Goal: Task Accomplishment & Management: Use online tool/utility

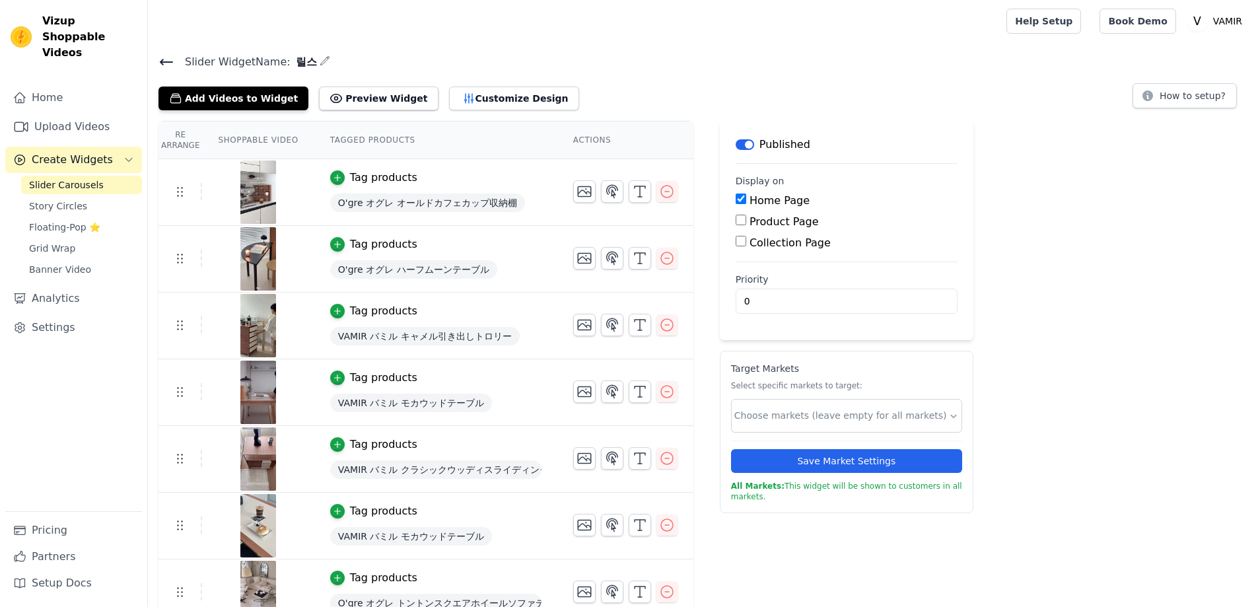
click at [67, 178] on span "Slider Carousels" at bounding box center [66, 184] width 75 height 13
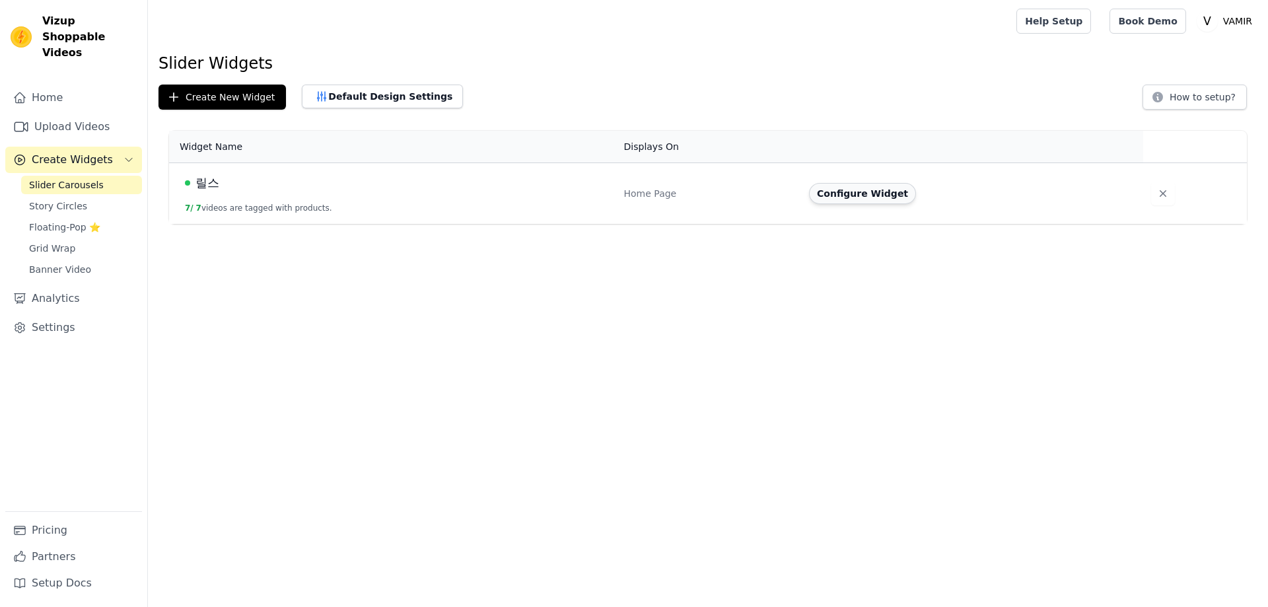
click at [869, 196] on button "Configure Widget" at bounding box center [862, 193] width 107 height 21
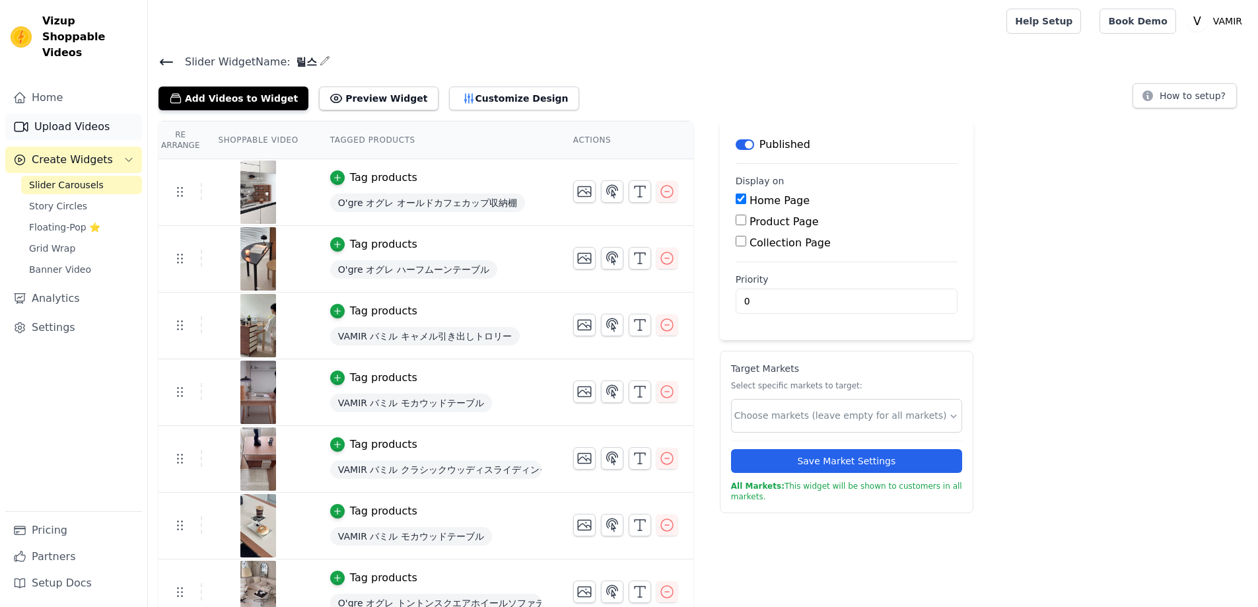
click at [75, 114] on link "Upload Videos" at bounding box center [73, 127] width 137 height 26
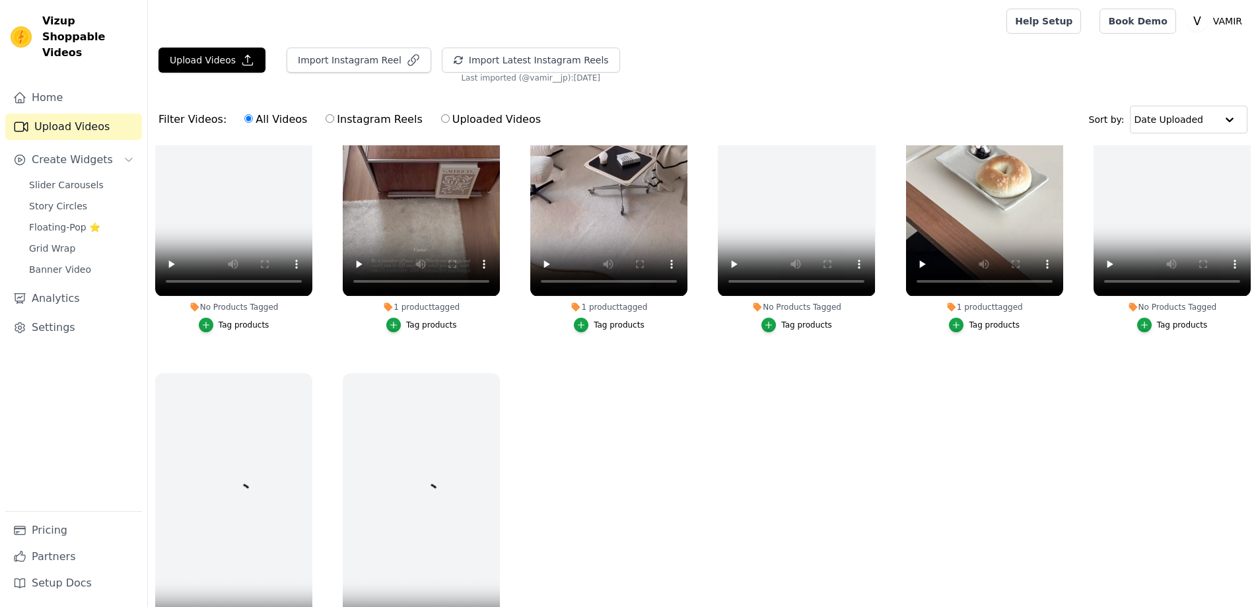
scroll to position [505, 0]
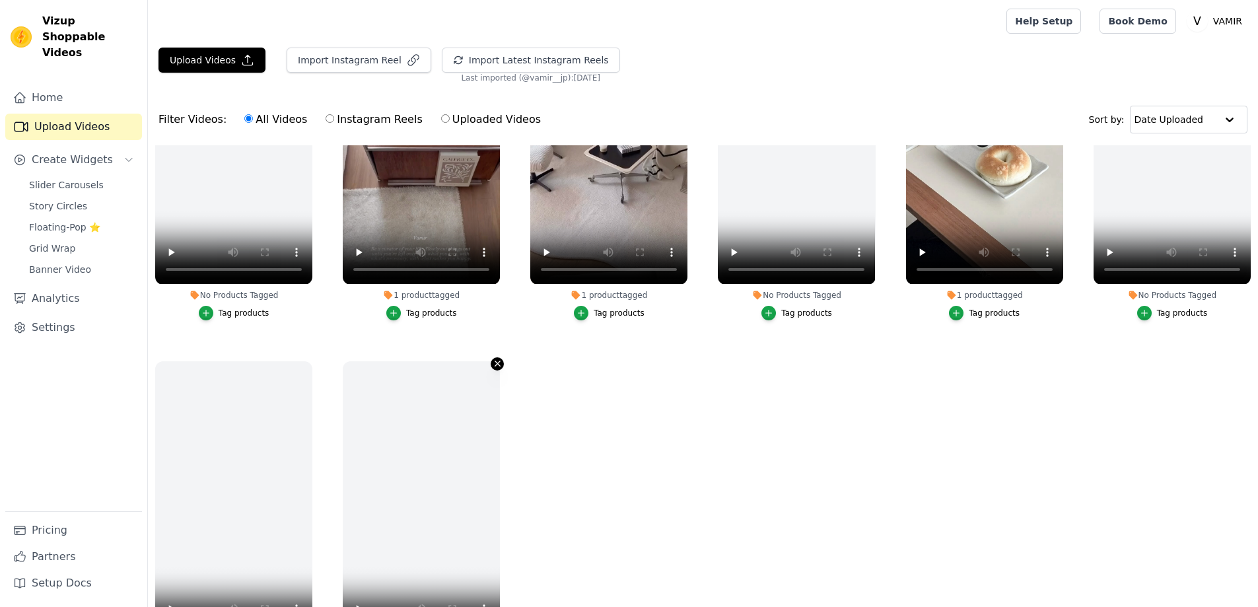
click at [493, 359] on icon "button" at bounding box center [498, 364] width 10 height 10
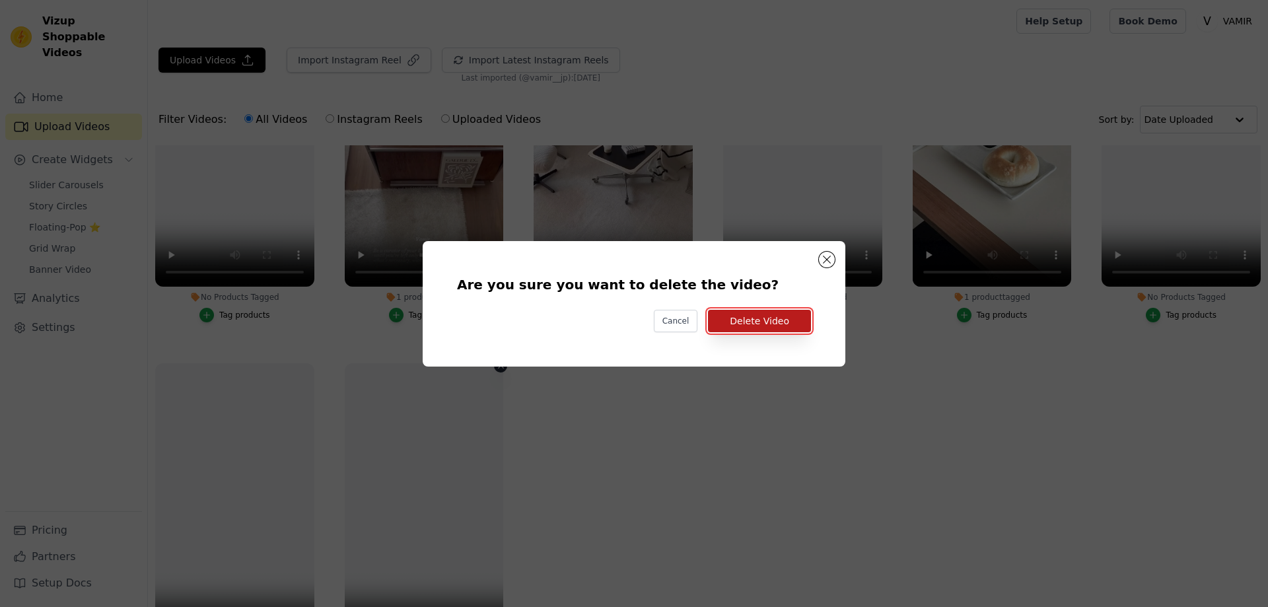
click at [742, 324] on button "Delete Video" at bounding box center [759, 321] width 103 height 22
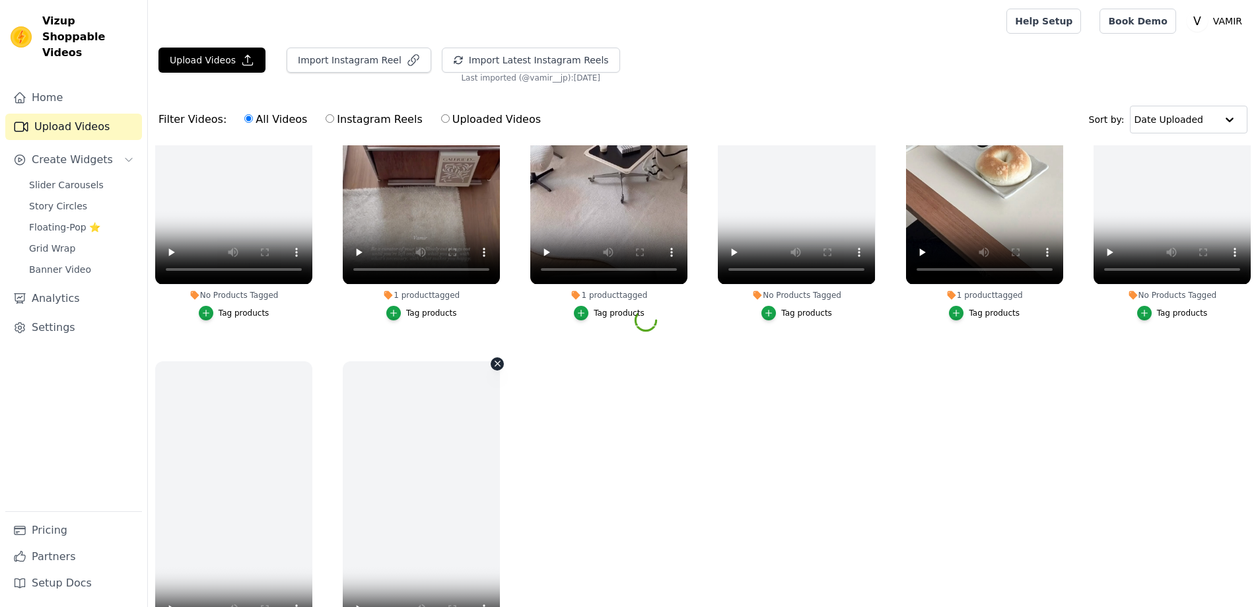
scroll to position [505, 0]
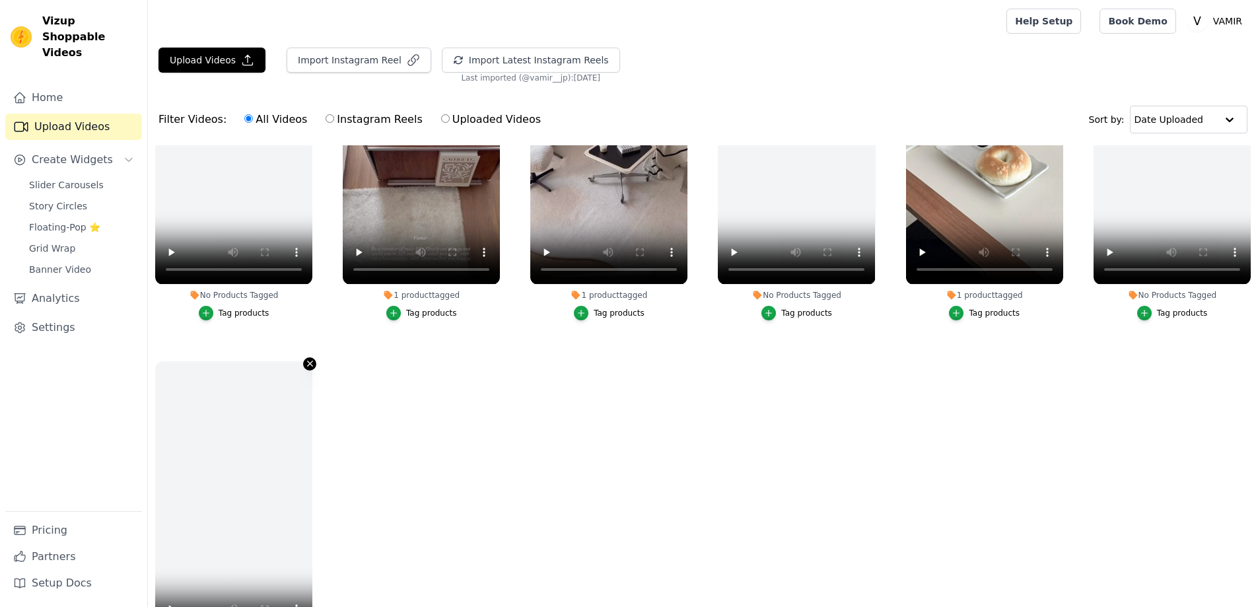
click at [308, 361] on icon "button" at bounding box center [309, 363] width 5 height 5
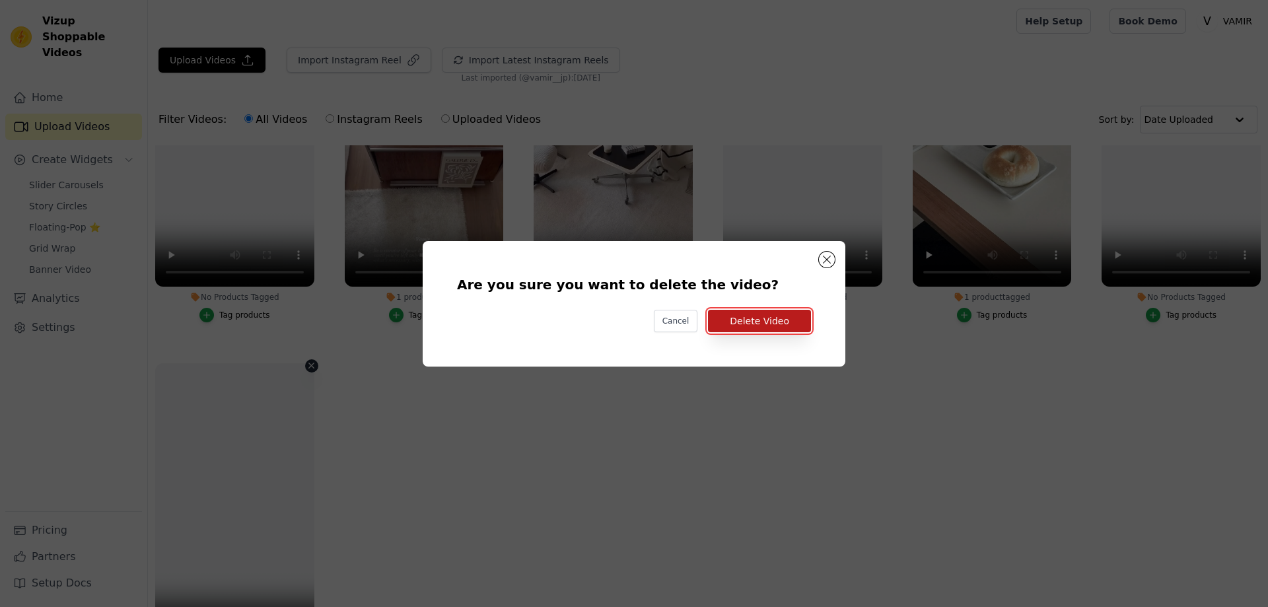
click at [753, 329] on button "Delete Video" at bounding box center [759, 321] width 103 height 22
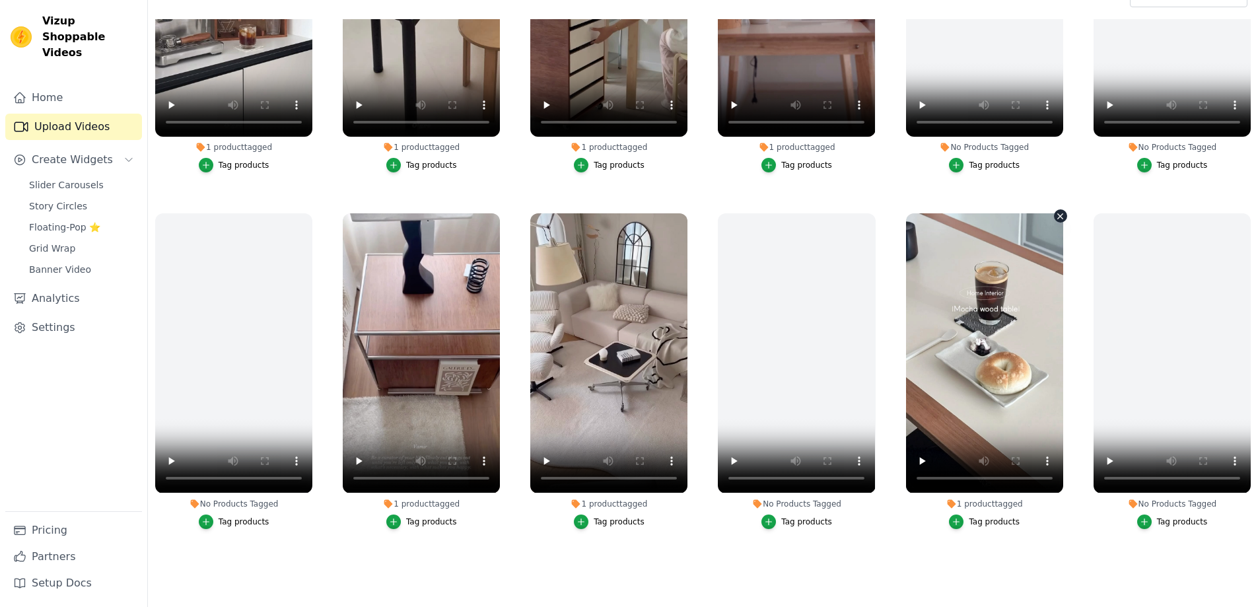
scroll to position [135, 0]
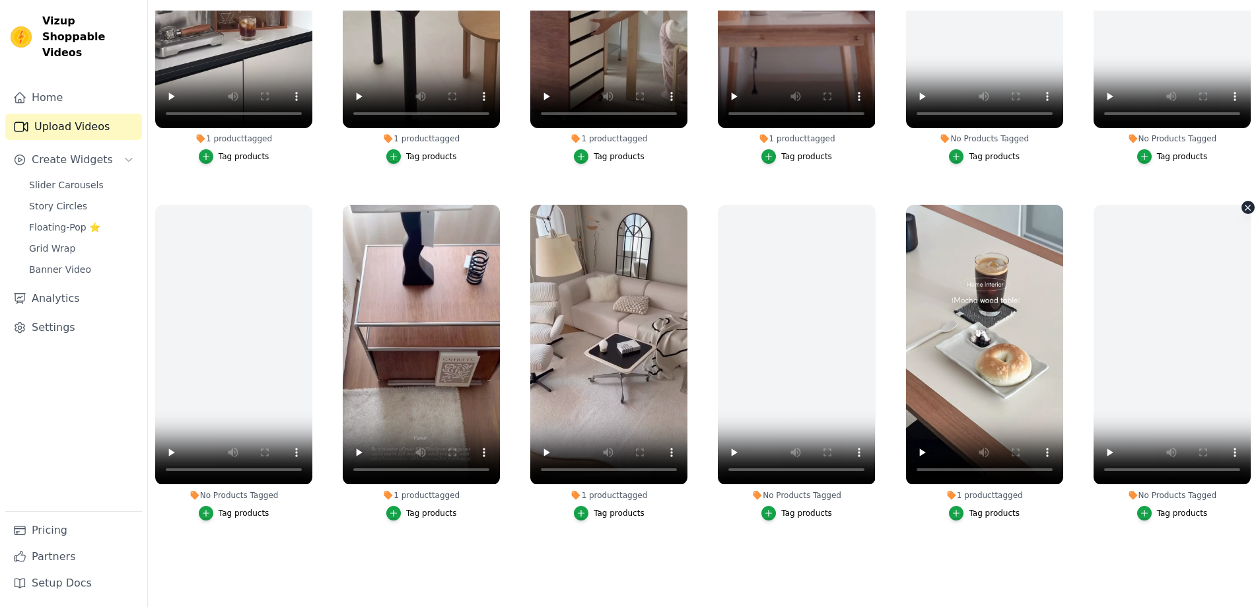
click at [1235, 207] on div at bounding box center [1172, 344] width 157 height 279
click at [1244, 204] on icon "button" at bounding box center [1248, 208] width 10 height 10
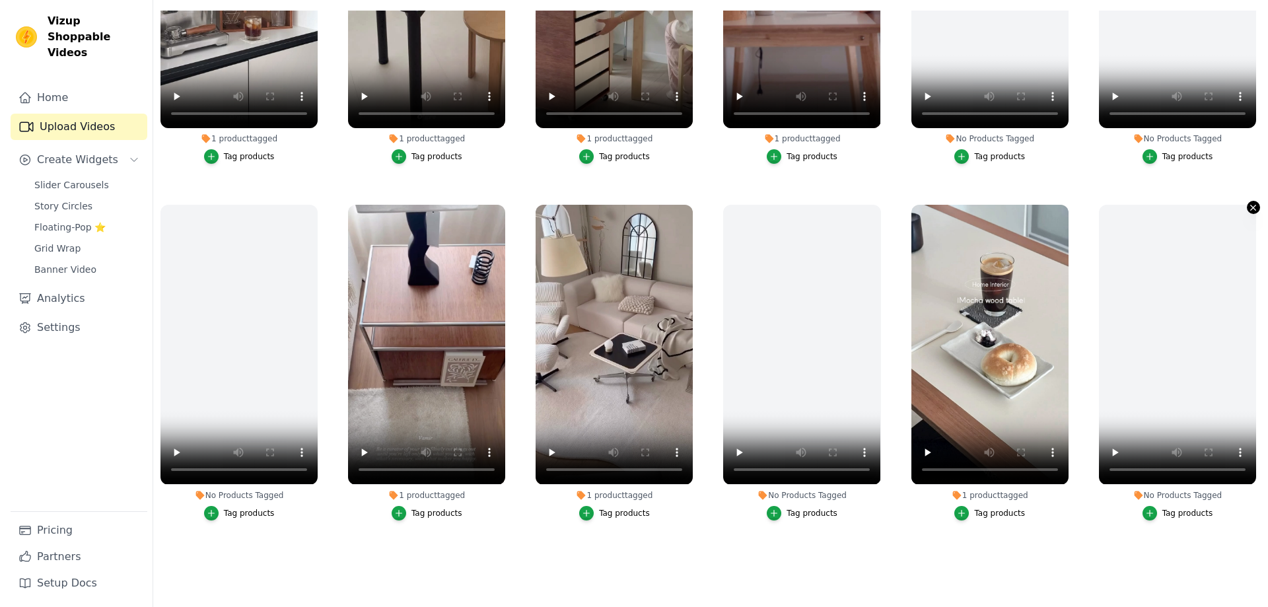
scroll to position [0, 0]
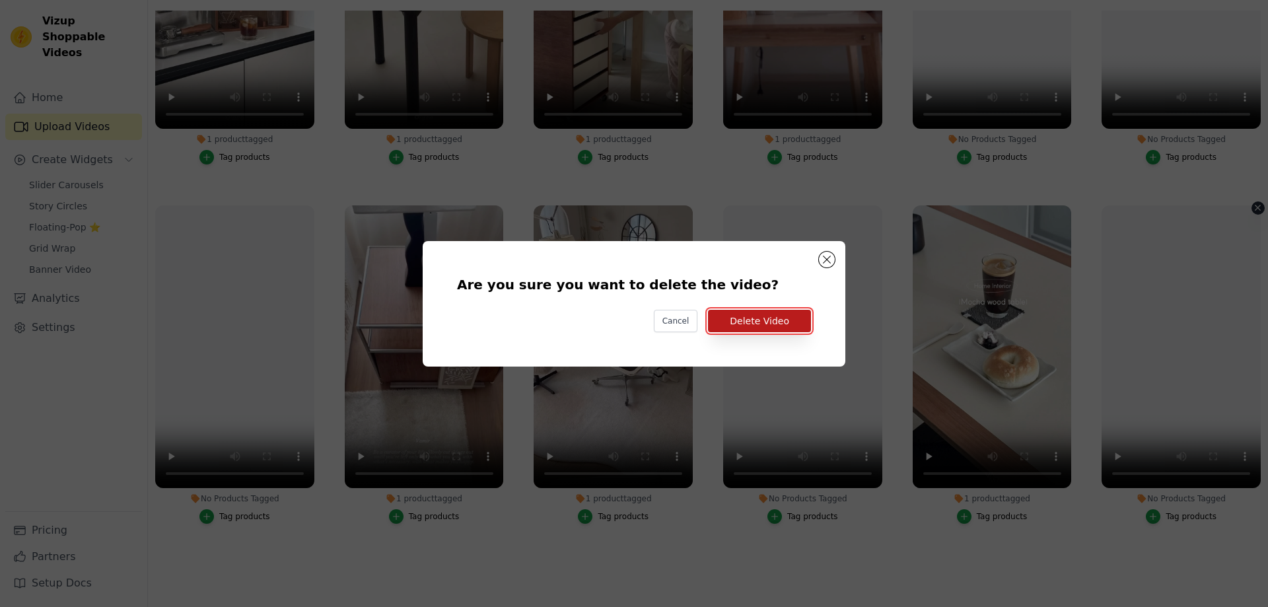
click at [777, 323] on button "Delete Video" at bounding box center [759, 321] width 103 height 22
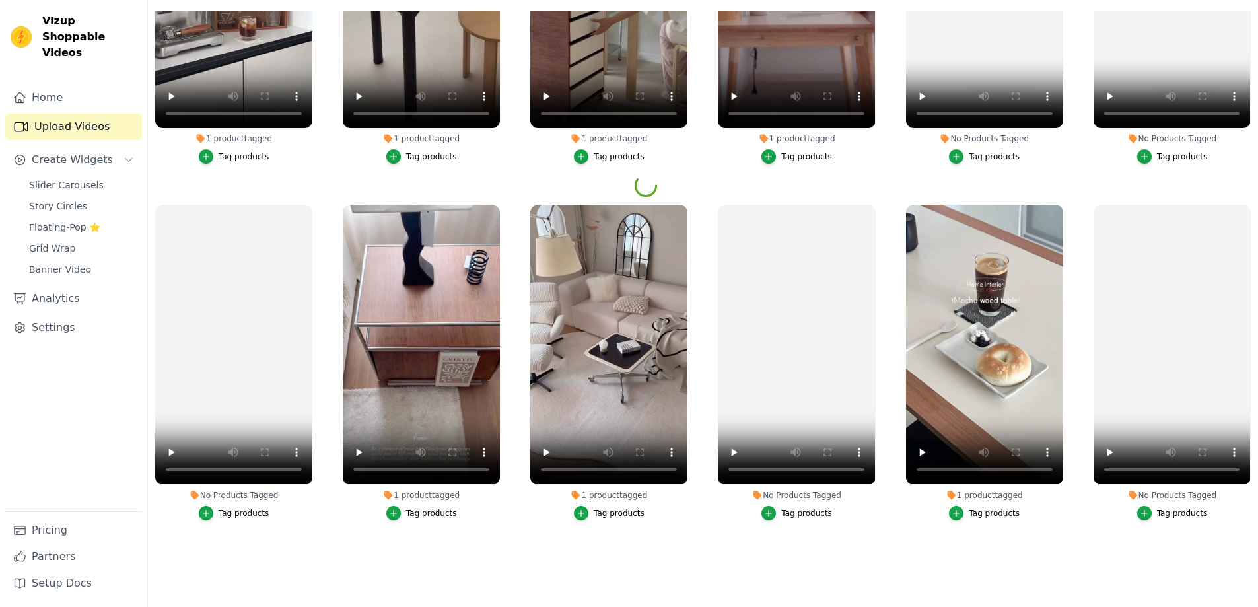
scroll to position [151, 0]
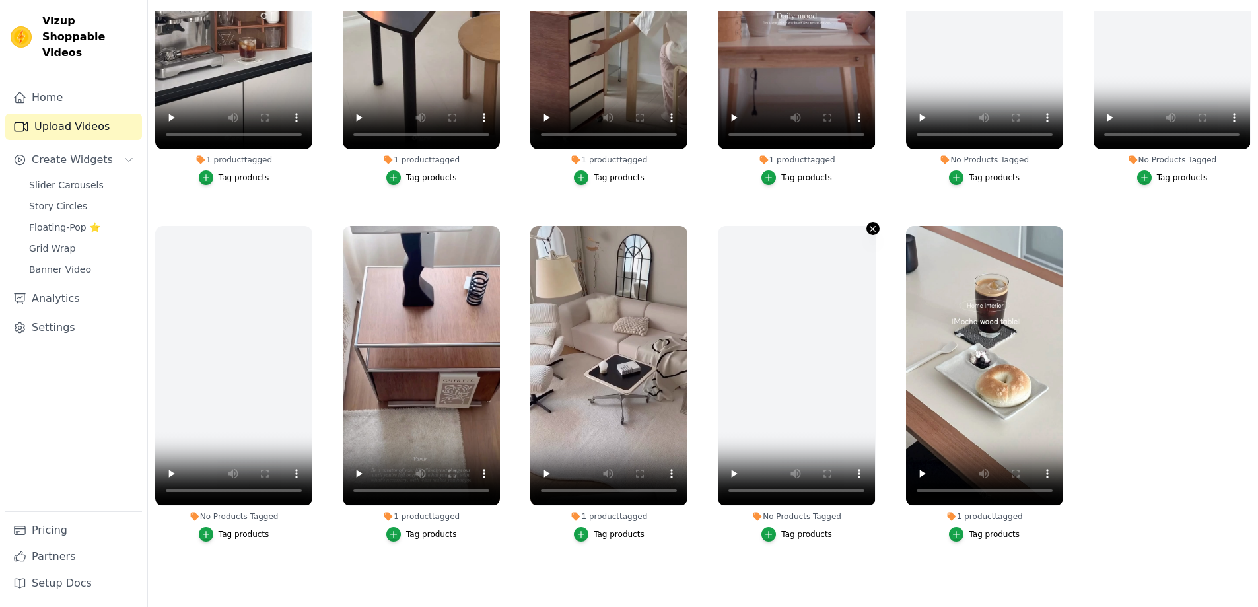
click at [871, 228] on icon "button" at bounding box center [873, 229] width 10 height 10
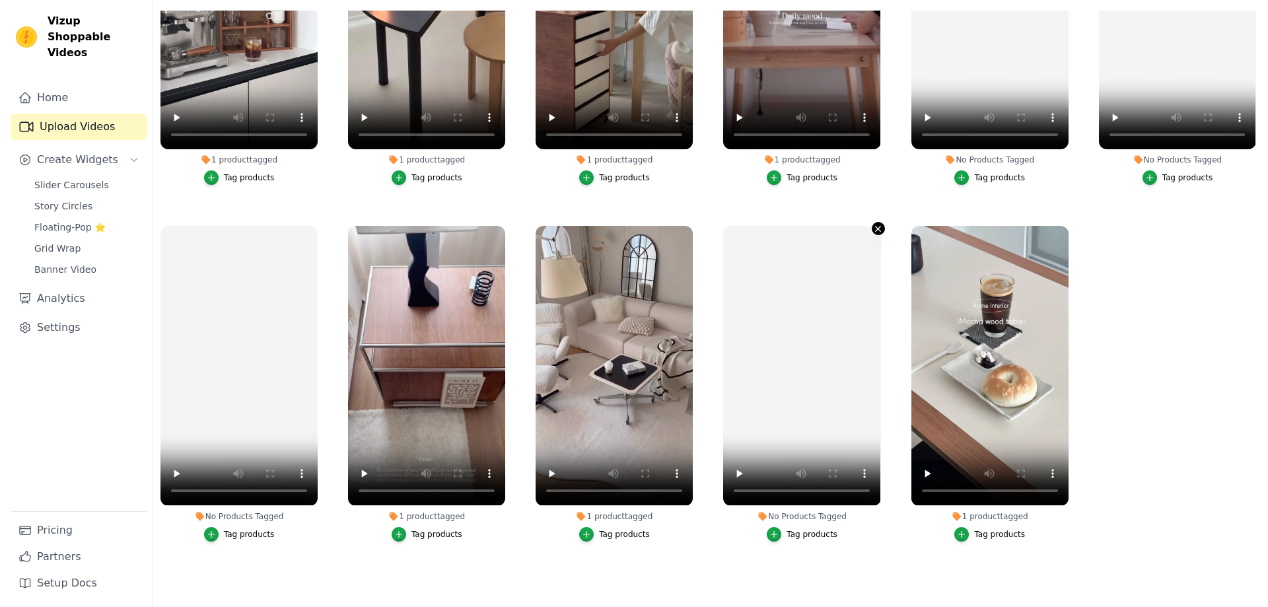
scroll to position [0, 0]
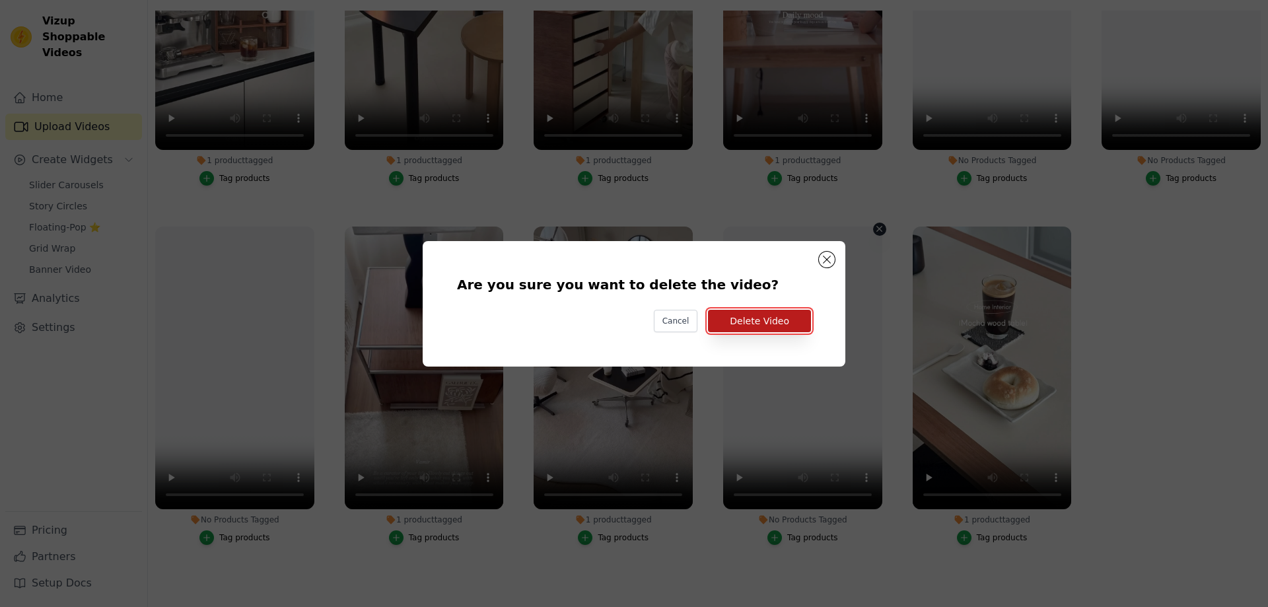
click at [764, 324] on button "Delete Video" at bounding box center [759, 321] width 103 height 22
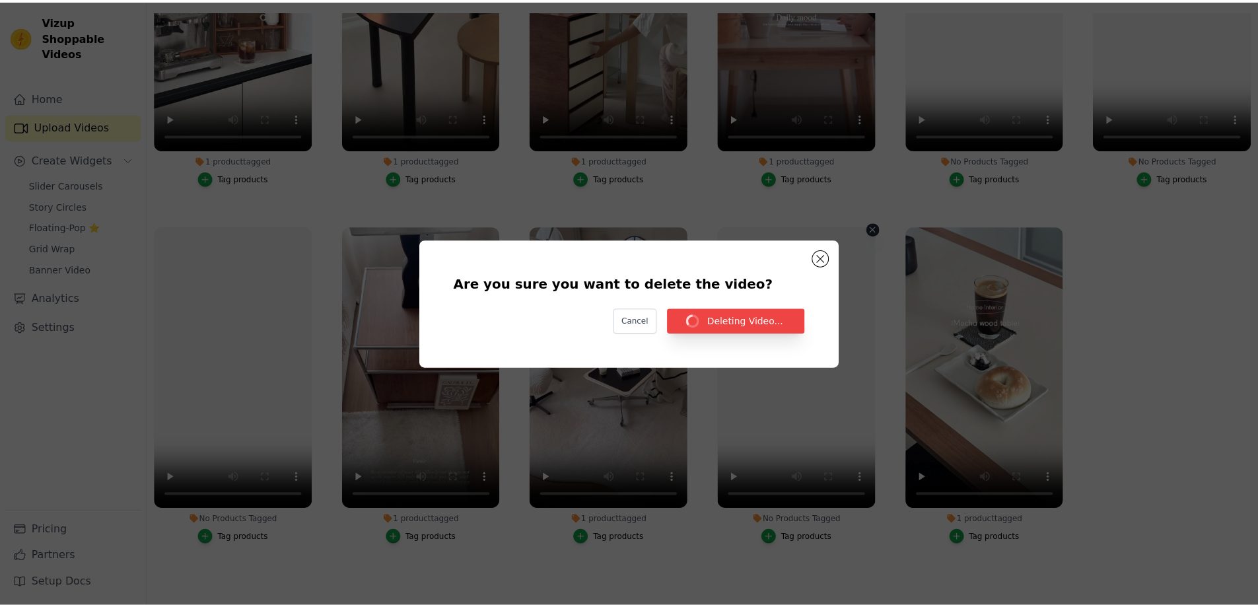
scroll to position [135, 0]
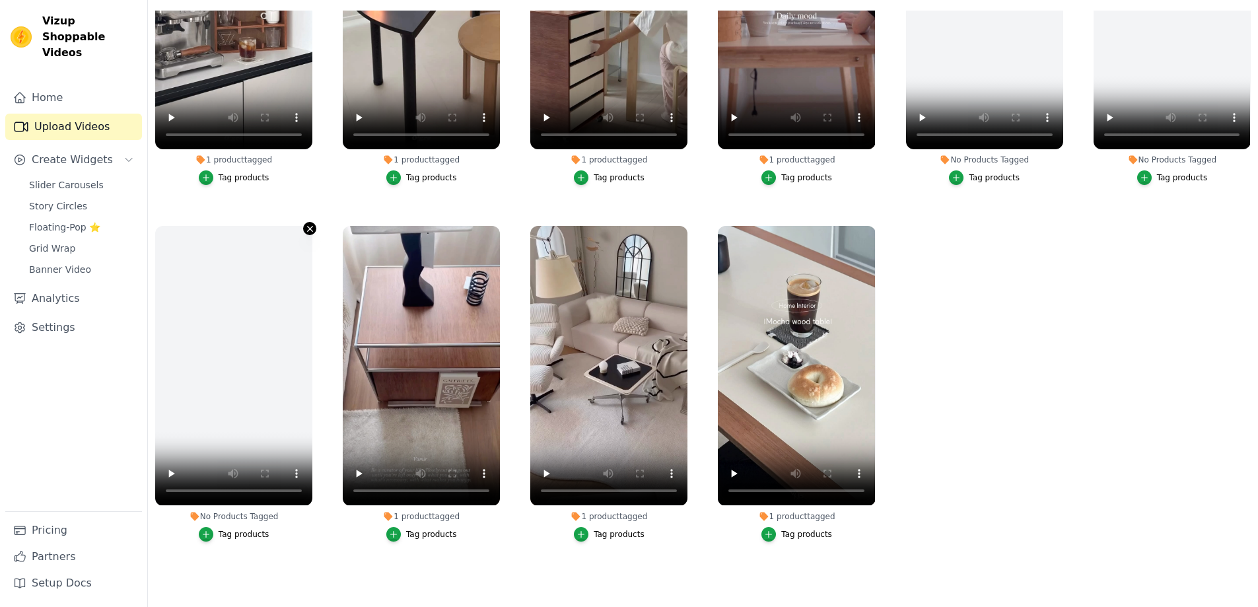
click at [309, 224] on icon "button" at bounding box center [310, 229] width 10 height 10
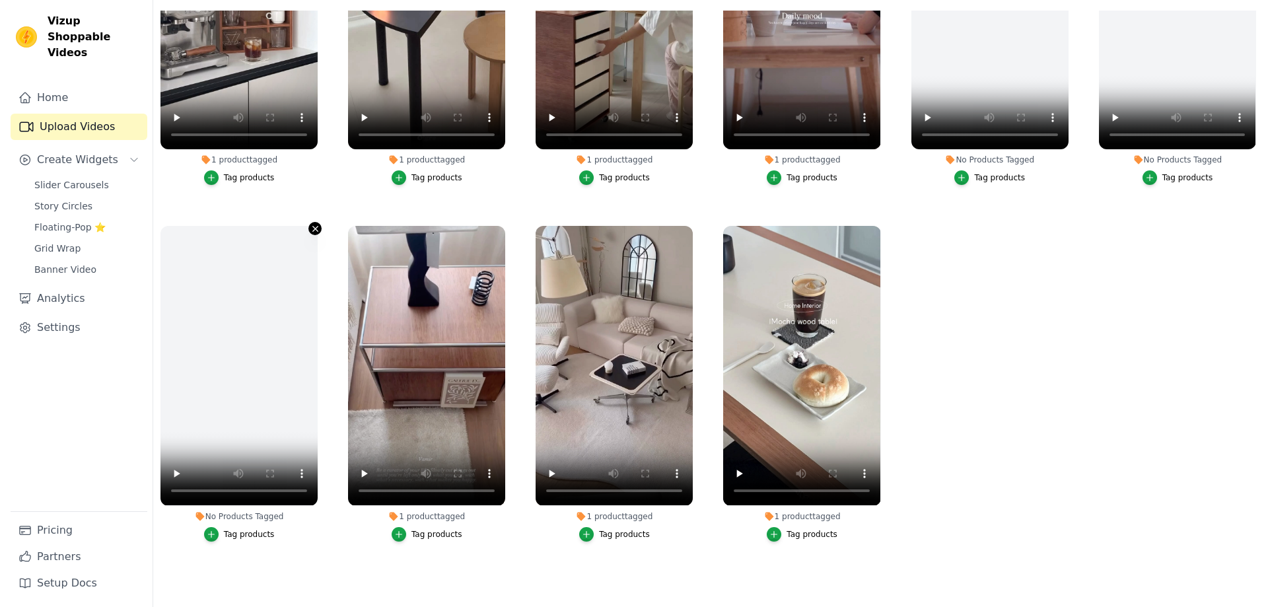
scroll to position [0, 0]
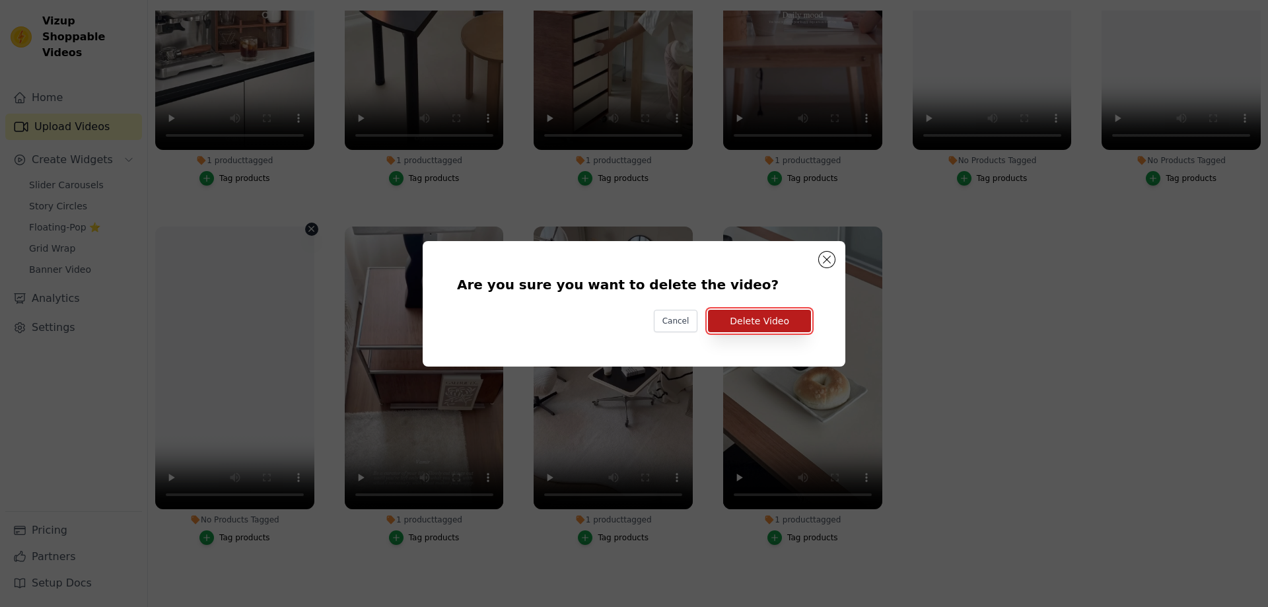
click at [729, 322] on button "Delete Video" at bounding box center [759, 321] width 103 height 22
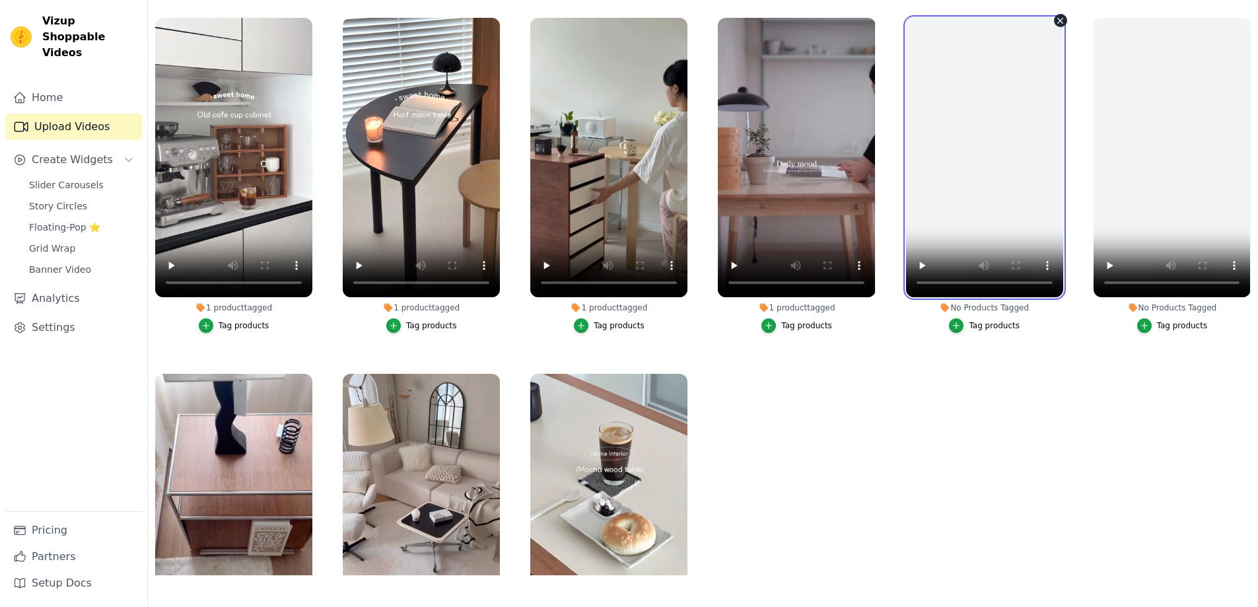
click at [1048, 24] on video at bounding box center [984, 157] width 157 height 279
click at [1056, 23] on icon "button" at bounding box center [1061, 21] width 10 height 10
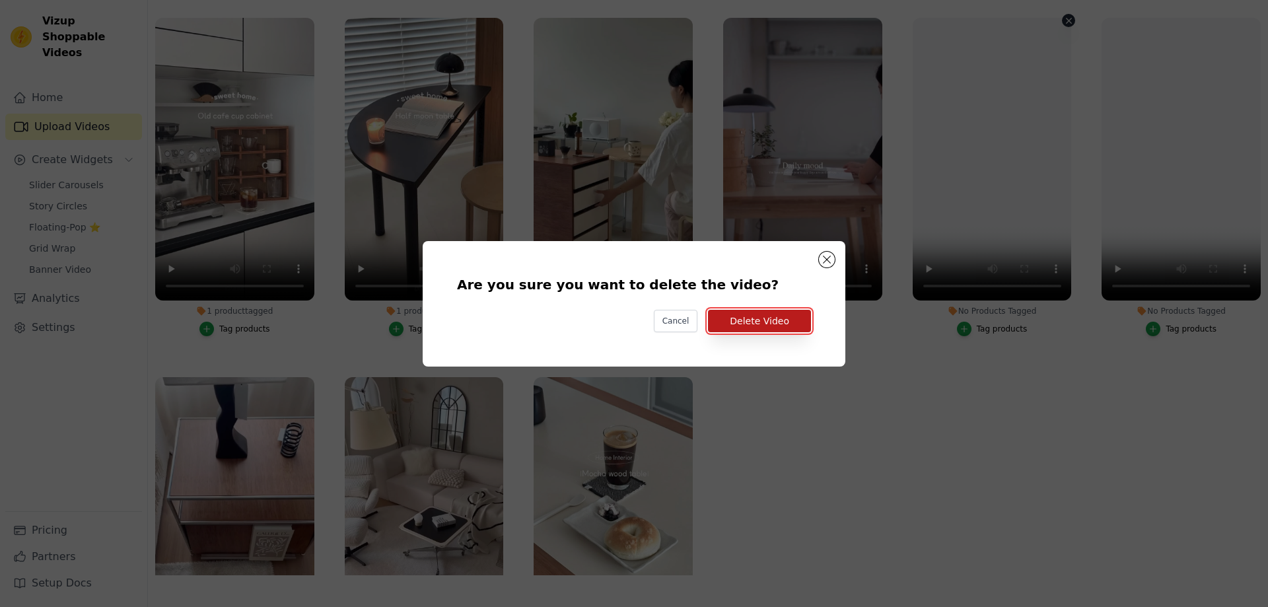
click at [746, 320] on button "Delete Video" at bounding box center [759, 321] width 103 height 22
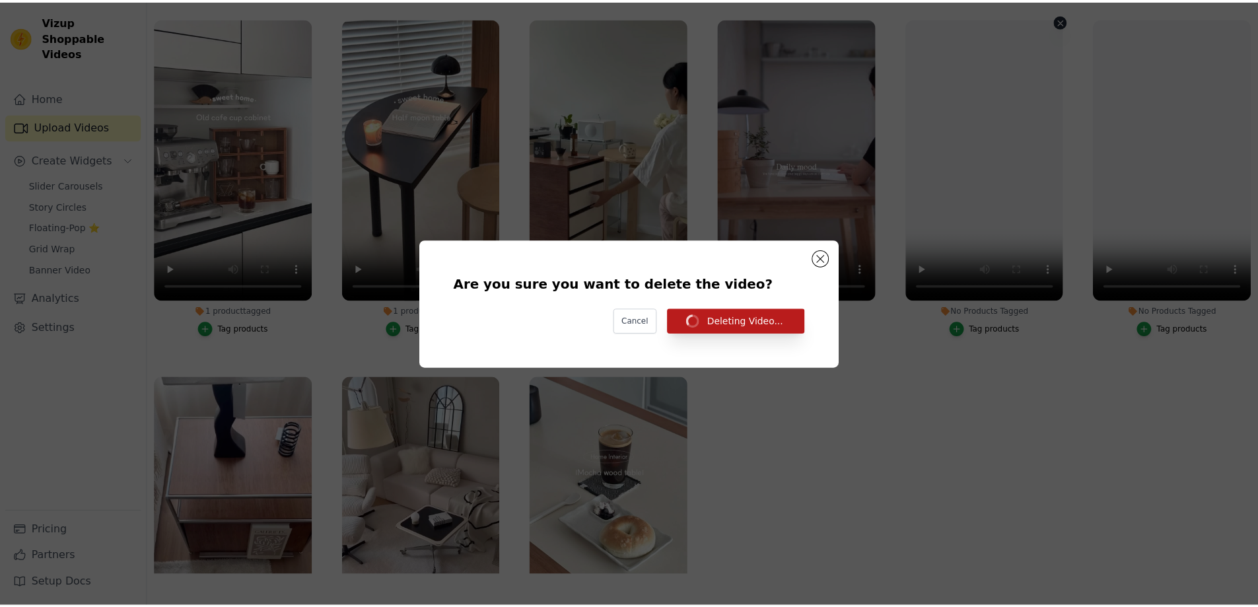
scroll to position [135, 0]
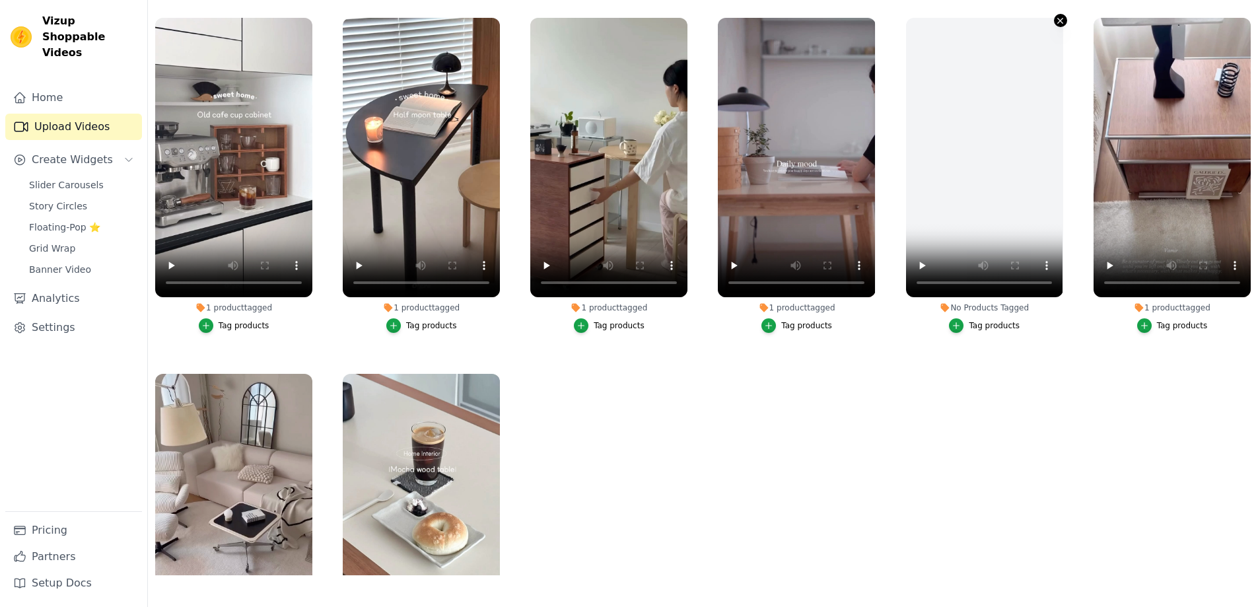
click at [1058, 18] on icon "button" at bounding box center [1060, 20] width 5 height 5
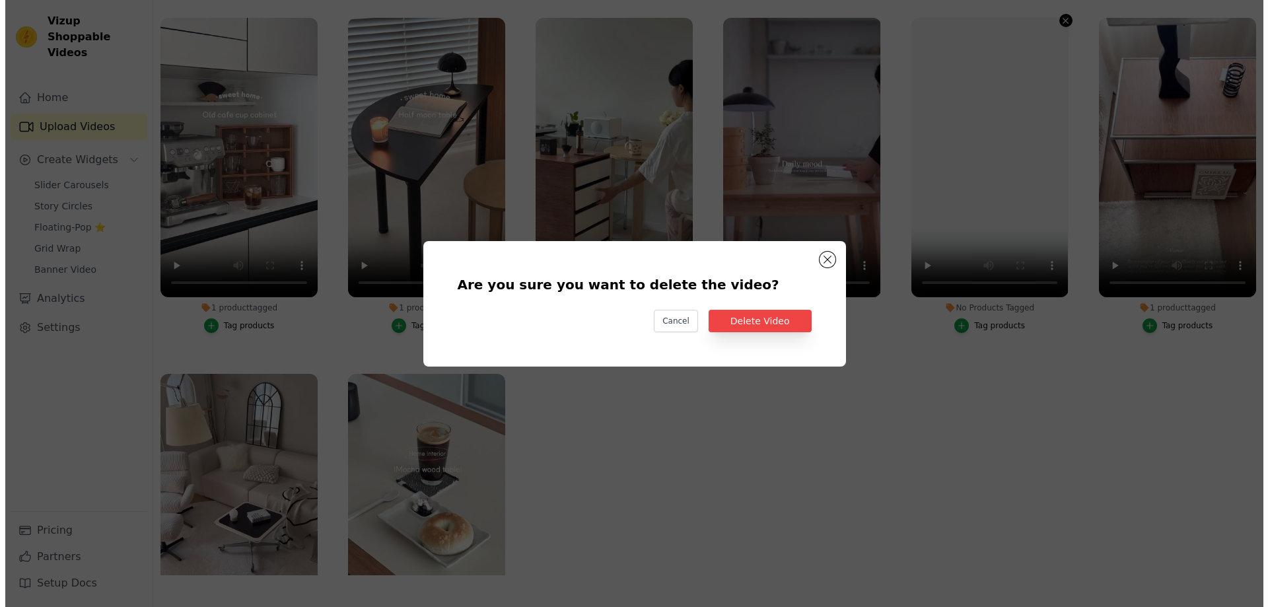
scroll to position [0, 0]
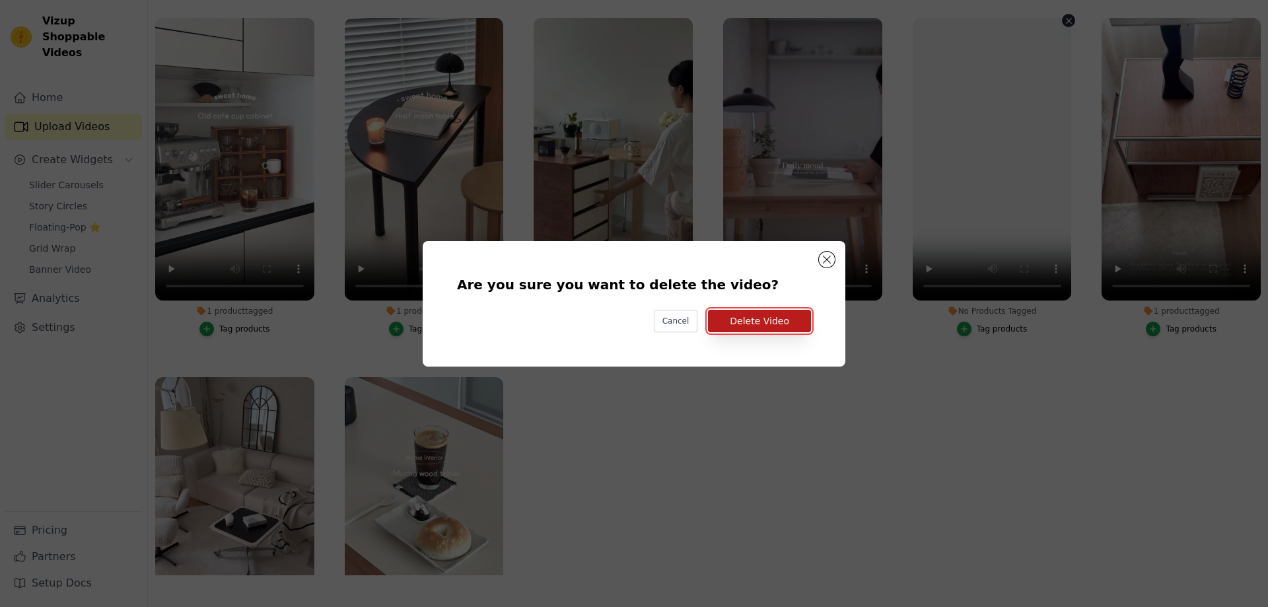
click at [752, 322] on button "Delete Video" at bounding box center [759, 321] width 103 height 22
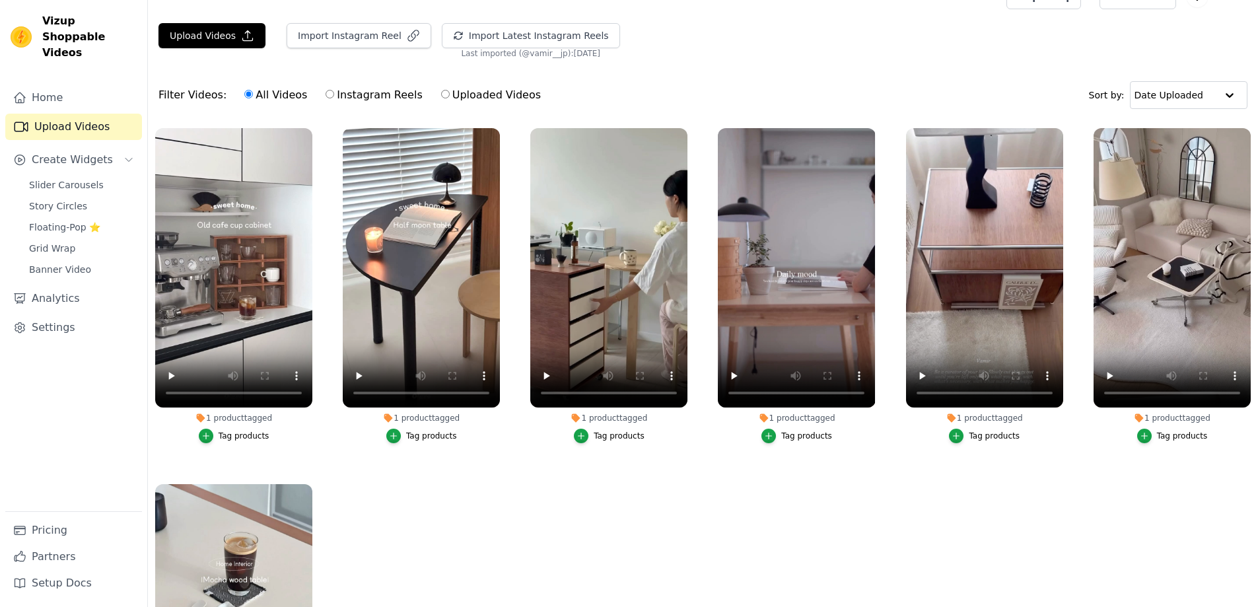
scroll to position [3, 0]
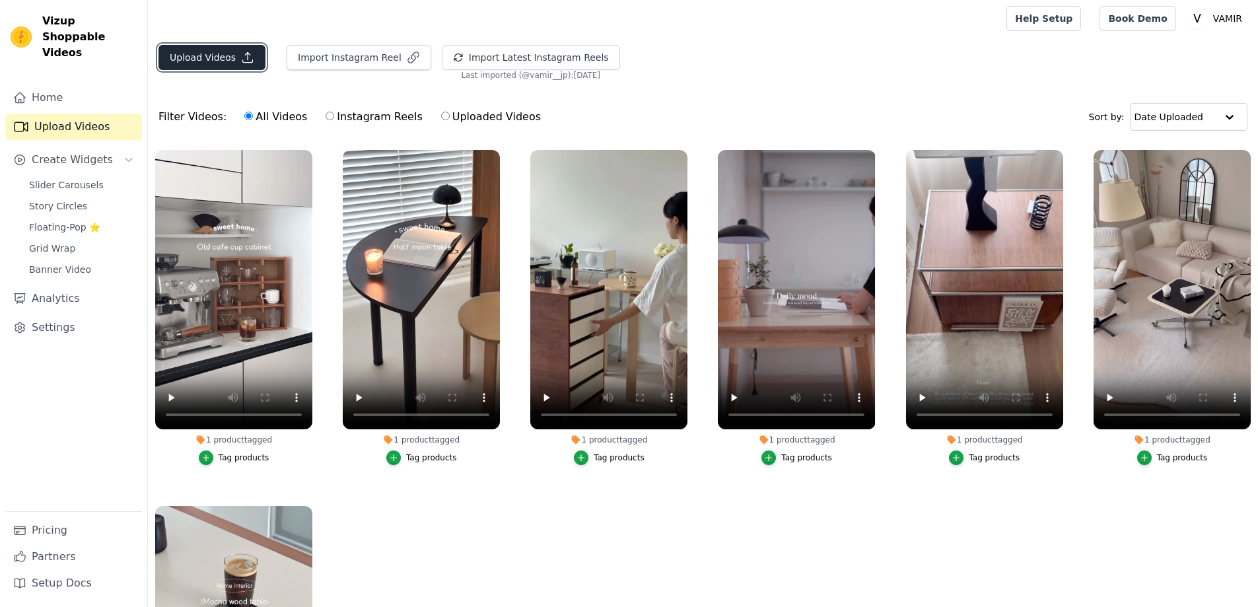
click at [201, 61] on button "Upload Videos" at bounding box center [212, 57] width 107 height 25
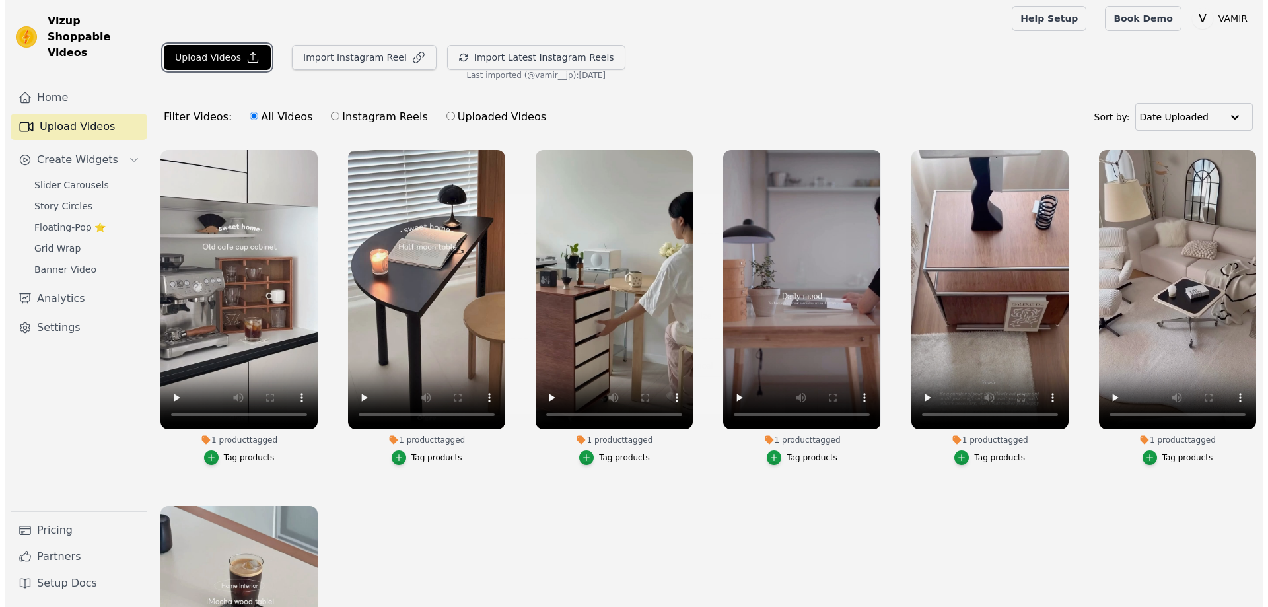
scroll to position [0, 0]
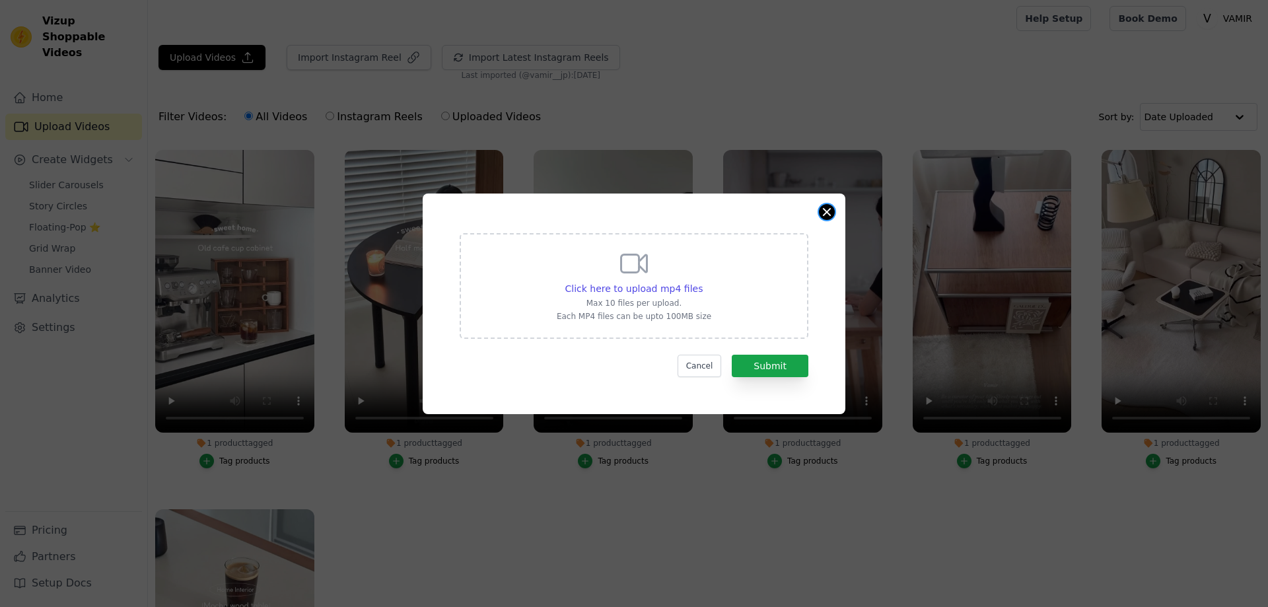
click at [824, 213] on button "Close modal" at bounding box center [827, 212] width 16 height 16
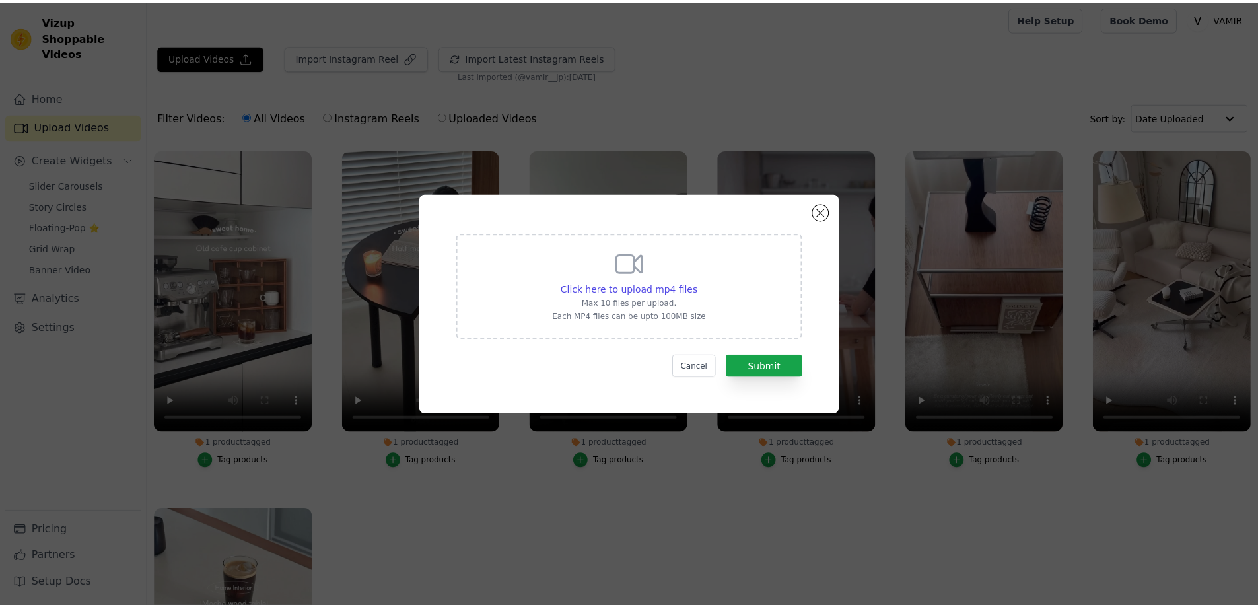
scroll to position [3, 0]
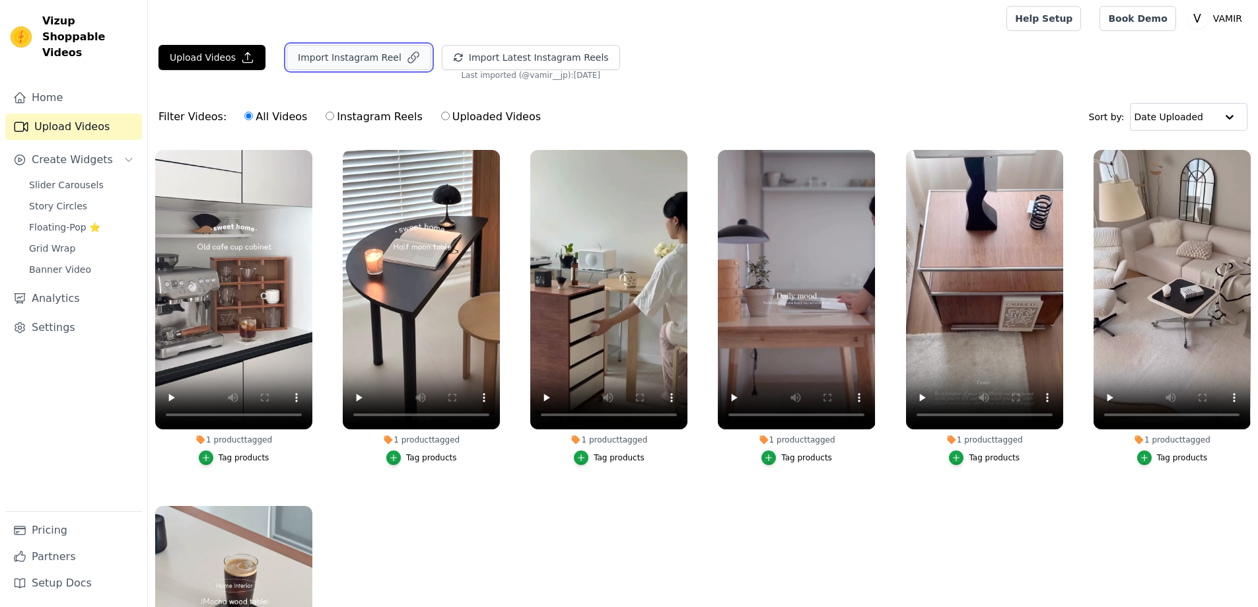
click at [342, 63] on button "Import Instagram Reel" at bounding box center [359, 57] width 145 height 25
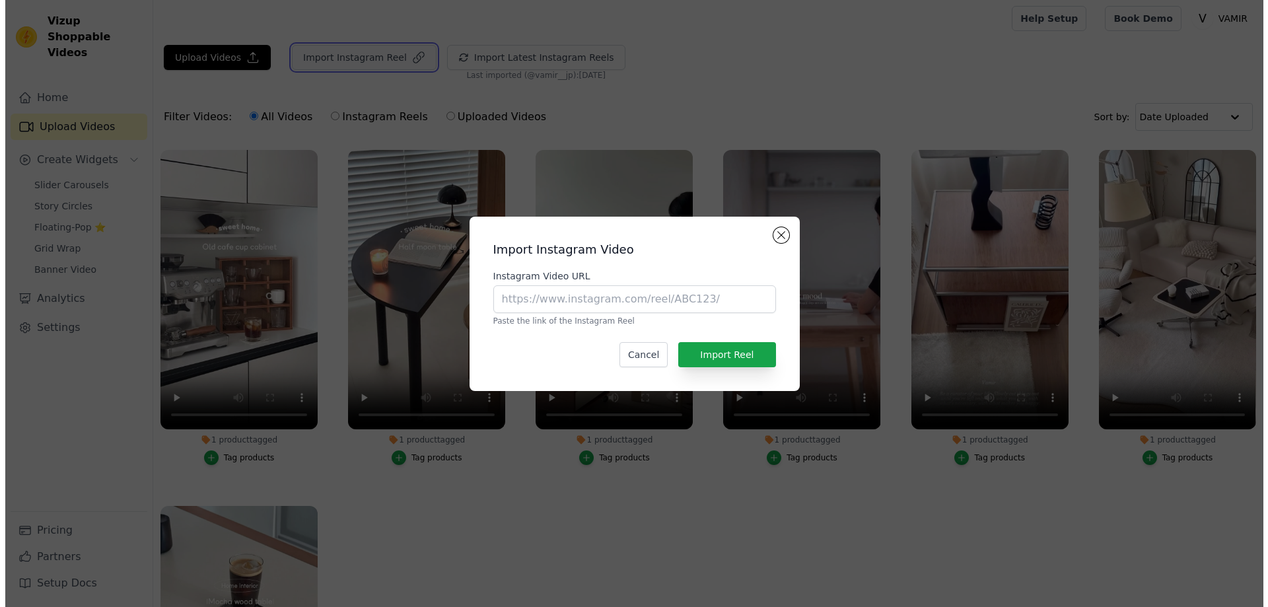
scroll to position [0, 0]
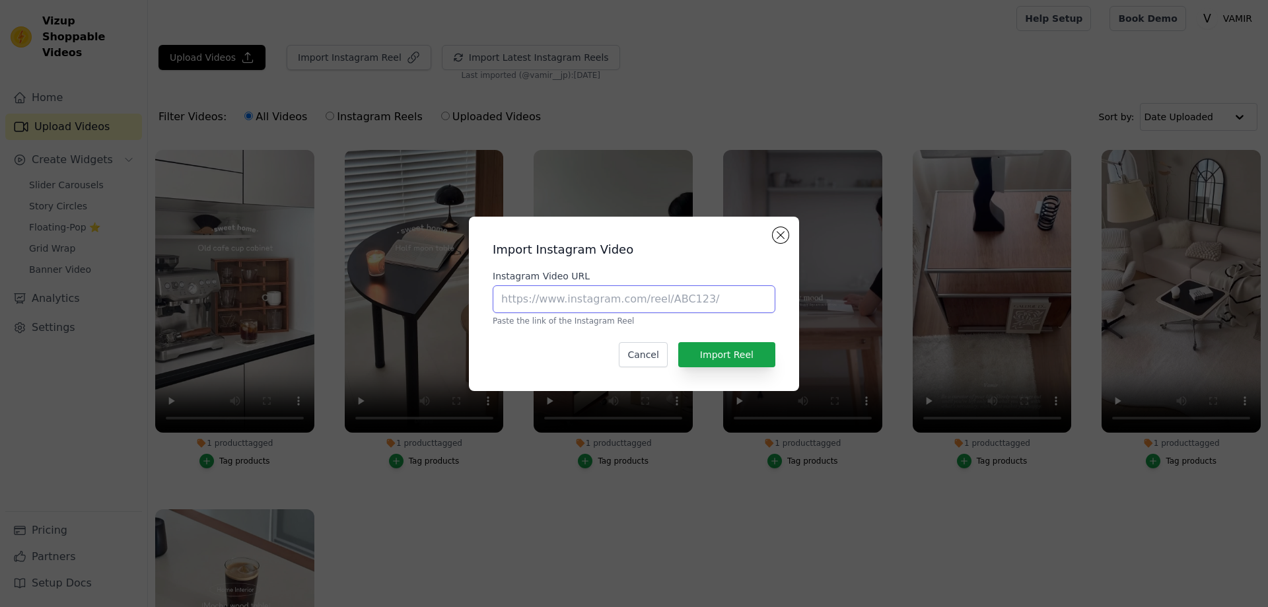
click at [574, 297] on input "Instagram Video URL" at bounding box center [634, 299] width 283 height 28
paste input "https://www.instagram.com/reel/DOYCv6WgHJe/?utm_source=ig_web_copy_link&igsh=Mz…"
type input "https://www.instagram.com/reel/DOYCv6WgHJe/?utm_source=ig_web_copy_link&igsh=Mz…"
click at [723, 357] on button "Import Reel" at bounding box center [726, 354] width 97 height 25
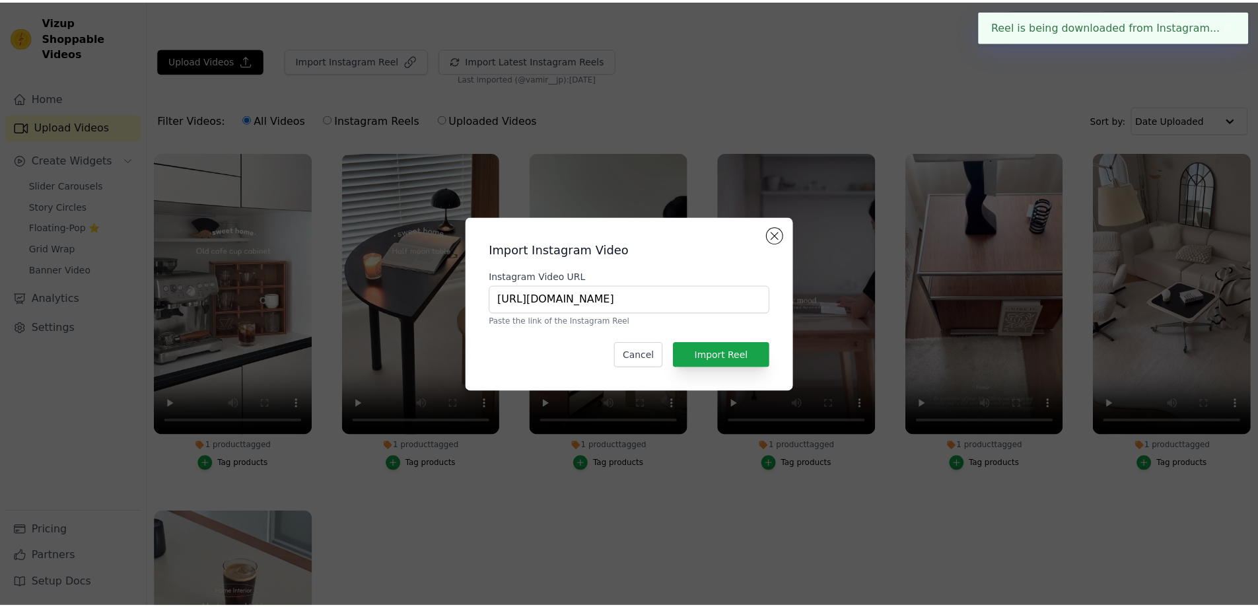
scroll to position [3, 0]
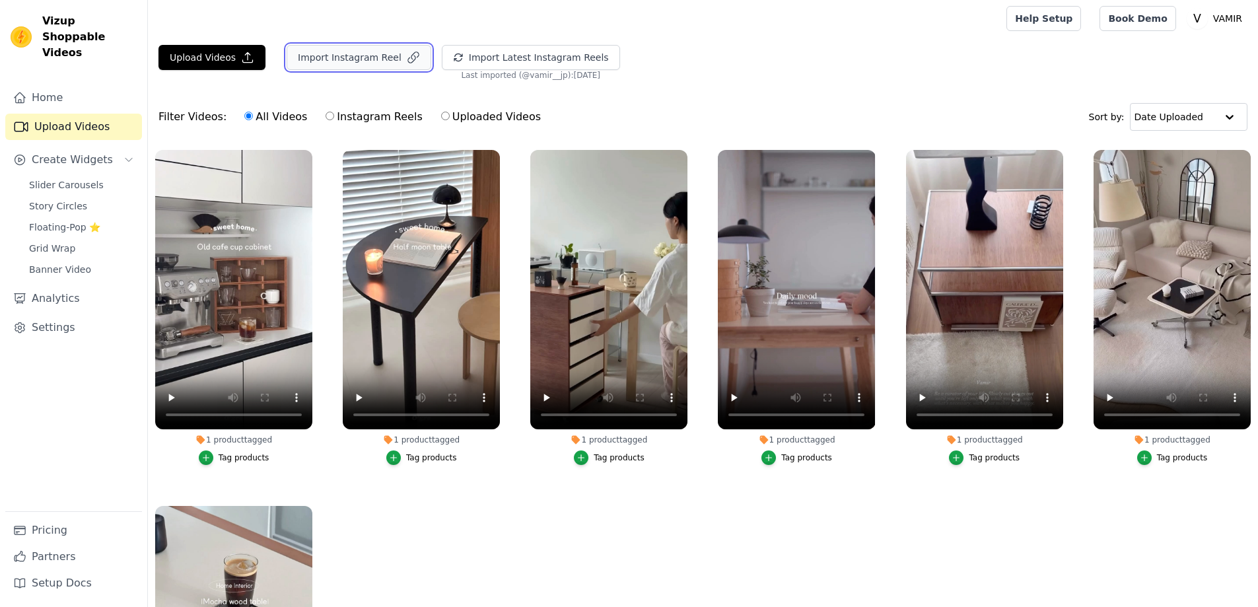
click at [350, 60] on button "Import Instagram Reel" at bounding box center [359, 57] width 145 height 25
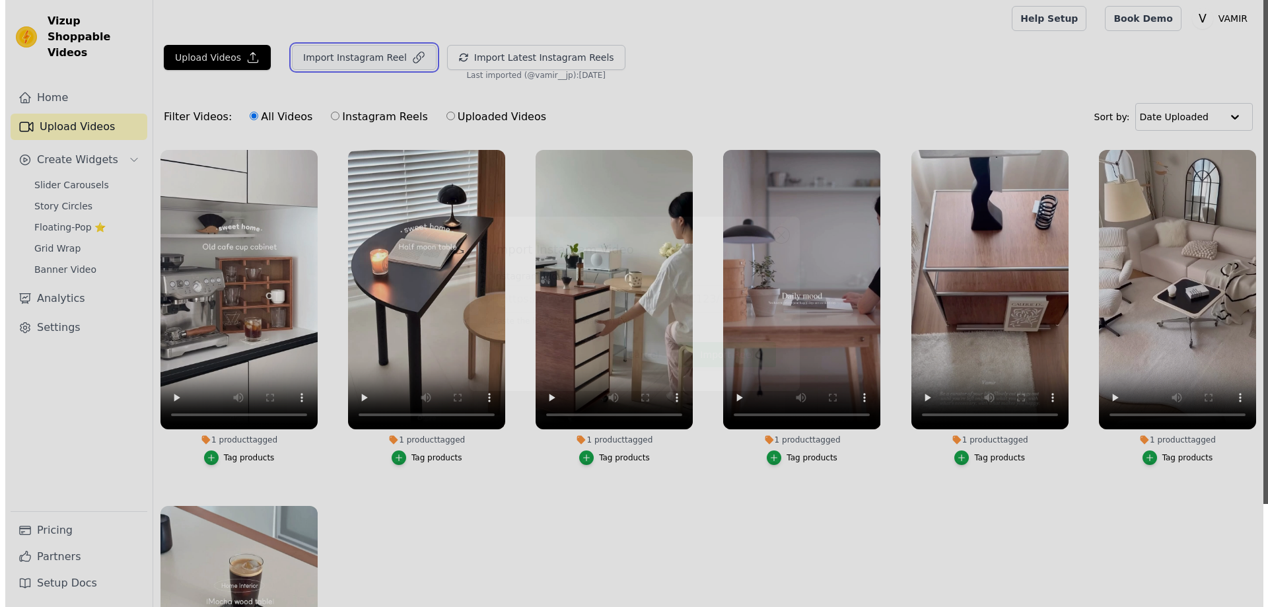
scroll to position [0, 0]
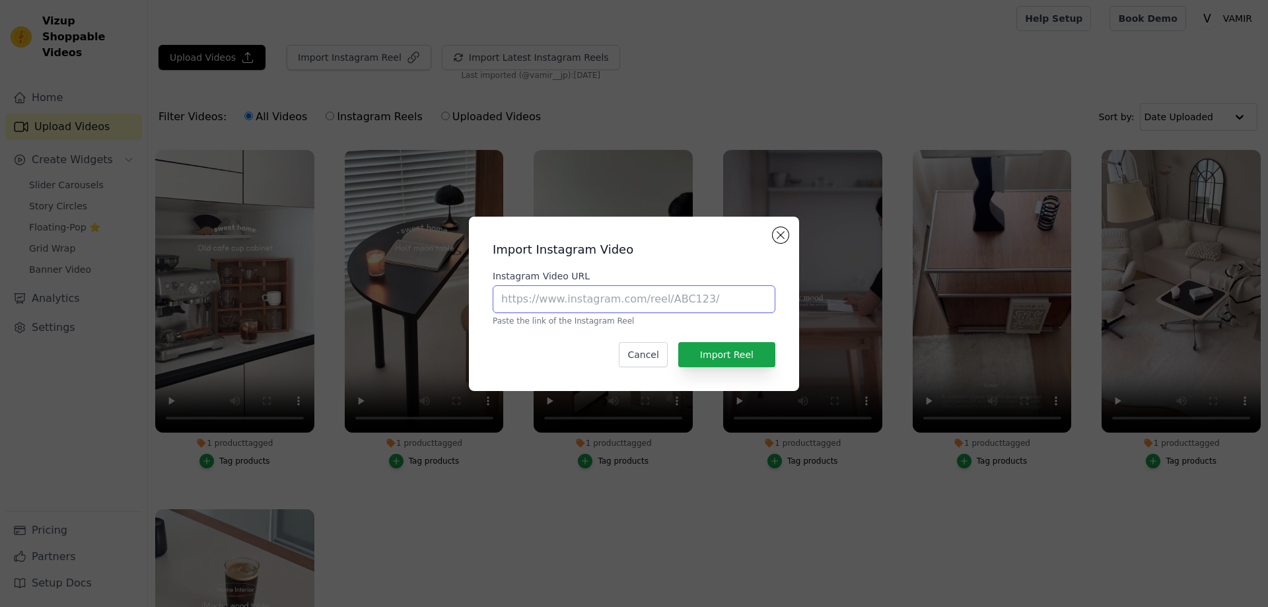
click at [569, 308] on input "Instagram Video URL" at bounding box center [634, 299] width 283 height 28
paste input "https://www.instagram.com/reel/DNDEjfvTpwp/?utm_source=ig_web_copy_link&igsh=Mz…"
type input "https://www.instagram.com/reel/DNDEjfvTpwp/?utm_source=ig_web_copy_link&igsh=Mz…"
click at [719, 353] on button "Import Reel" at bounding box center [726, 354] width 97 height 25
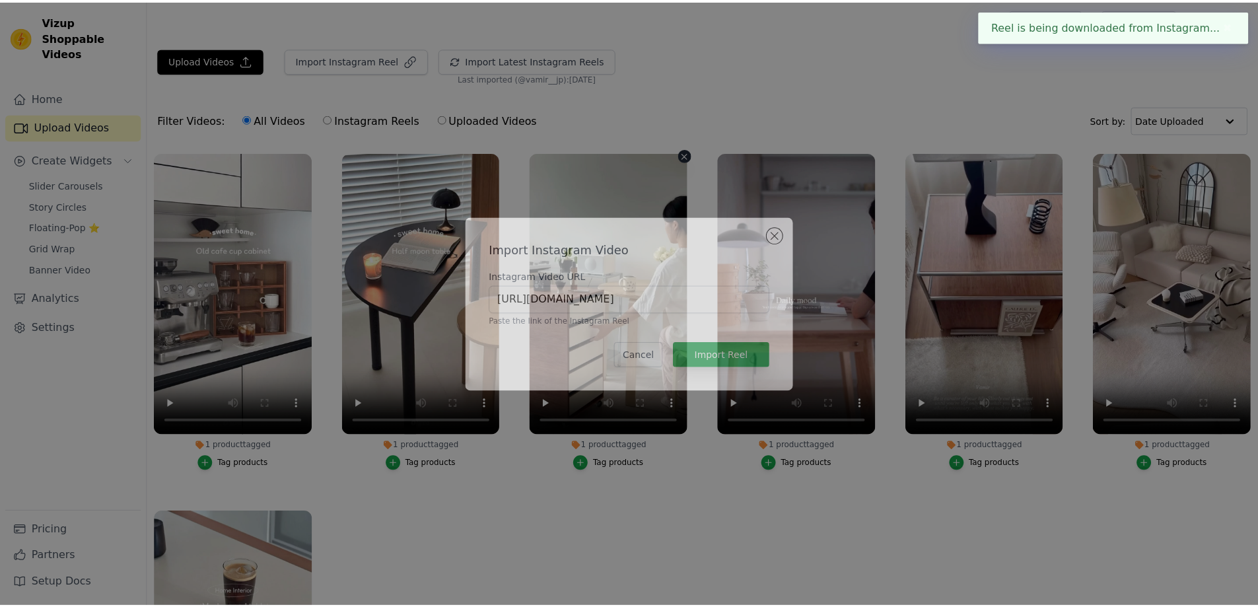
scroll to position [3, 0]
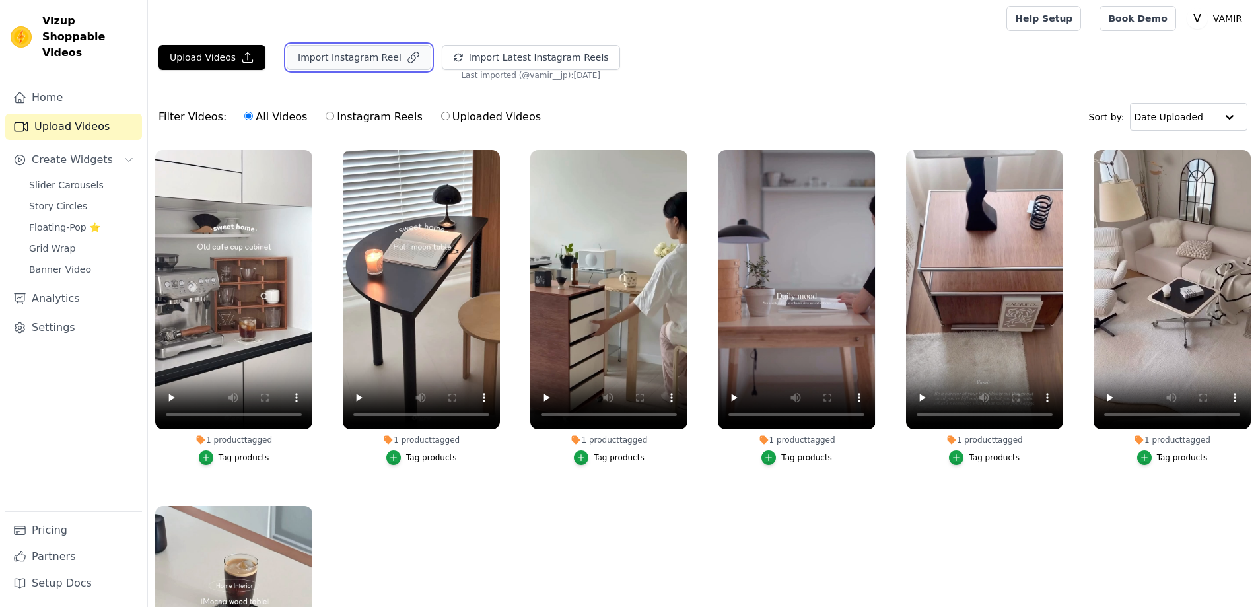
click at [376, 59] on button "Import Instagram Reel" at bounding box center [359, 57] width 145 height 25
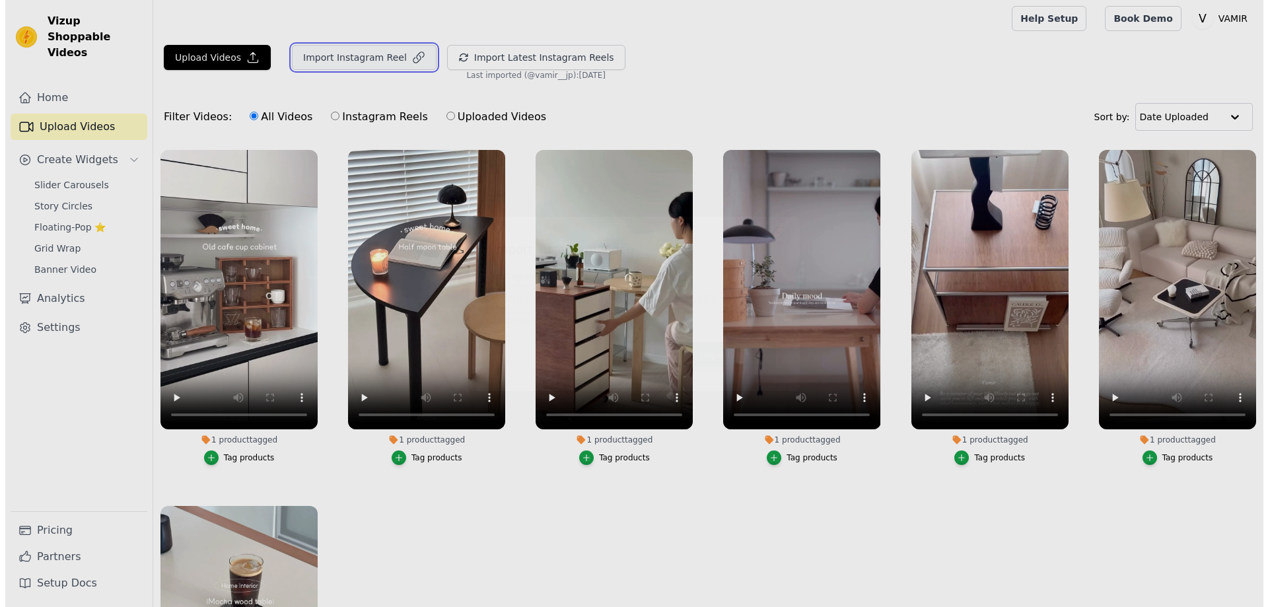
scroll to position [0, 0]
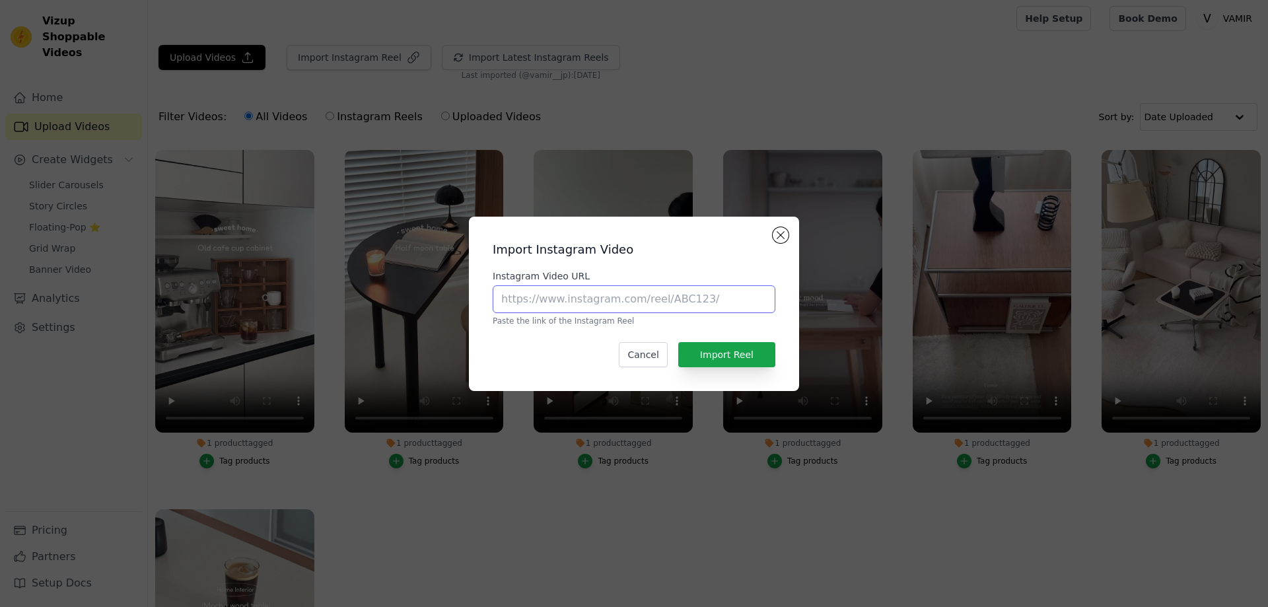
drag, startPoint x: 588, startPoint y: 304, endPoint x: 626, endPoint y: 312, distance: 38.5
click at [588, 304] on input "Instagram Video URL" at bounding box center [634, 299] width 283 height 28
paste input "https://www.instagram.com/reel/DMxDDgDTeI7/?utm_source=ig_web_copy_link&igsh=Mz…"
type input "https://www.instagram.com/reel/DMxDDgDTeI7/?utm_source=ig_web_copy_link&igsh=Mz…"
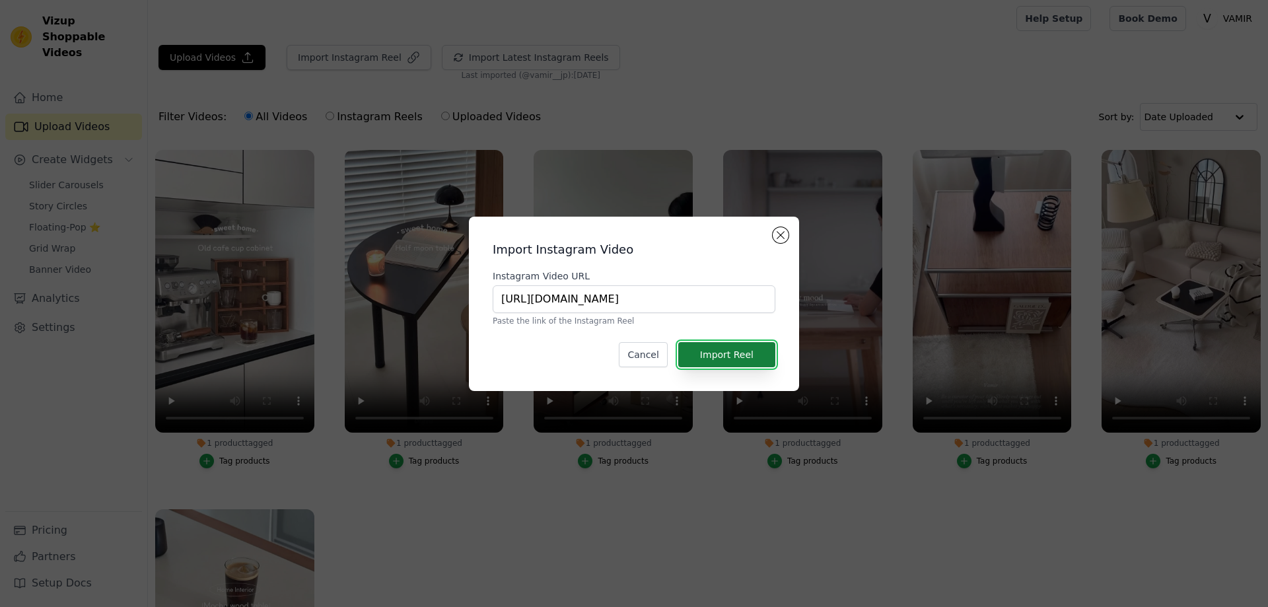
click at [733, 357] on button "Import Reel" at bounding box center [726, 354] width 97 height 25
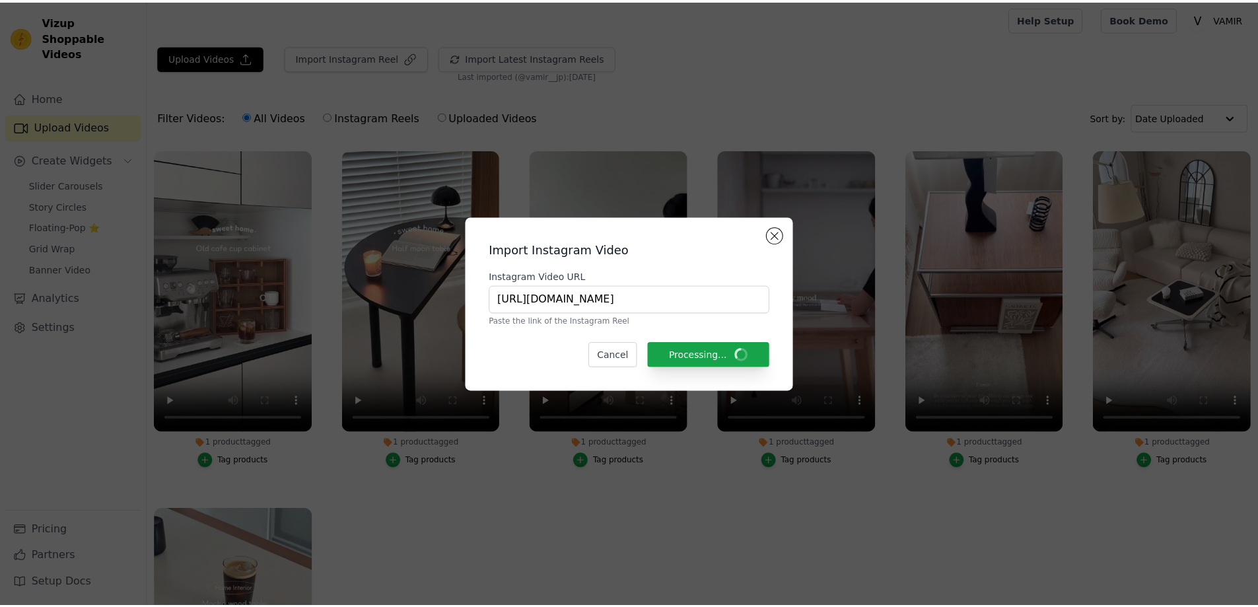
scroll to position [3, 0]
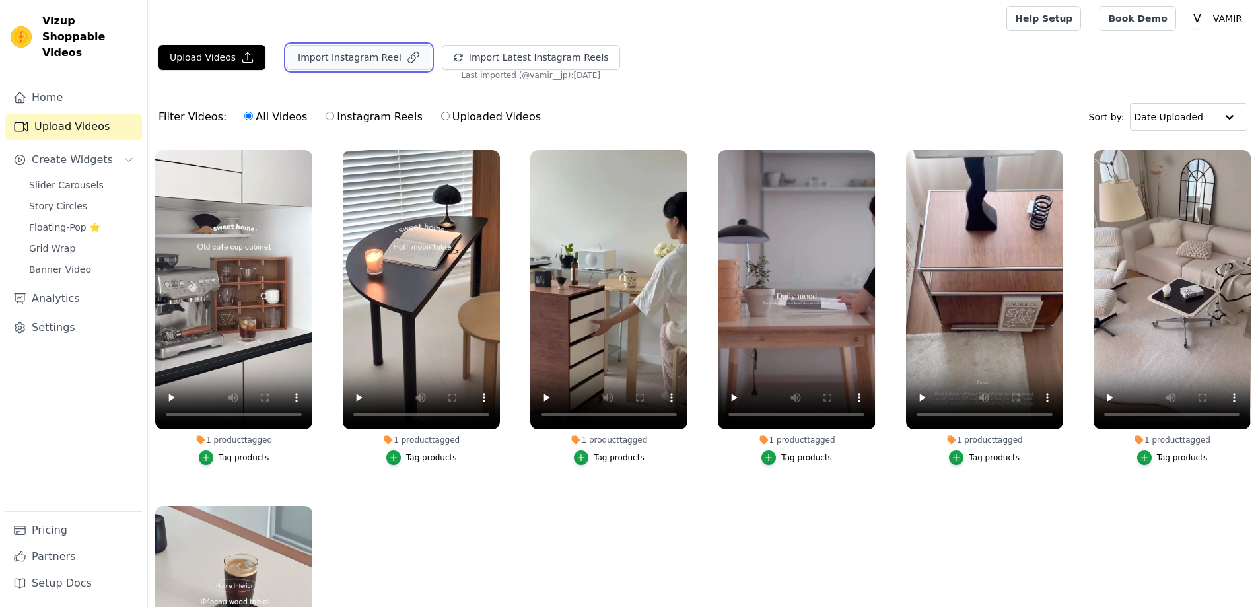
click at [340, 67] on button "Import Instagram Reel" at bounding box center [359, 57] width 145 height 25
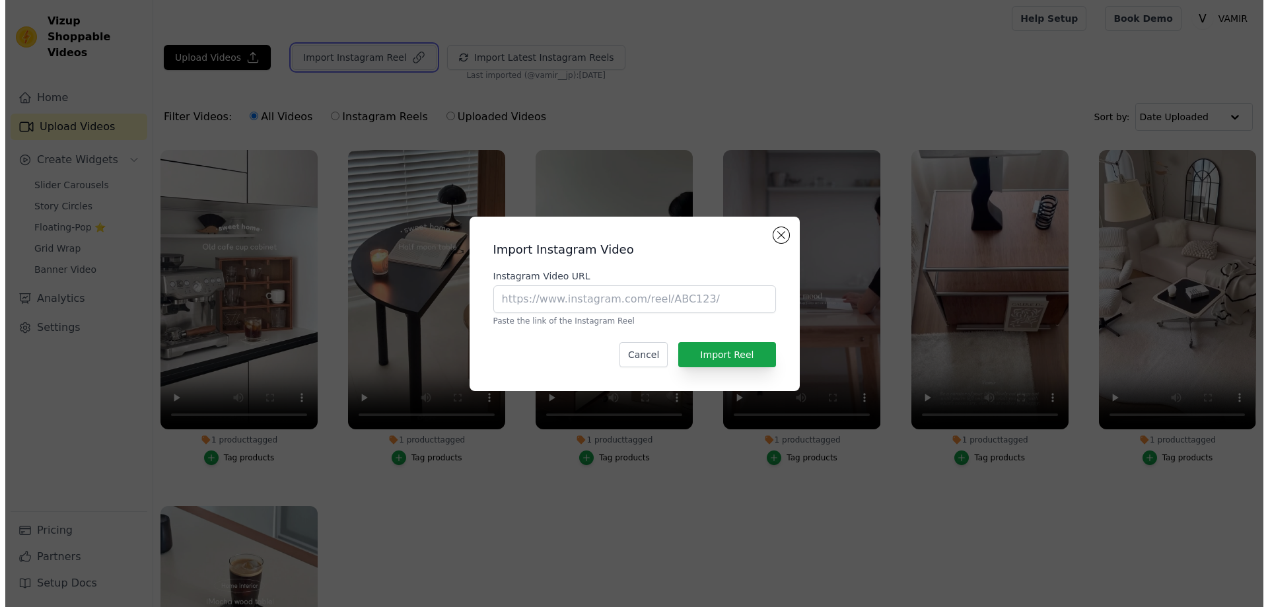
scroll to position [0, 0]
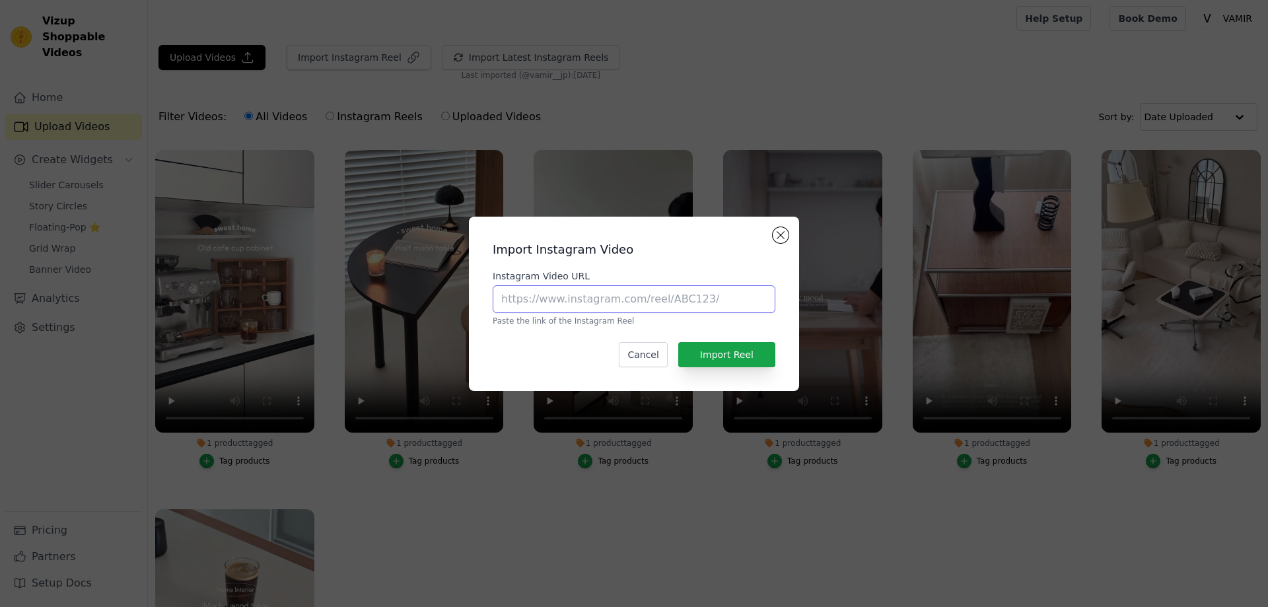
click at [627, 310] on input "Instagram Video URL" at bounding box center [634, 299] width 283 height 28
paste input "https://www.instagram.com/reel/DLrhiJHzIuf/?utm_source=ig_web_copy_link&igsh=Mz…"
type input "https://www.instagram.com/reel/DLrhiJHzIuf/?utm_source=ig_web_copy_link&igsh=Mz…"
click at [753, 349] on button "Import Reel" at bounding box center [726, 354] width 97 height 25
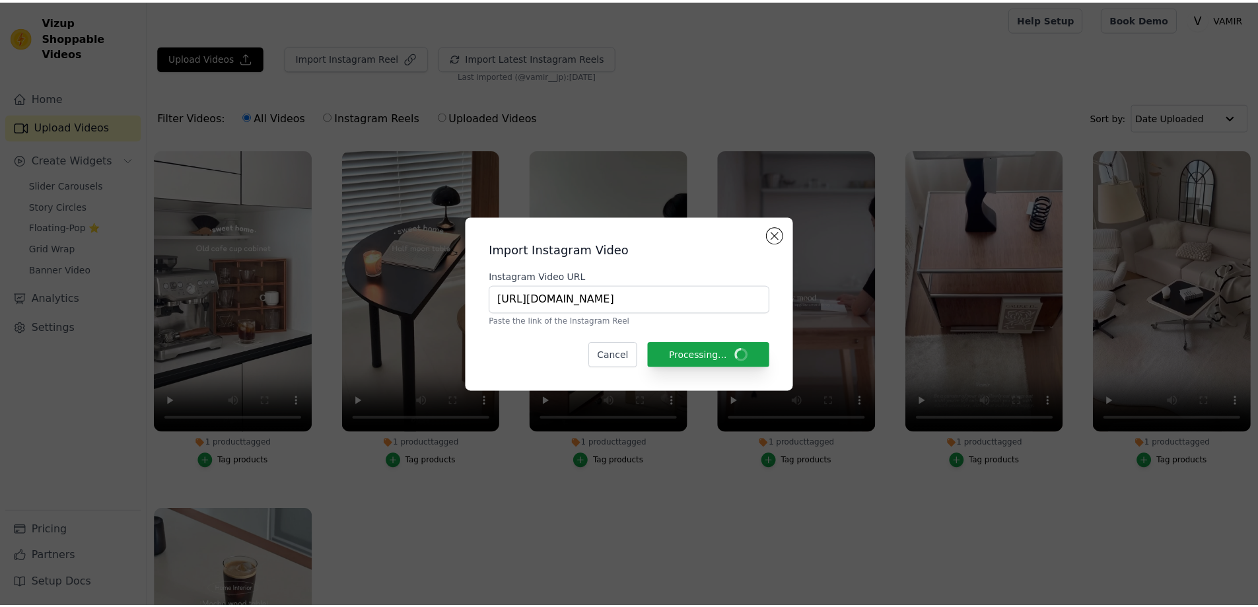
scroll to position [3, 0]
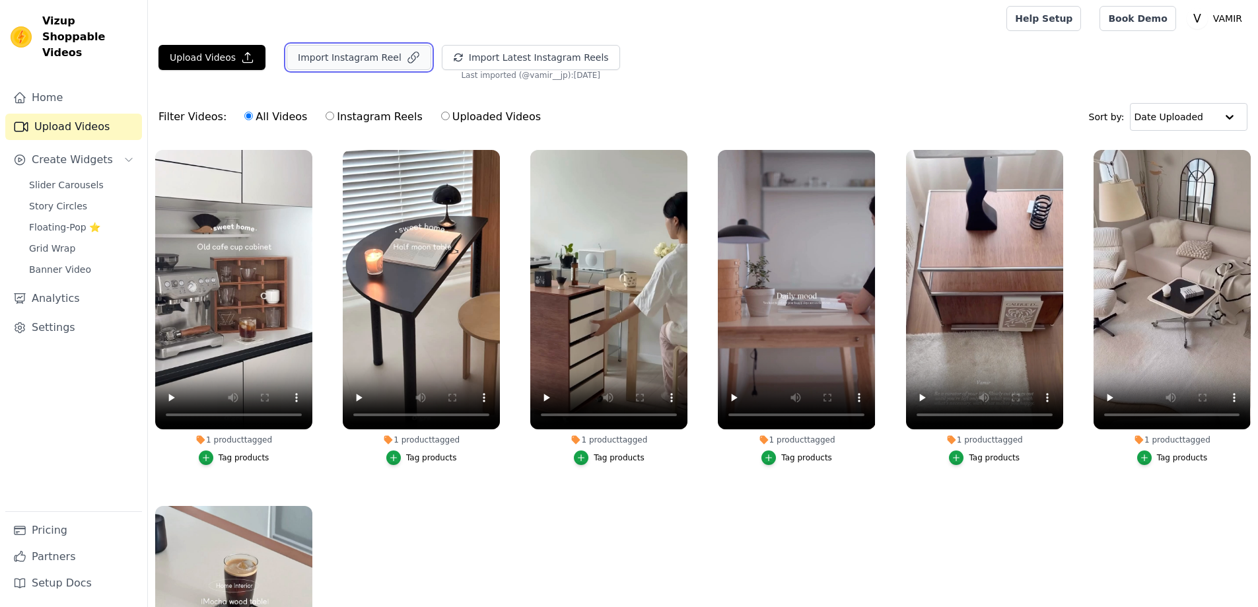
click at [377, 67] on button "Import Instagram Reel" at bounding box center [359, 57] width 145 height 25
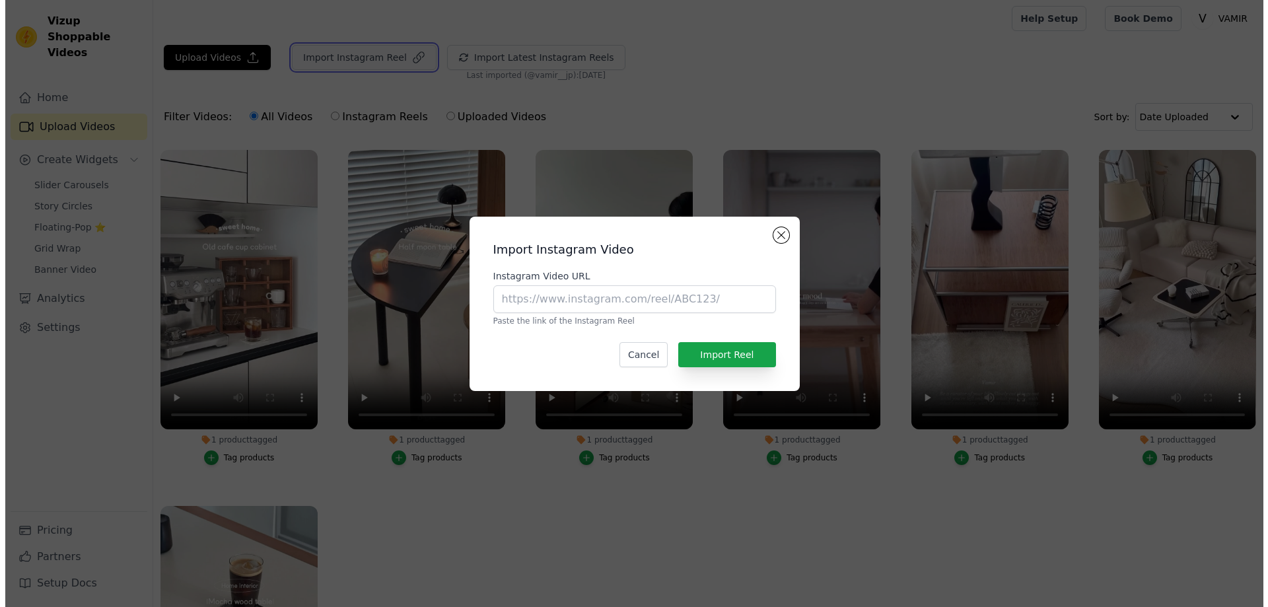
scroll to position [0, 0]
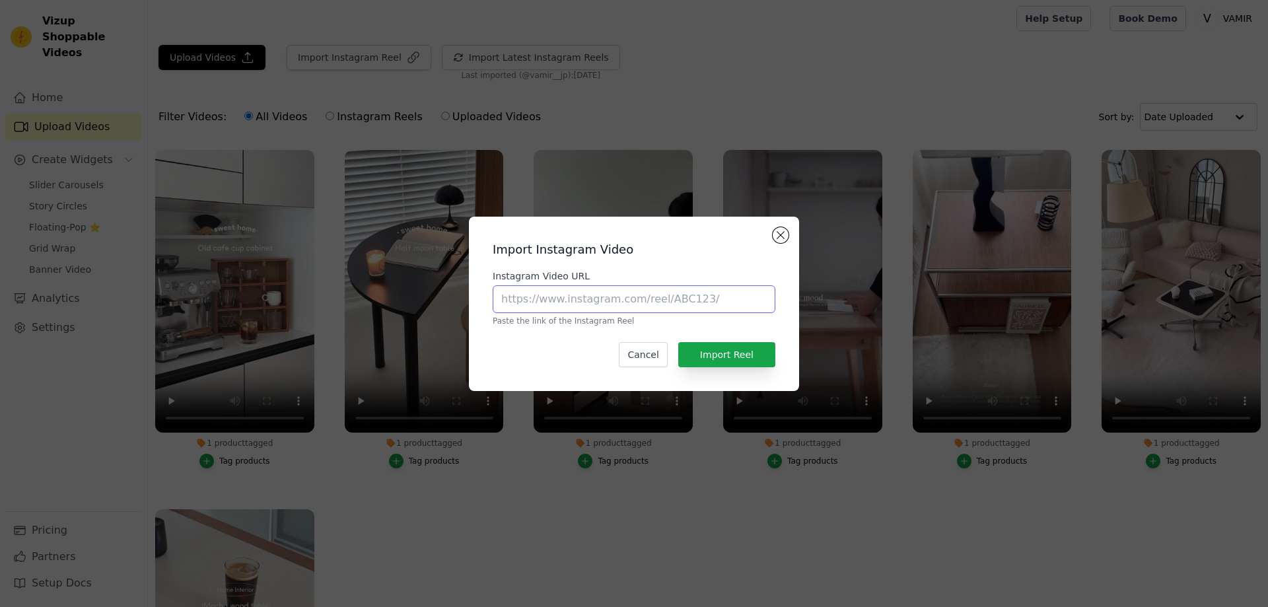
click at [565, 293] on input "Instagram Video URL" at bounding box center [634, 299] width 283 height 28
paste input "https://www.instagram.com/reel/DLjzMLWT7KW/?utm_source=ig_web_copy_link&igsh=Mz…"
type input "https://www.instagram.com/reel/DLjzMLWT7KW/?utm_source=ig_web_copy_link&igsh=Mz…"
click at [719, 359] on button "Import Reel" at bounding box center [726, 354] width 97 height 25
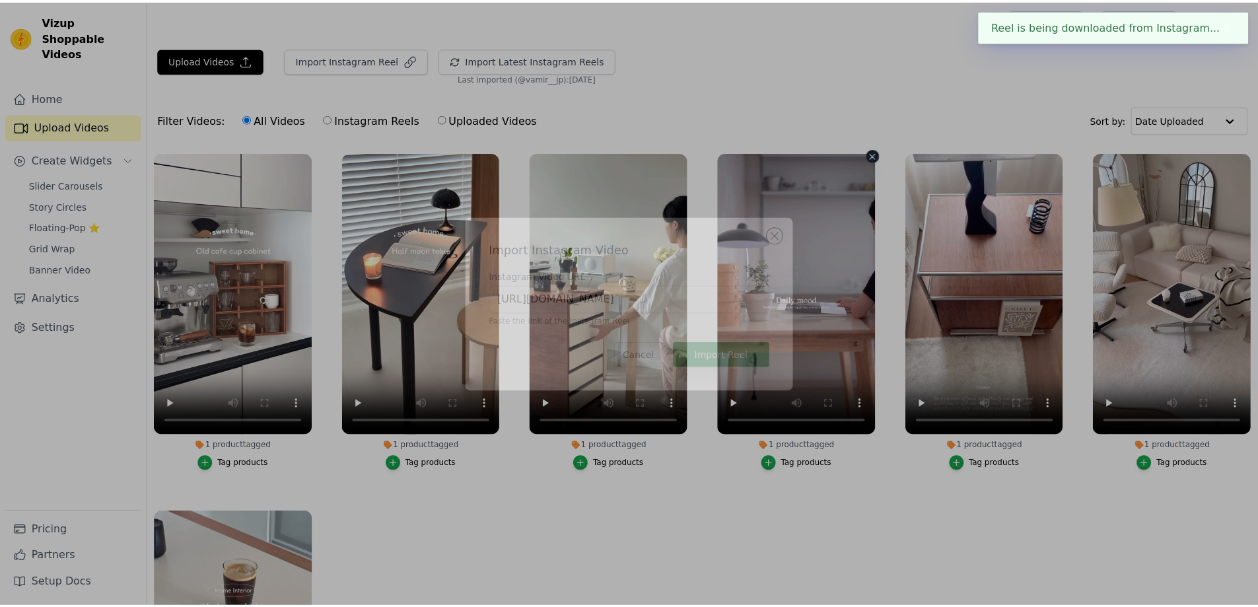
scroll to position [3, 0]
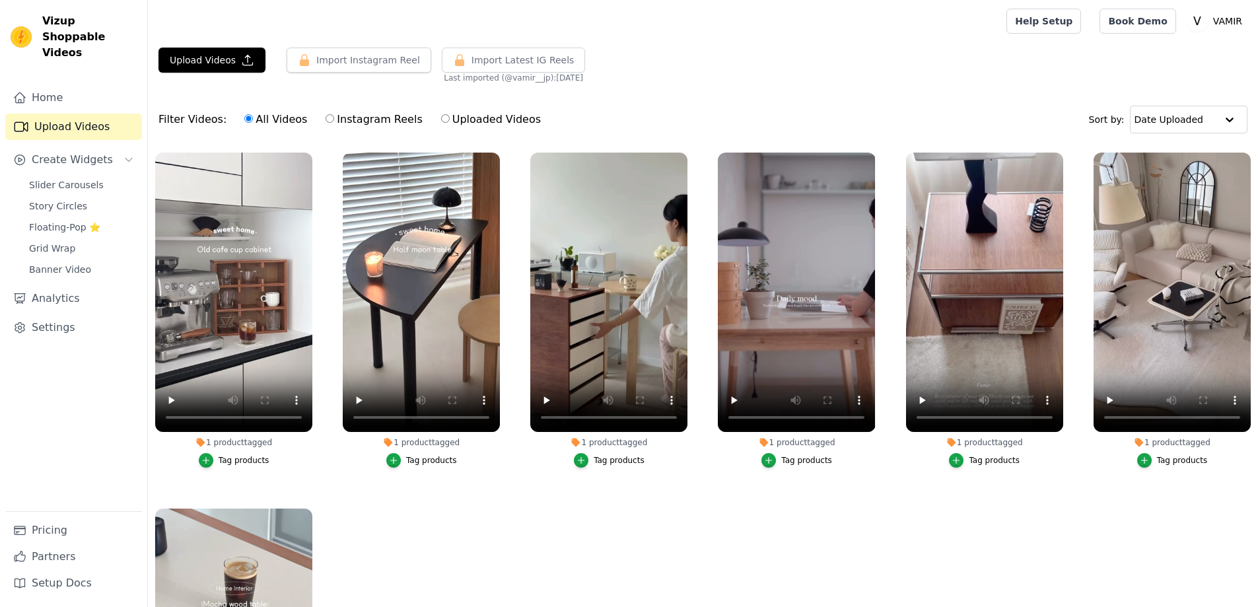
scroll to position [3, 0]
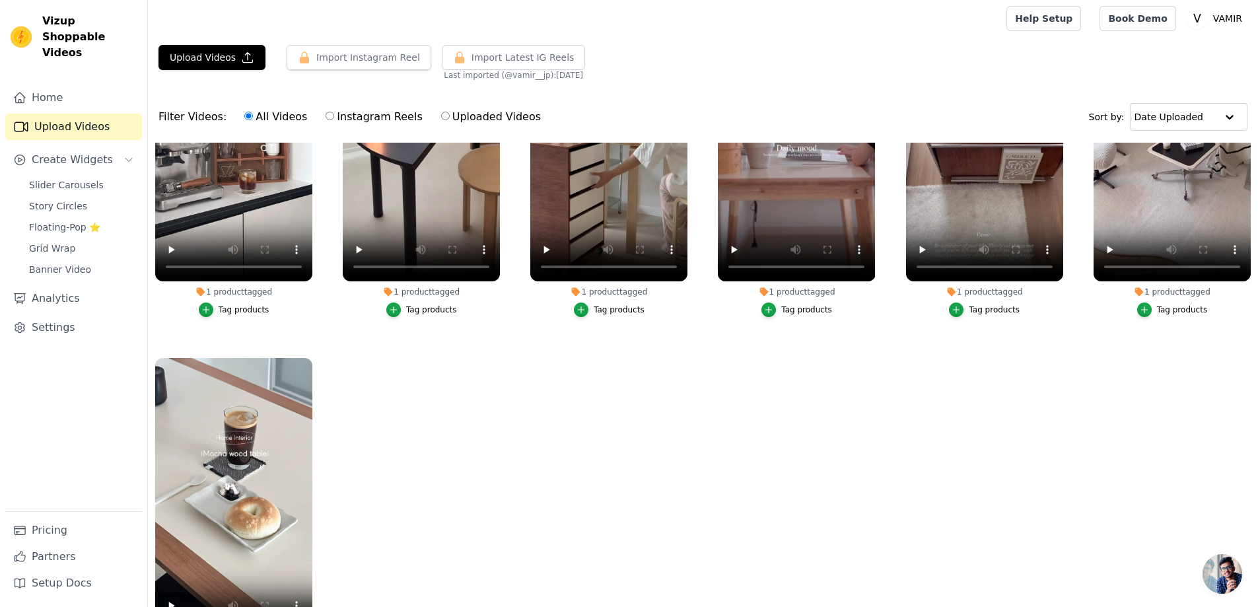
click at [554, 394] on ul "1 product tagged Tag products 1 product tagged Tag products 1 product tagged Ta…" at bounding box center [703, 425] width 1110 height 565
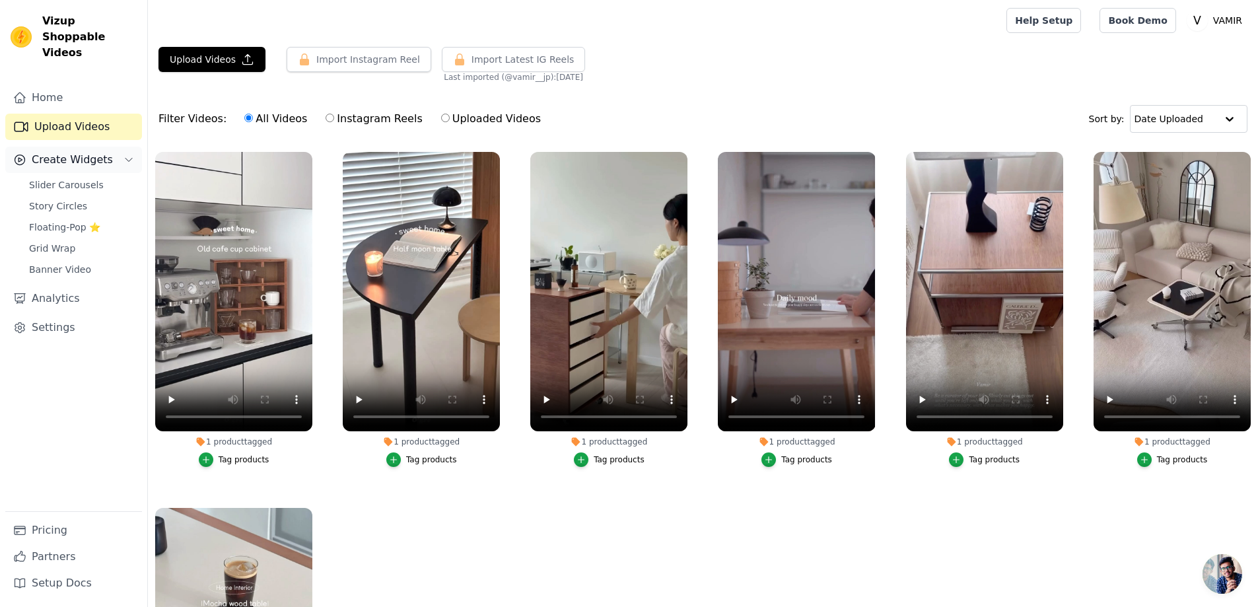
scroll to position [0, 0]
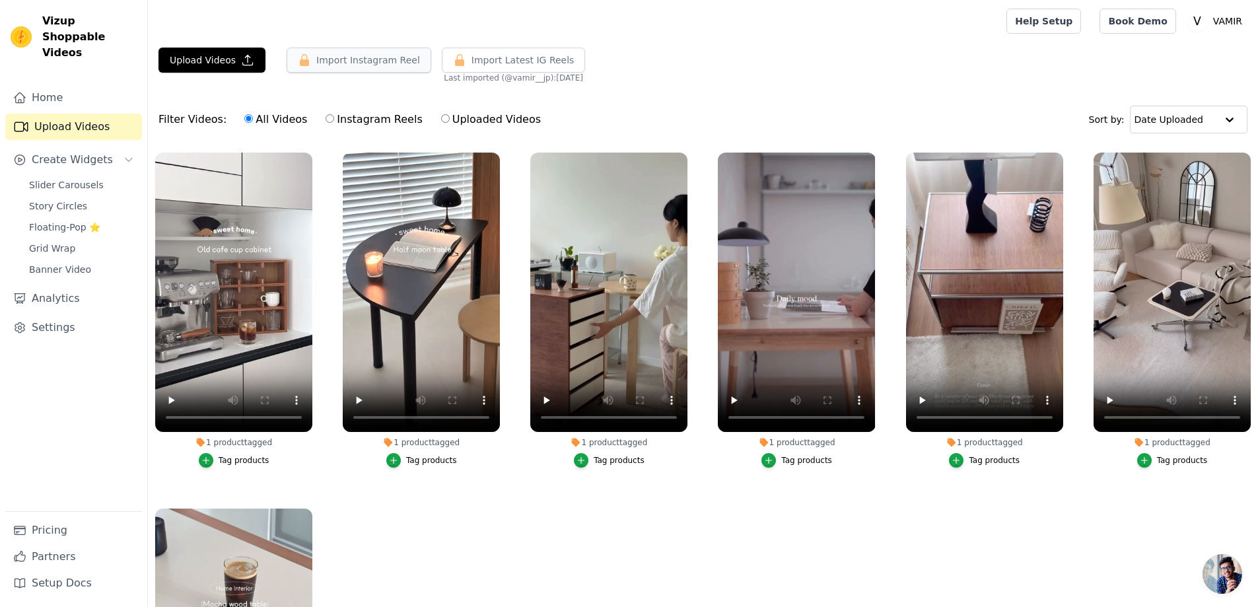
click at [359, 61] on button "Import Instagram Reel" at bounding box center [359, 60] width 145 height 25
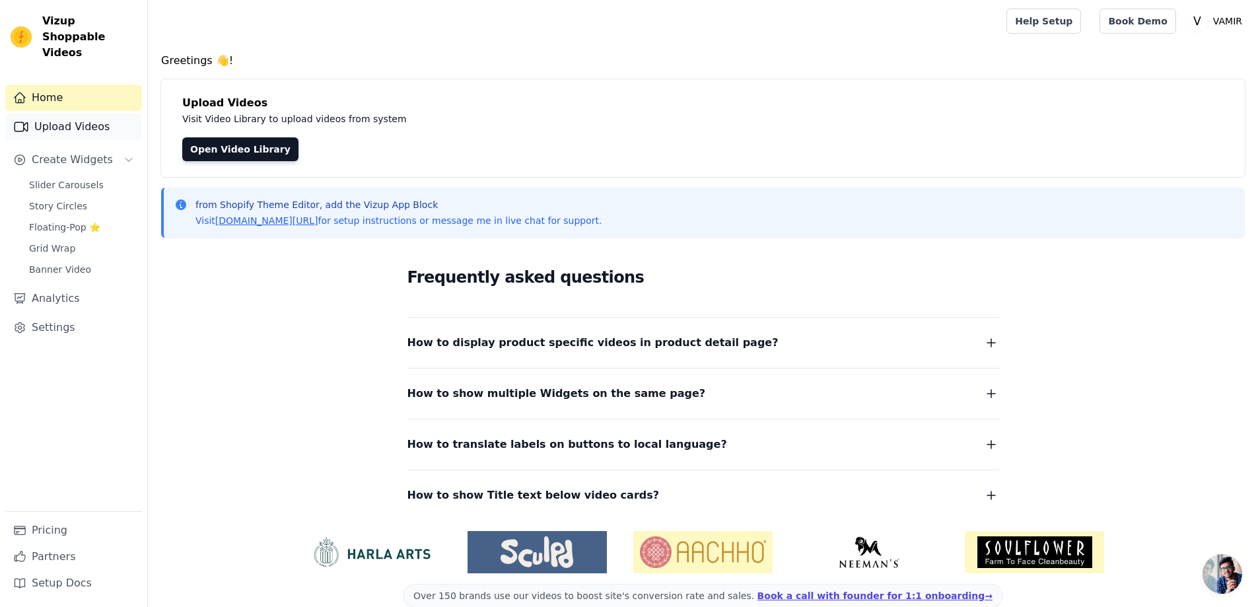
click at [76, 114] on link "Upload Videos" at bounding box center [73, 127] width 137 height 26
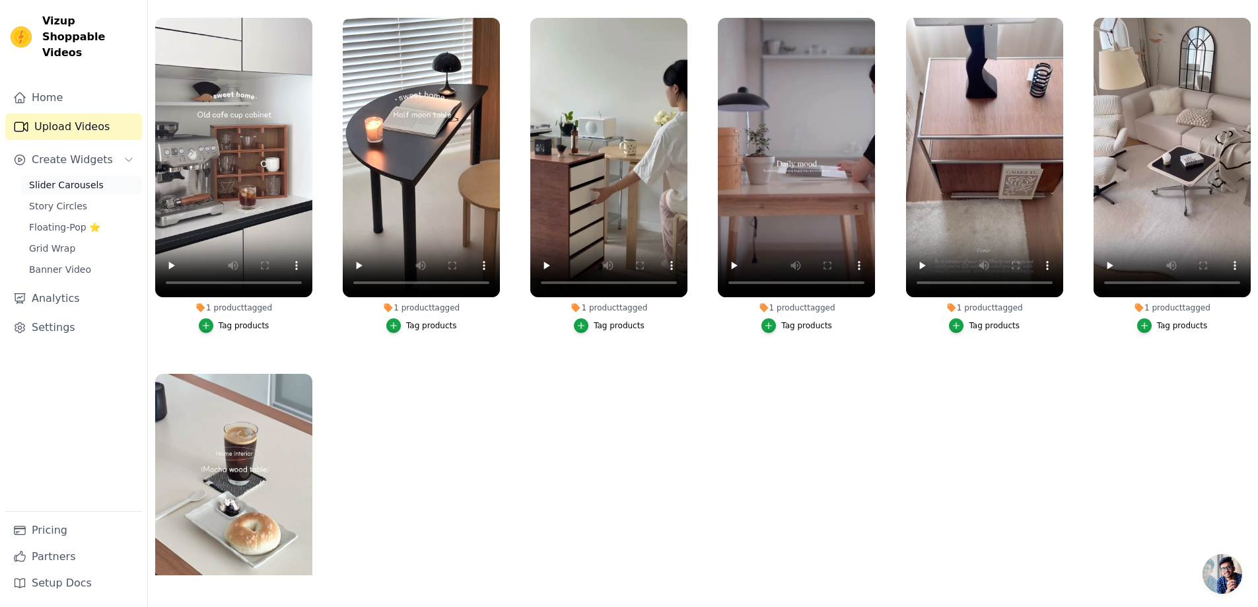
click at [79, 178] on span "Slider Carousels" at bounding box center [66, 184] width 75 height 13
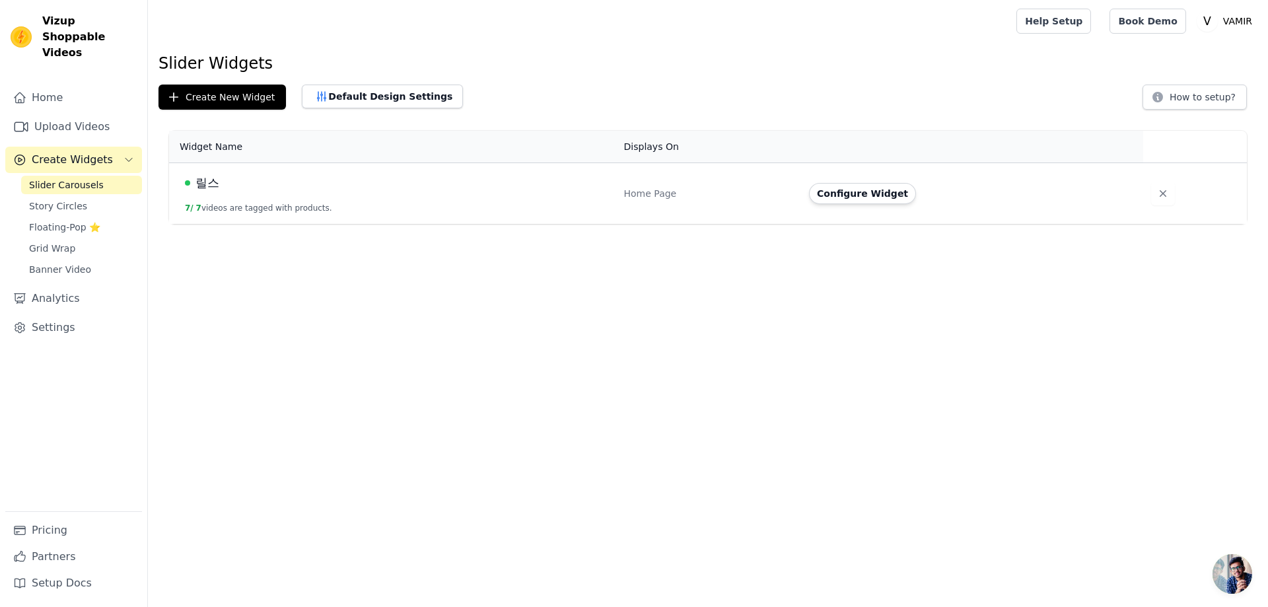
click at [303, 196] on td "릴스 7 / 7 videos are tagged with products." at bounding box center [392, 193] width 447 height 61
click at [211, 182] on span "릴스" at bounding box center [208, 183] width 24 height 18
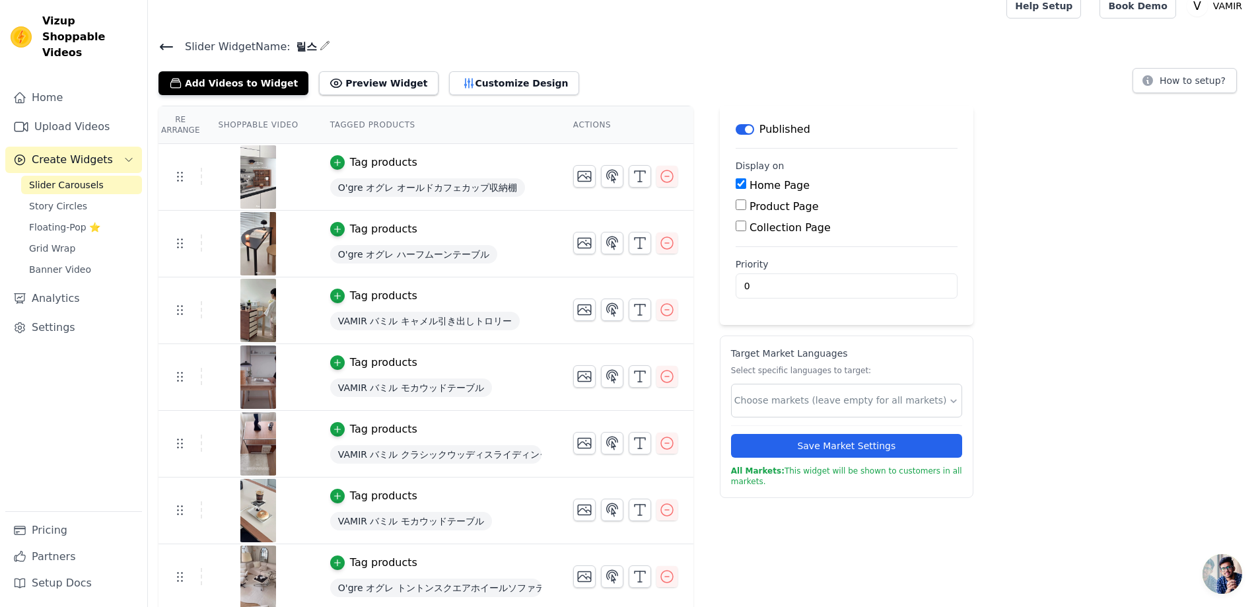
scroll to position [18, 0]
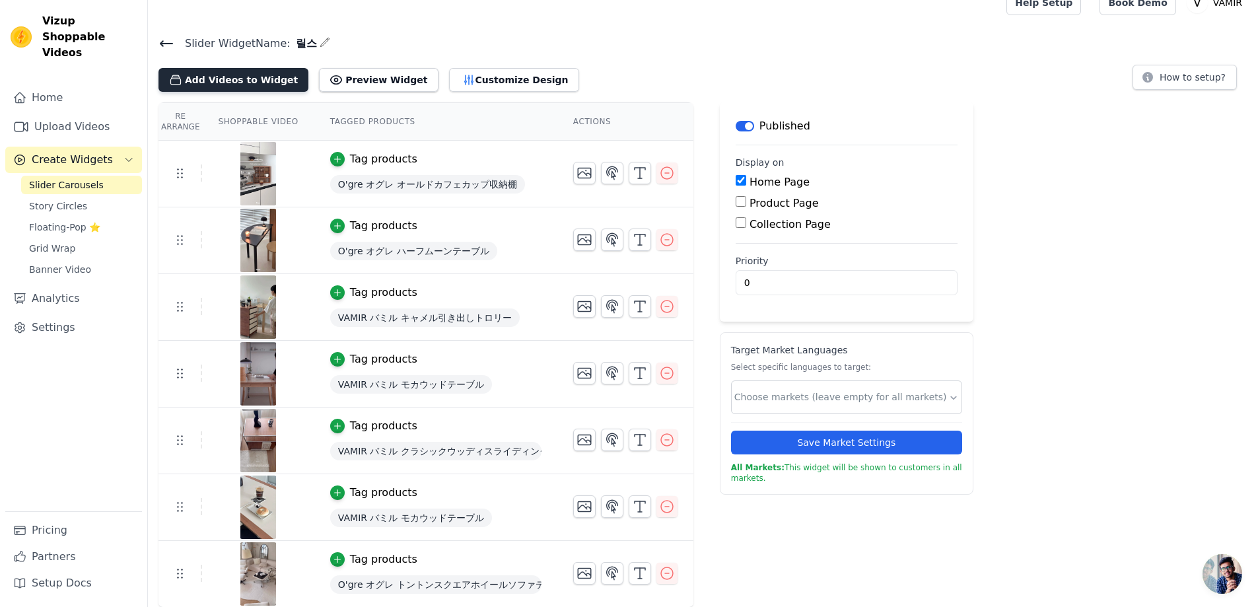
click at [245, 81] on button "Add Videos to Widget" at bounding box center [234, 80] width 150 height 24
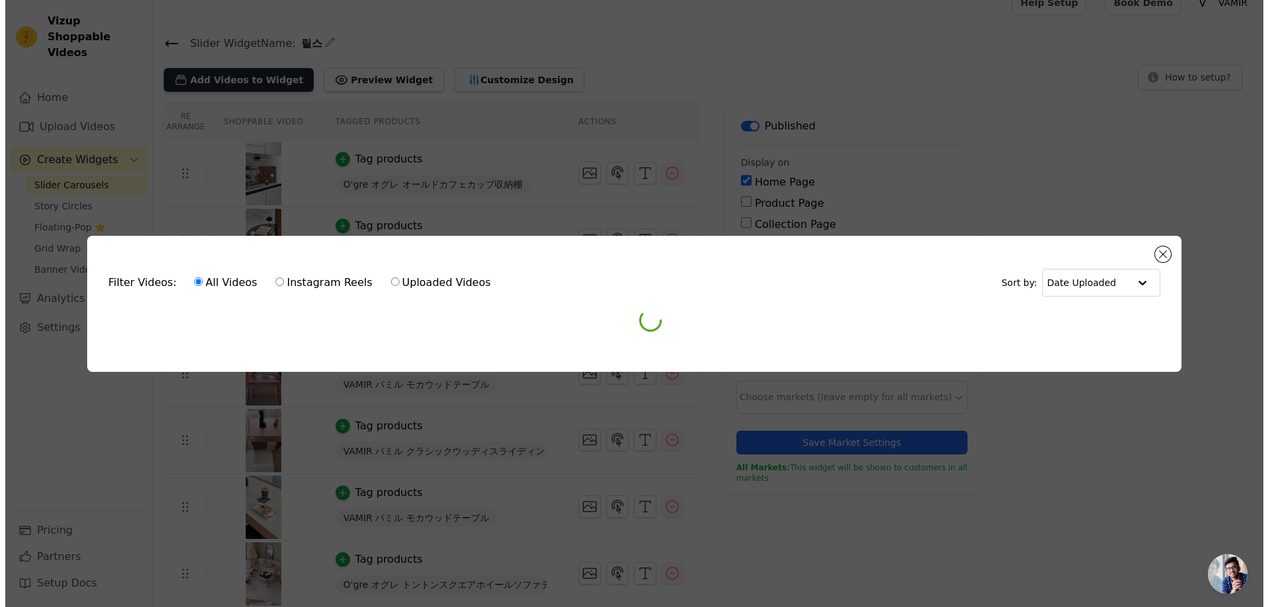
scroll to position [0, 0]
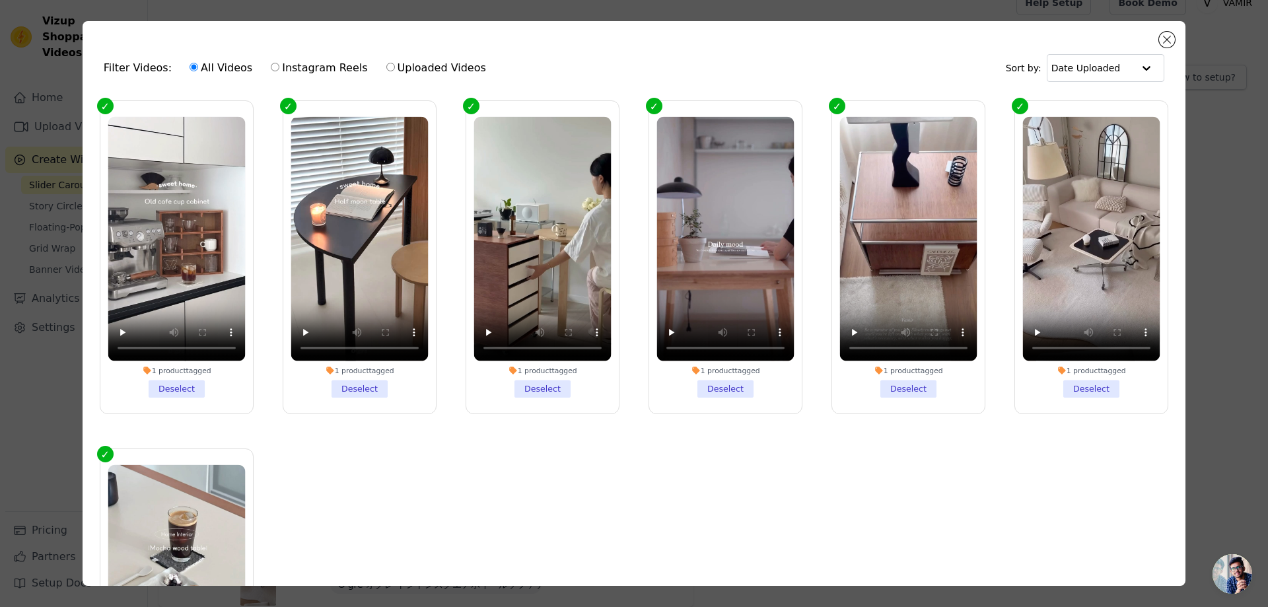
click at [422, 68] on label "Uploaded Videos" at bounding box center [436, 67] width 101 height 17
click at [395, 68] on input "Uploaded Videos" at bounding box center [390, 67] width 9 height 9
radio input "true"
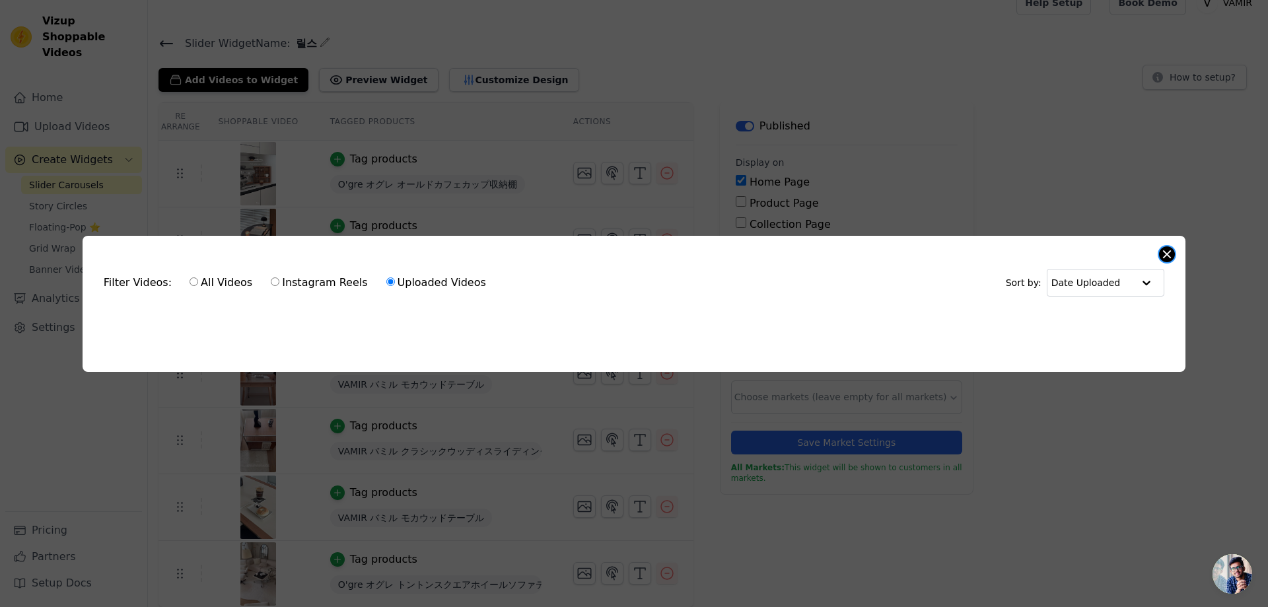
click at [1160, 246] on div "Filter Videos: All Videos Instagram Reels Uploaded Videos Sort by: Date Uploade…" at bounding box center [634, 304] width 1103 height 136
click at [1169, 248] on button "Close modal" at bounding box center [1167, 254] width 16 height 16
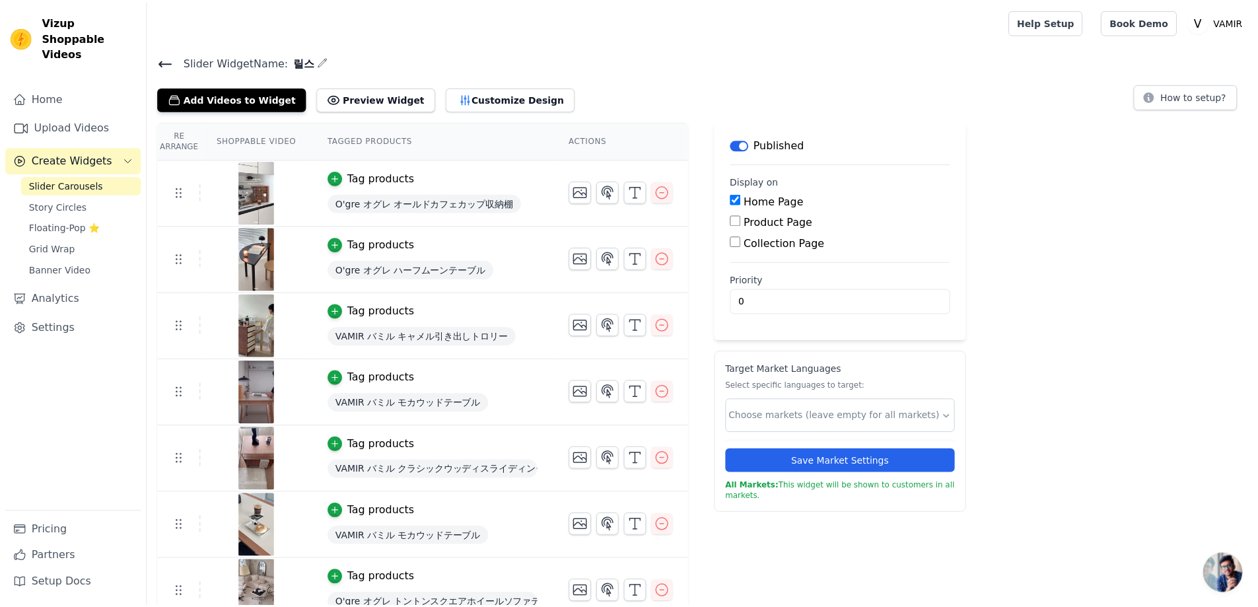
scroll to position [18, 0]
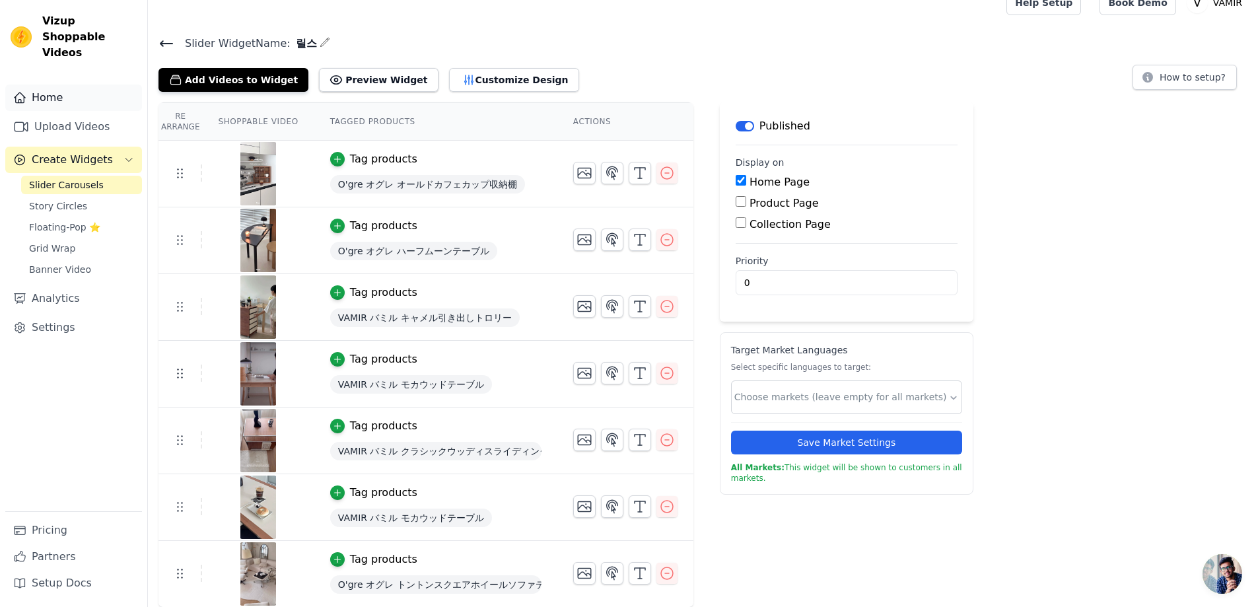
click at [87, 85] on link "Home" at bounding box center [73, 98] width 137 height 26
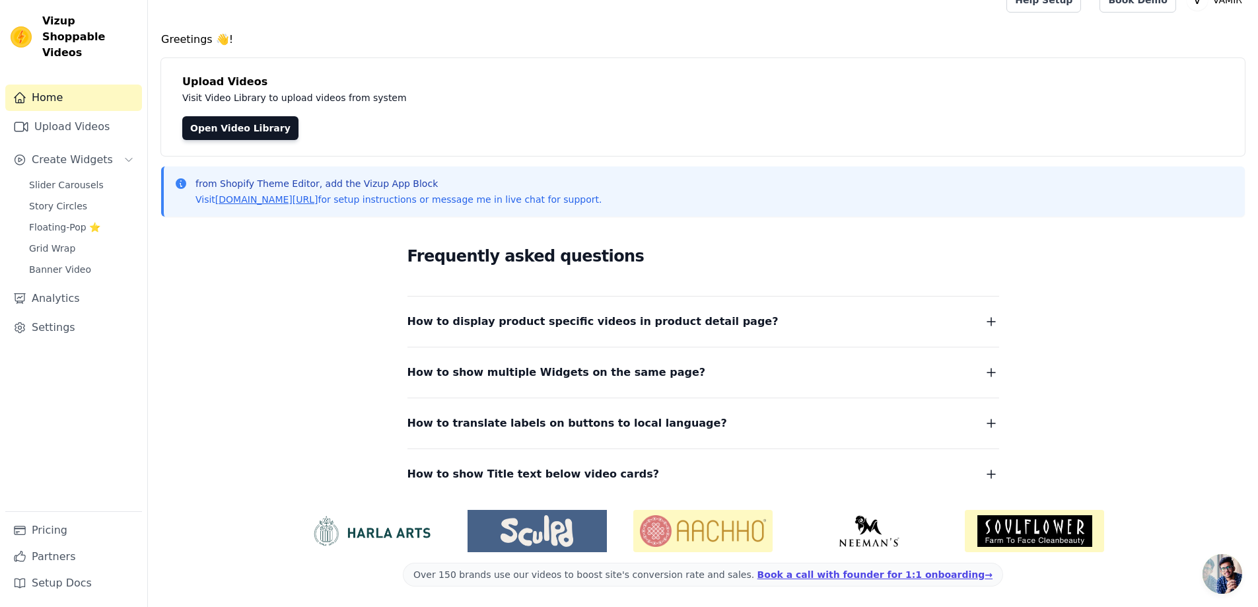
scroll to position [22, 0]
click at [74, 114] on link "Upload Videos" at bounding box center [73, 127] width 137 height 26
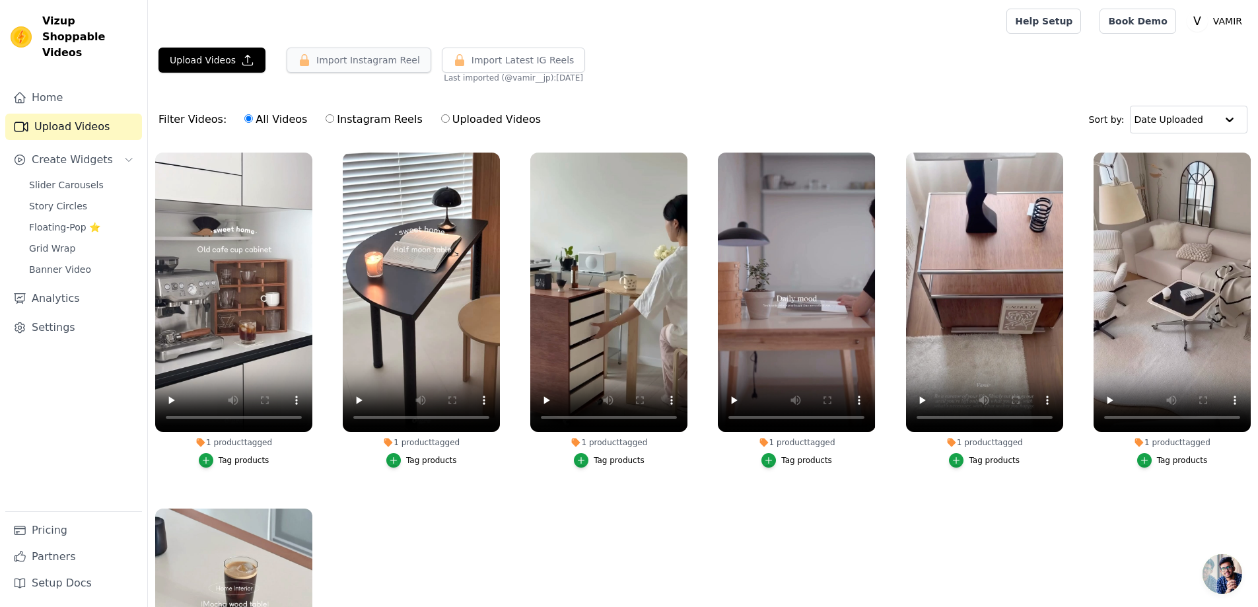
click at [384, 61] on button "Import Instagram Reel" at bounding box center [359, 60] width 145 height 25
click at [61, 524] on link "Pricing" at bounding box center [73, 530] width 137 height 26
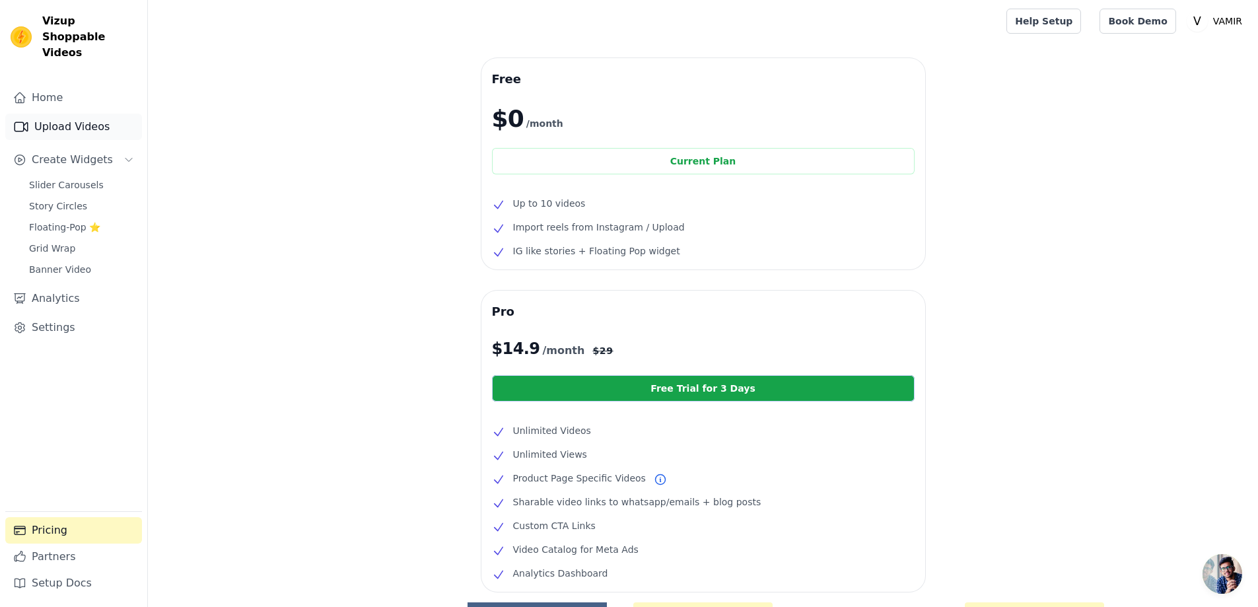
click at [52, 117] on link "Upload Videos" at bounding box center [73, 127] width 137 height 26
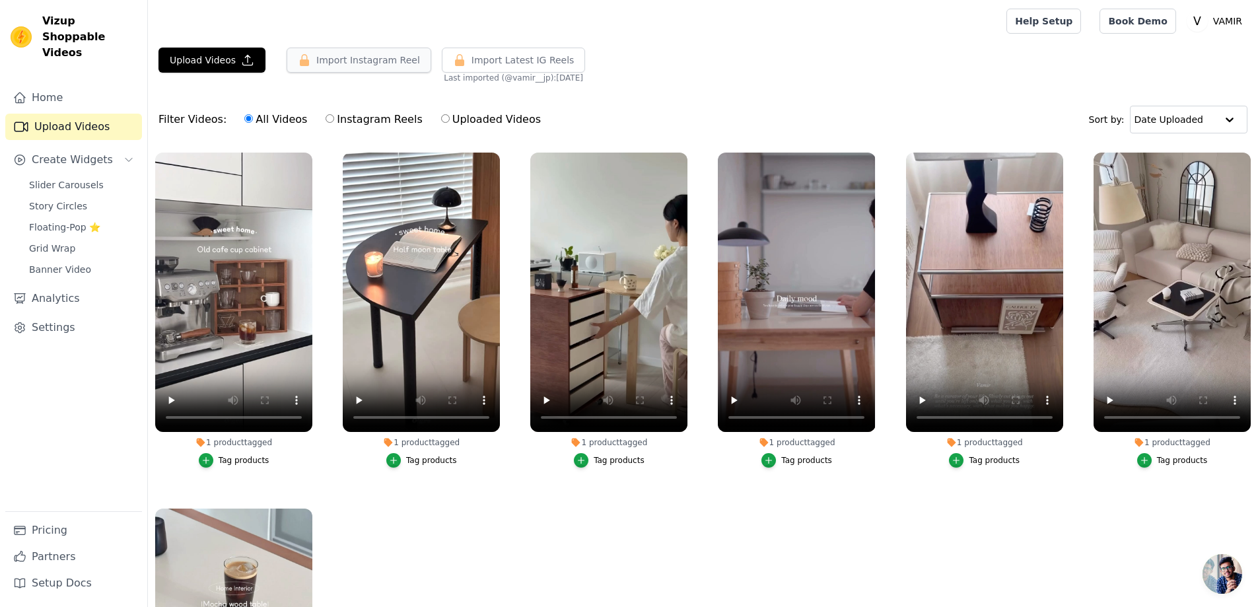
click at [346, 56] on button "Import Instagram Reel" at bounding box center [359, 60] width 145 height 25
click at [338, 59] on button "Import Instagram Reel" at bounding box center [359, 60] width 145 height 25
click at [205, 55] on button "Upload Videos" at bounding box center [212, 60] width 107 height 25
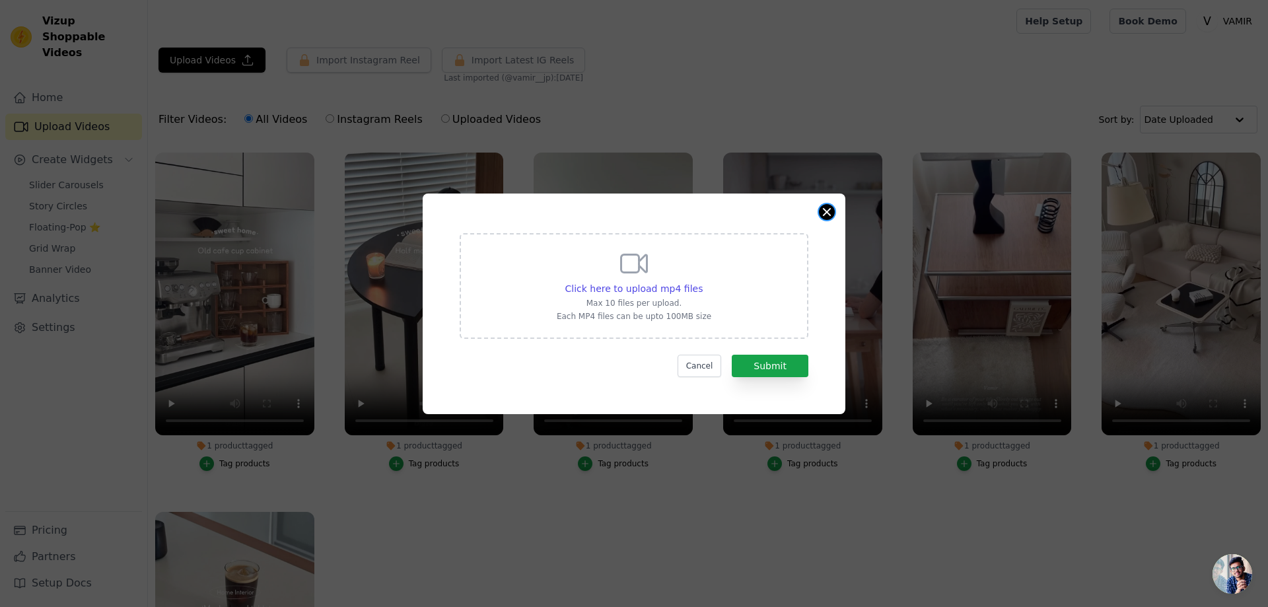
click at [824, 212] on button "Close modal" at bounding box center [827, 212] width 16 height 16
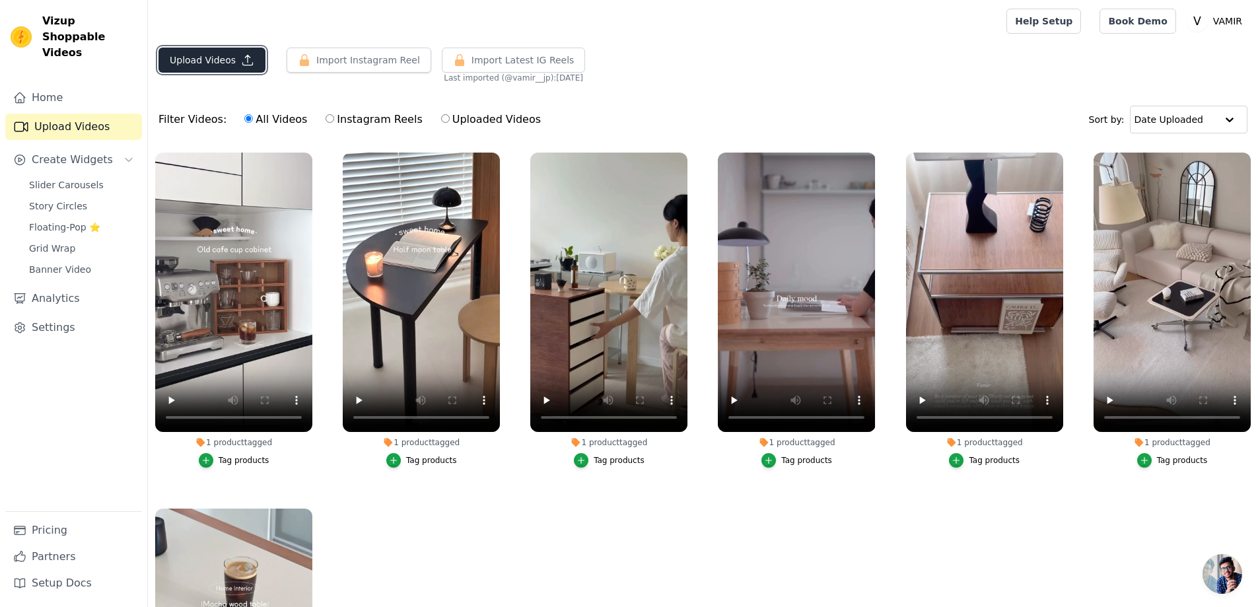
click at [248, 65] on icon "button" at bounding box center [247, 60] width 13 height 13
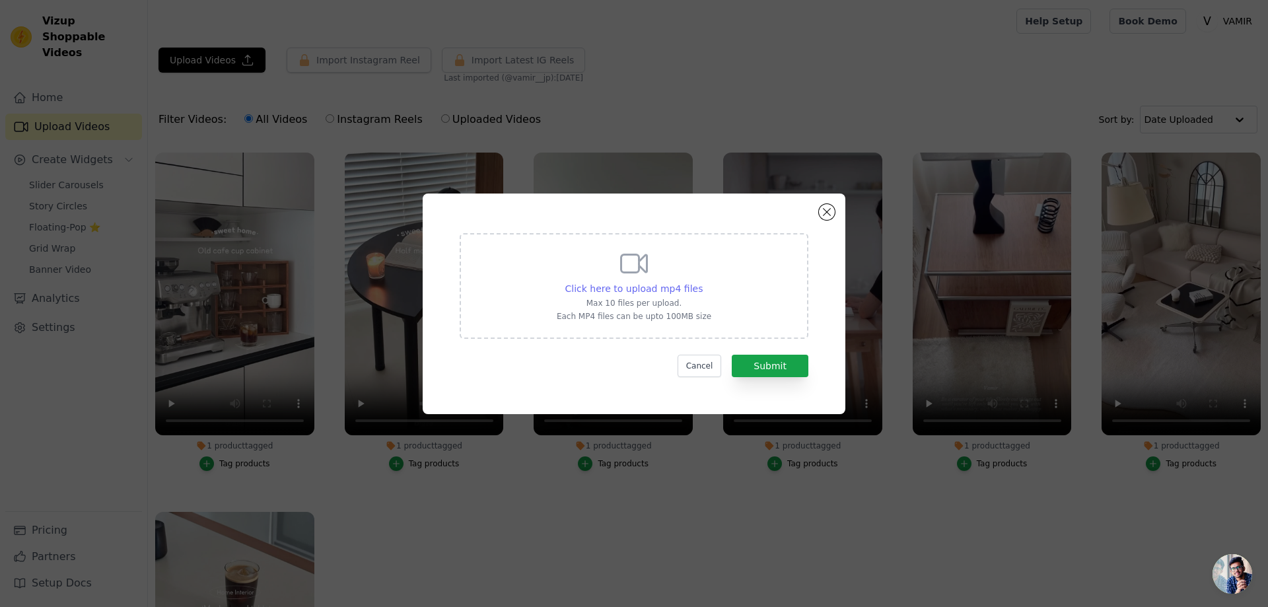
click at [638, 292] on span "Click here to upload mp4 files" at bounding box center [634, 288] width 138 height 11
click at [702, 282] on input "Click here to upload mp4 files Max 10 files per upload. Each MP4 files can be u…" at bounding box center [702, 281] width 1 height 1
type input "C:\fakepath\_flavats.mp4"
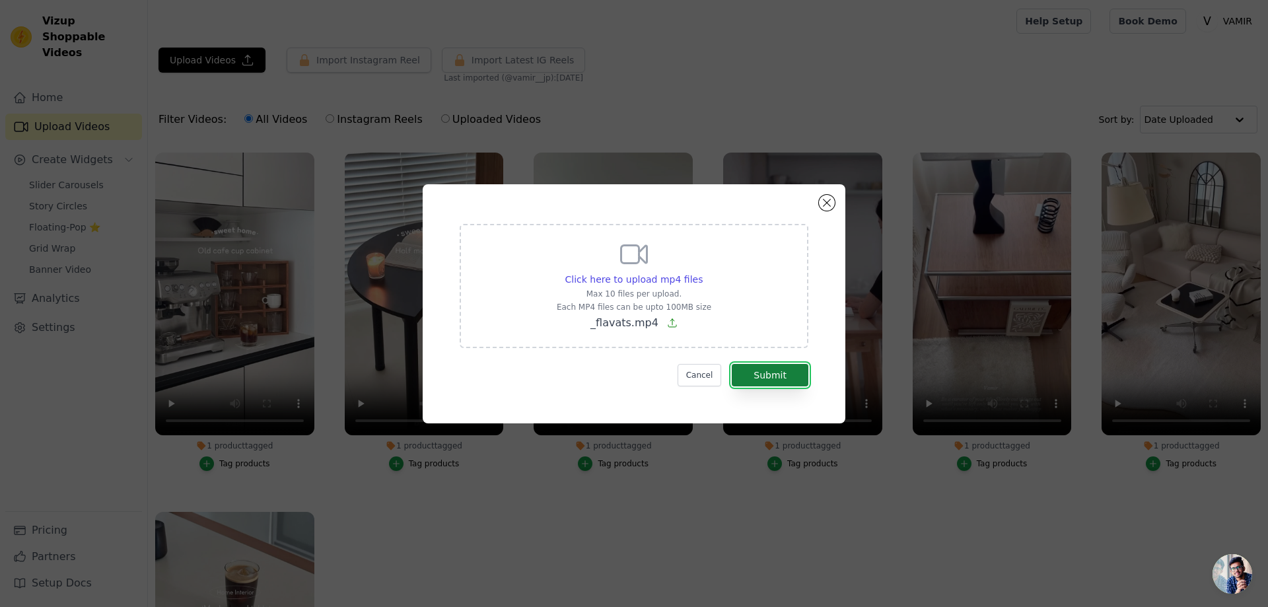
click at [779, 376] on button "Submit" at bounding box center [770, 375] width 77 height 22
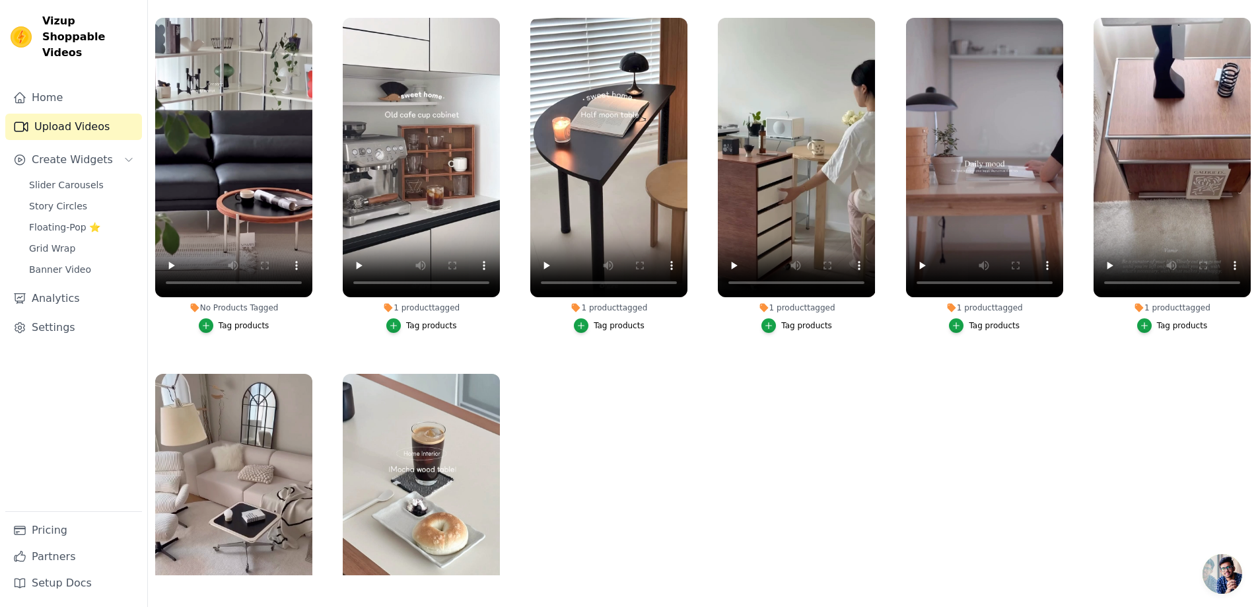
click at [223, 307] on div "No Products Tagged" at bounding box center [233, 308] width 157 height 11
click at [203, 323] on icon "button" at bounding box center [205, 325] width 9 height 9
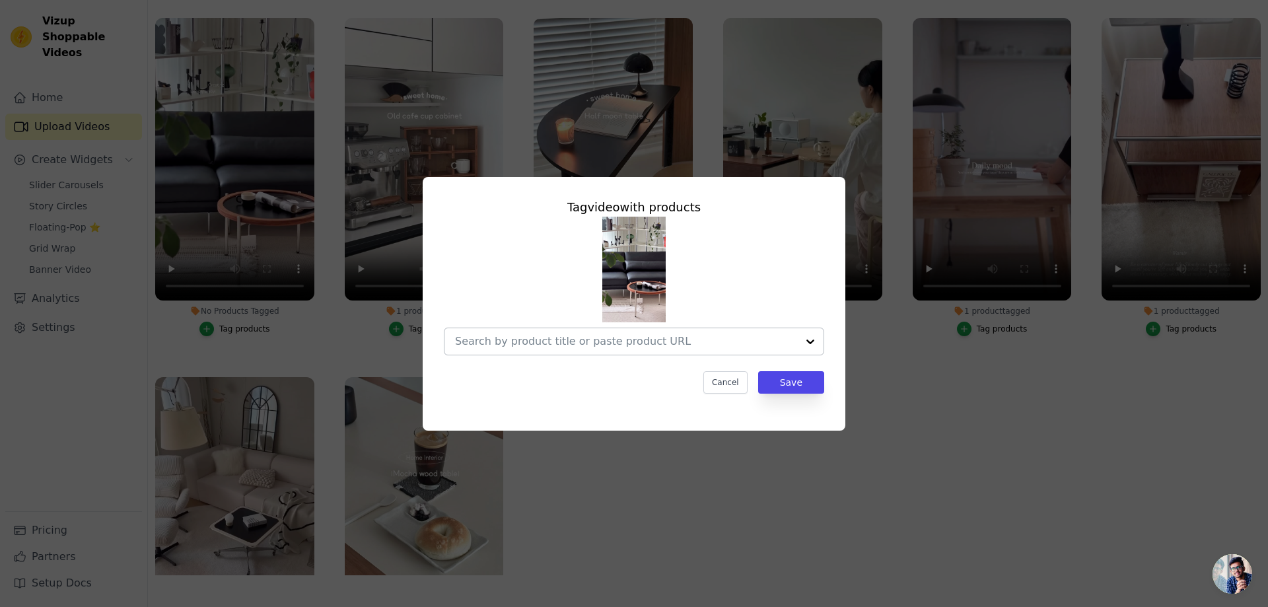
click at [592, 339] on input "No Products Tagged Tag video with products Cancel Save Tag products" at bounding box center [626, 341] width 342 height 13
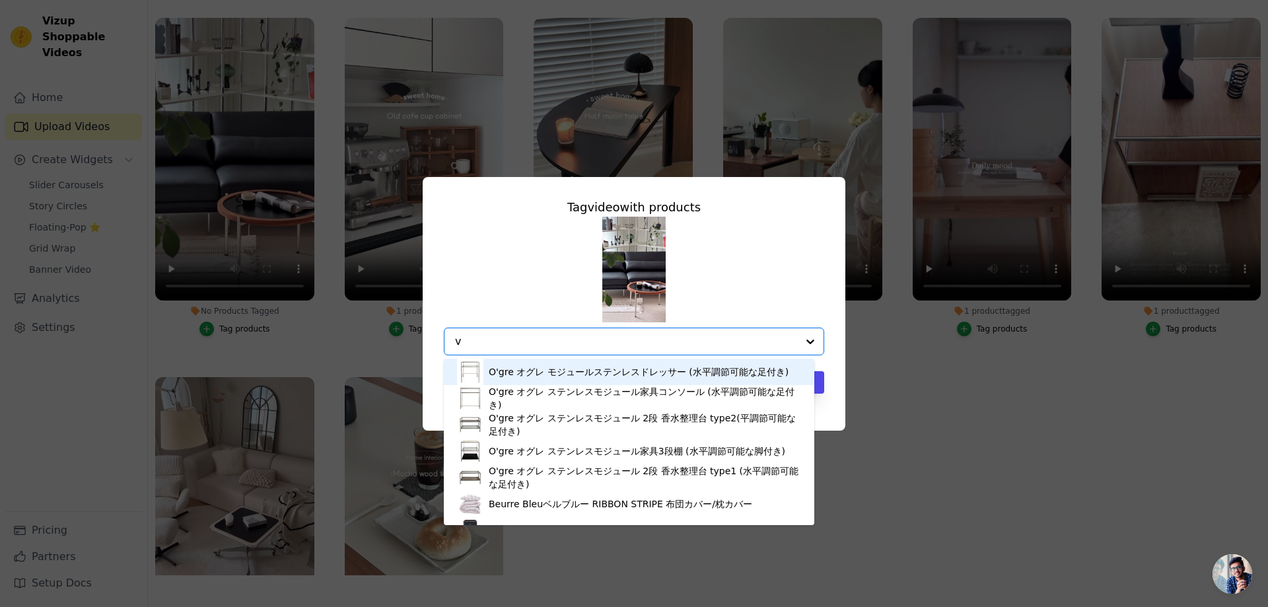
type input "va"
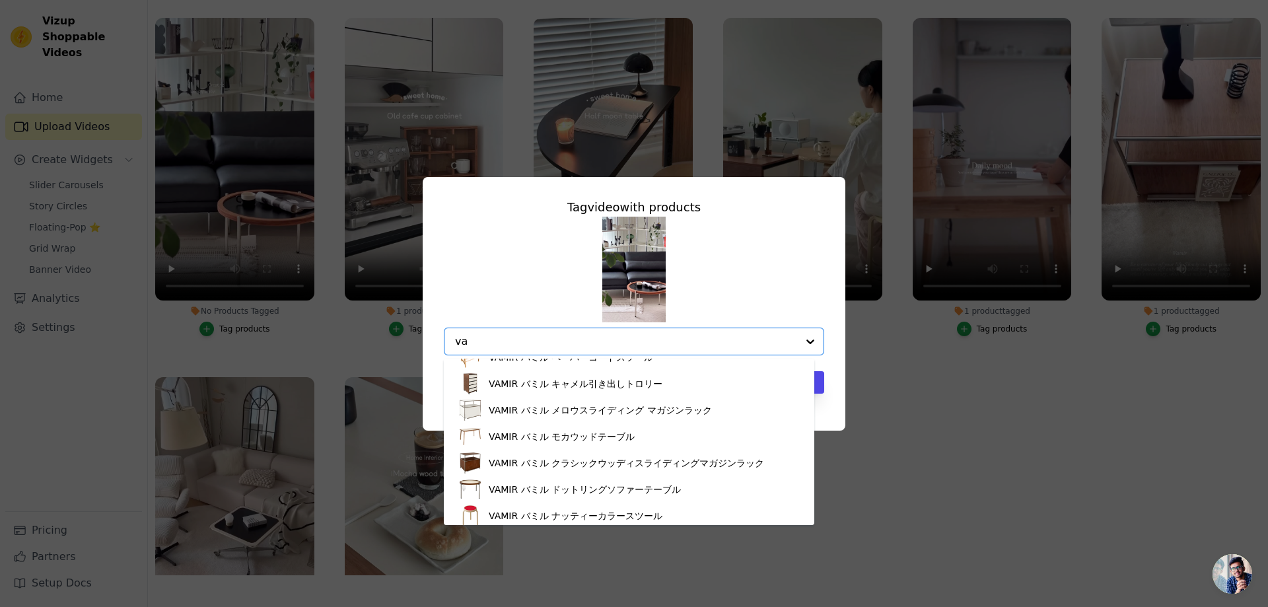
scroll to position [943, 0]
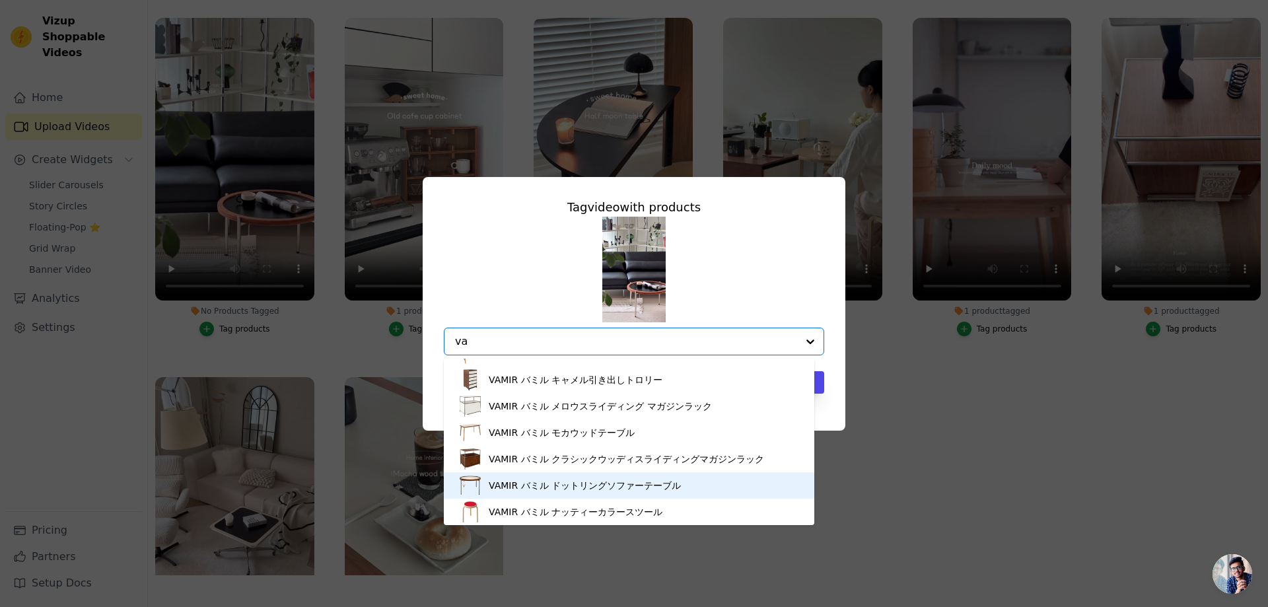
click at [628, 493] on div "VAMIR バミル ドットリングソファーテーブル" at bounding box center [629, 485] width 344 height 26
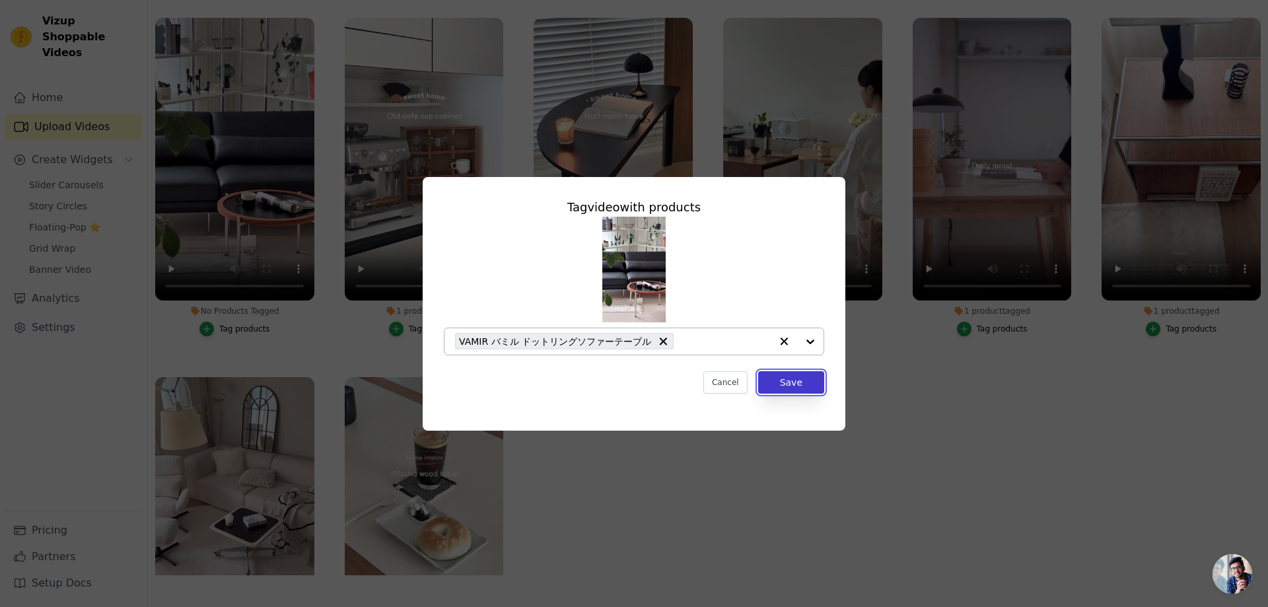
click at [799, 385] on button "Save" at bounding box center [791, 382] width 66 height 22
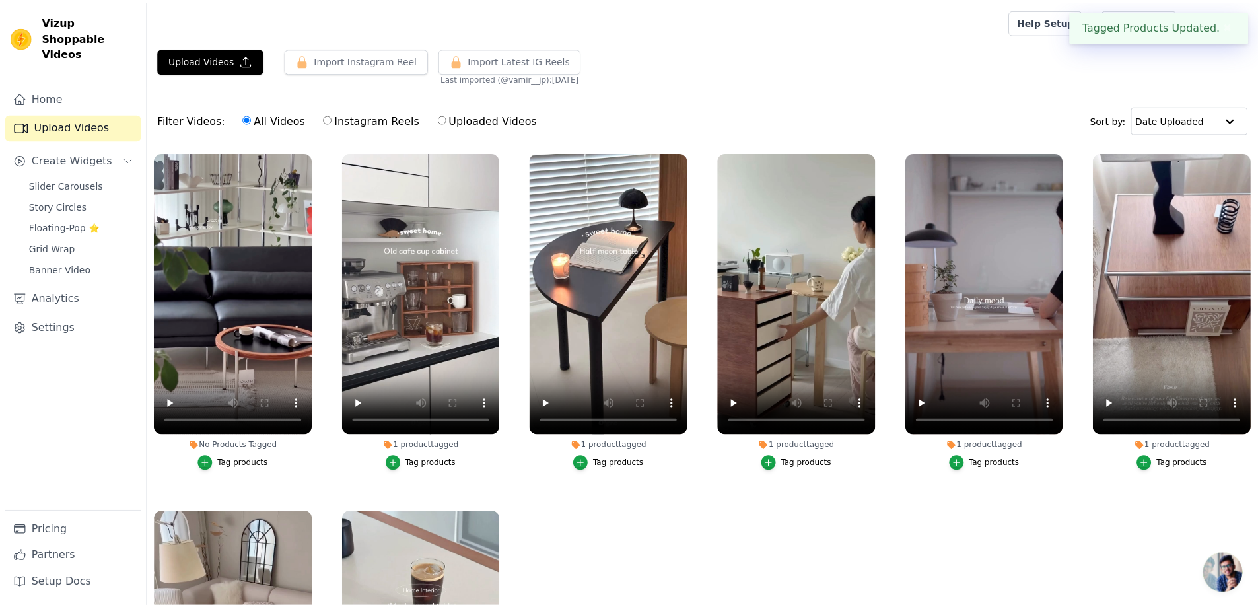
scroll to position [135, 0]
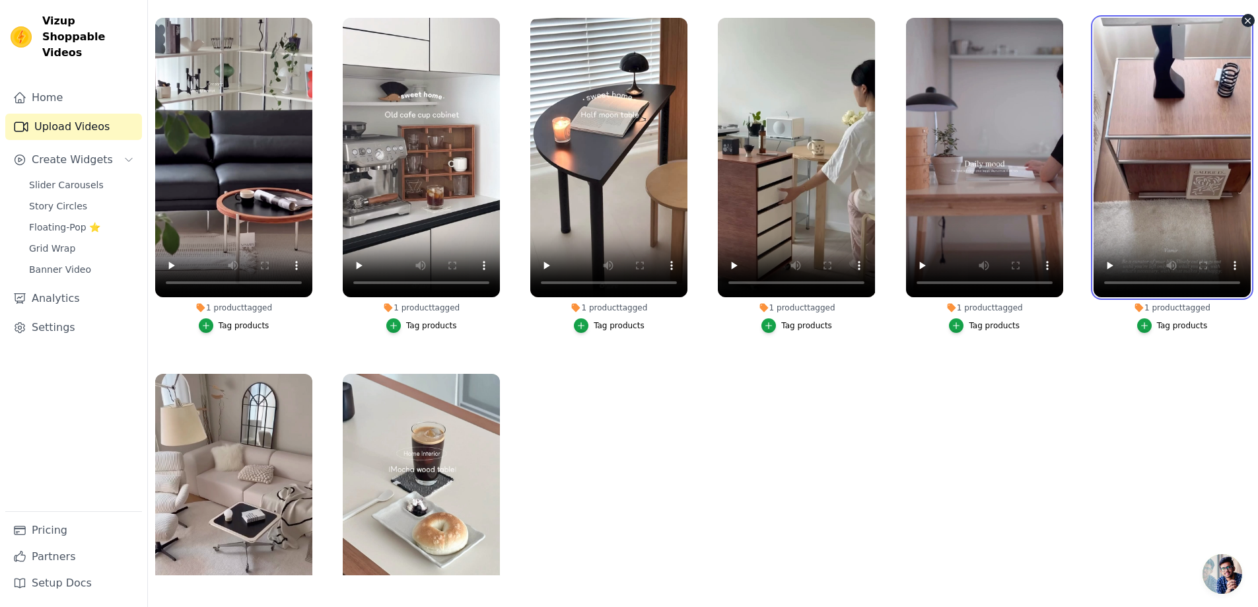
click at [1184, 172] on video at bounding box center [1172, 157] width 157 height 279
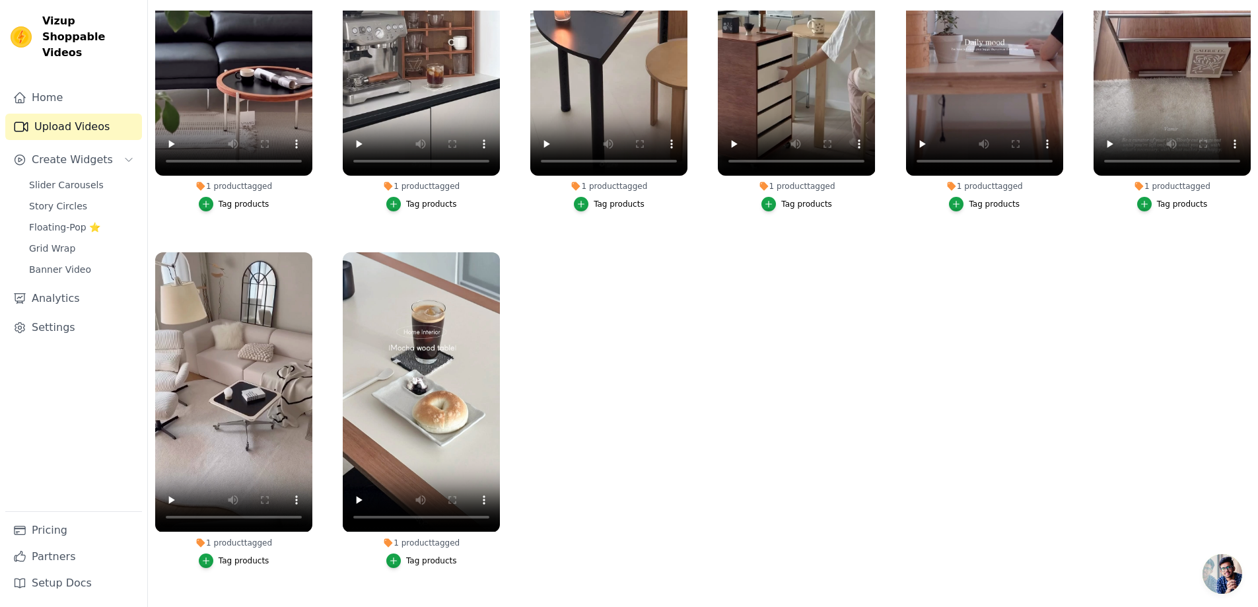
scroll to position [132, 0]
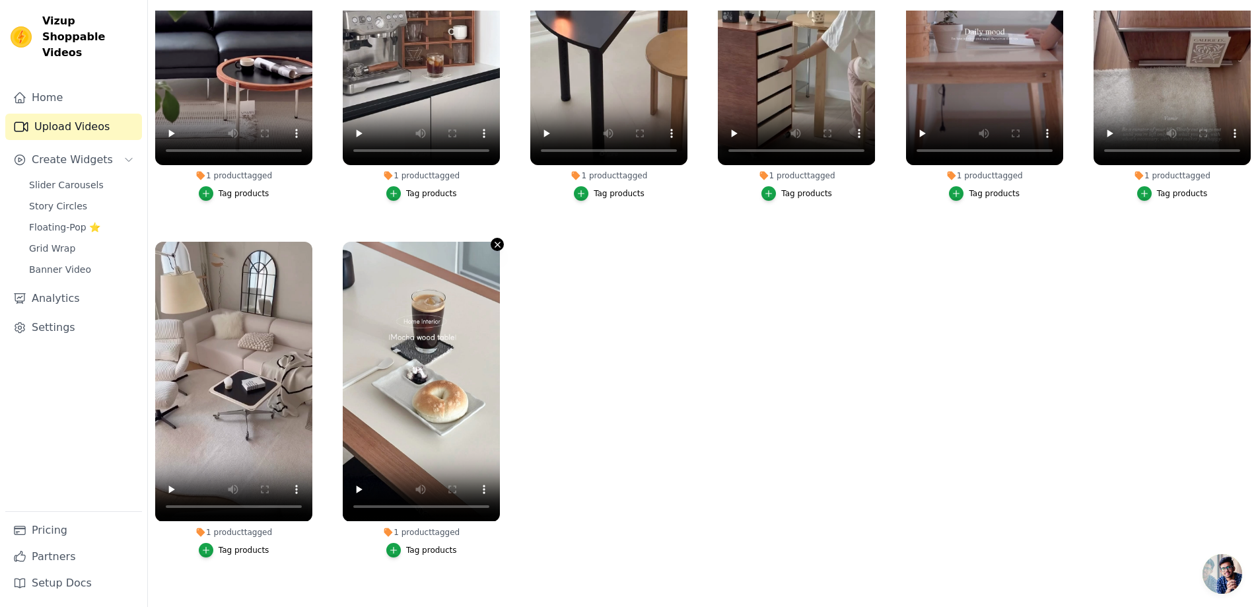
click at [493, 244] on icon "button" at bounding box center [498, 245] width 10 height 10
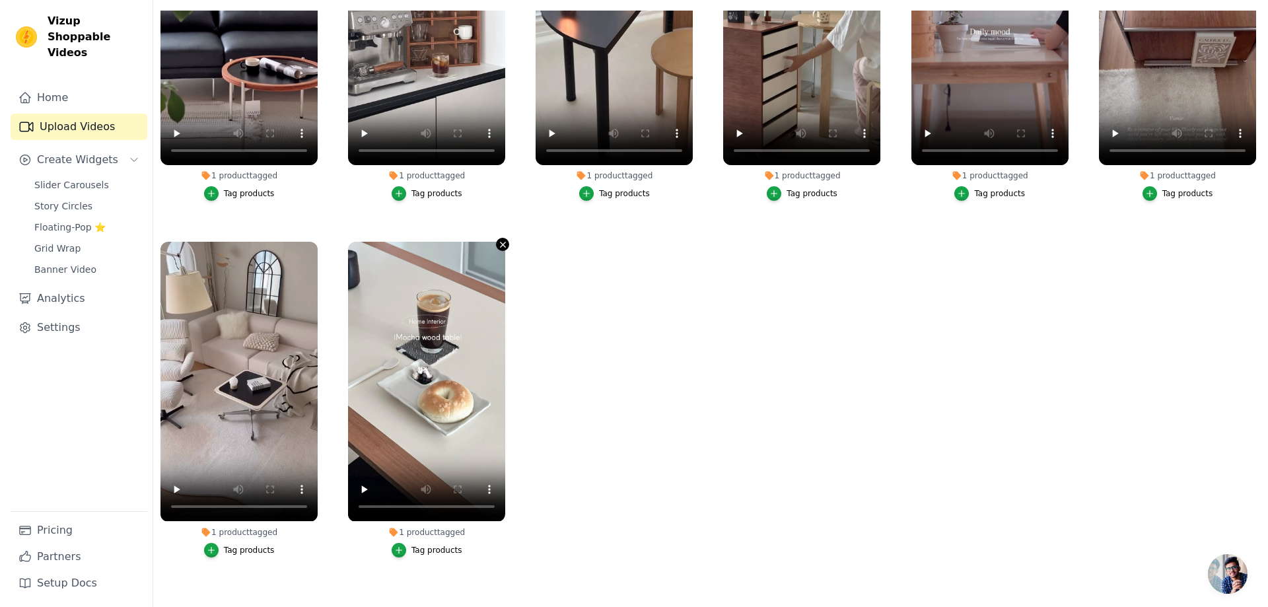
scroll to position [0, 0]
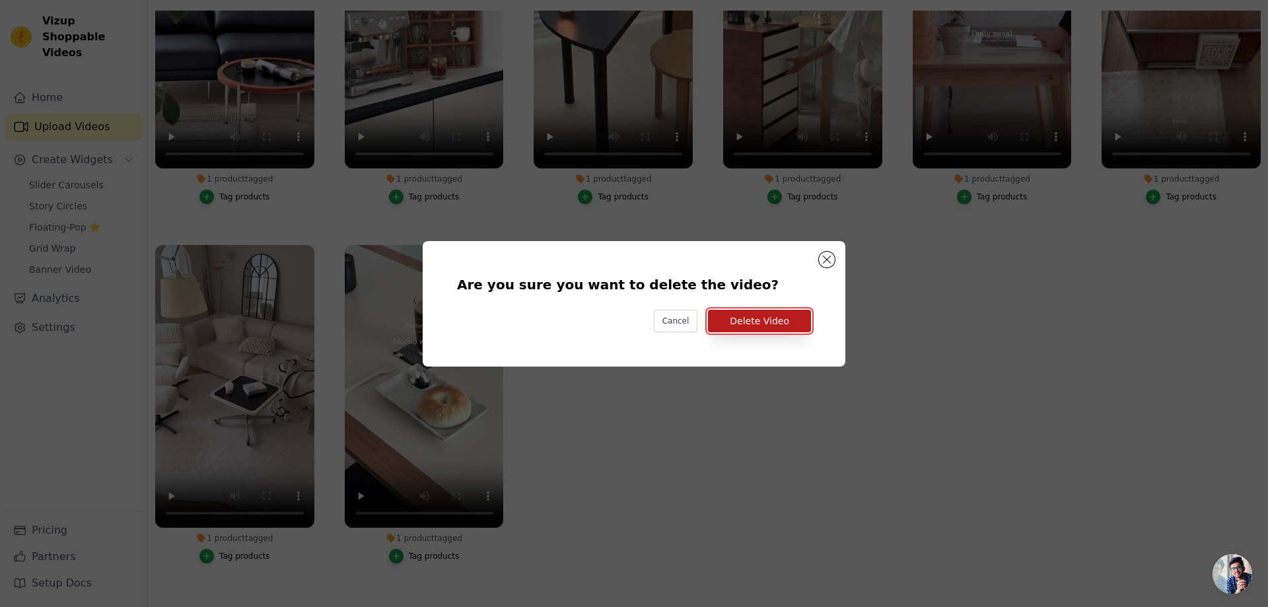
click at [751, 329] on button "Delete Video" at bounding box center [759, 321] width 103 height 22
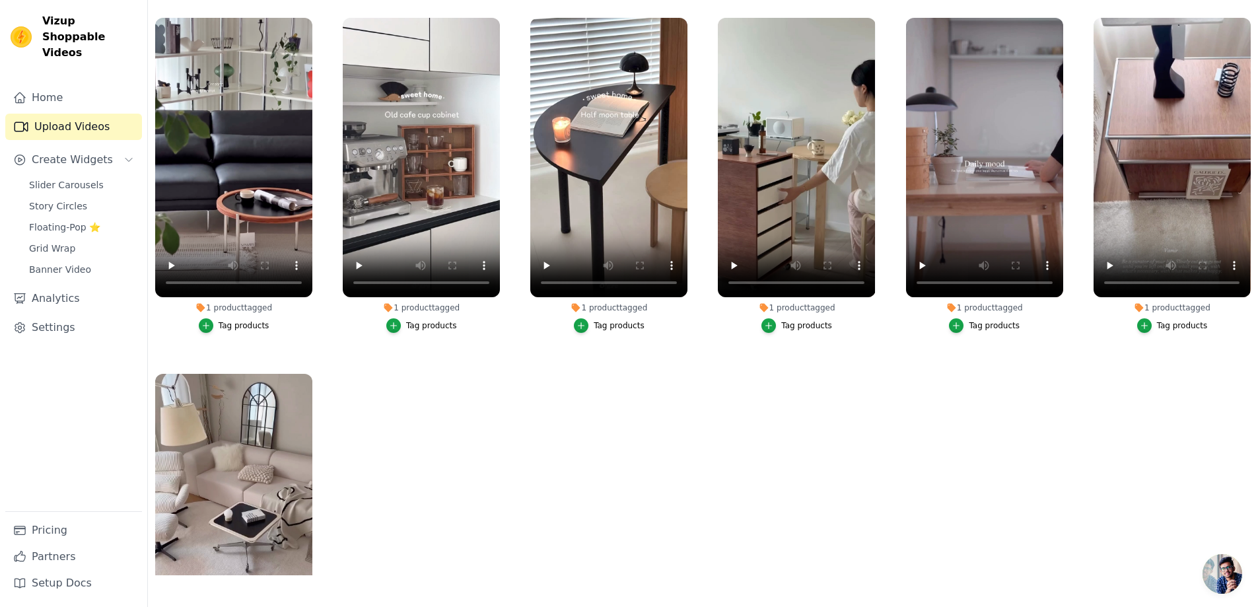
click at [625, 535] on ul "1 product tagged Tag products 1 product tagged Tag products 1 product tagged Ta…" at bounding box center [703, 293] width 1110 height 565
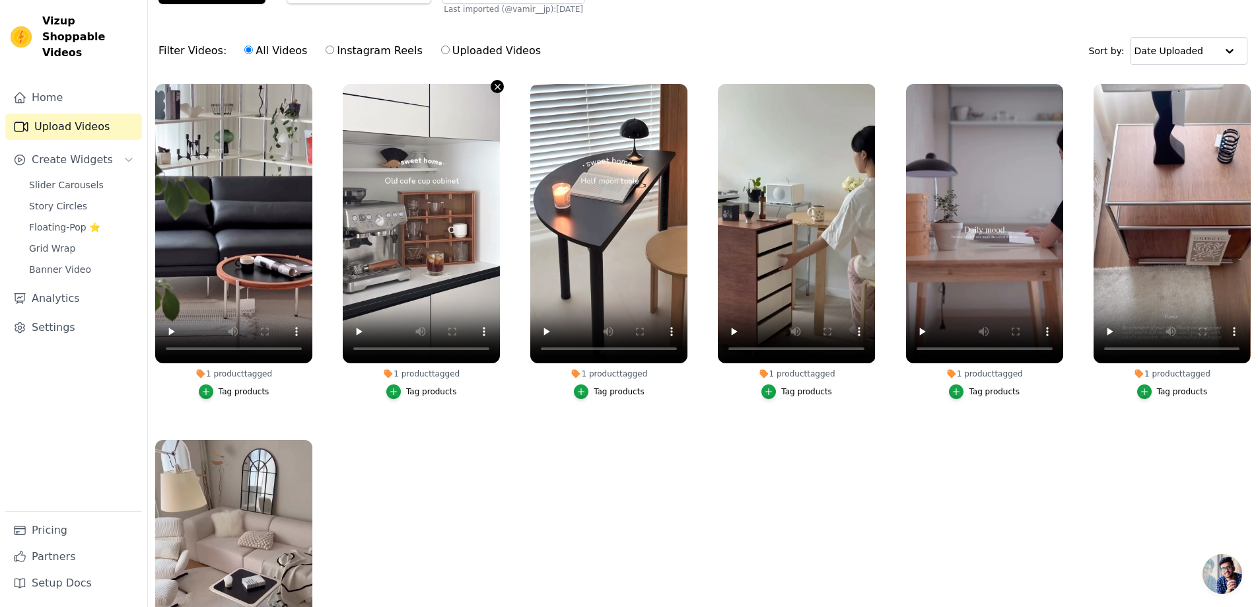
click at [493, 89] on icon "button" at bounding box center [498, 87] width 10 height 10
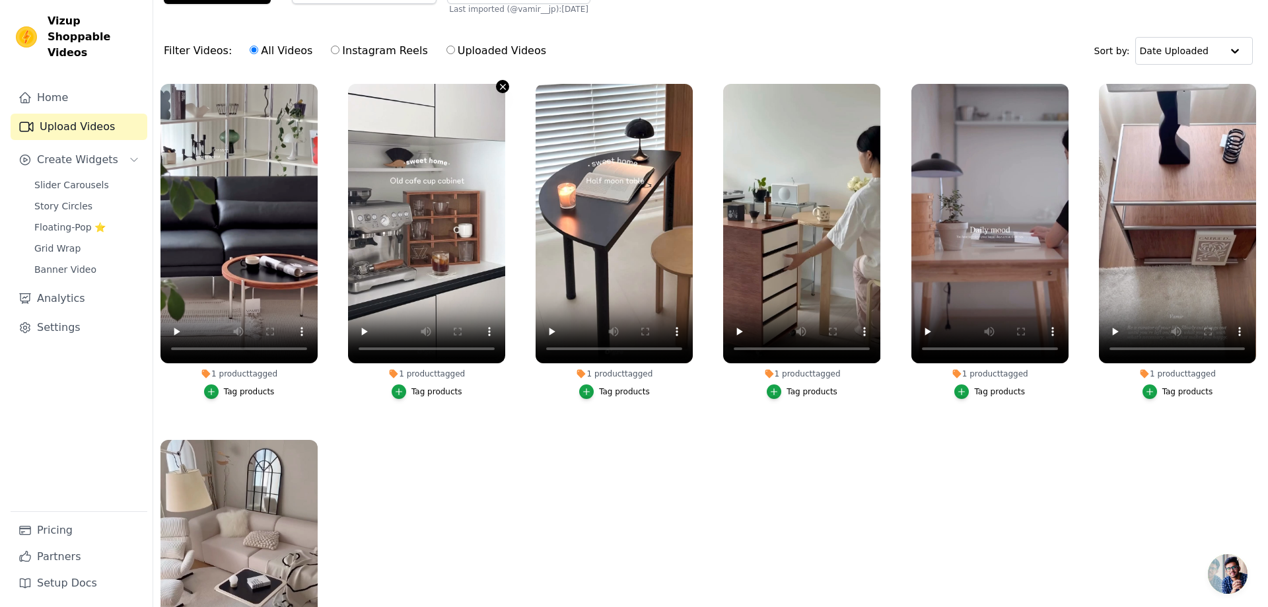
scroll to position [0, 0]
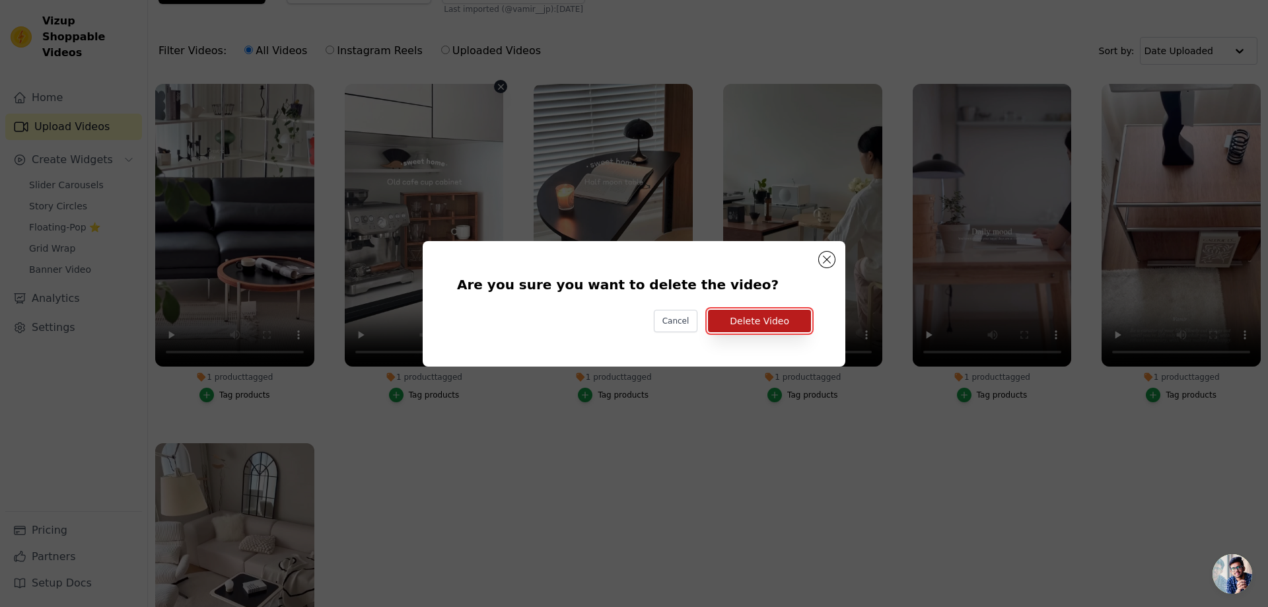
click at [756, 320] on button "Delete Video" at bounding box center [759, 321] width 103 height 22
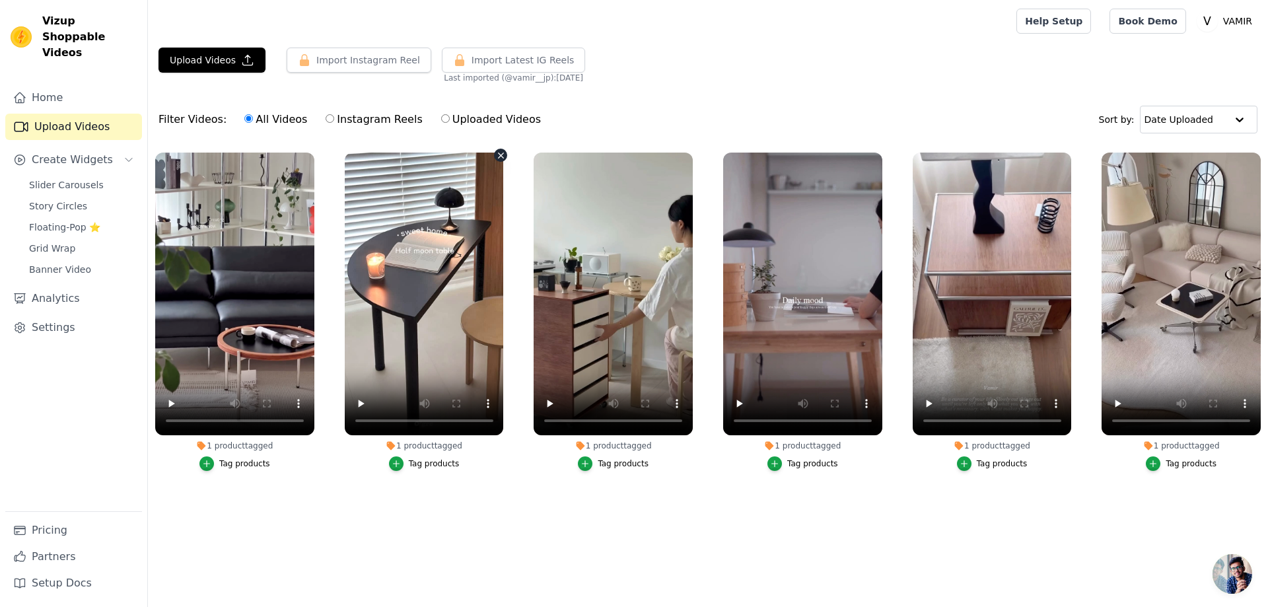
click at [501, 156] on icon "button" at bounding box center [501, 155] width 5 height 5
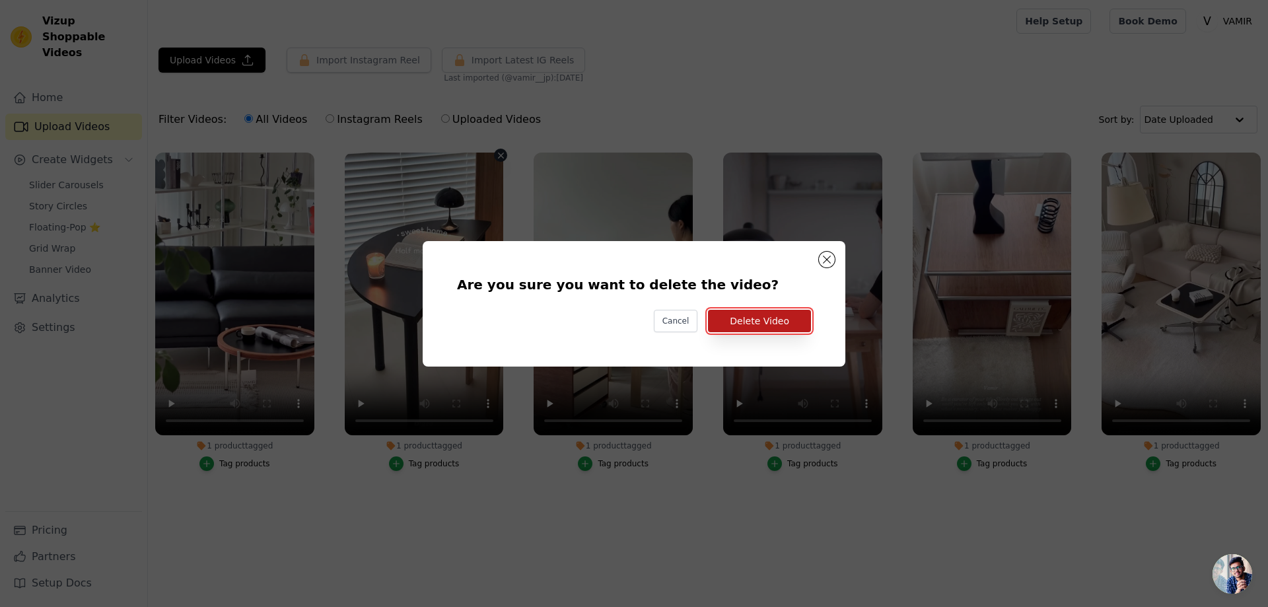
click at [752, 318] on button "Delete Video" at bounding box center [759, 321] width 103 height 22
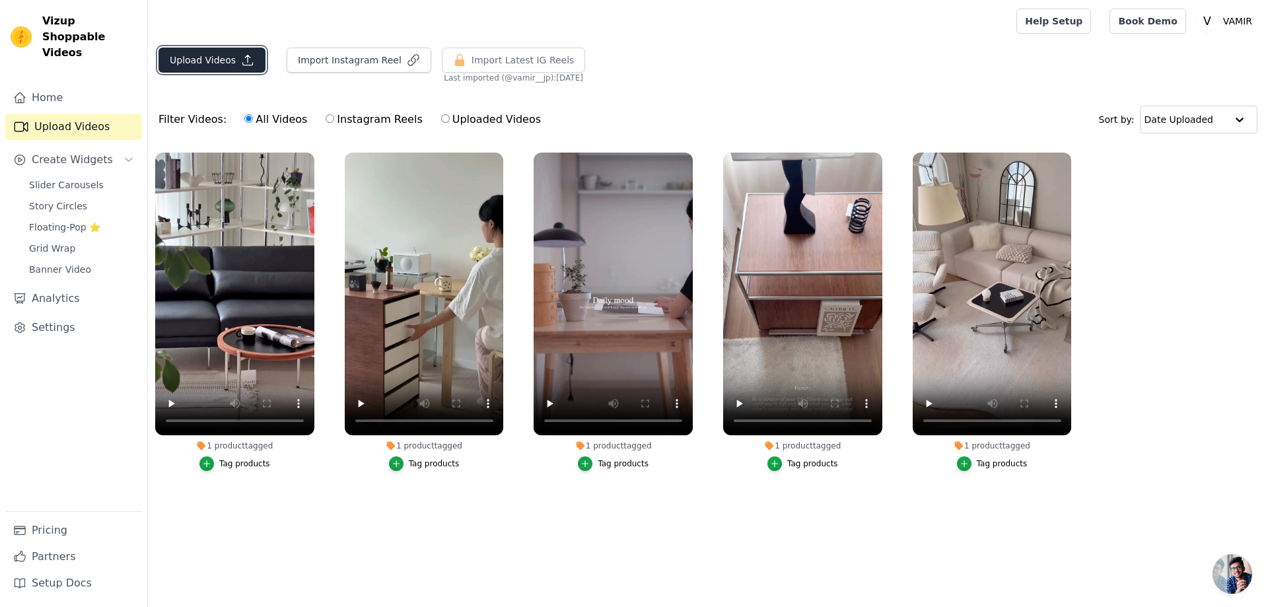
click at [192, 65] on button "Upload Videos" at bounding box center [212, 60] width 107 height 25
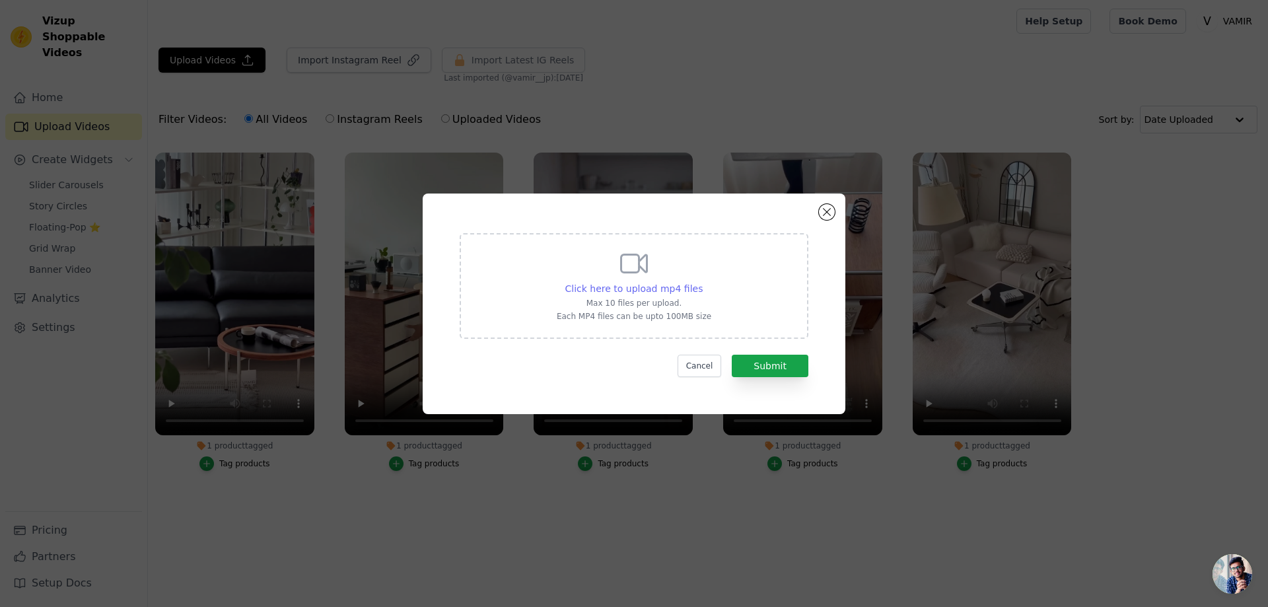
click at [656, 291] on span "Click here to upload mp4 files" at bounding box center [634, 288] width 138 height 11
click at [702, 282] on input "Click here to upload mp4 files Max 10 files per upload. Each MP4 files can be u…" at bounding box center [702, 281] width 1 height 1
type input "C:\fakepath\xidaka_ (1).mp4"
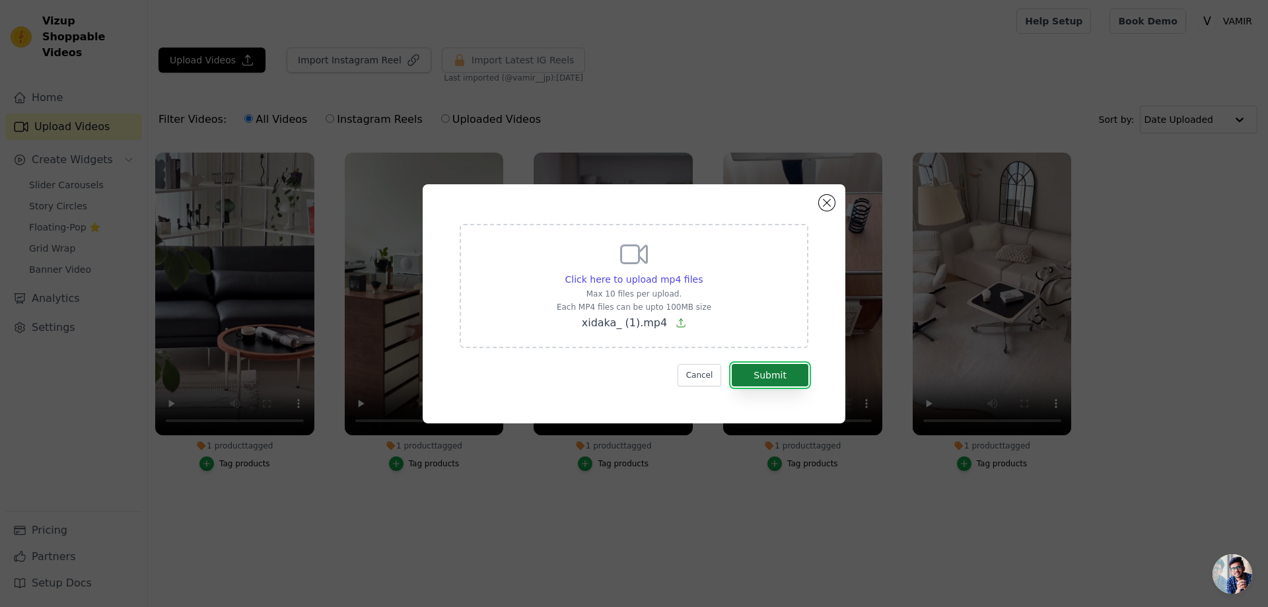
click at [788, 380] on button "Submit" at bounding box center [770, 375] width 77 height 22
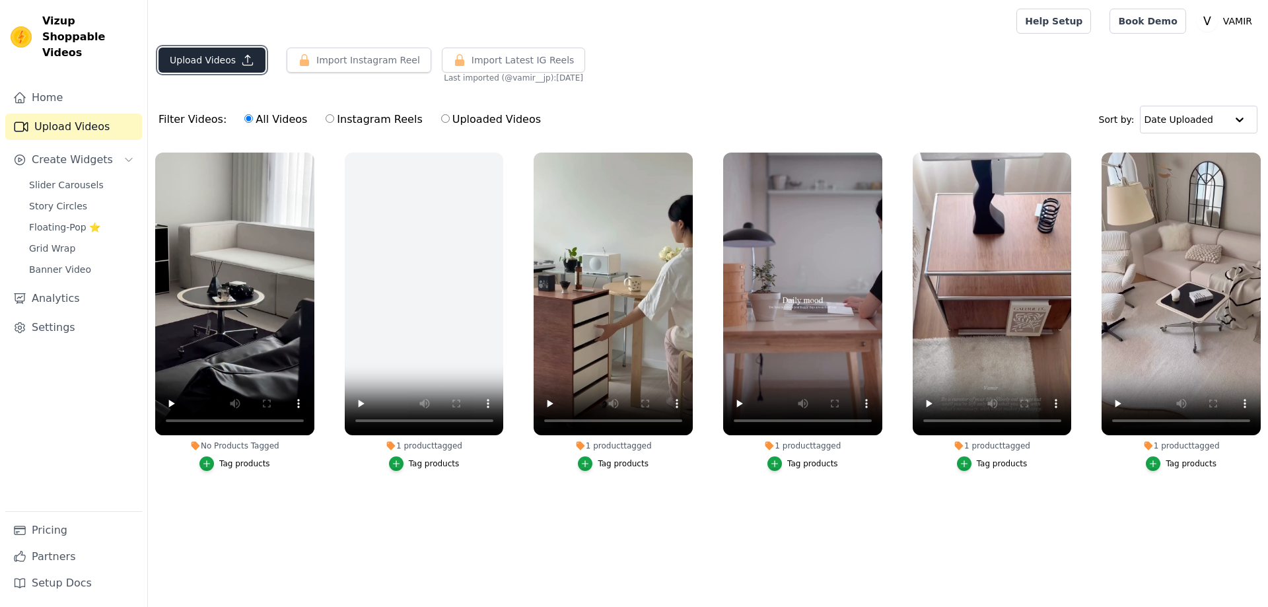
click at [225, 62] on button "Upload Videos" at bounding box center [212, 60] width 107 height 25
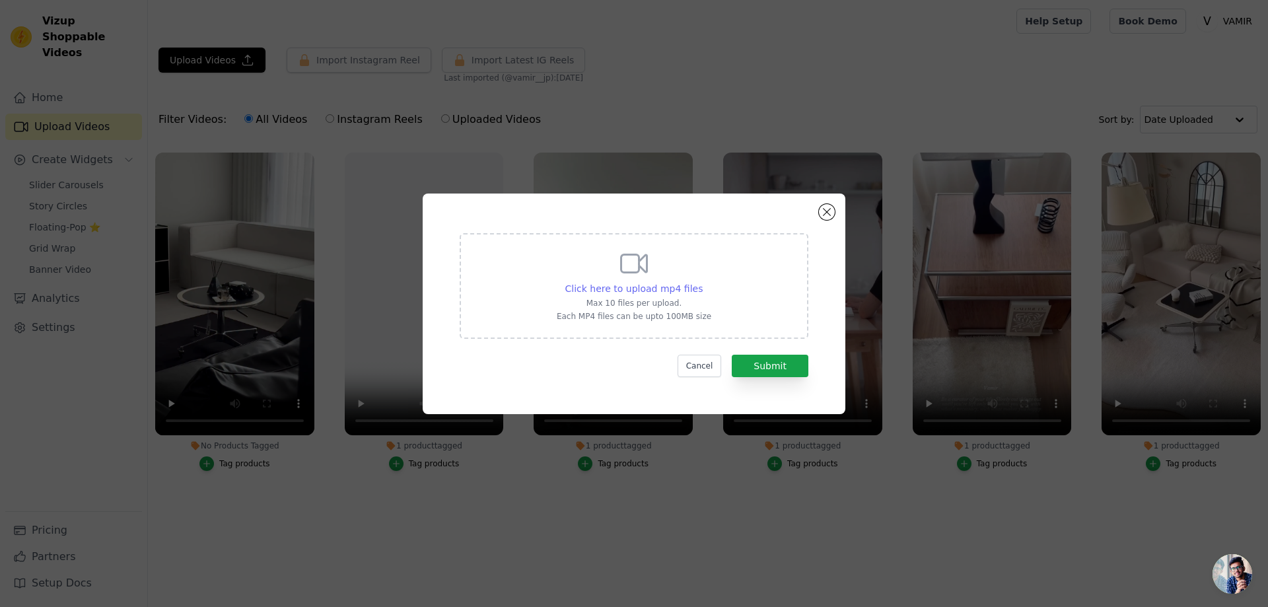
click at [663, 291] on span "Click here to upload mp4 files" at bounding box center [634, 288] width 138 height 11
click at [702, 282] on input "Click here to upload mp4 files Max 10 files per upload. Each MP4 files can be u…" at bounding box center [702, 281] width 1 height 1
type input "C:\fakepath\BGM_리틀 3단 바스켓 트롤리.mp4"
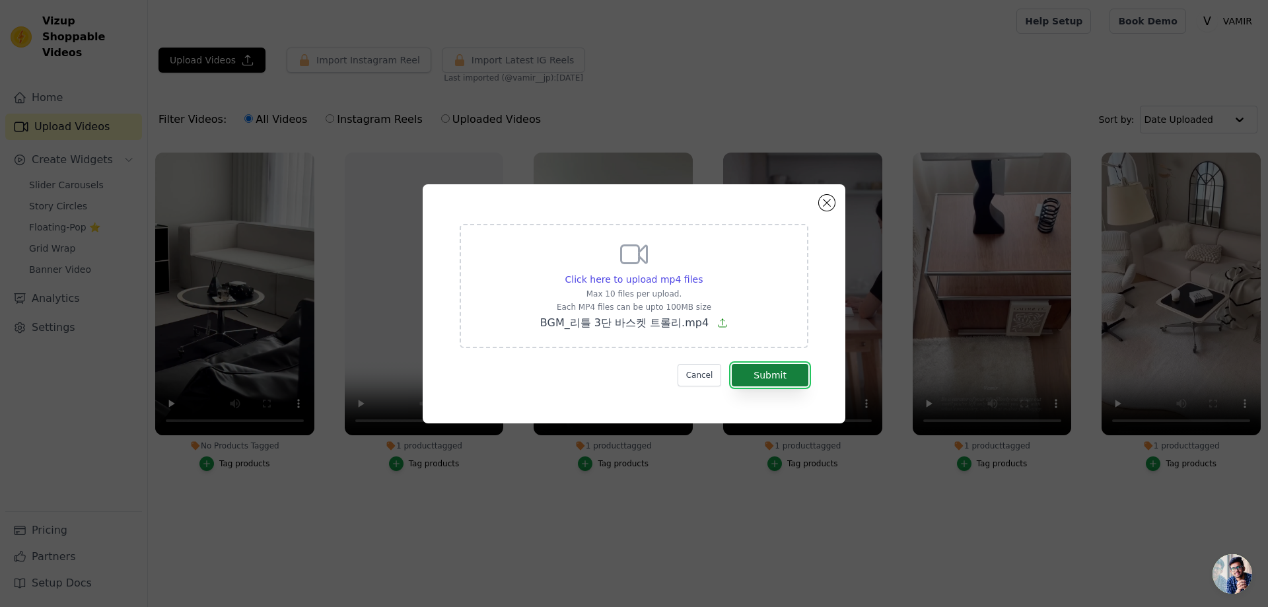
click at [760, 377] on button "Submit" at bounding box center [770, 375] width 77 height 22
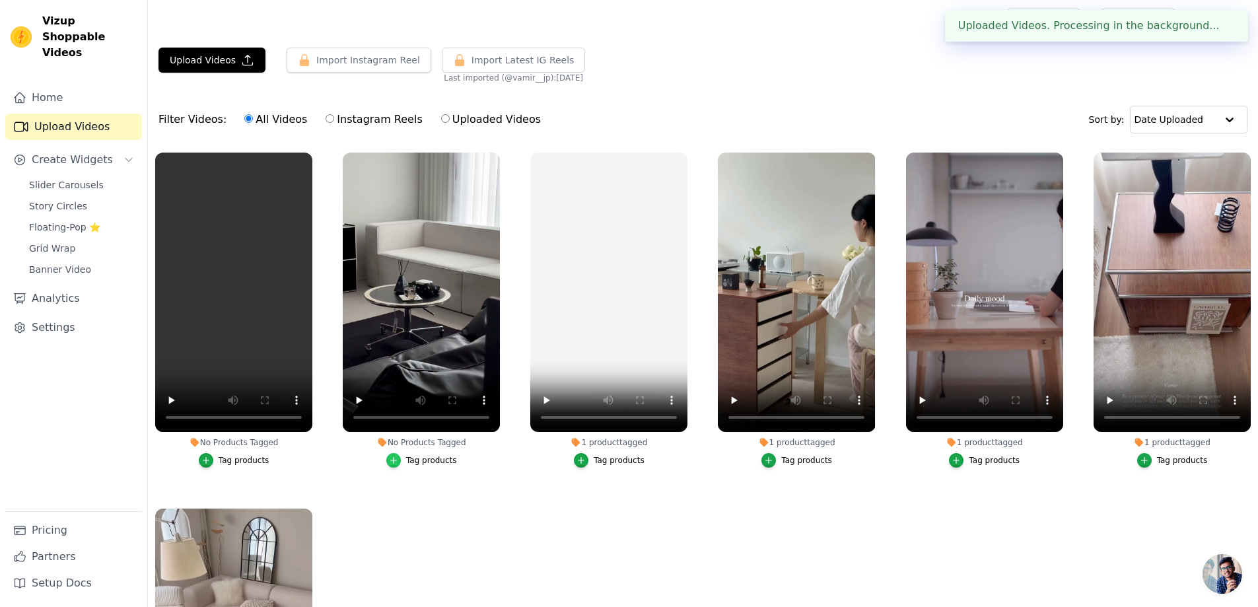
click at [400, 461] on div "button" at bounding box center [393, 460] width 15 height 15
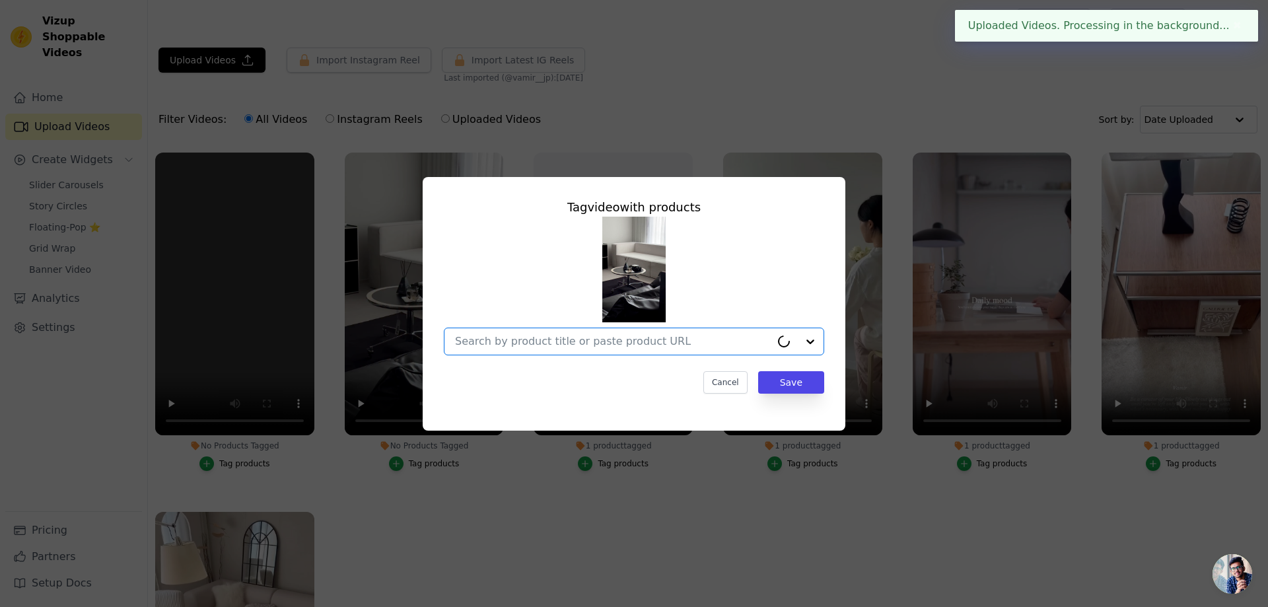
click at [515, 346] on input "No Products Tagged Tag video with products Option undefined, selected. Select i…" at bounding box center [613, 341] width 316 height 13
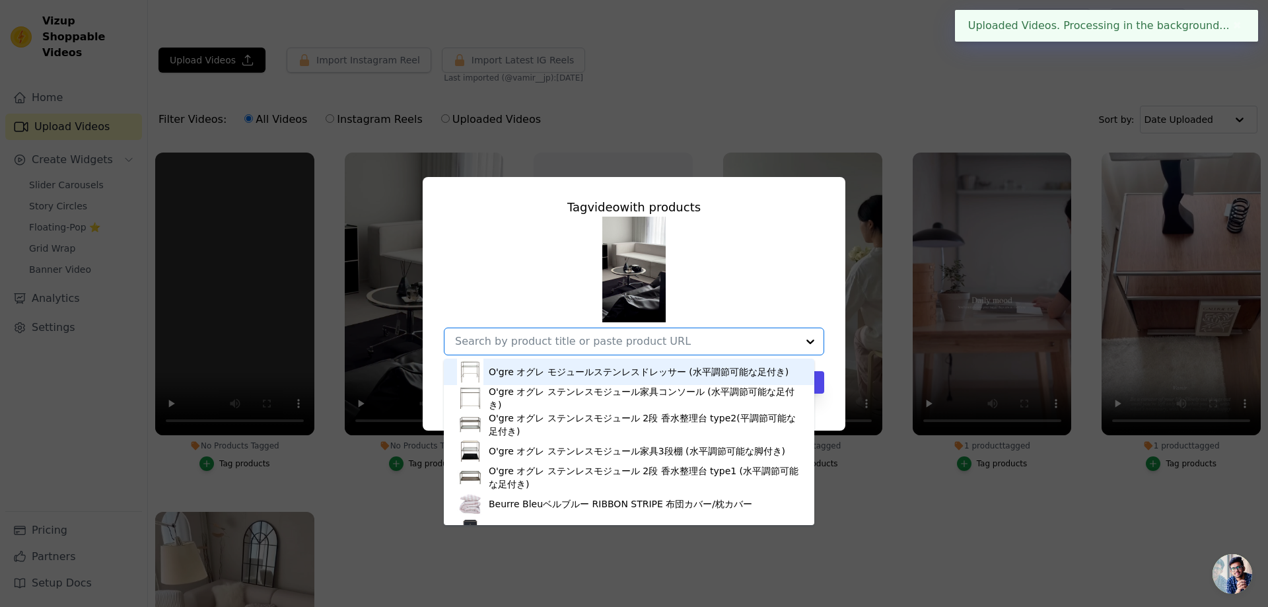
paste input "トントンラウンドホイールソファーテーブル"
type input "トントンラウンドホイールソファーテーブル"
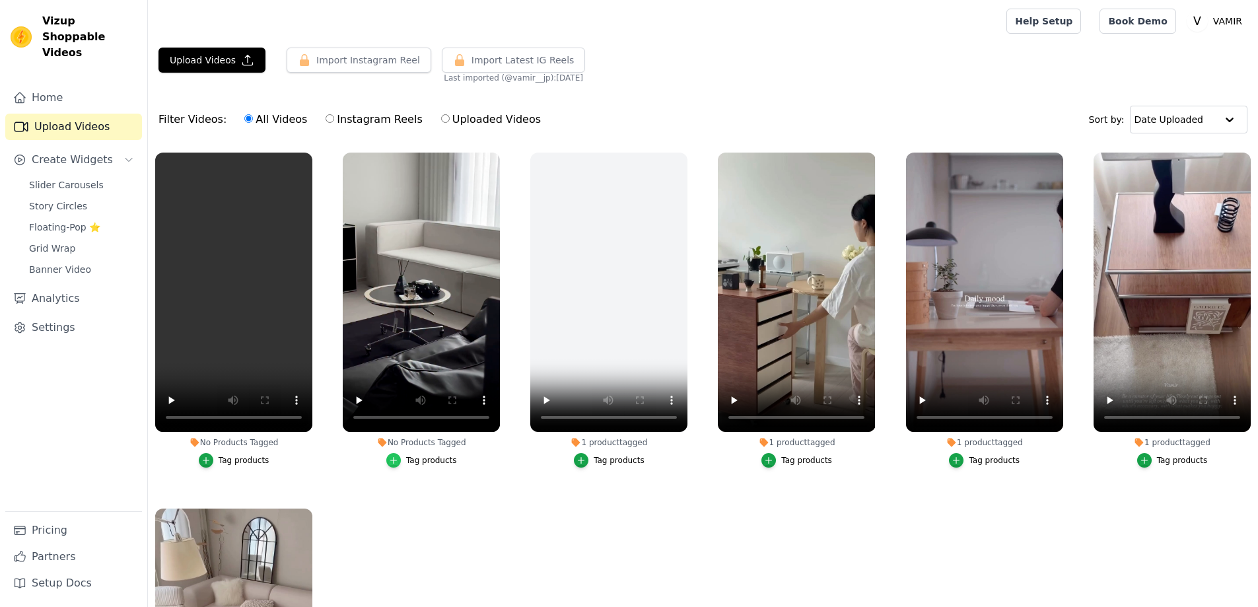
click at [392, 460] on icon "button" at bounding box center [393, 460] width 9 height 9
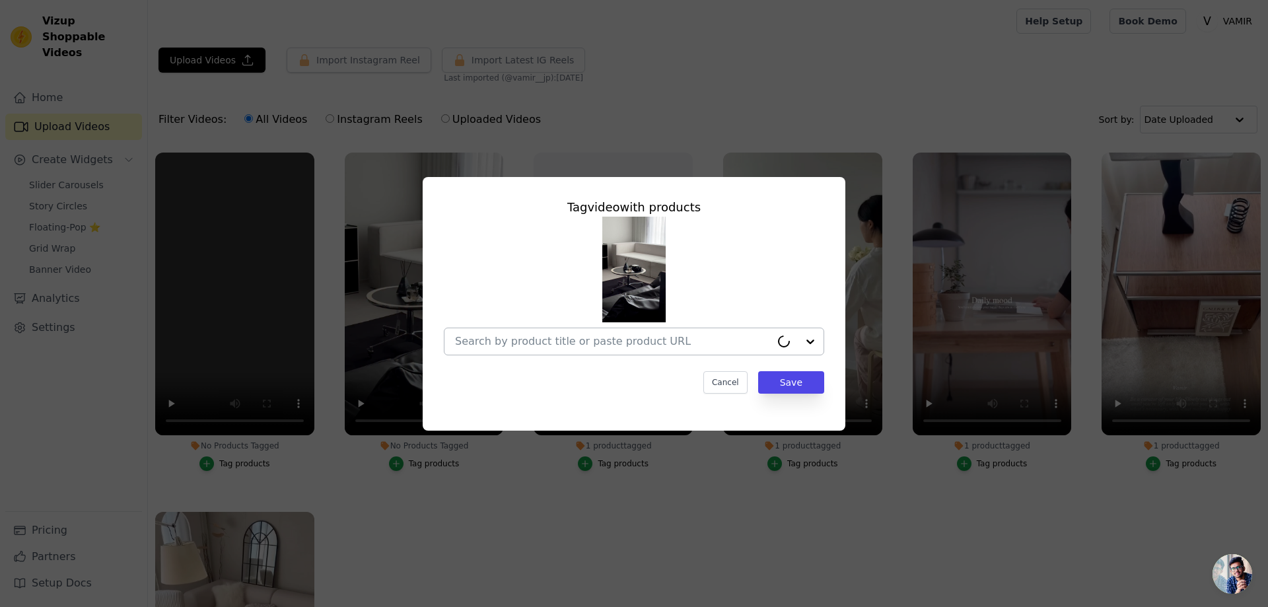
click at [556, 349] on div at bounding box center [613, 341] width 316 height 26
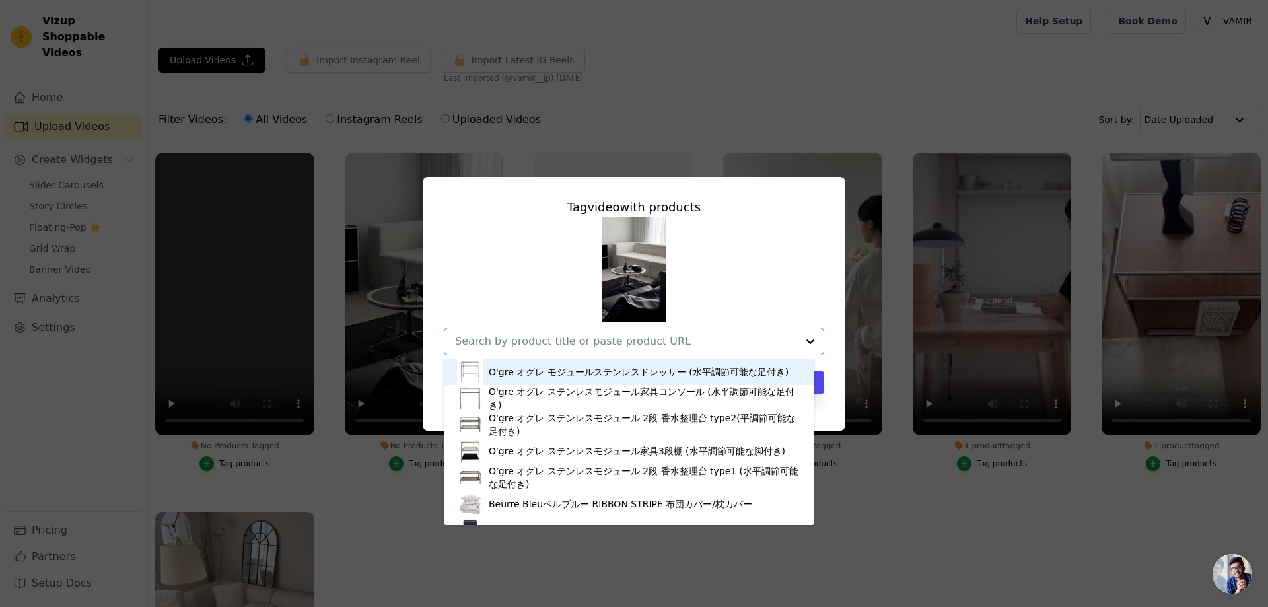
paste input "トントンラウンドホイールソファーテーブル"
type input "トントンラウンドホイールソファーテーブル"
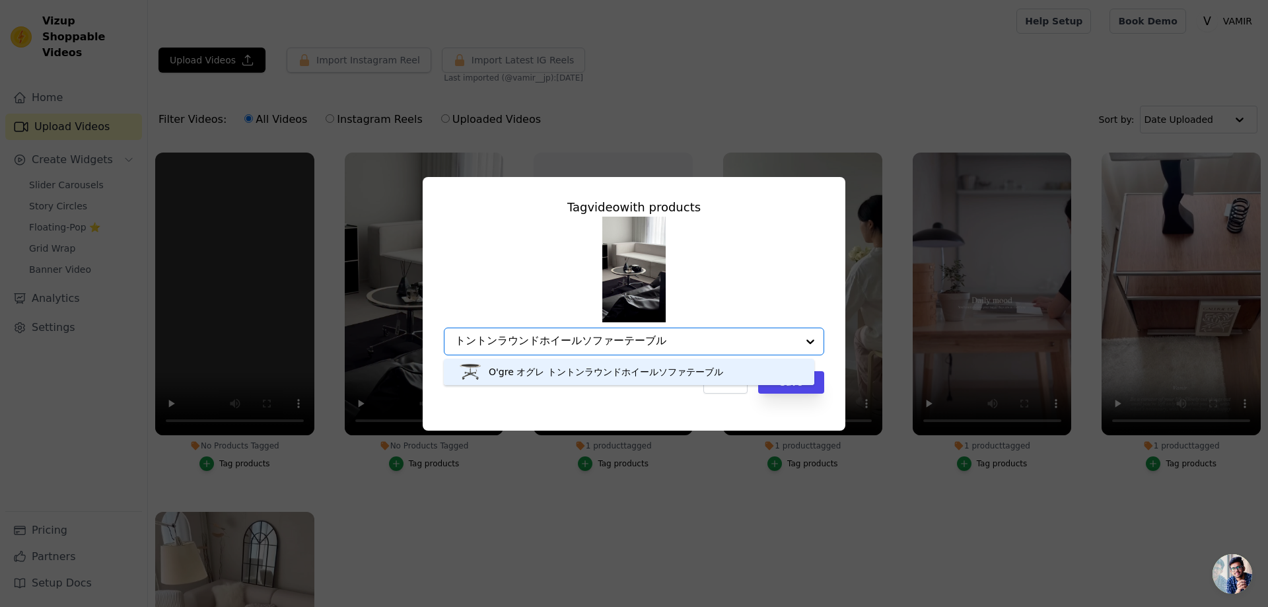
click at [552, 374] on div "O'gre オグレ トントンラウンドホイールソファテーブル" at bounding box center [606, 371] width 235 height 13
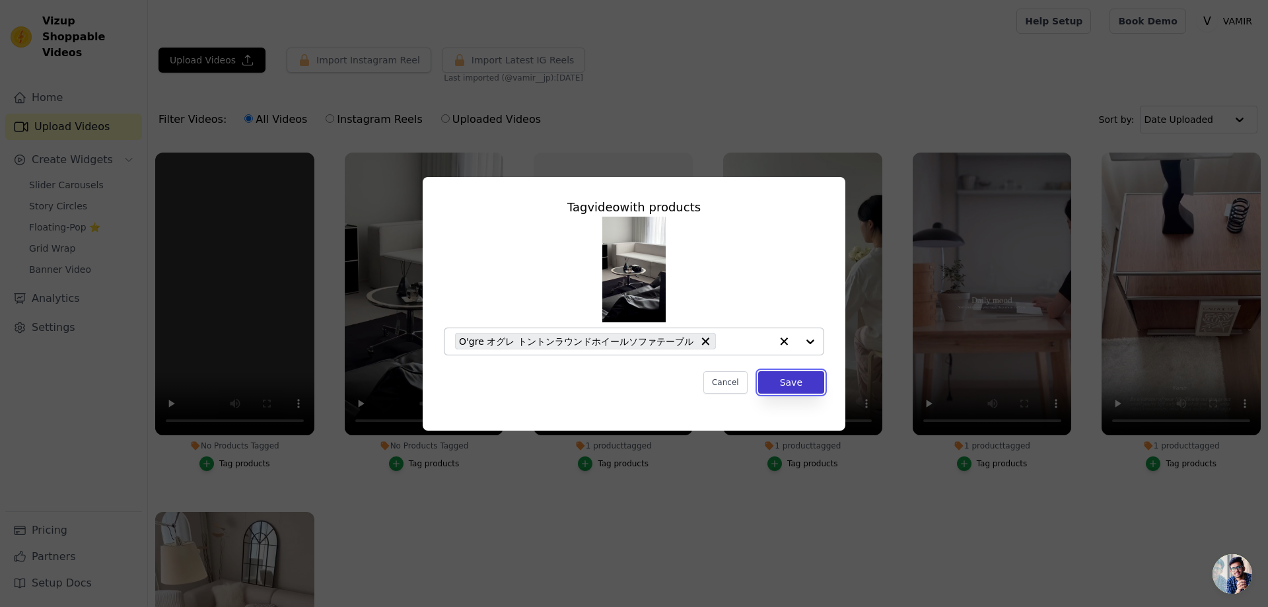
click at [783, 383] on button "Save" at bounding box center [791, 382] width 66 height 22
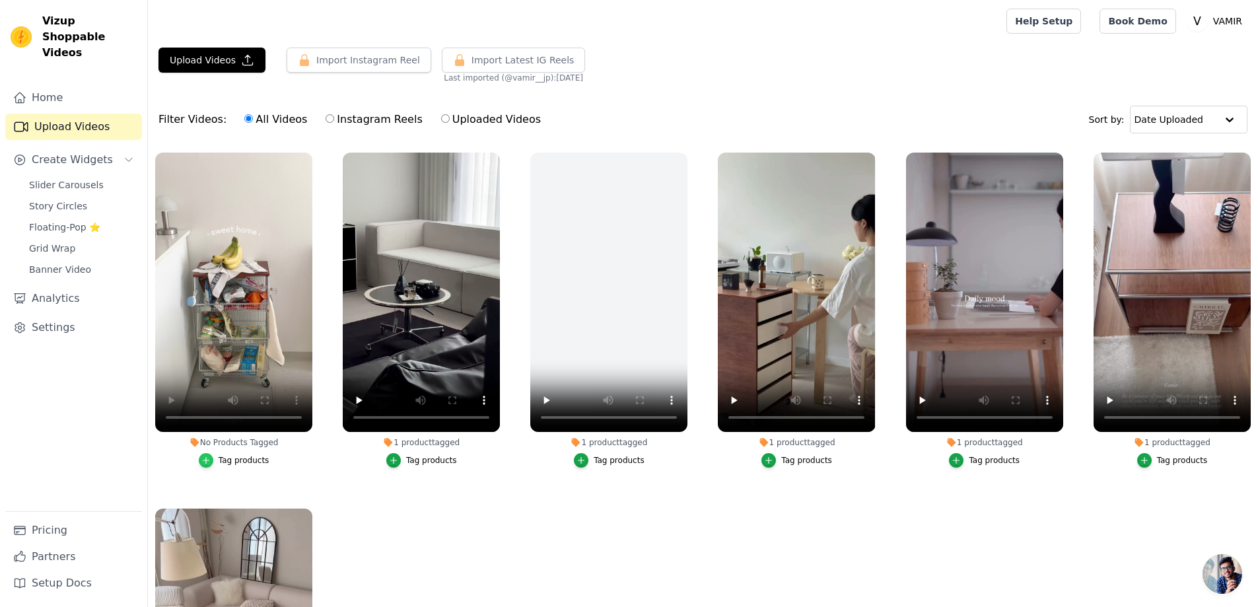
click at [207, 459] on icon "button" at bounding box center [206, 461] width 6 height 6
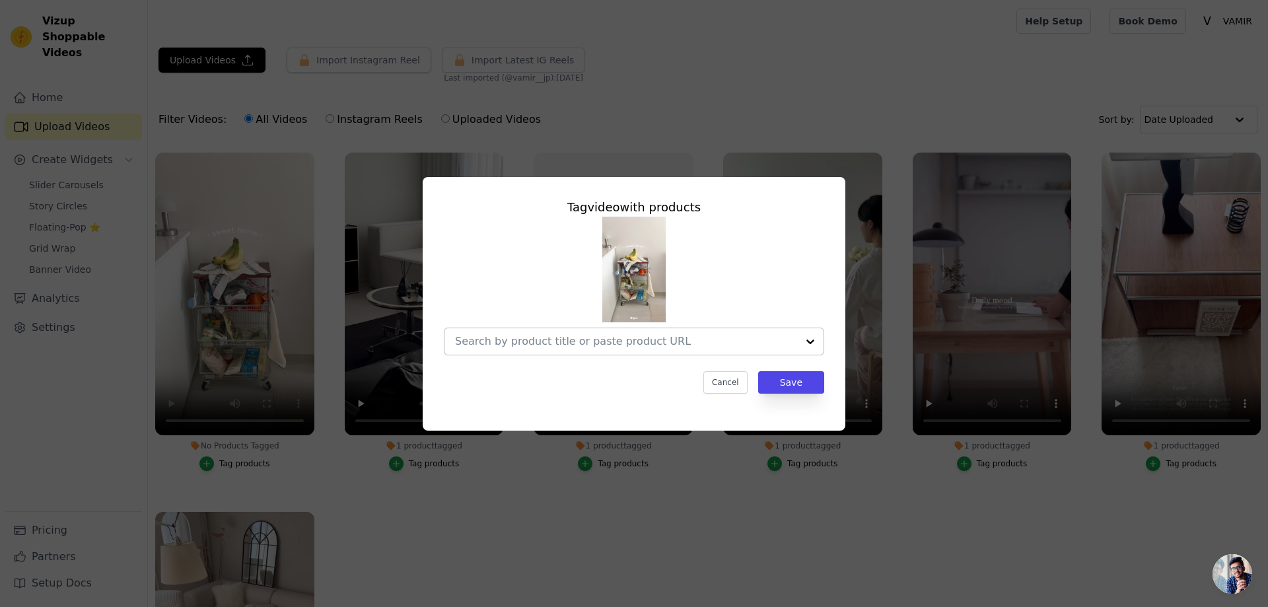
click at [523, 348] on div at bounding box center [626, 341] width 342 height 26
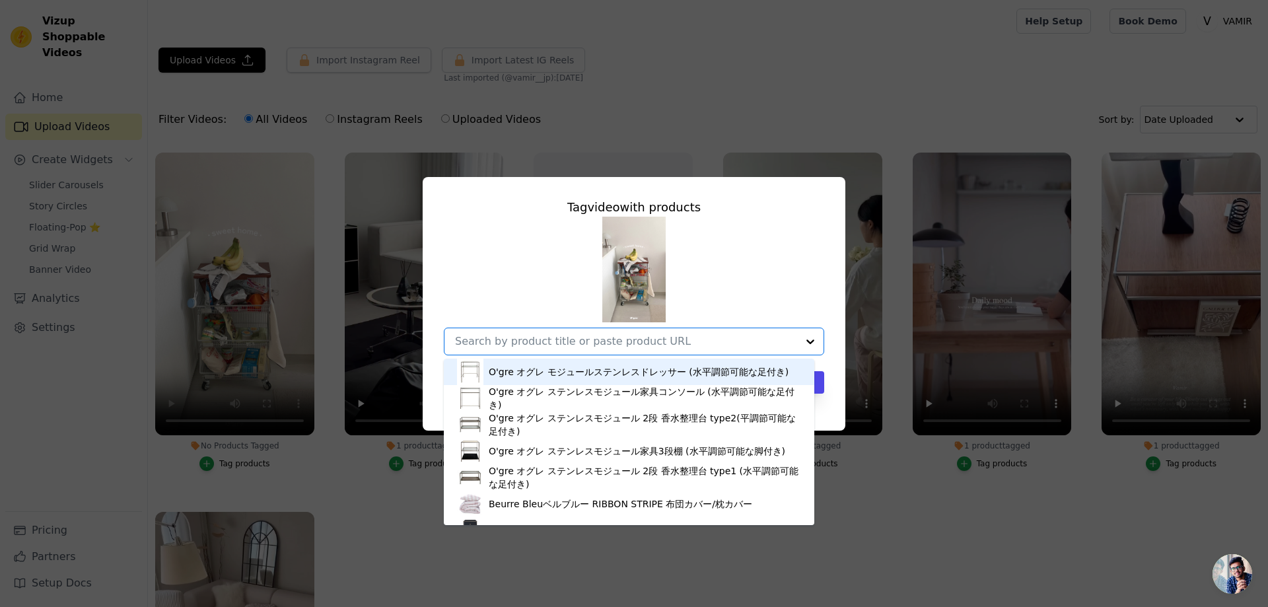
paste input "リトル3段バスケットトロリー"
type input "リトル3段バスケットトロリー"
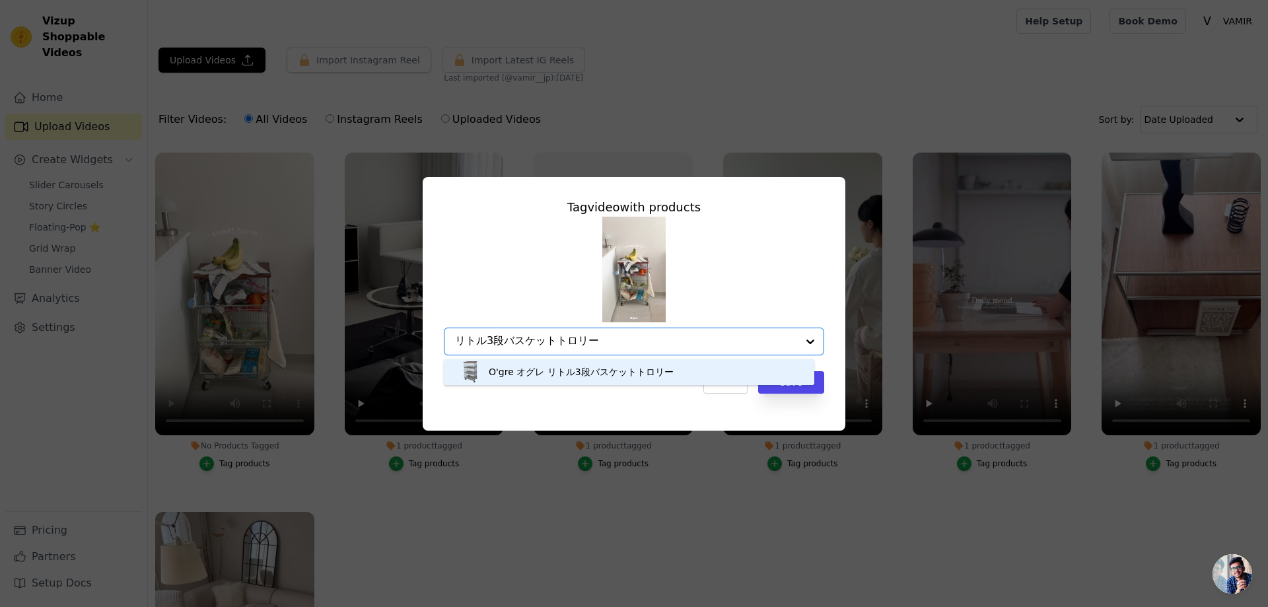
click at [616, 372] on div "O'gre オグレ リトル3段バスケットトロリー" at bounding box center [581, 371] width 185 height 13
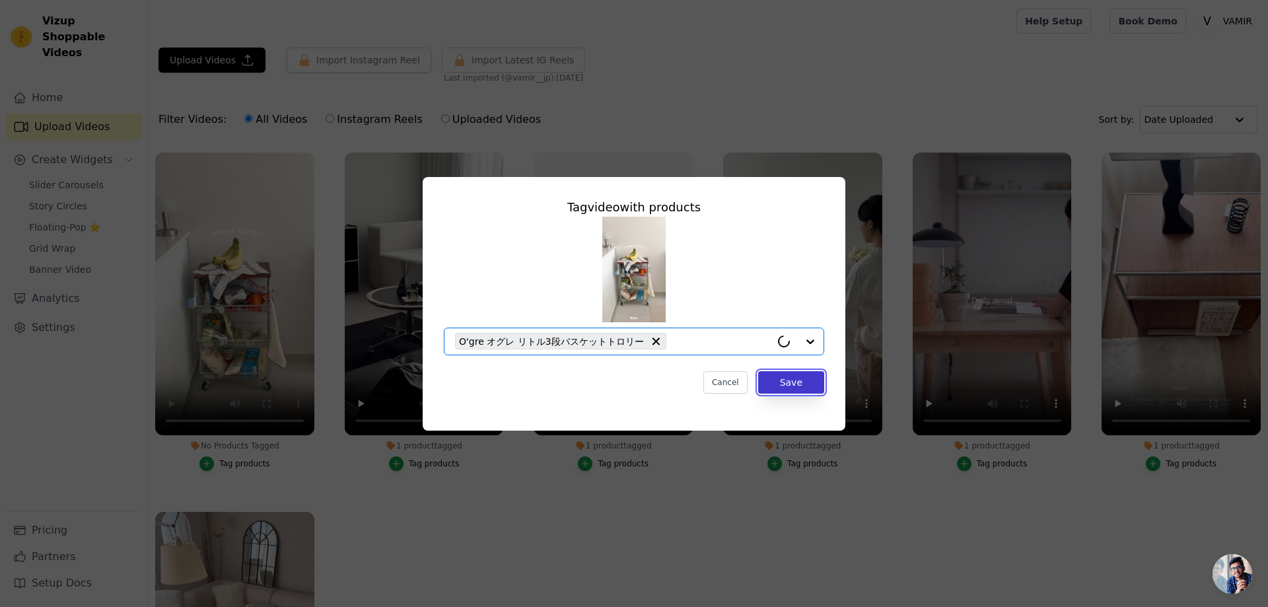
click at [811, 383] on button "Save" at bounding box center [791, 382] width 66 height 22
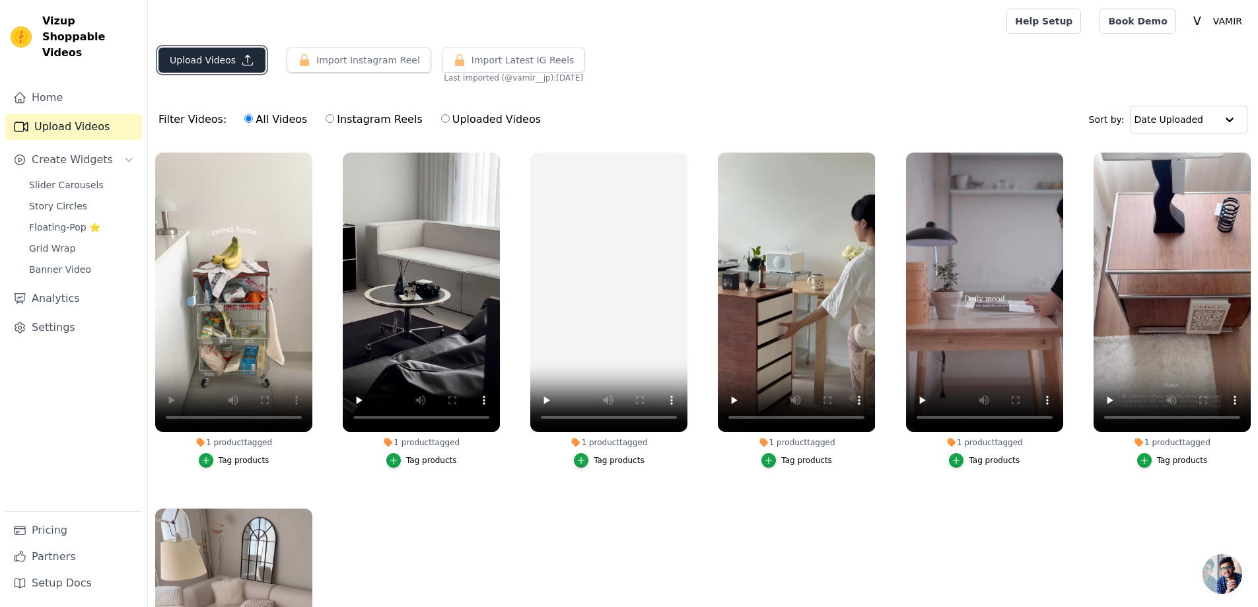
click at [215, 66] on button "Upload Videos" at bounding box center [212, 60] width 107 height 25
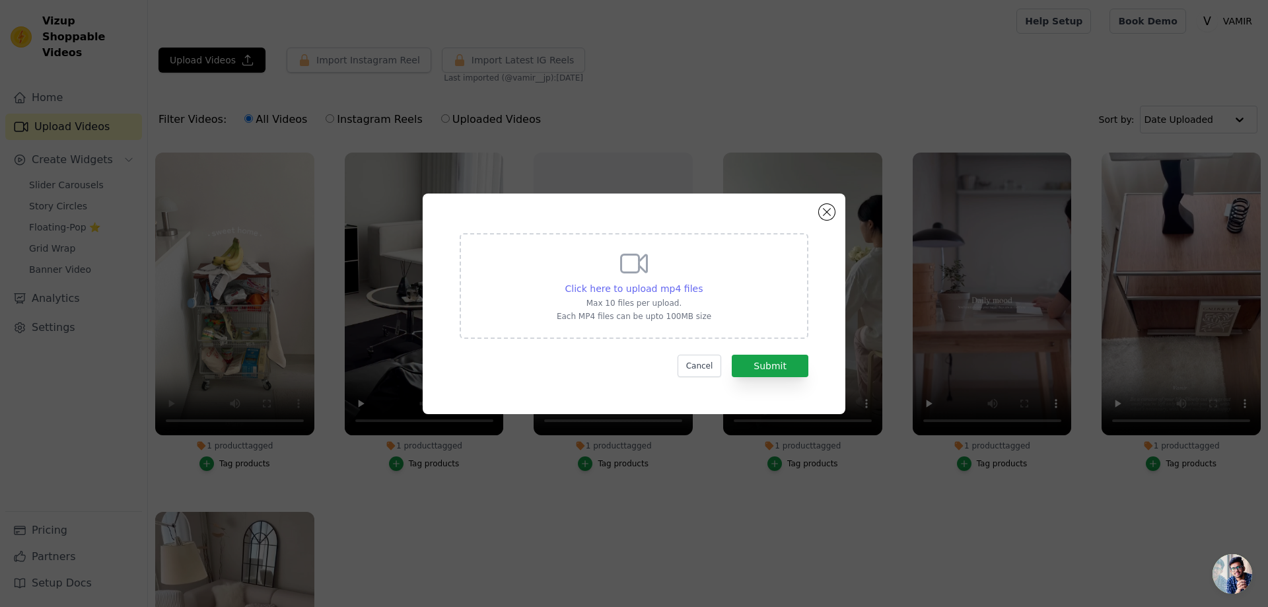
click at [599, 293] on span "Click here to upload mp4 files" at bounding box center [634, 288] width 138 height 11
click at [702, 282] on input "Click here to upload mp4 files Max 10 files per upload. Each MP4 files can be u…" at bounding box center [702, 281] width 1 height 1
type input "C:\fakepath\BGM_B 로고 오븐장갑.mp4"
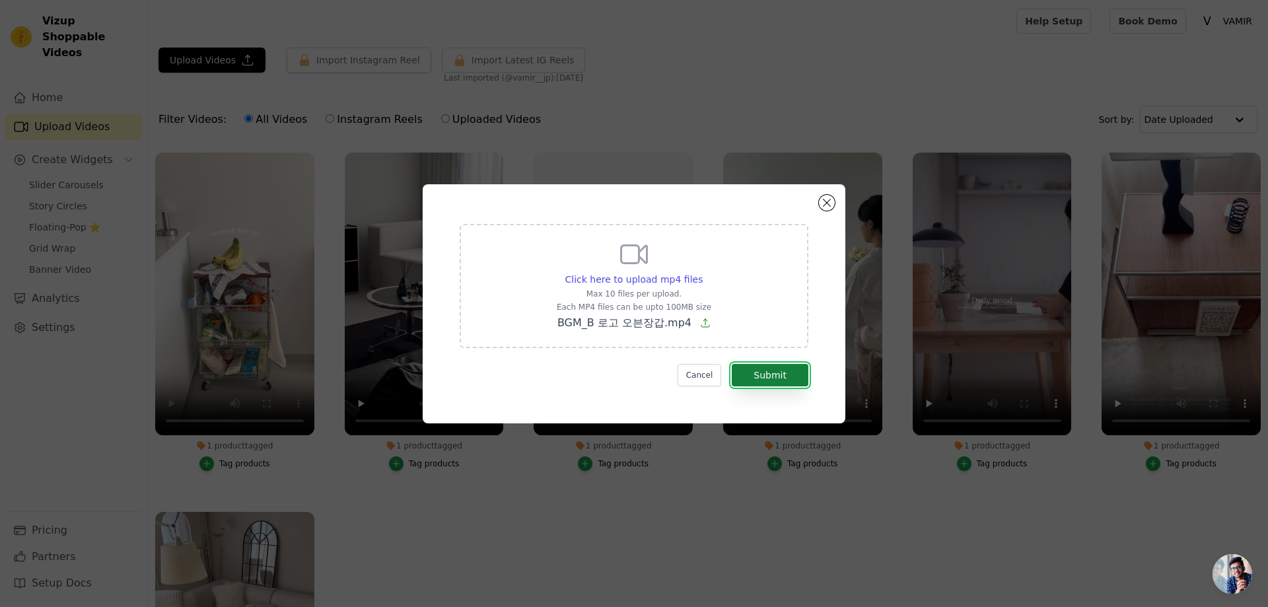
click at [764, 380] on button "Submit" at bounding box center [770, 375] width 77 height 22
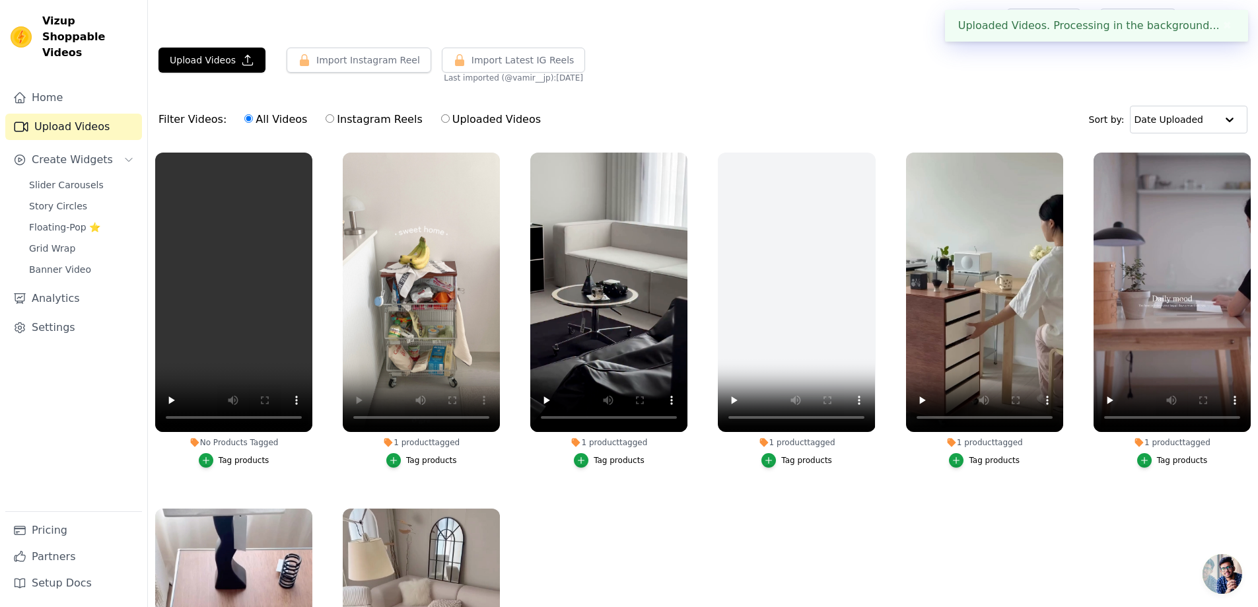
click at [226, 460] on div "Tag products" at bounding box center [244, 460] width 51 height 11
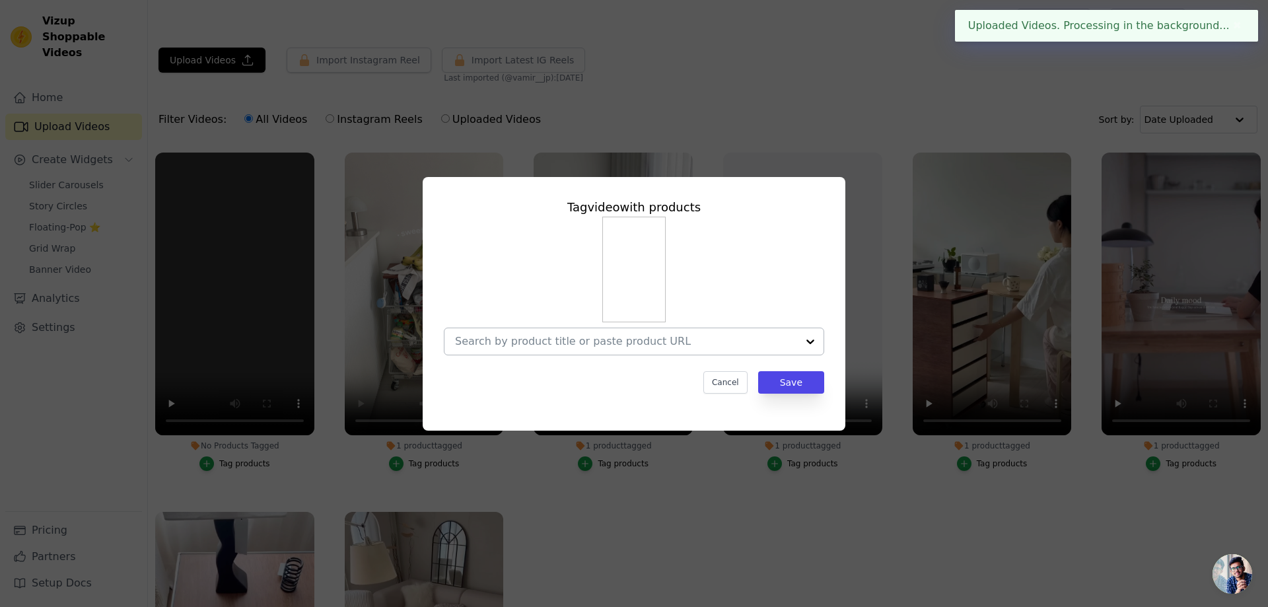
click at [599, 338] on input "No Products Tagged Tag video with products Cancel Save Tag products" at bounding box center [626, 341] width 342 height 13
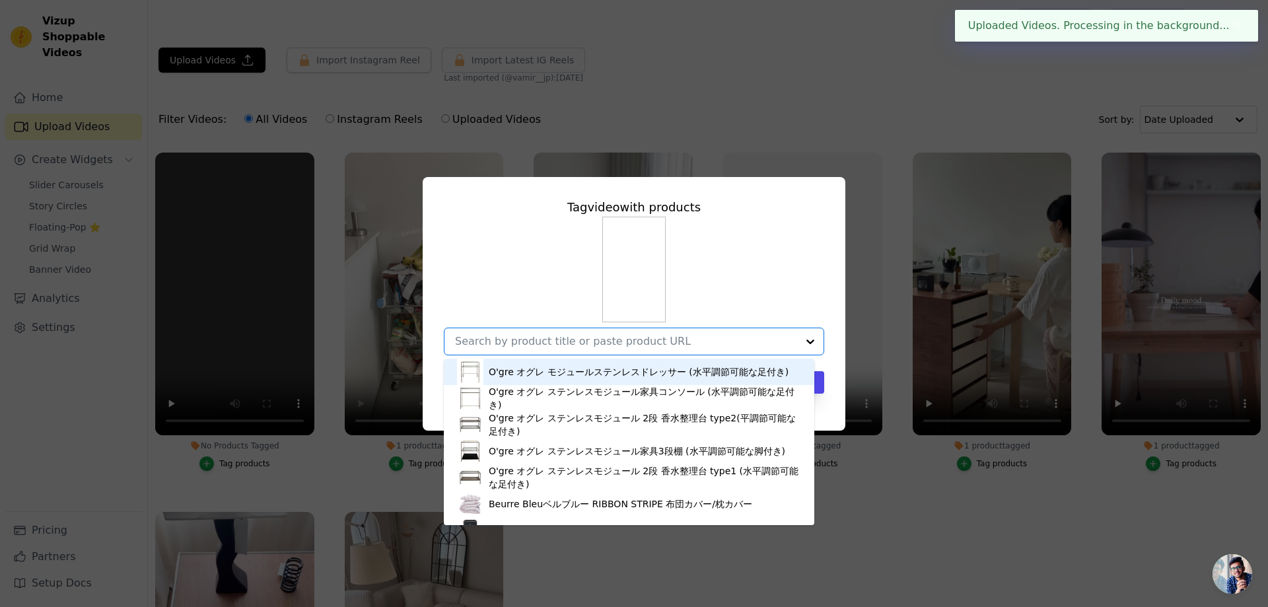
paste input "Bロゴ耐熱ミトン"
type input "Bロゴ耐熱ミトン"
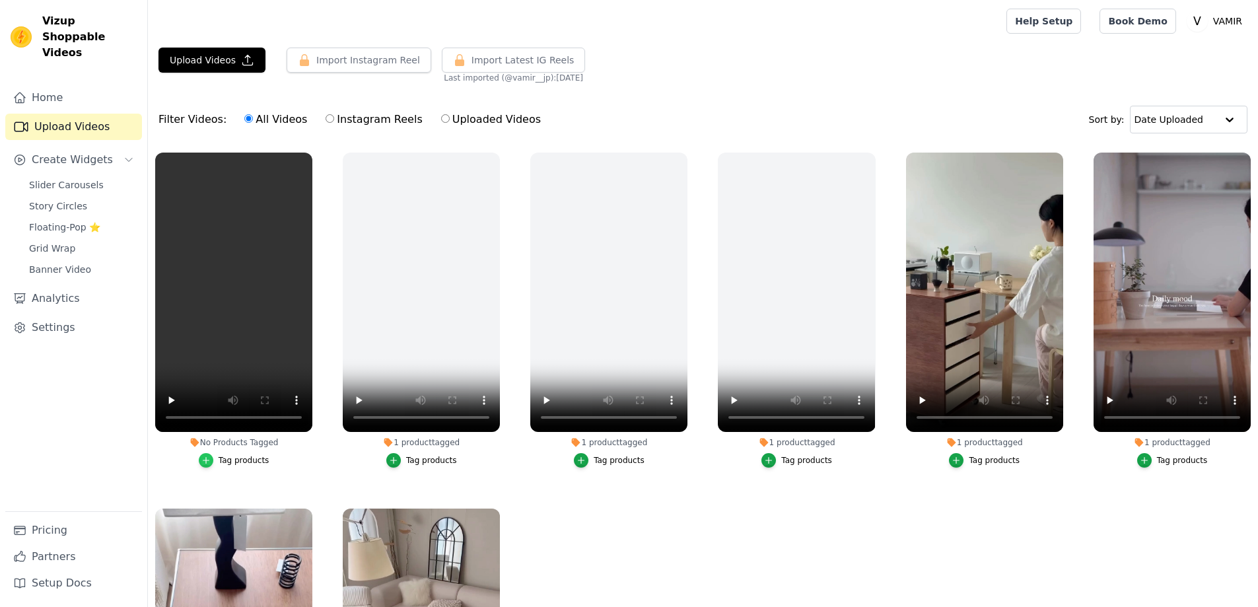
click at [213, 460] on div "button" at bounding box center [206, 460] width 15 height 15
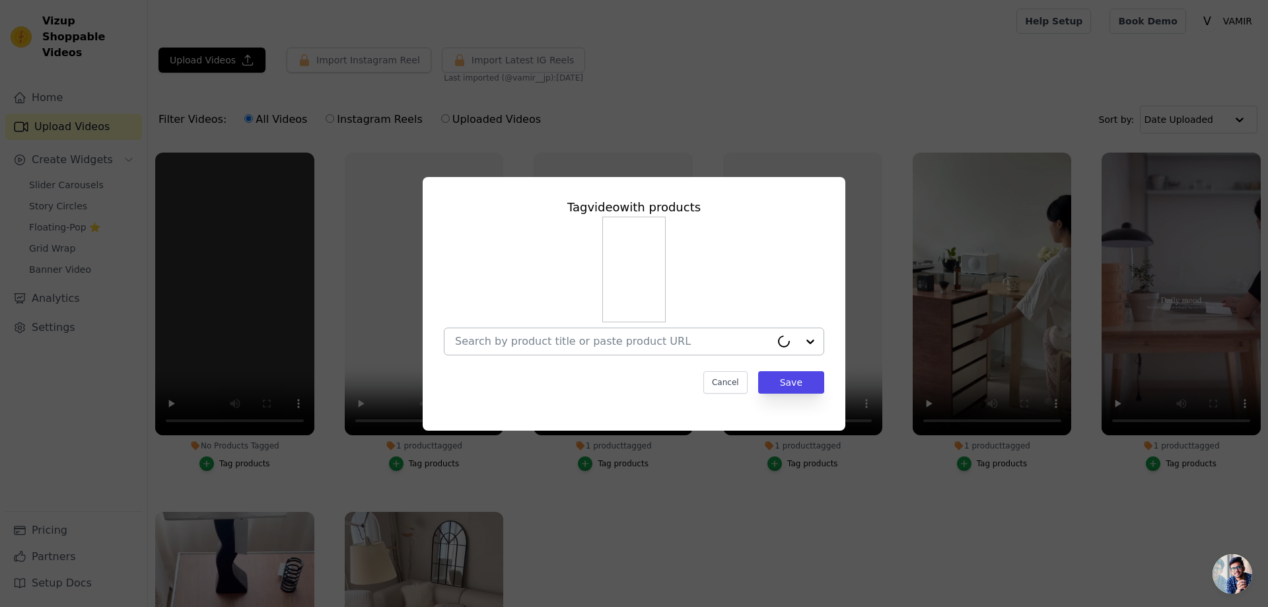
click at [528, 339] on input "No Products Tagged Tag video with products Cancel Save Tag products" at bounding box center [613, 341] width 316 height 13
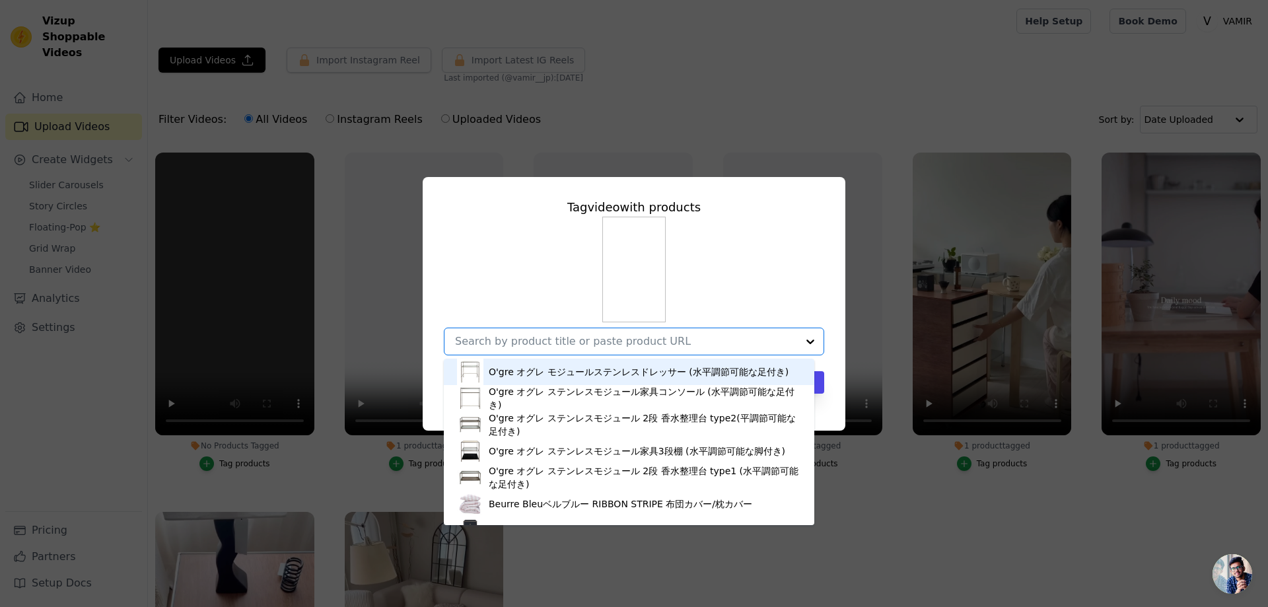
paste input "Bロゴ耐熱ミトン"
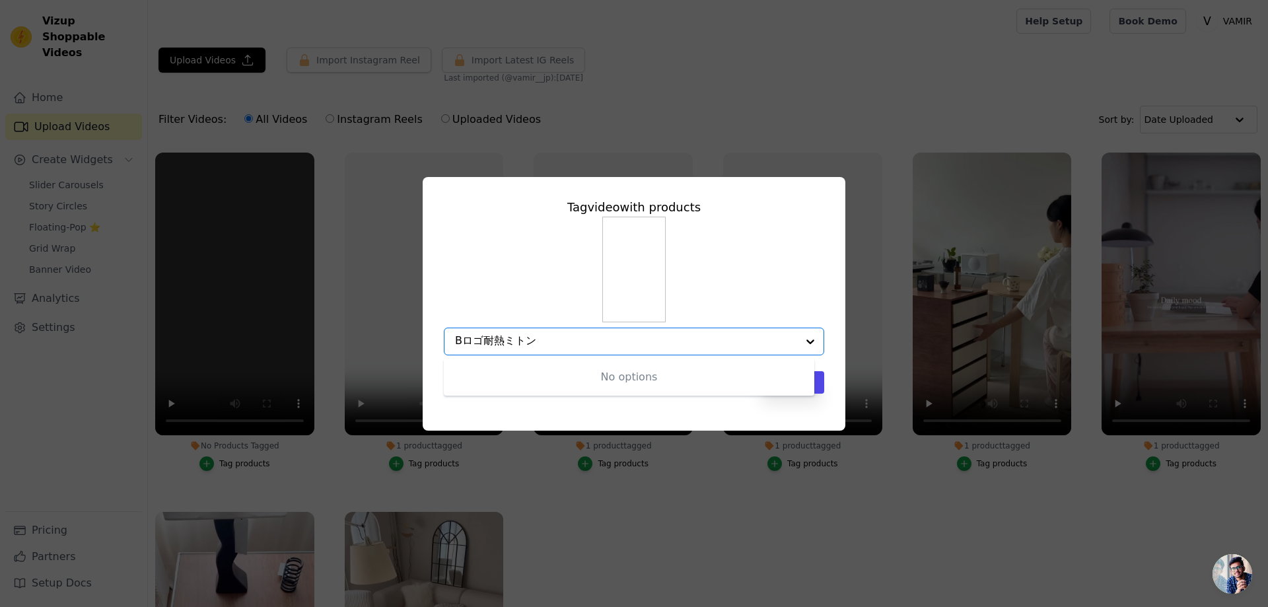
click at [483, 339] on input "Bロゴ耐熱ミトン" at bounding box center [626, 341] width 342 height 13
drag, startPoint x: 480, startPoint y: 344, endPoint x: 599, endPoint y: 345, distance: 119.6
click at [599, 345] on input "Bロゴ耐熱ミトン" at bounding box center [626, 341] width 342 height 13
drag, startPoint x: 462, startPoint y: 338, endPoint x: 517, endPoint y: 342, distance: 54.3
click at [515, 342] on input "Bロゴ" at bounding box center [626, 341] width 342 height 13
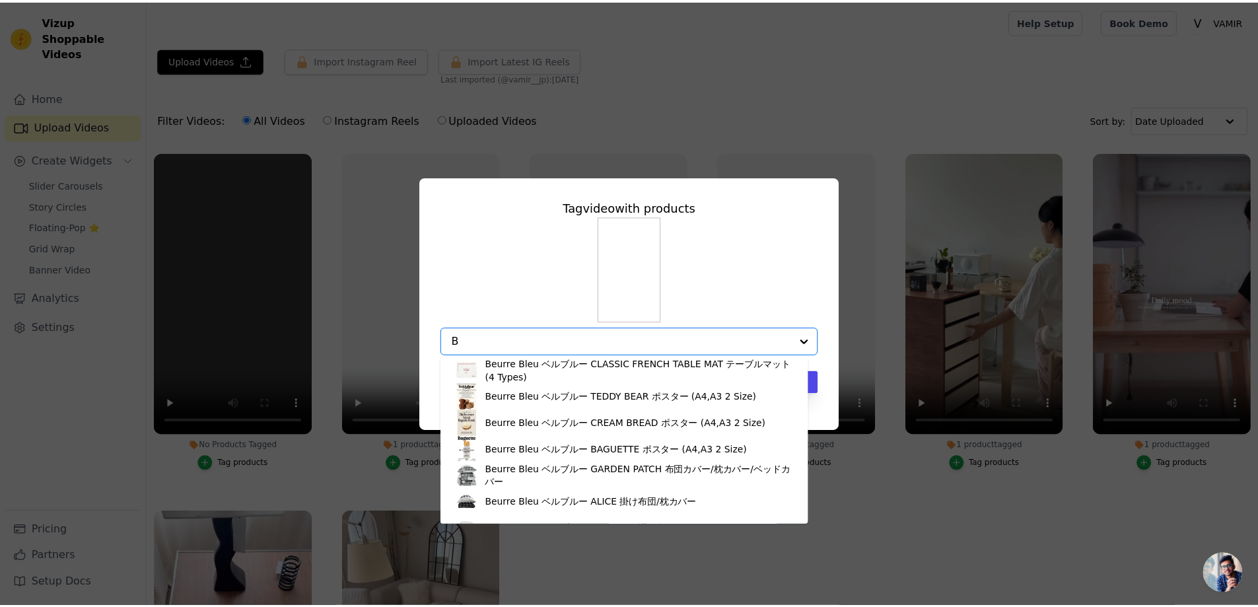
scroll to position [705, 0]
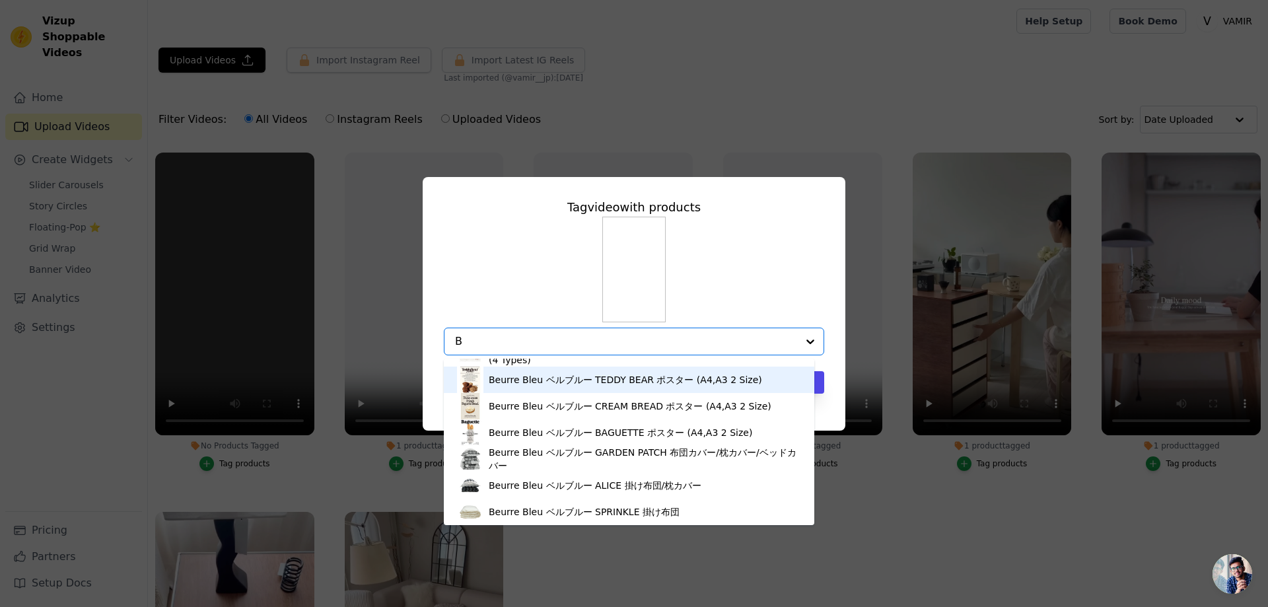
type input "B"
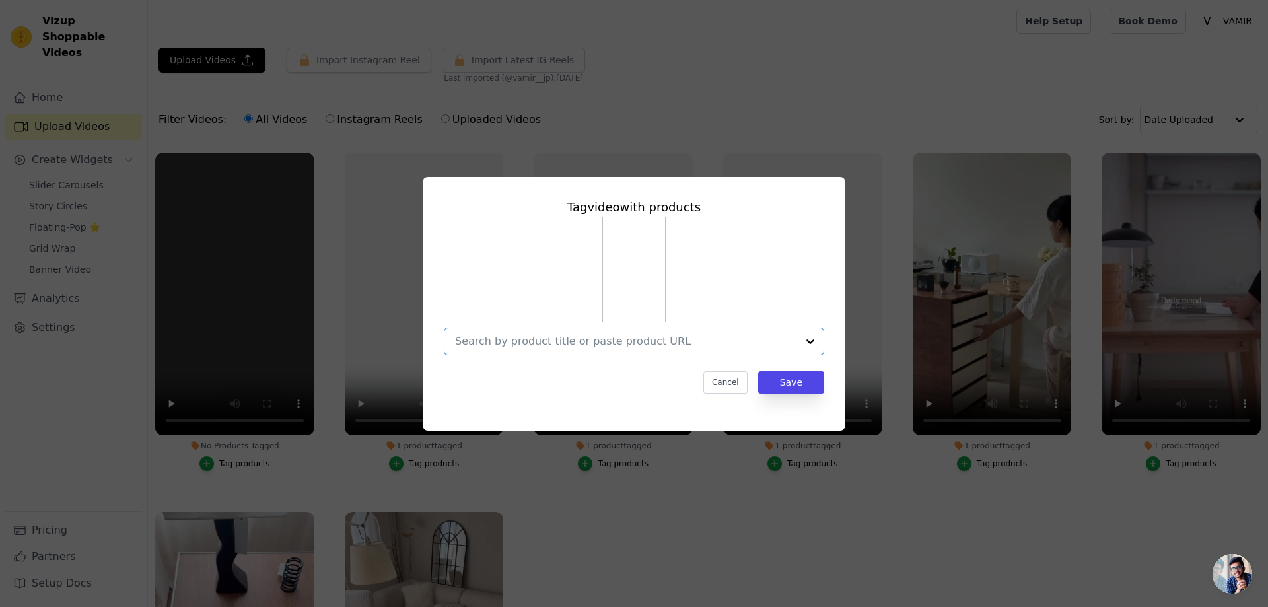
click at [544, 343] on input "No Products Tagged Tag video with products Option undefined, selected. Select i…" at bounding box center [626, 341] width 342 height 13
paste input "耐熱ミトン"
type input "耐熱ミトン"
click at [552, 338] on input "No Products Tagged Tag video with products Cancel Save Tag products" at bounding box center [626, 341] width 342 height 13
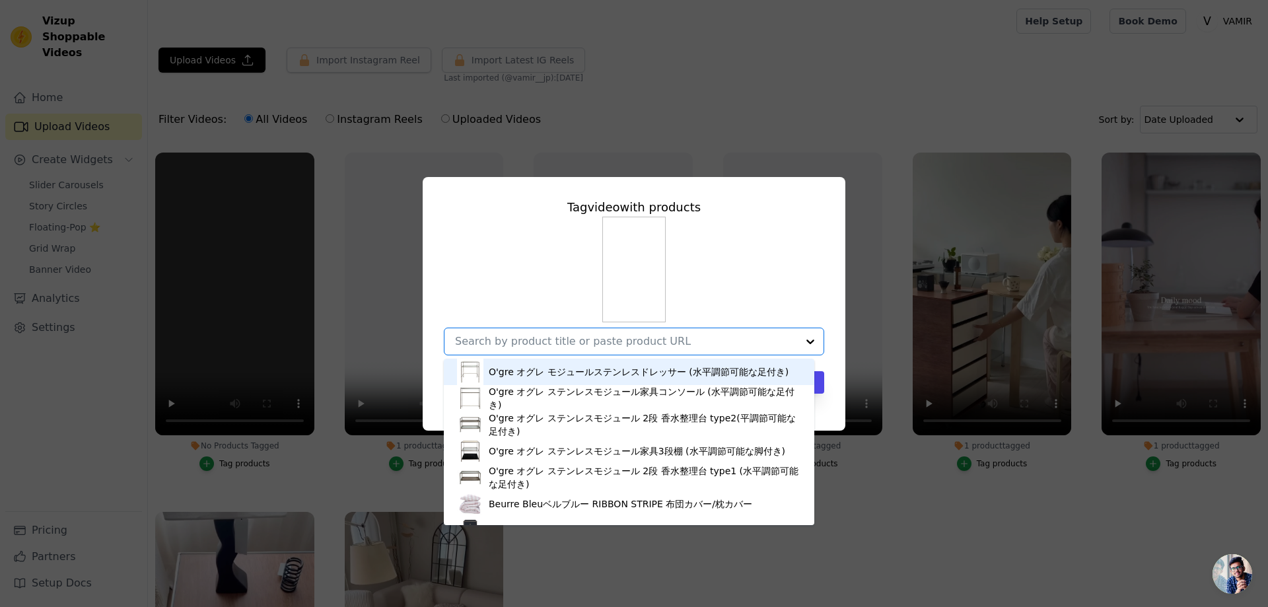
paste input "OVEN KITCHEN"
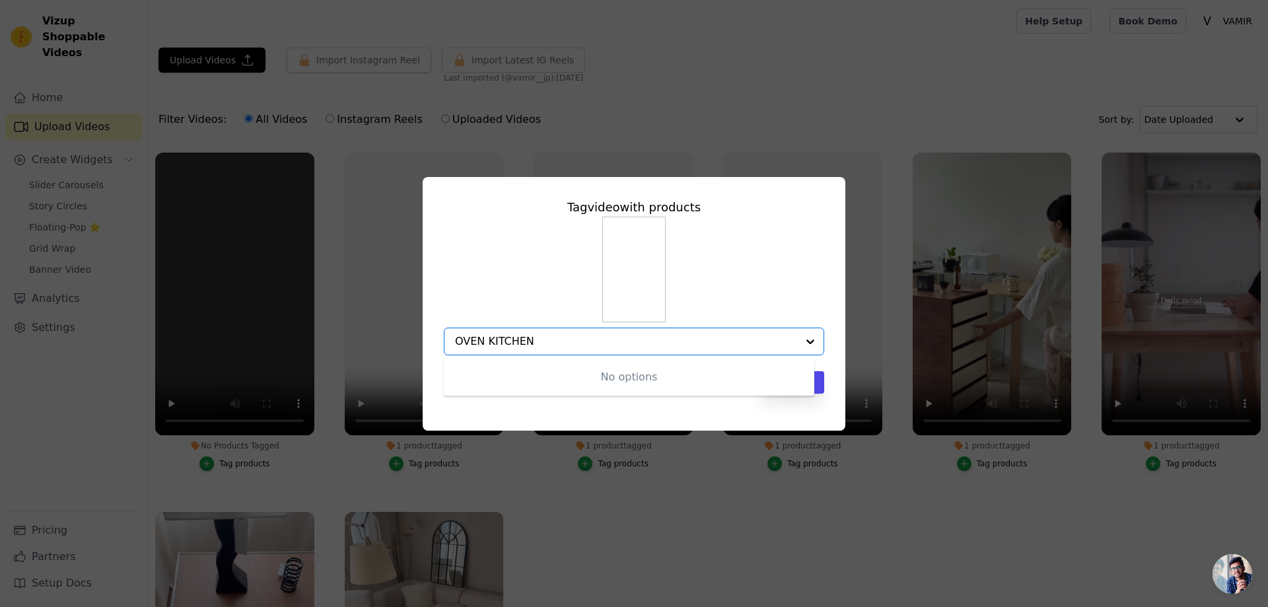
type input "OVEN KITCHEN"
click at [736, 381] on button "Cancel" at bounding box center [726, 382] width 44 height 22
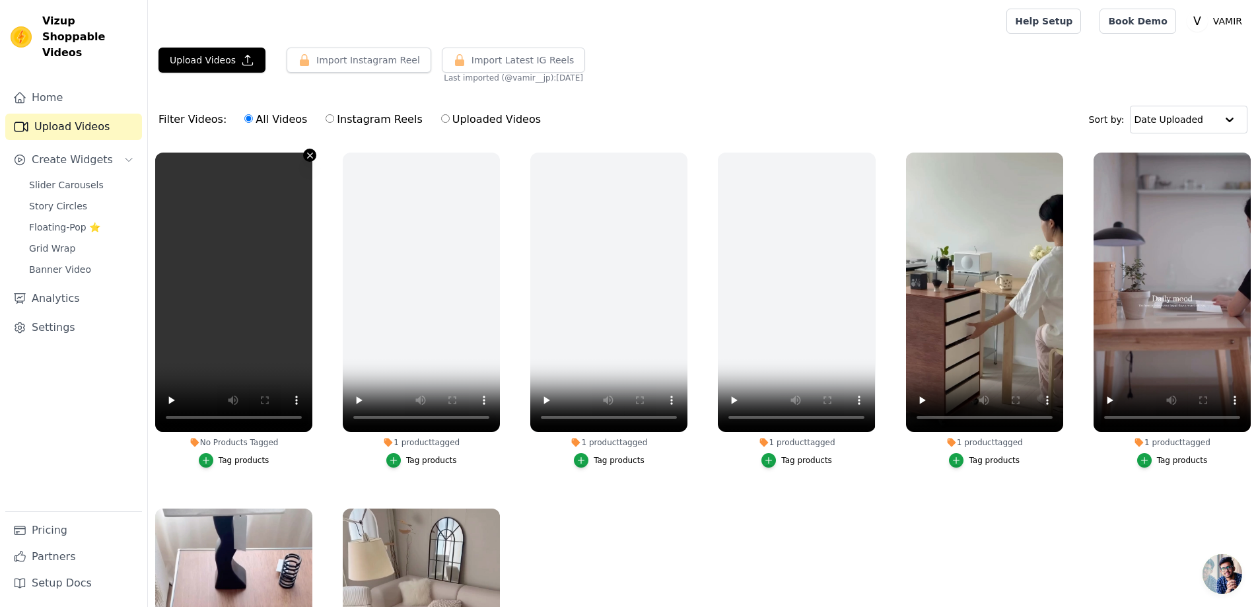
click at [311, 156] on icon "button" at bounding box center [310, 156] width 10 height 10
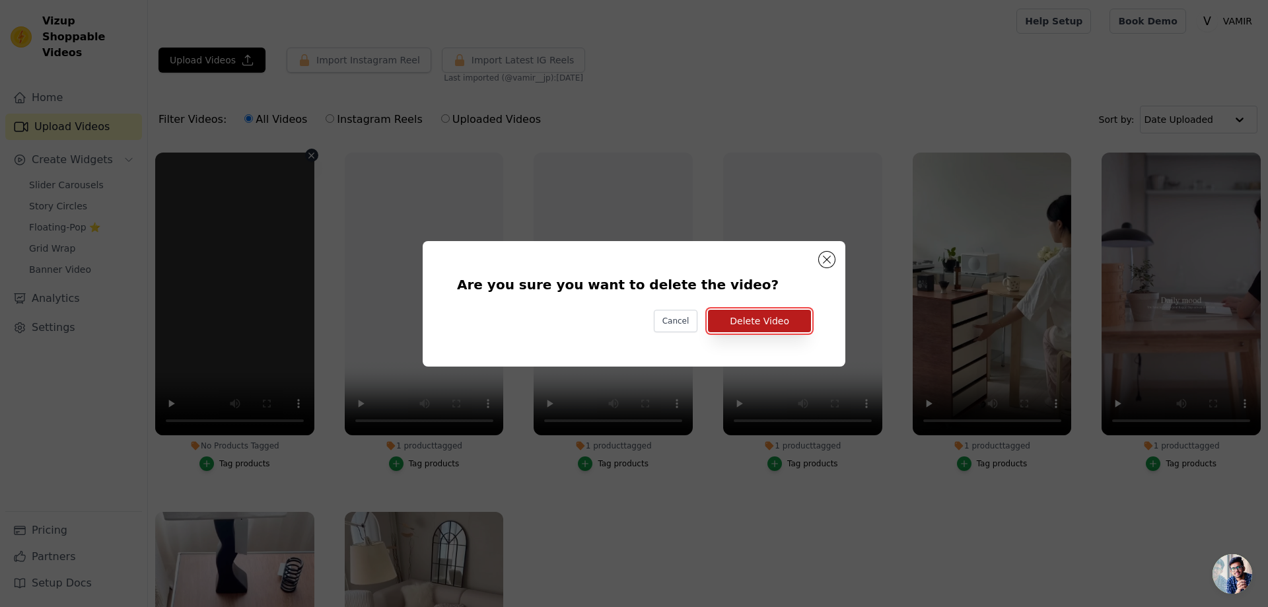
click at [765, 324] on button "Delete Video" at bounding box center [759, 321] width 103 height 22
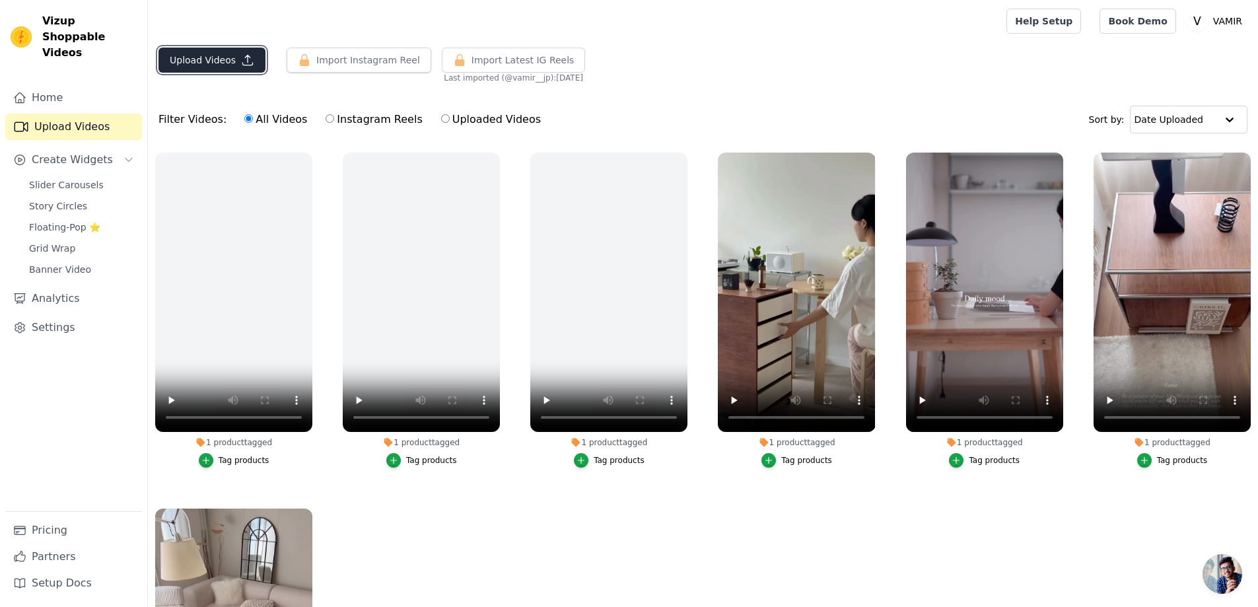
click at [206, 56] on button "Upload Videos" at bounding box center [212, 60] width 107 height 25
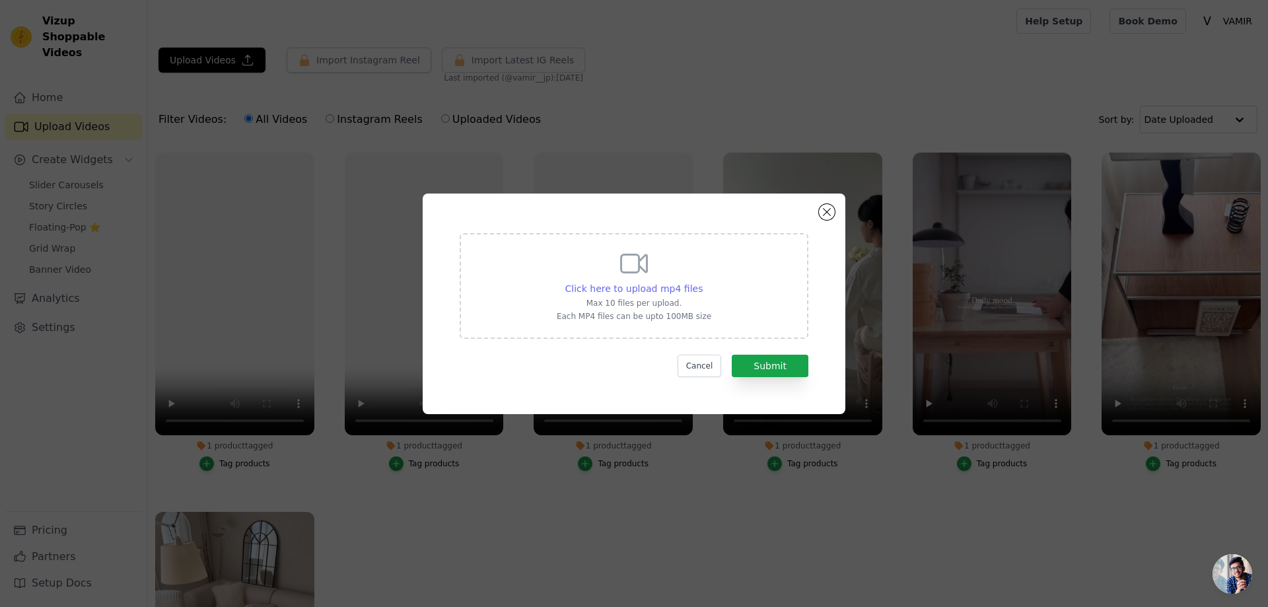
click at [657, 290] on span "Click here to upload mp4 files" at bounding box center [634, 288] width 138 height 11
click at [702, 282] on input "Click here to upload mp4 files Max 10 files per upload. Each MP4 files can be u…" at bounding box center [702, 281] width 1 height 1
type input "C:\fakepath\BGM_가든패치.mp4"
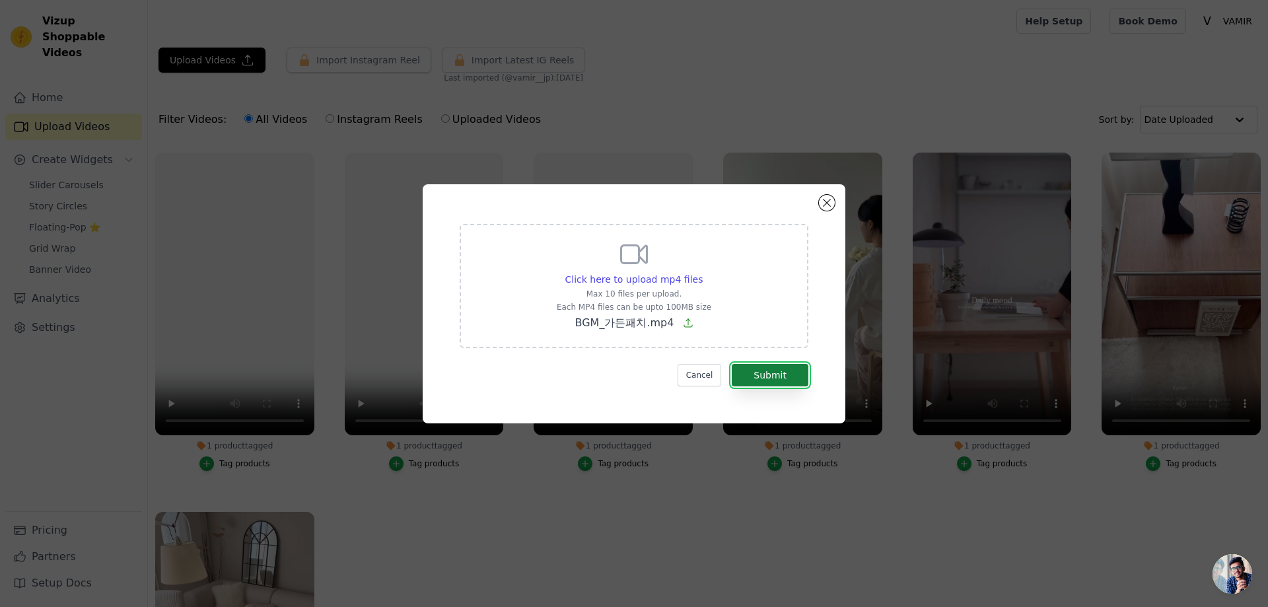
click at [785, 379] on button "Submit" at bounding box center [770, 375] width 77 height 22
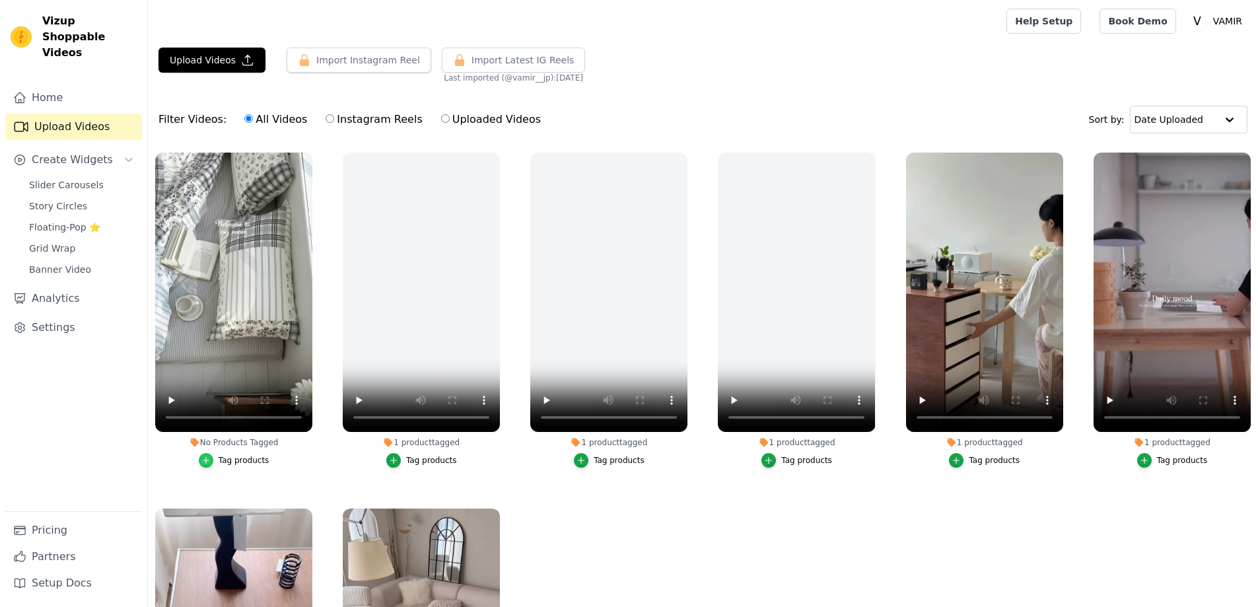
click at [203, 458] on div "button" at bounding box center [206, 460] width 15 height 15
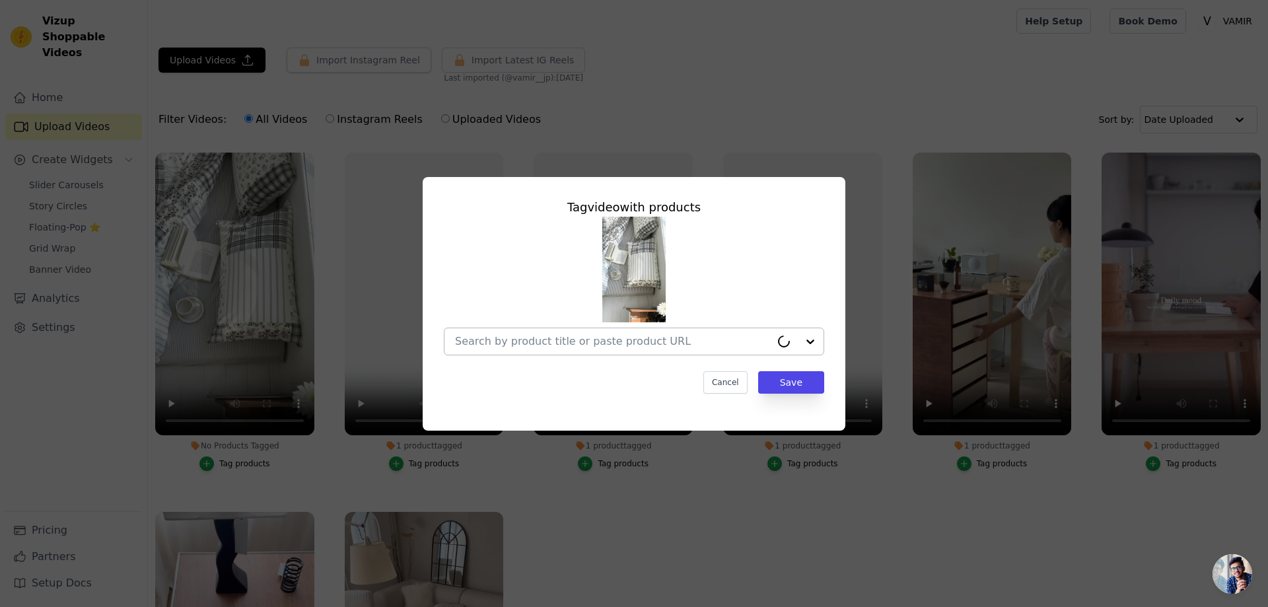
click at [602, 337] on input "No Products Tagged Tag video with products Cancel Save Tag products" at bounding box center [613, 341] width 316 height 13
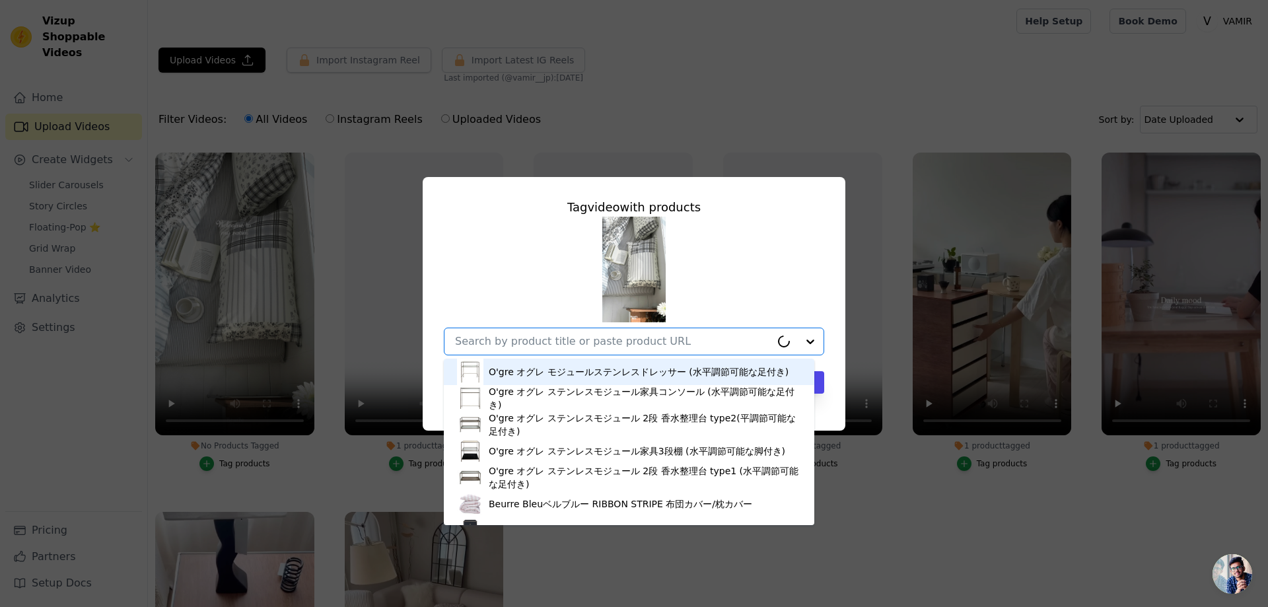
paste input "ガーデンパッチ"
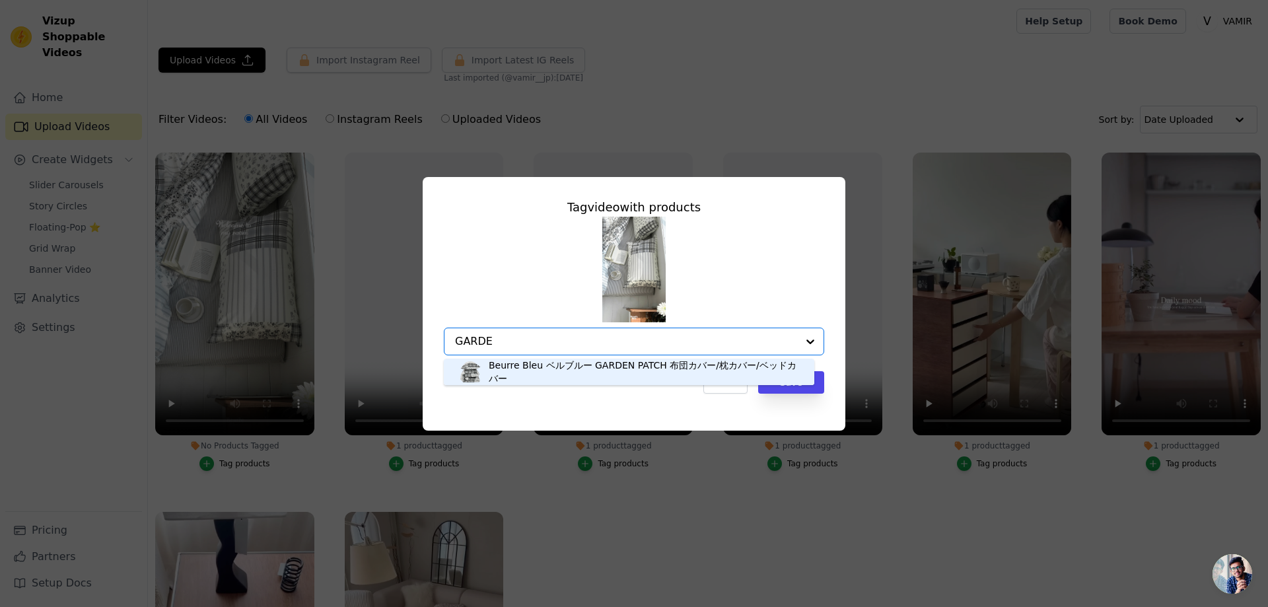
type input "GARDEN"
click at [556, 372] on div "Beurre Bleu ベルブルー GARDEN PATCH 布団カバー/枕カバー/ベッドカバー" at bounding box center [645, 372] width 312 height 26
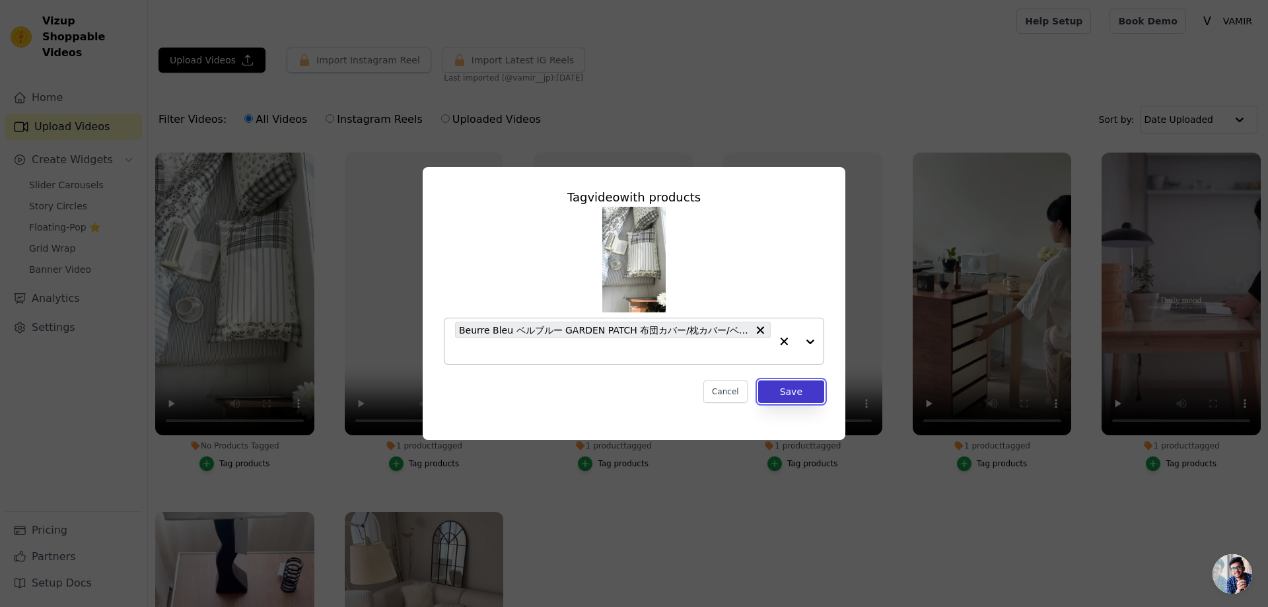
click at [800, 394] on button "Save" at bounding box center [791, 391] width 66 height 22
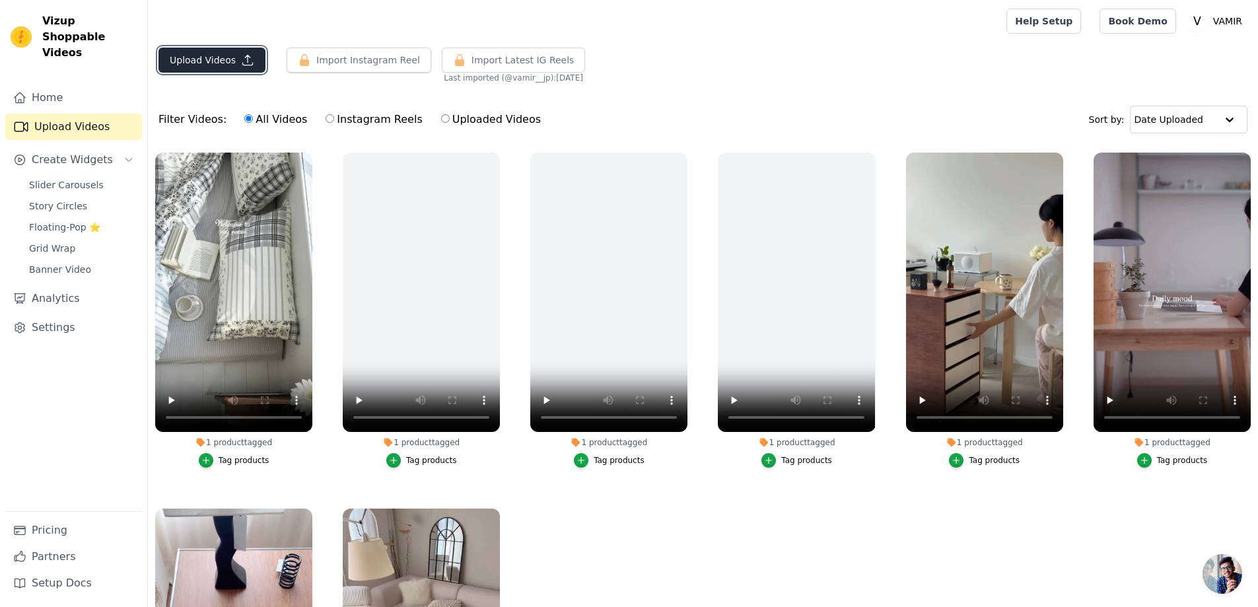
click at [236, 64] on button "Upload Videos" at bounding box center [212, 60] width 107 height 25
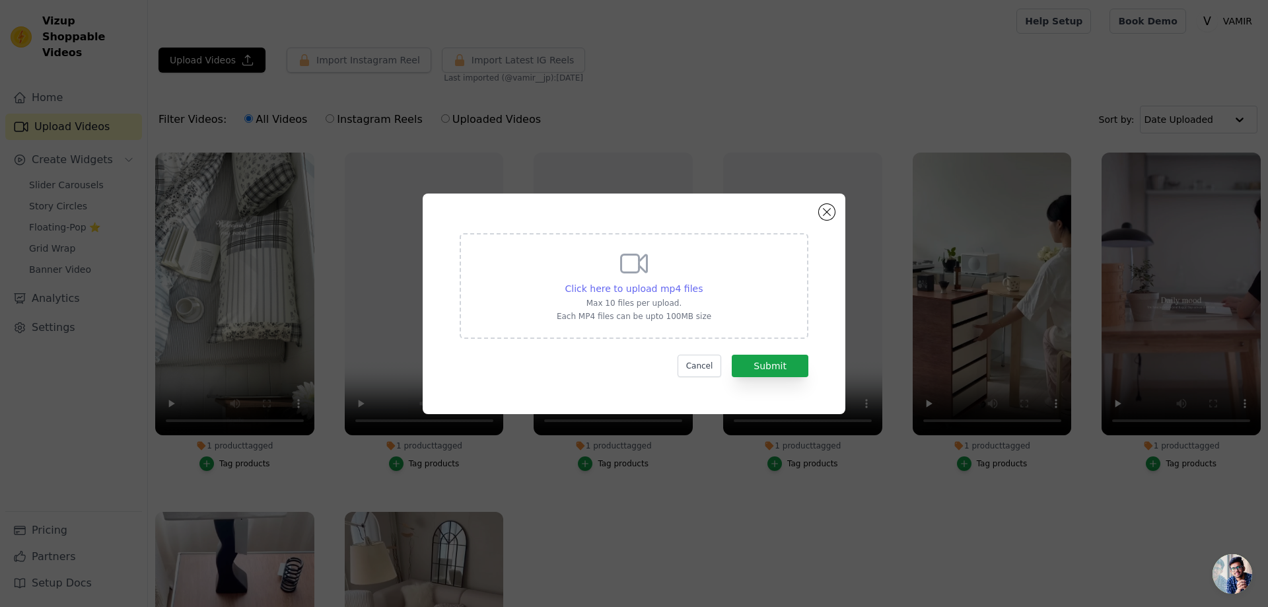
click at [663, 289] on span "Click here to upload mp4 files" at bounding box center [634, 288] width 138 height 11
click at [702, 282] on input "Click here to upload mp4 files Max 10 files per upload. Each MP4 files can be u…" at bounding box center [702, 281] width 1 height 1
type input "C:\fakepath\Video-740.mp4"
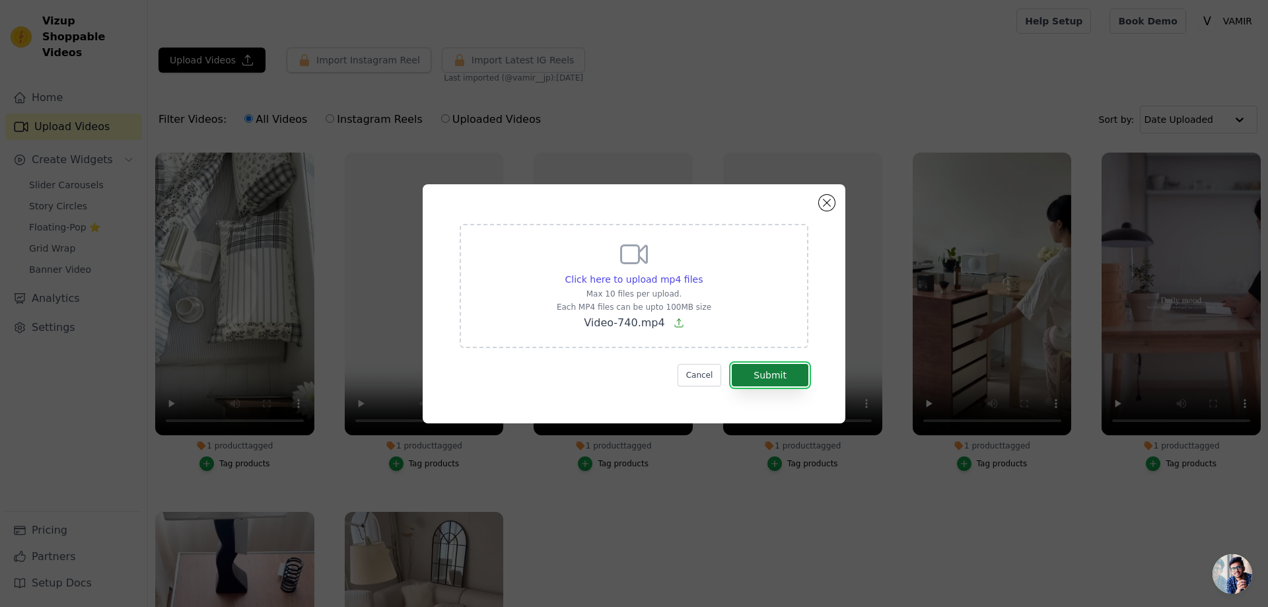
click at [787, 372] on button "Submit" at bounding box center [770, 375] width 77 height 22
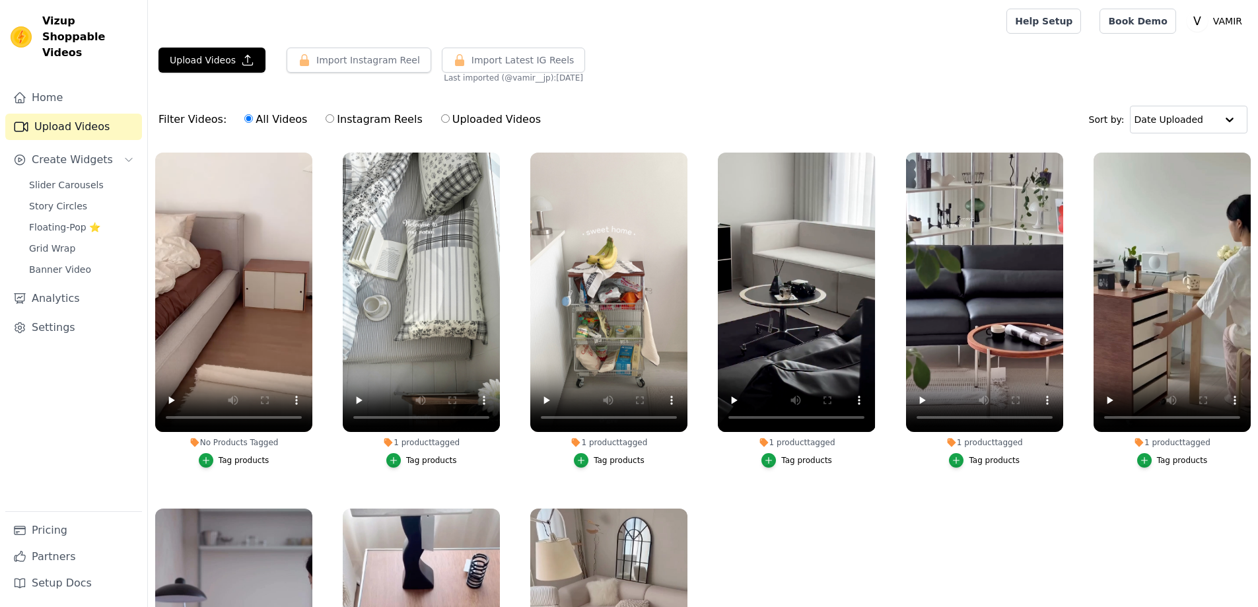
click at [247, 456] on div "Tag products" at bounding box center [244, 460] width 51 height 11
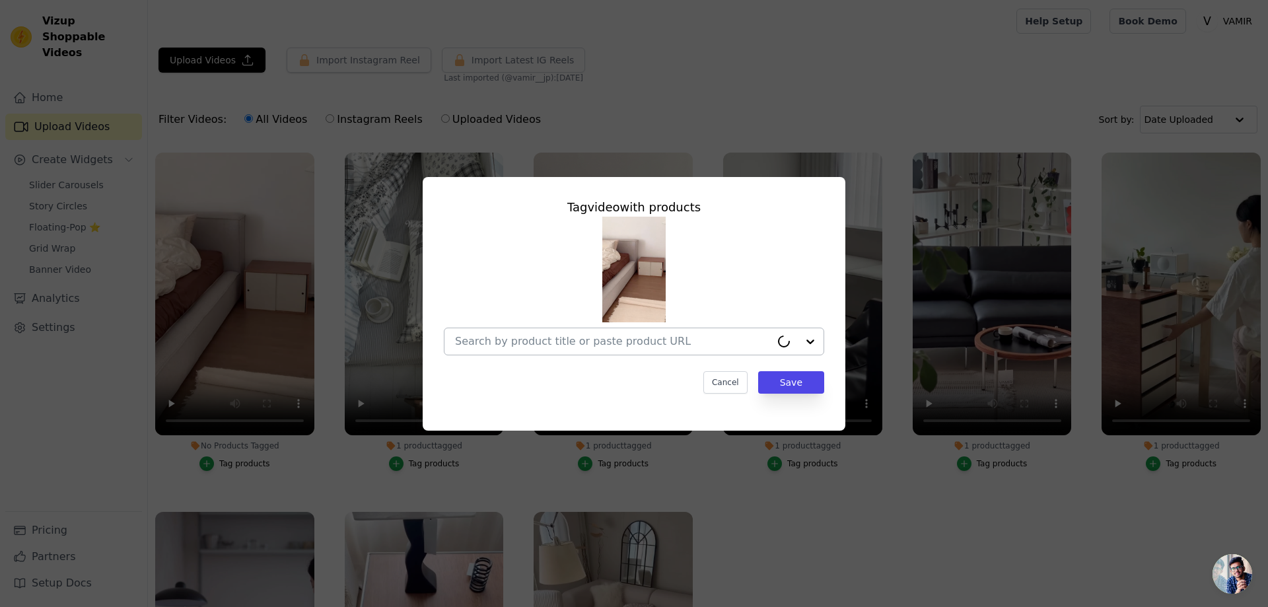
click at [558, 342] on input "No Products Tagged Tag video with products Cancel Save Tag products" at bounding box center [613, 341] width 316 height 13
paste input "カシューナッツ収納棚シリーズ スライド型"
type input "カシューナッツ収納棚シリーズ スライド型"
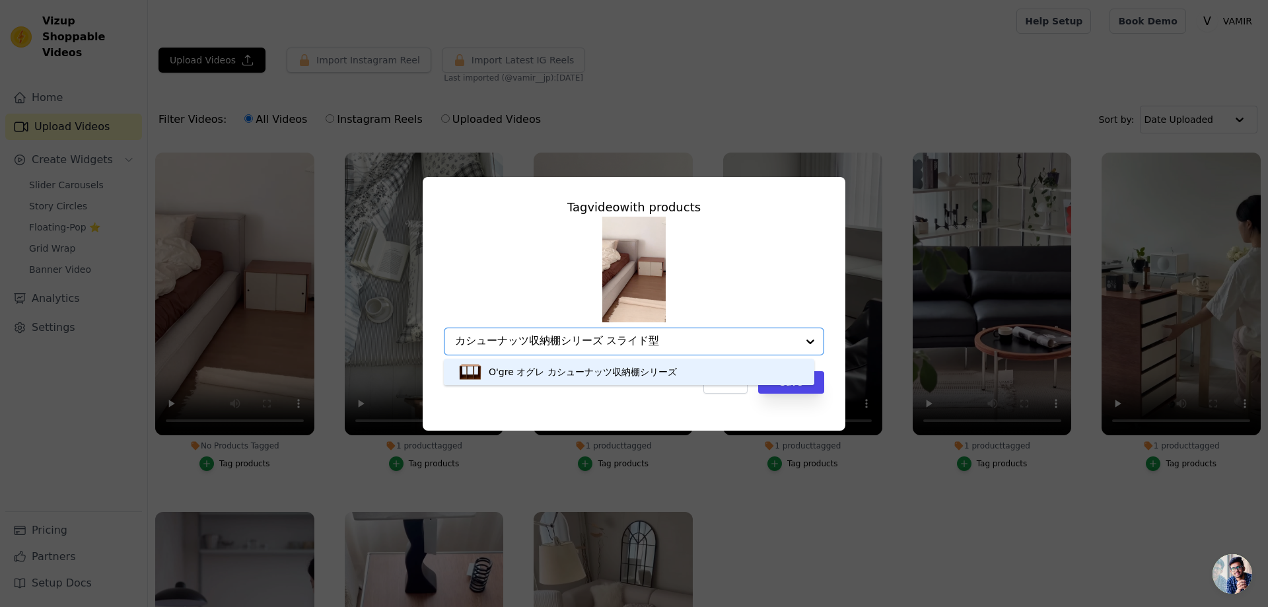
click at [571, 368] on div "O'gre オグレ カシューナッツ収納棚シリーズ" at bounding box center [583, 371] width 188 height 13
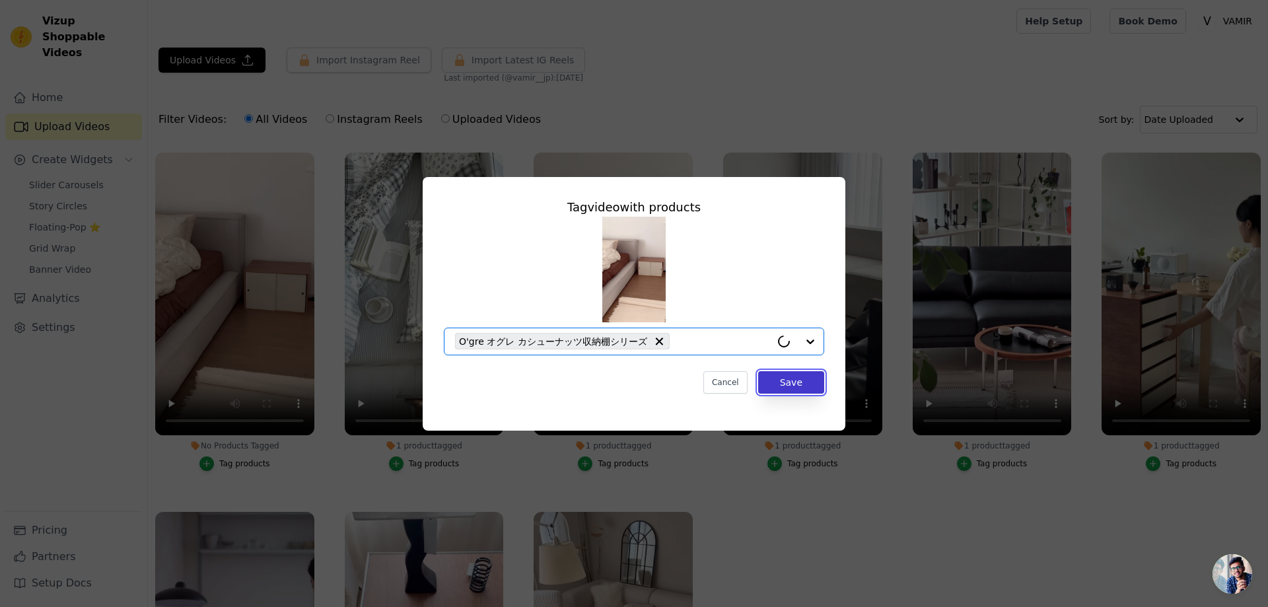
click at [777, 379] on button "Save" at bounding box center [791, 382] width 66 height 22
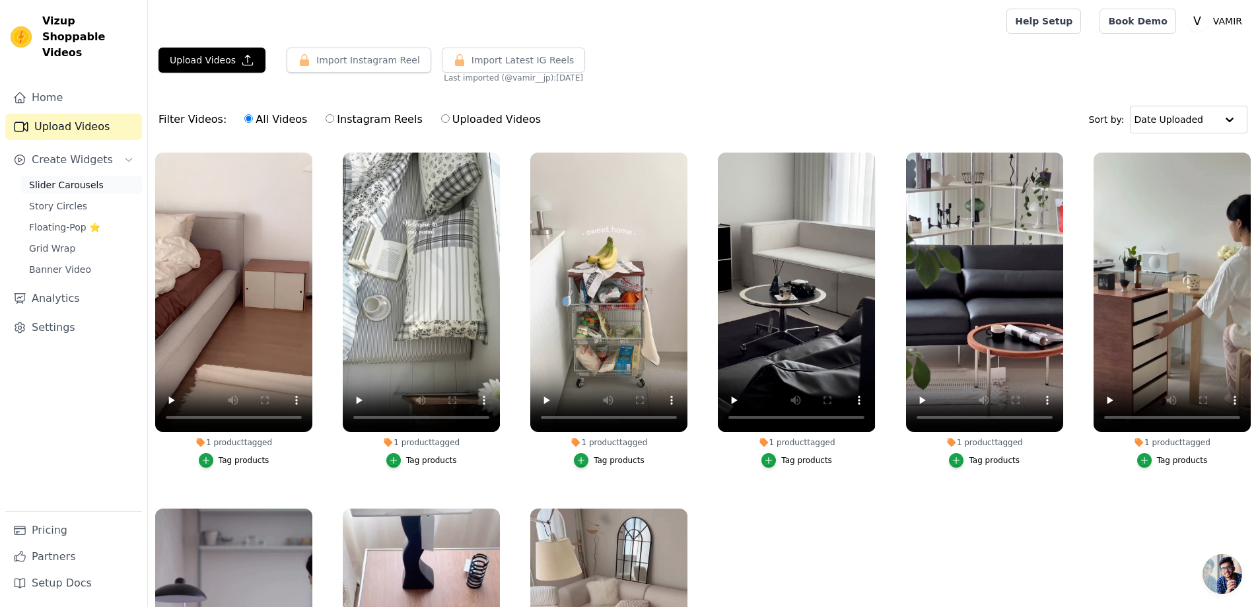
click at [52, 178] on span "Slider Carousels" at bounding box center [66, 184] width 75 height 13
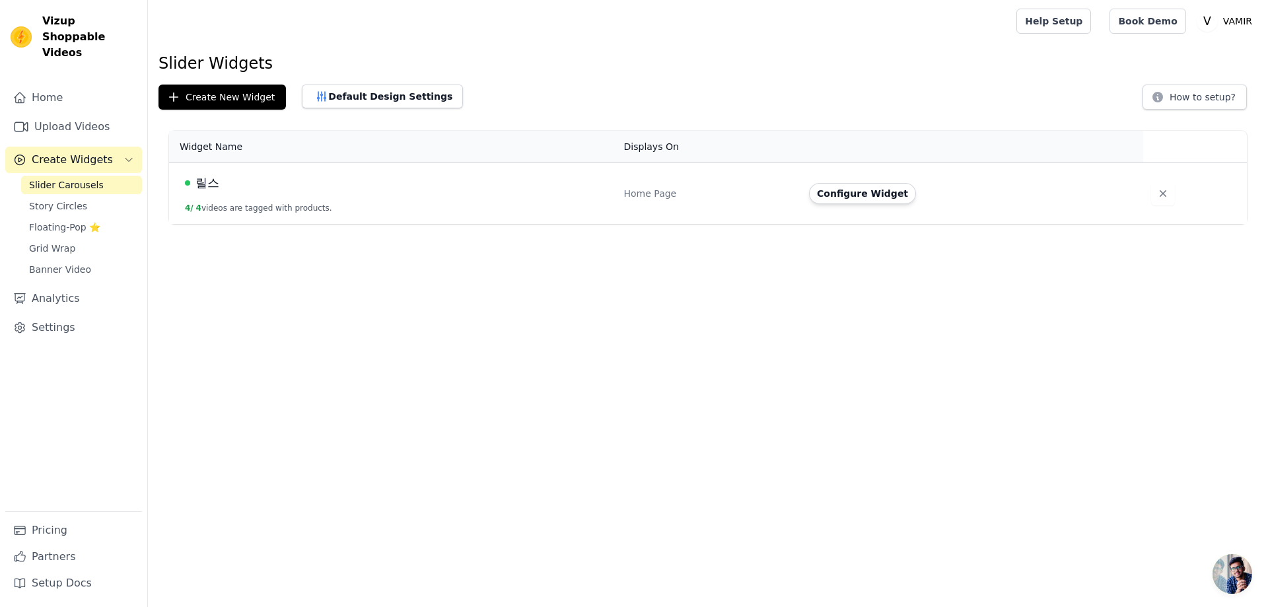
click at [299, 203] on button "4 / 4 videos are tagged with products." at bounding box center [258, 208] width 147 height 11
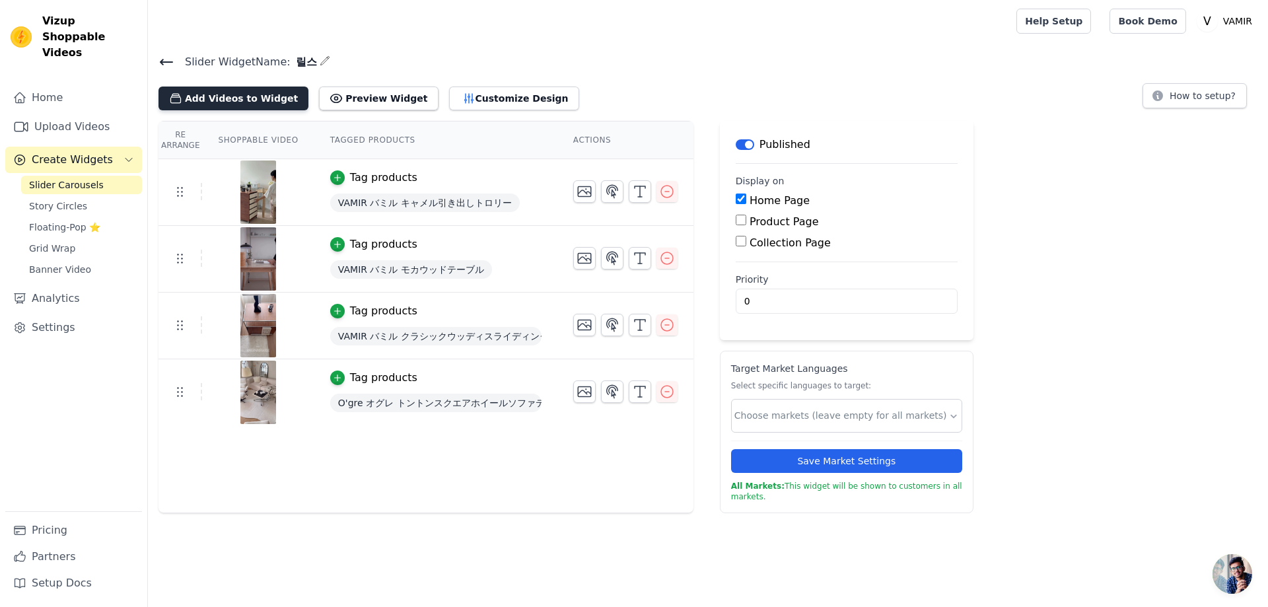
click at [200, 100] on button "Add Videos to Widget" at bounding box center [234, 99] width 150 height 24
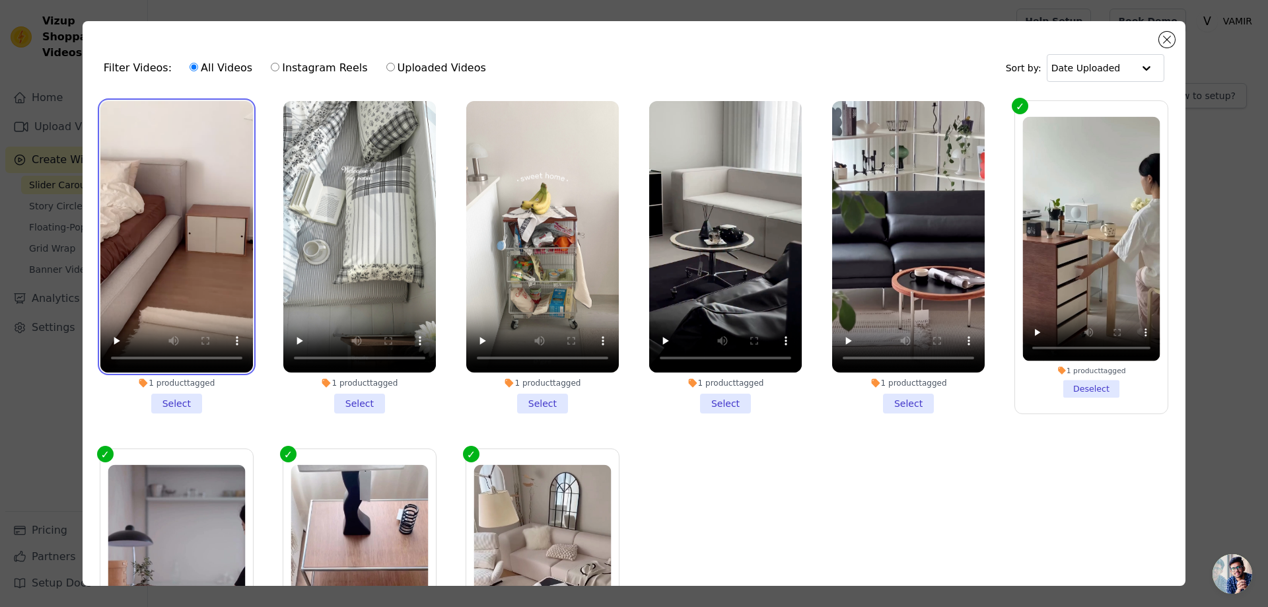
click at [200, 165] on video at bounding box center [176, 236] width 153 height 271
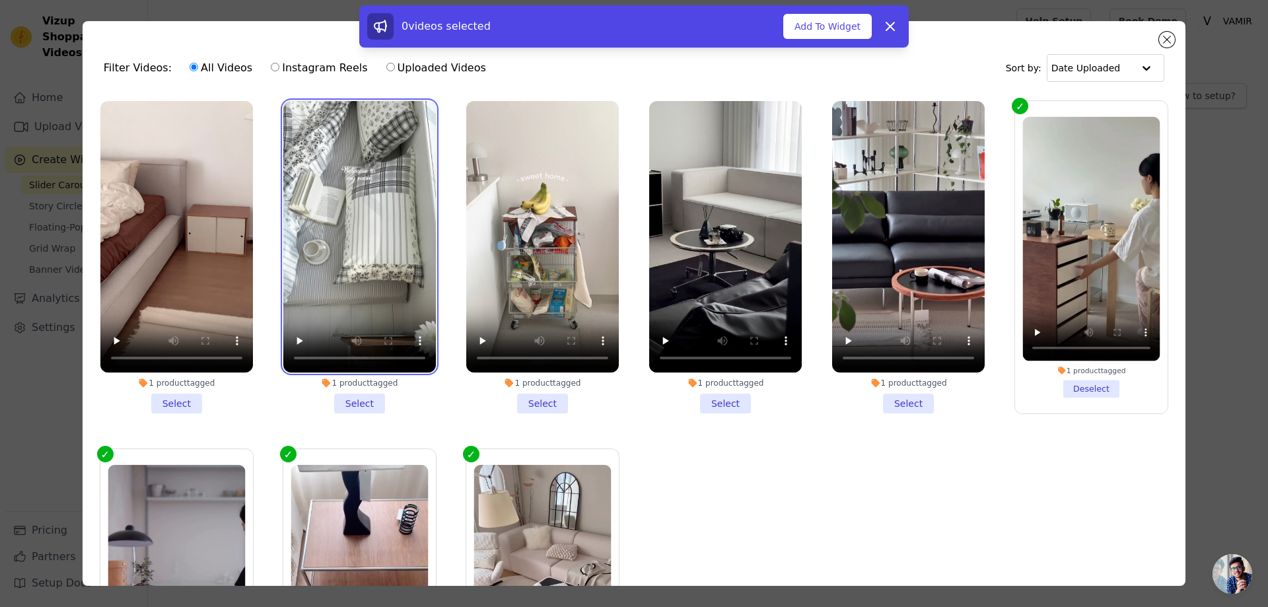
click at [383, 176] on video at bounding box center [359, 236] width 153 height 271
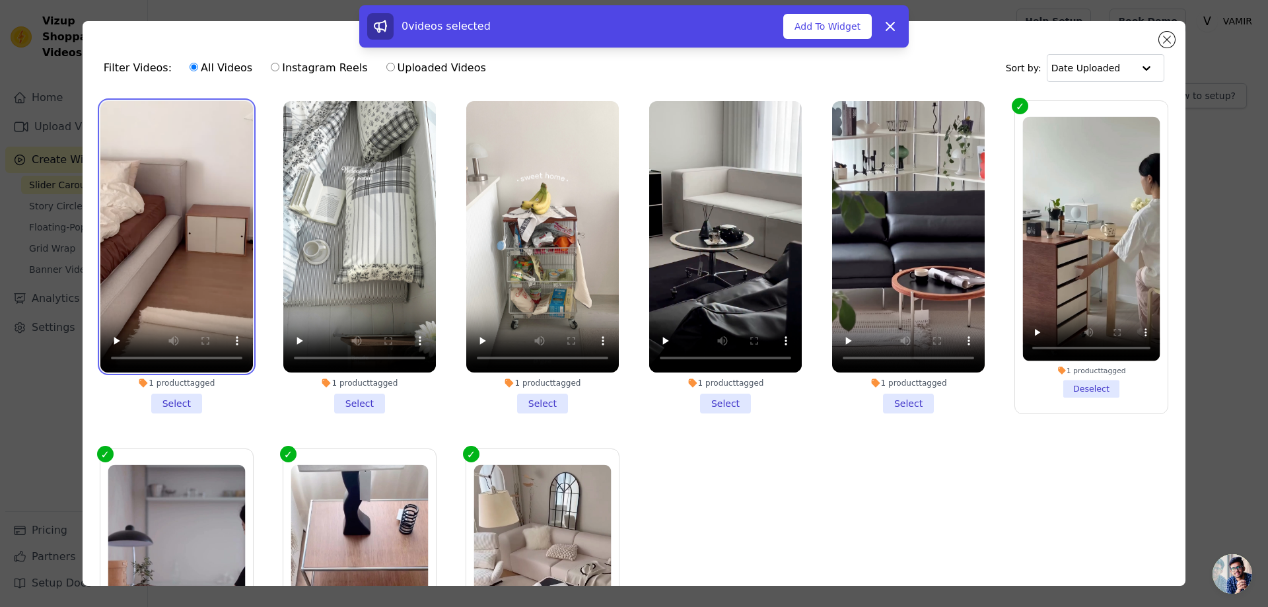
click at [120, 185] on video at bounding box center [176, 236] width 153 height 271
click at [170, 394] on li "1 product tagged Select" at bounding box center [176, 257] width 153 height 312
click at [0, 0] on input "1 product tagged Select" at bounding box center [0, 0] width 0 height 0
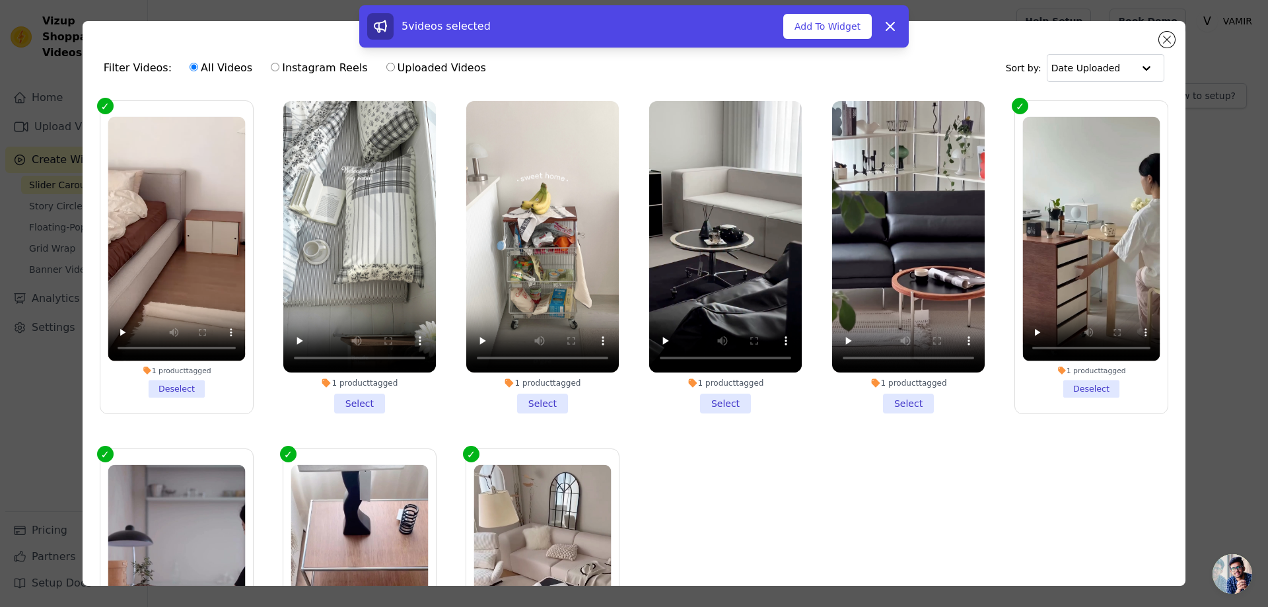
click at [356, 397] on li "1 product tagged Select" at bounding box center [359, 257] width 153 height 312
click at [0, 0] on input "1 product tagged Select" at bounding box center [0, 0] width 0 height 0
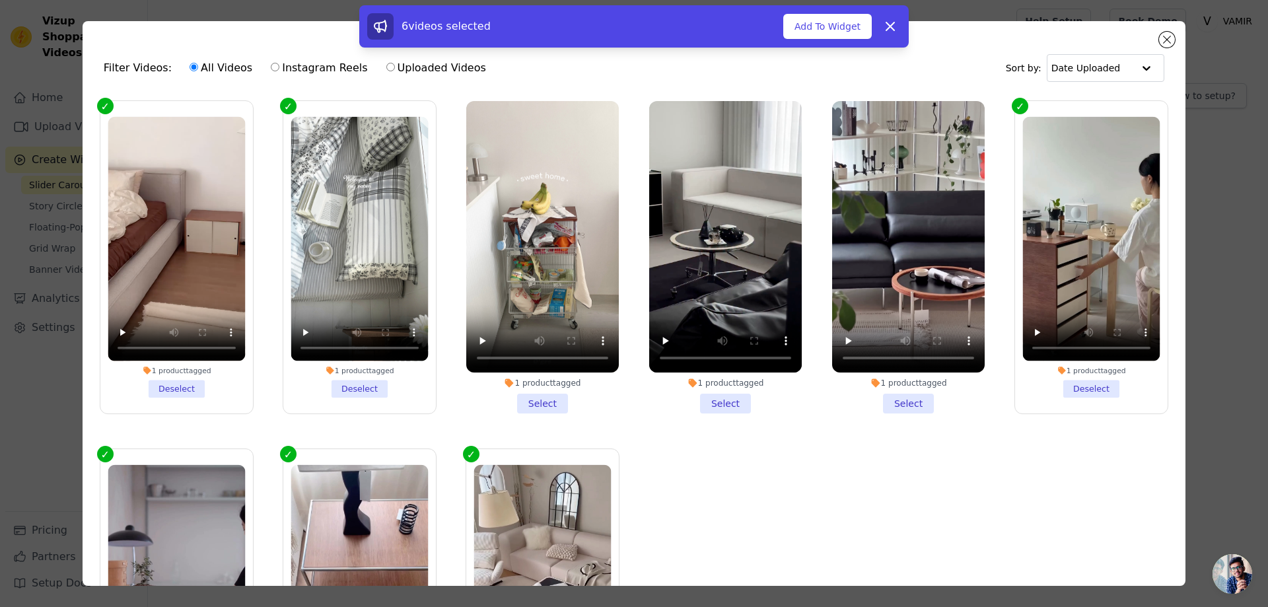
click at [526, 397] on li "1 product tagged Select" at bounding box center [542, 257] width 153 height 312
click at [0, 0] on input "1 product tagged Select" at bounding box center [0, 0] width 0 height 0
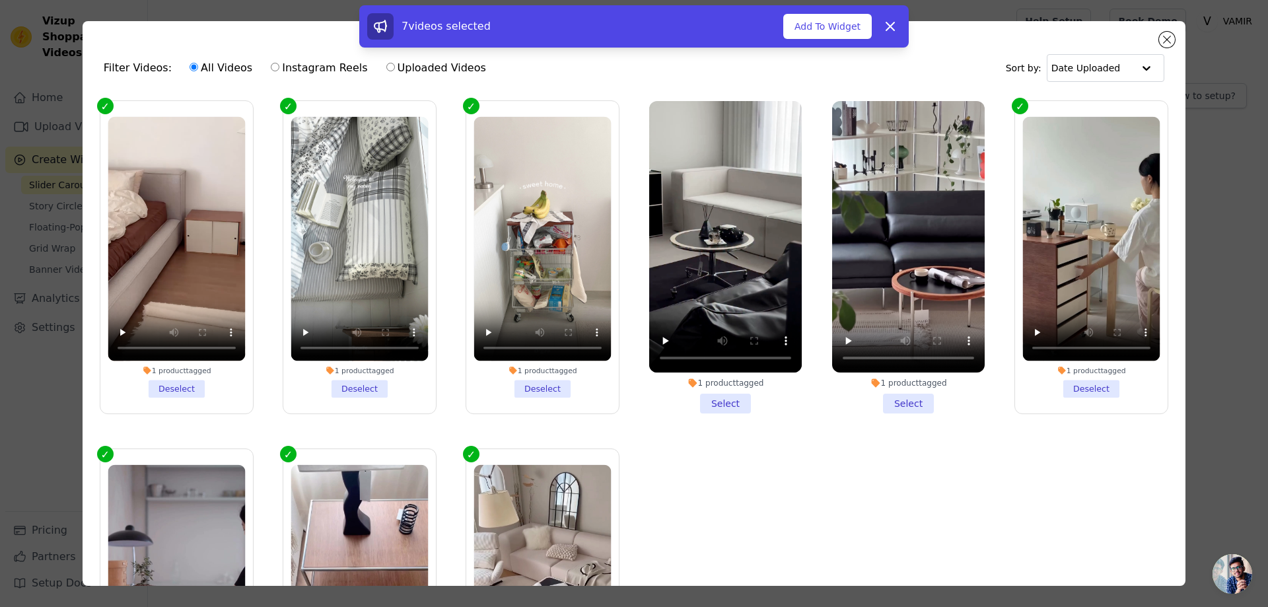
click at [736, 397] on li "1 product tagged Select" at bounding box center [725, 257] width 153 height 312
click at [0, 0] on input "1 product tagged Select" at bounding box center [0, 0] width 0 height 0
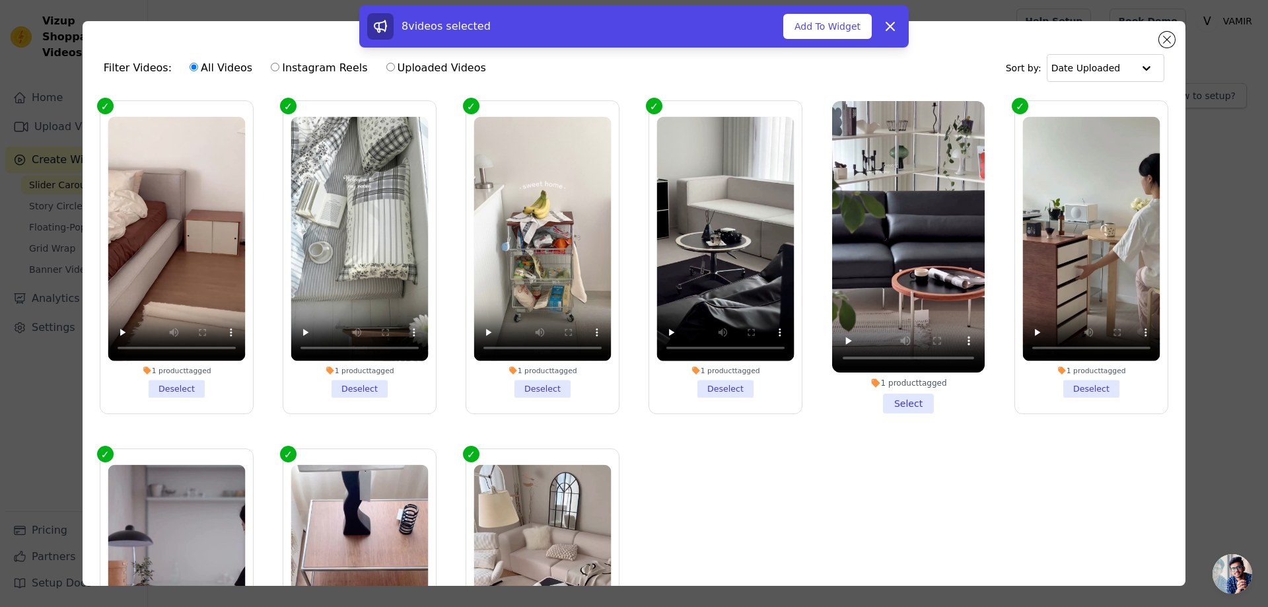
click at [897, 402] on li "1 product tagged Select" at bounding box center [908, 257] width 153 height 312
click at [0, 0] on input "1 product tagged Select" at bounding box center [0, 0] width 0 height 0
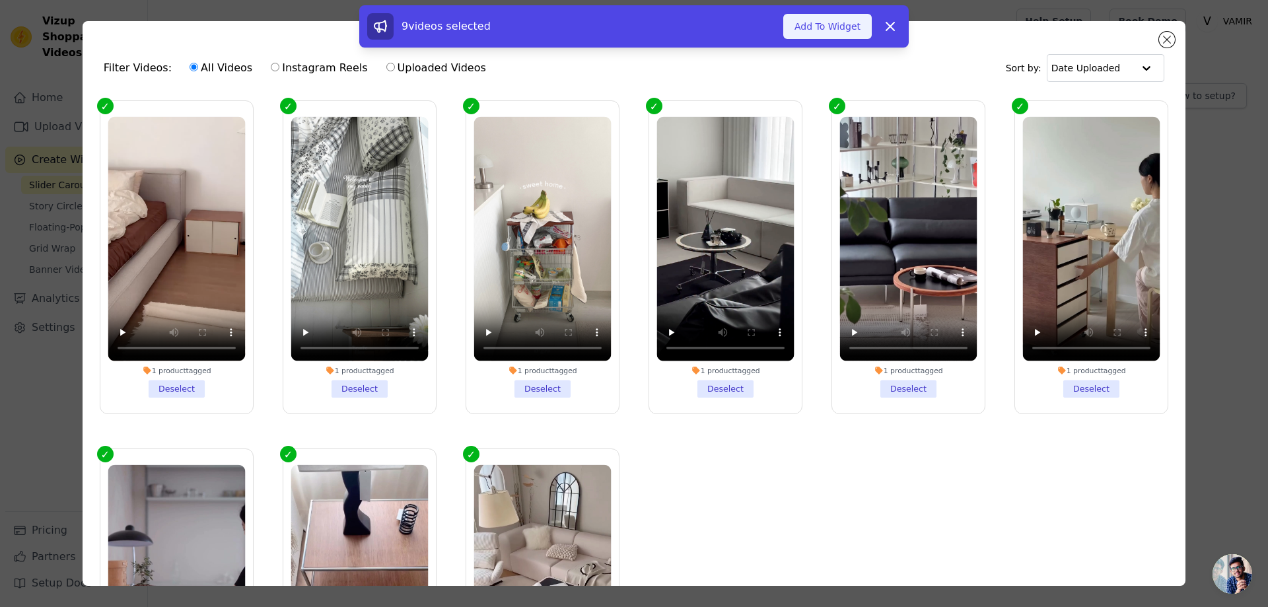
click at [829, 32] on button "Add To Widget" at bounding box center [827, 26] width 89 height 25
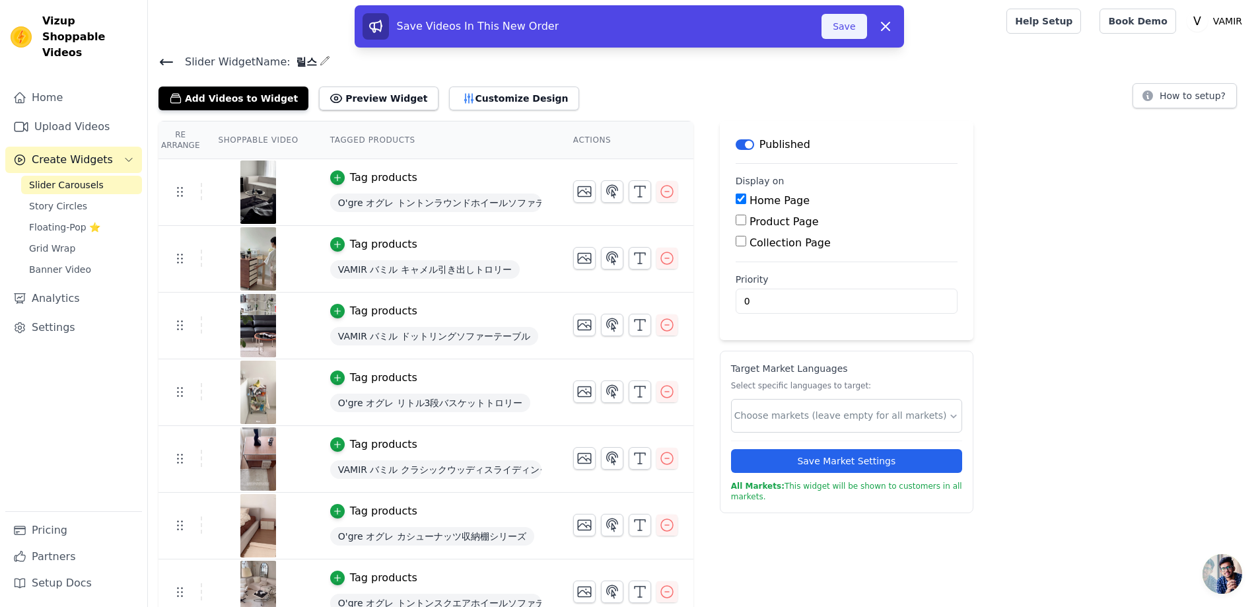
click at [851, 32] on button "Save" at bounding box center [844, 26] width 45 height 25
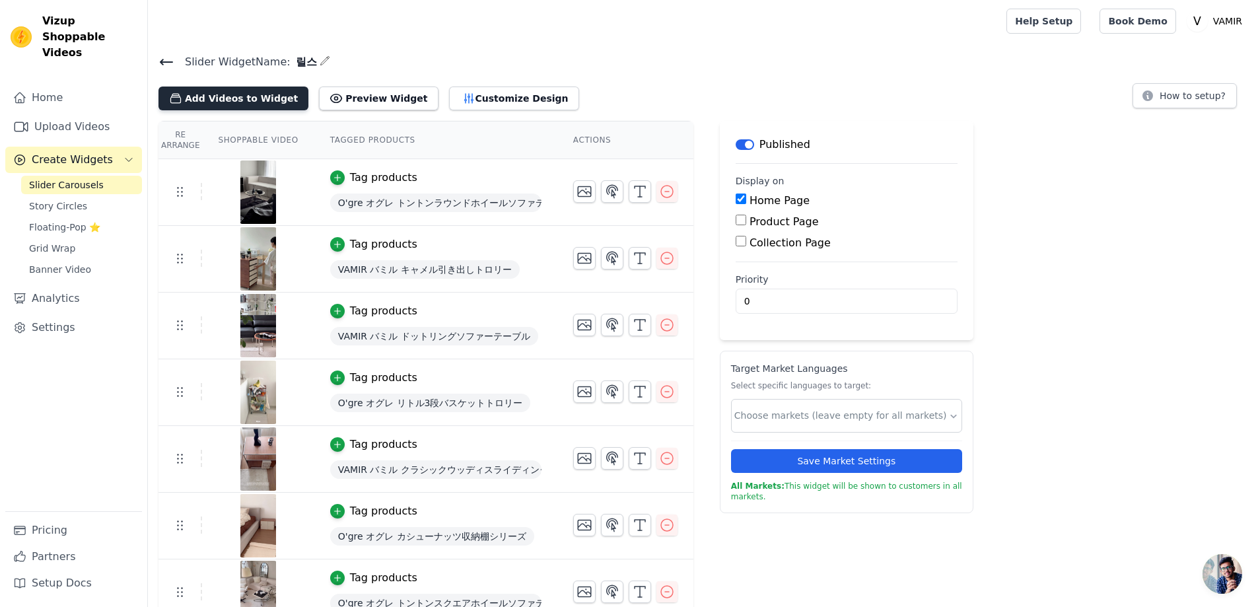
drag, startPoint x: 63, startPoint y: 118, endPoint x: 233, endPoint y: 91, distance: 171.3
click at [63, 118] on link "Upload Videos" at bounding box center [73, 127] width 137 height 26
click at [83, 114] on link "Upload Videos" at bounding box center [73, 127] width 137 height 26
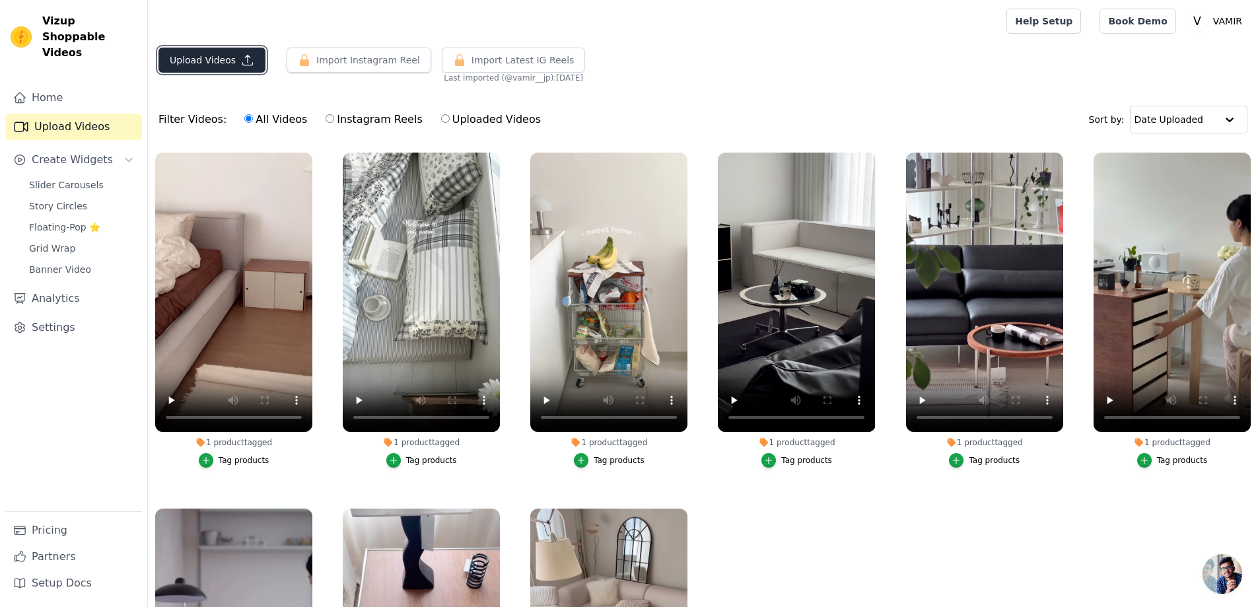
click at [206, 65] on button "Upload Videos" at bounding box center [212, 60] width 107 height 25
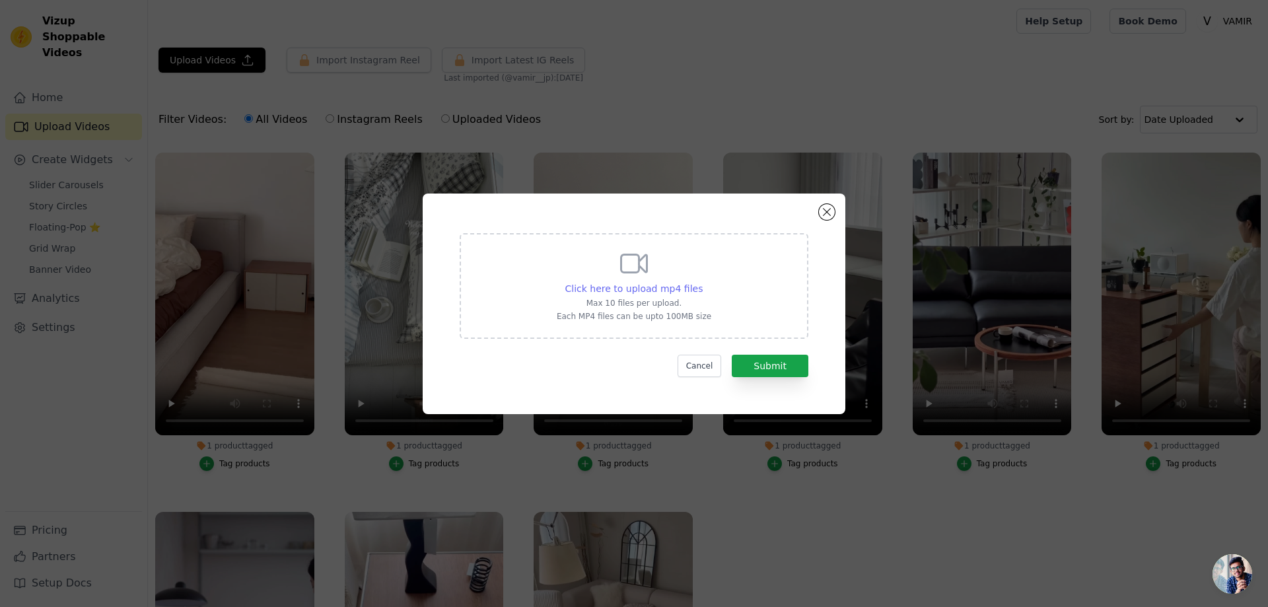
click at [669, 287] on span "Click here to upload mp4 files" at bounding box center [634, 288] width 138 height 11
click at [702, 282] on input "Click here to upload mp4 files Max 10 files per upload. Each MP4 files can be u…" at bounding box center [702, 281] width 1 height 1
type input "C:\fakepath\BGM_크림브레드.mp4"
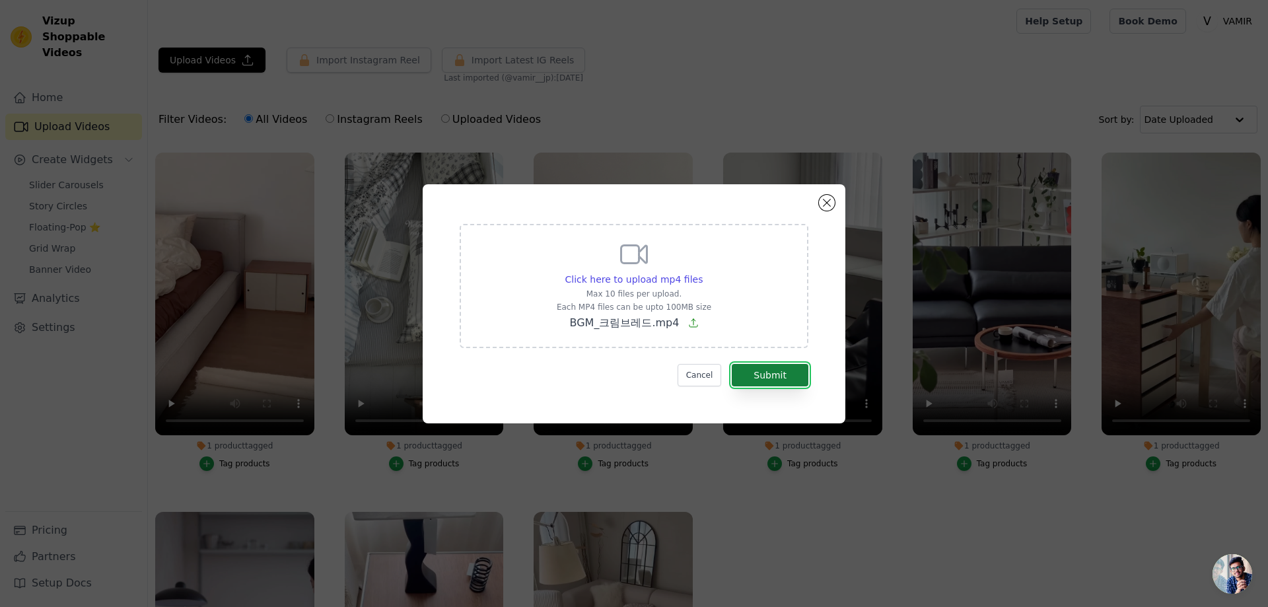
click at [783, 379] on button "Submit" at bounding box center [770, 375] width 77 height 22
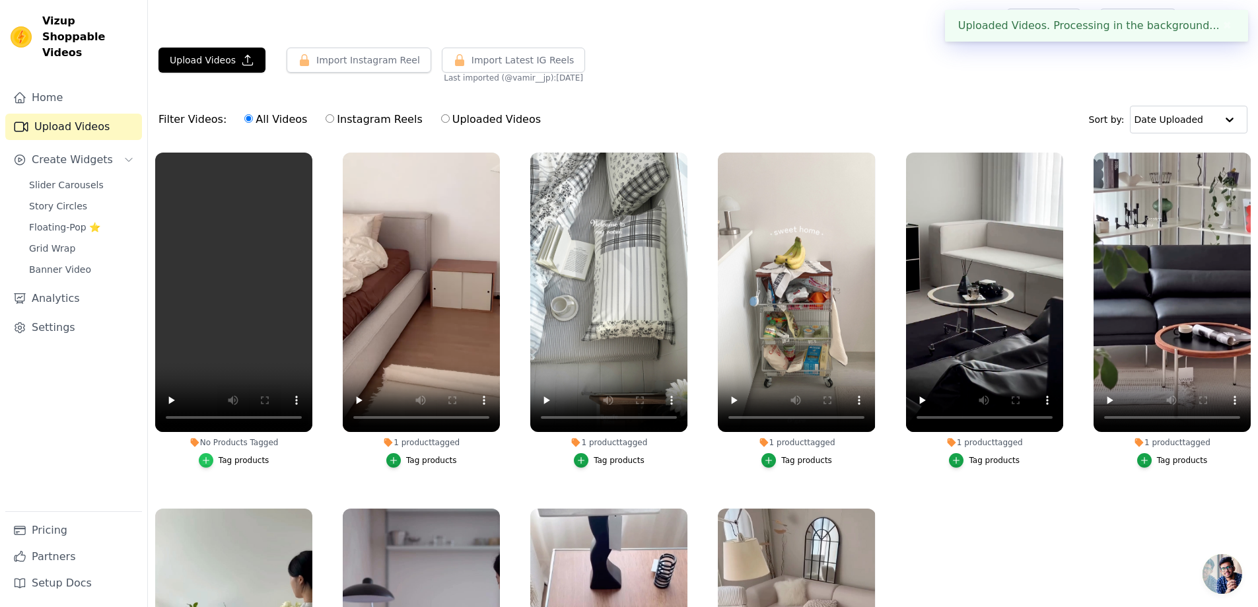
click at [211, 461] on icon "button" at bounding box center [205, 460] width 9 height 9
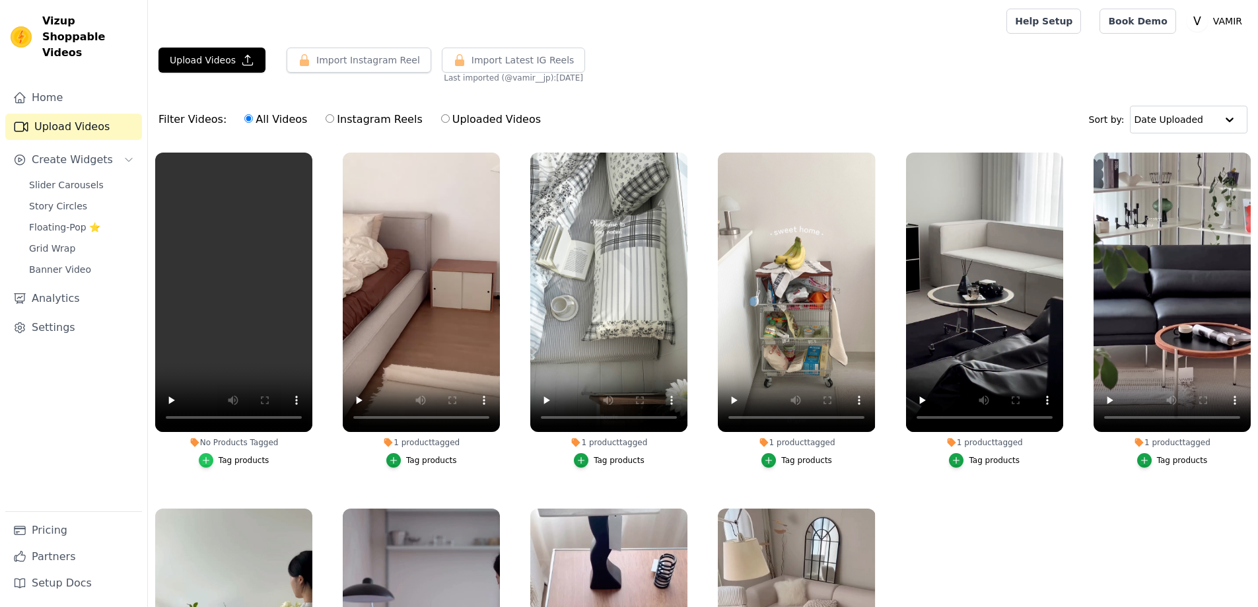
click at [213, 462] on div "button" at bounding box center [206, 460] width 15 height 15
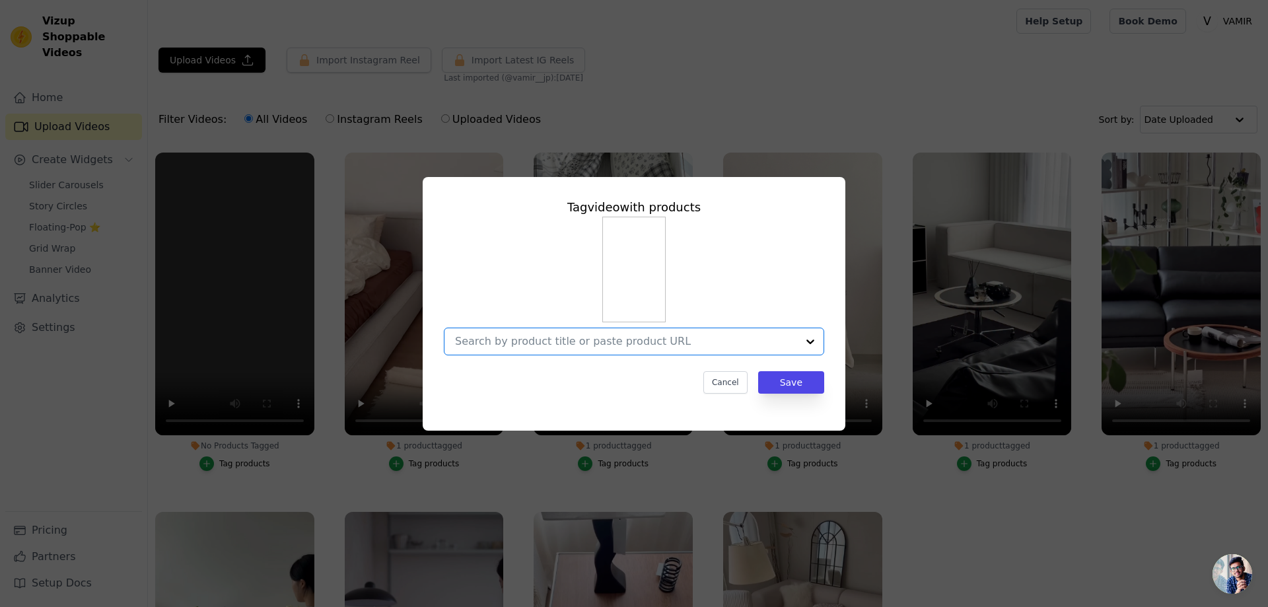
click at [596, 344] on input "No Products Tagged Tag video with products Option undefined, selected. Select i…" at bounding box center [626, 341] width 342 height 13
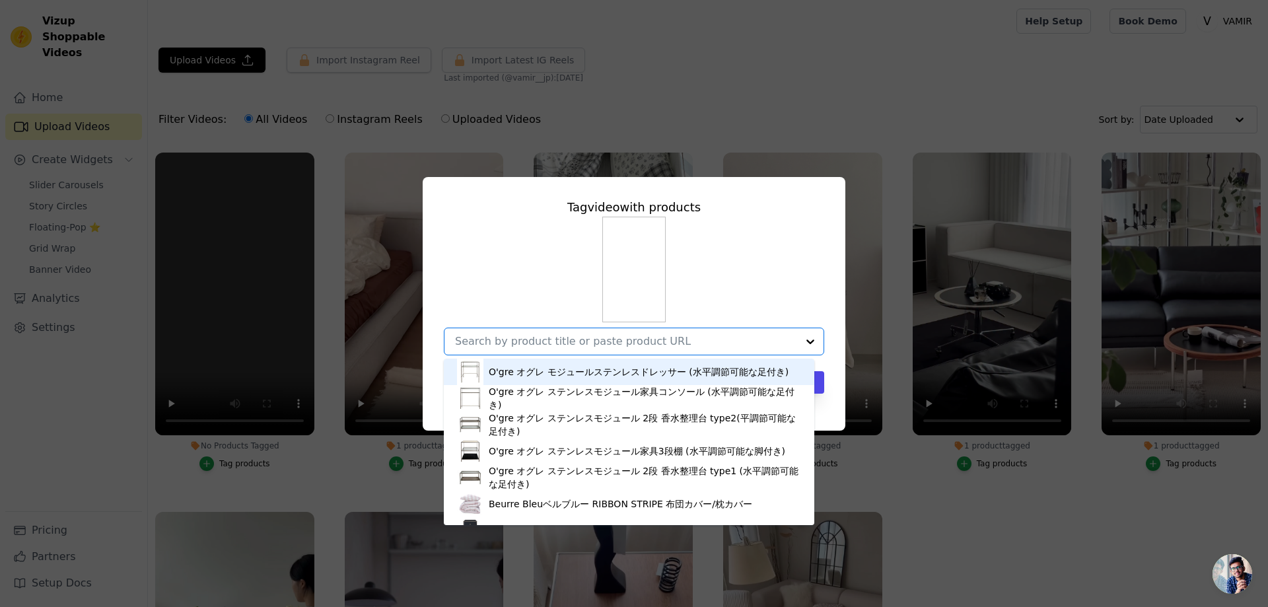
paste input "クリームブレッドポスター"
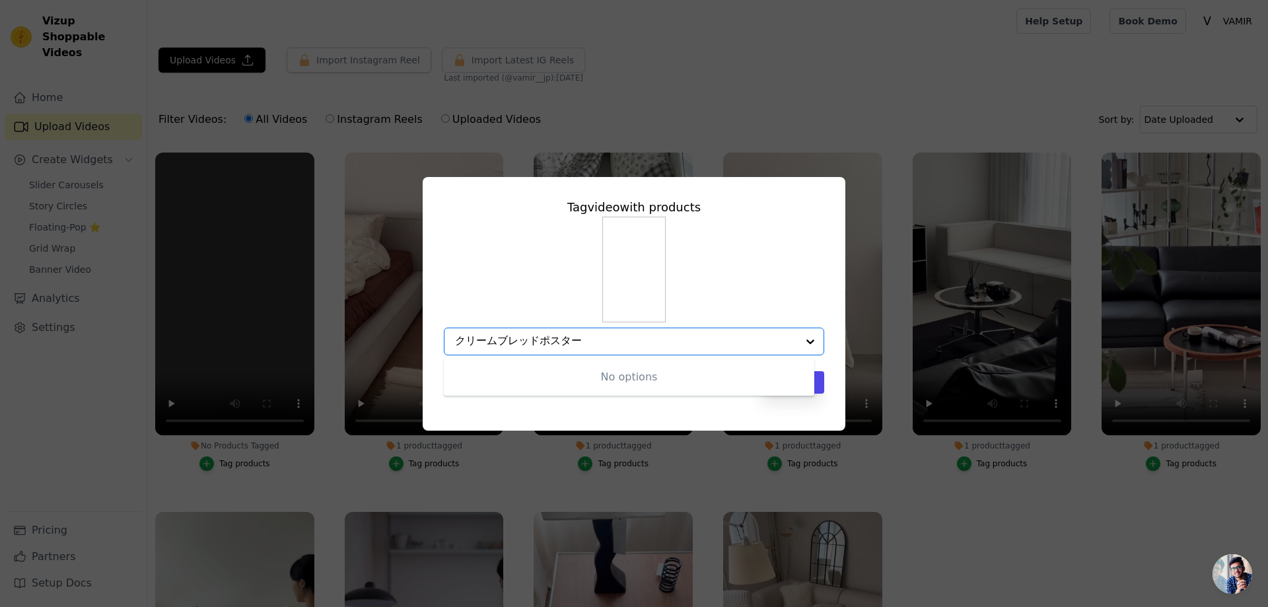
drag, startPoint x: 569, startPoint y: 343, endPoint x: 577, endPoint y: 342, distance: 7.3
click at [565, 342] on input "クリームブレッドポスター" at bounding box center [626, 341] width 342 height 13
click at [610, 344] on input "クリームブレッドポスター" at bounding box center [626, 341] width 342 height 13
drag, startPoint x: 542, startPoint y: 344, endPoint x: 368, endPoint y: 344, distance: 174.4
click at [369, 344] on div "Tag video with products No options Option undefined, selected. クリームブレッドポスター Can…" at bounding box center [634, 304] width 1226 height 296
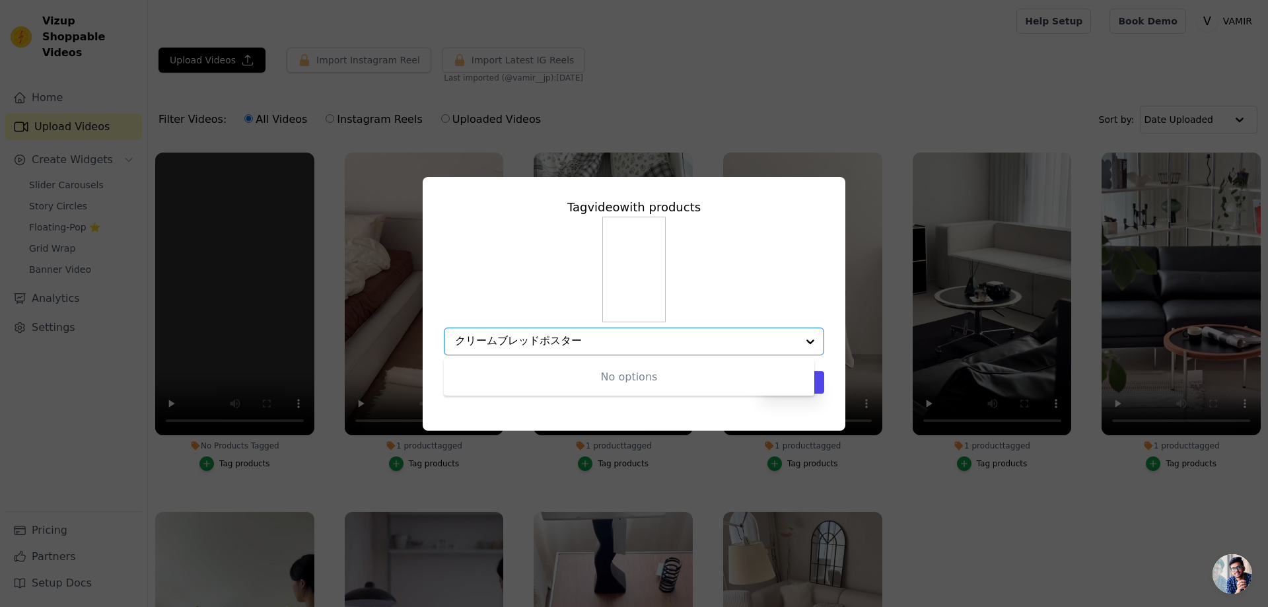
type input "ポスター"
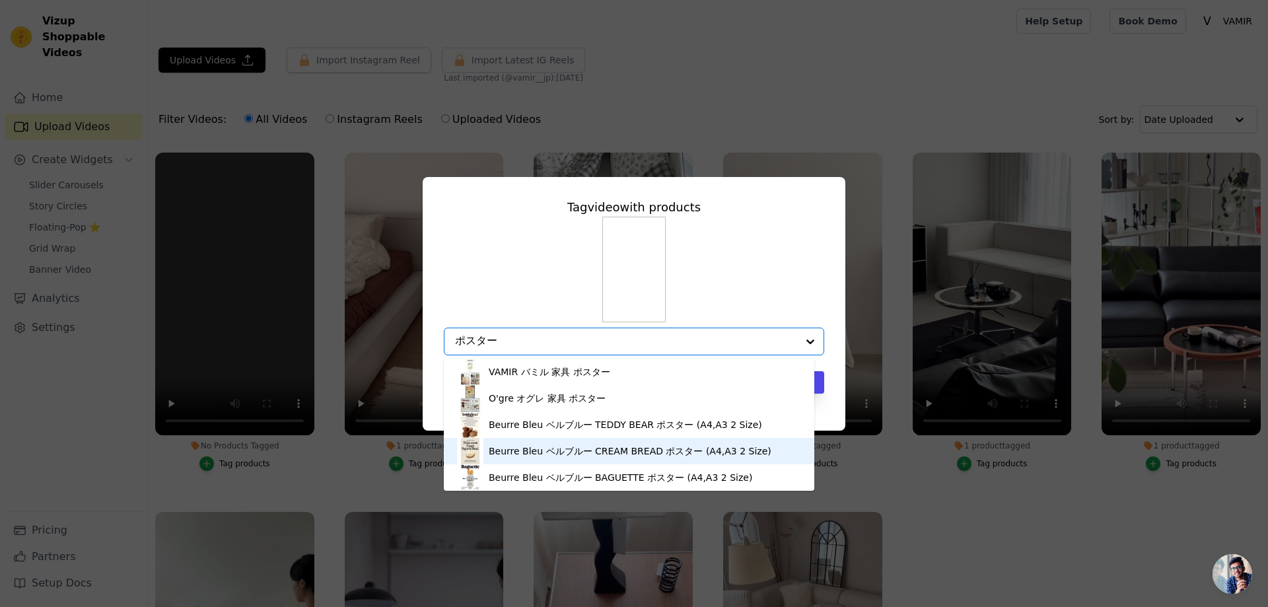
click at [625, 459] on div "Beurre Bleu ベルブルー CREAM BREAD ポスター (A4,A3 2 Size)" at bounding box center [629, 451] width 344 height 26
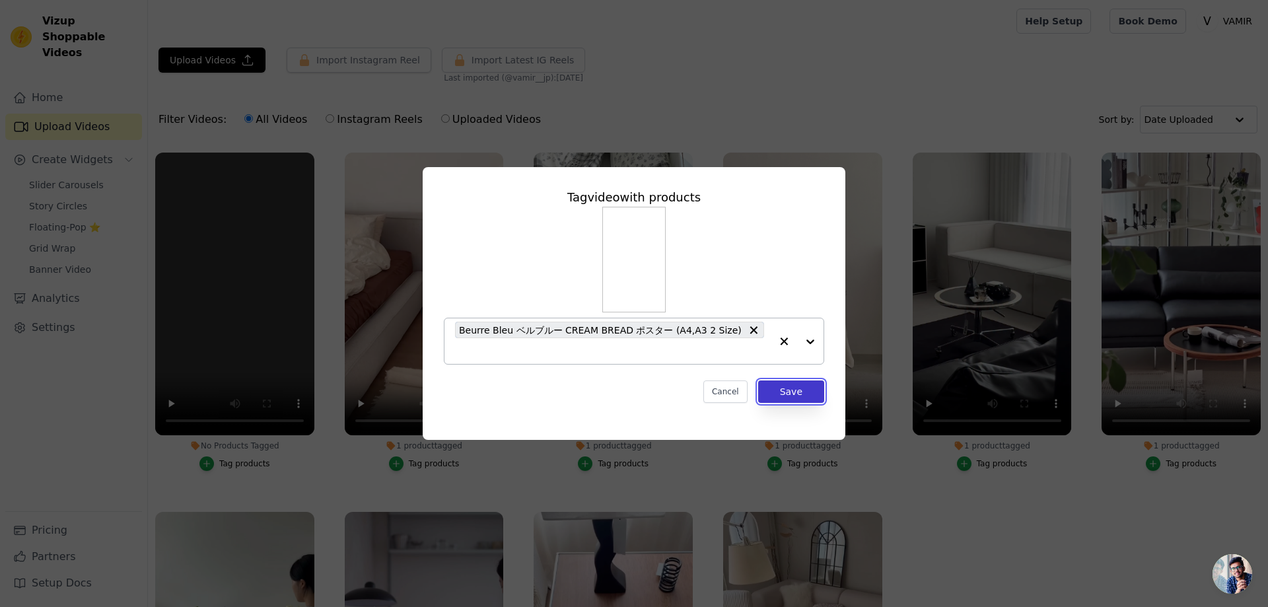
click at [785, 393] on button "Save" at bounding box center [791, 391] width 66 height 22
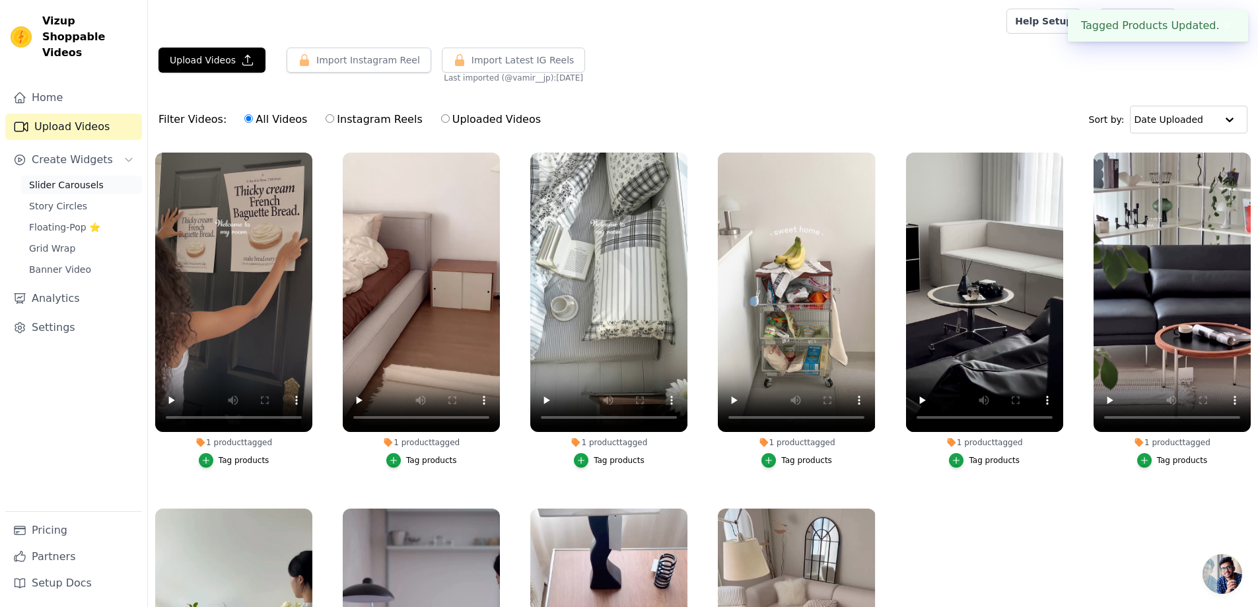
click at [55, 178] on span "Slider Carousels" at bounding box center [66, 184] width 75 height 13
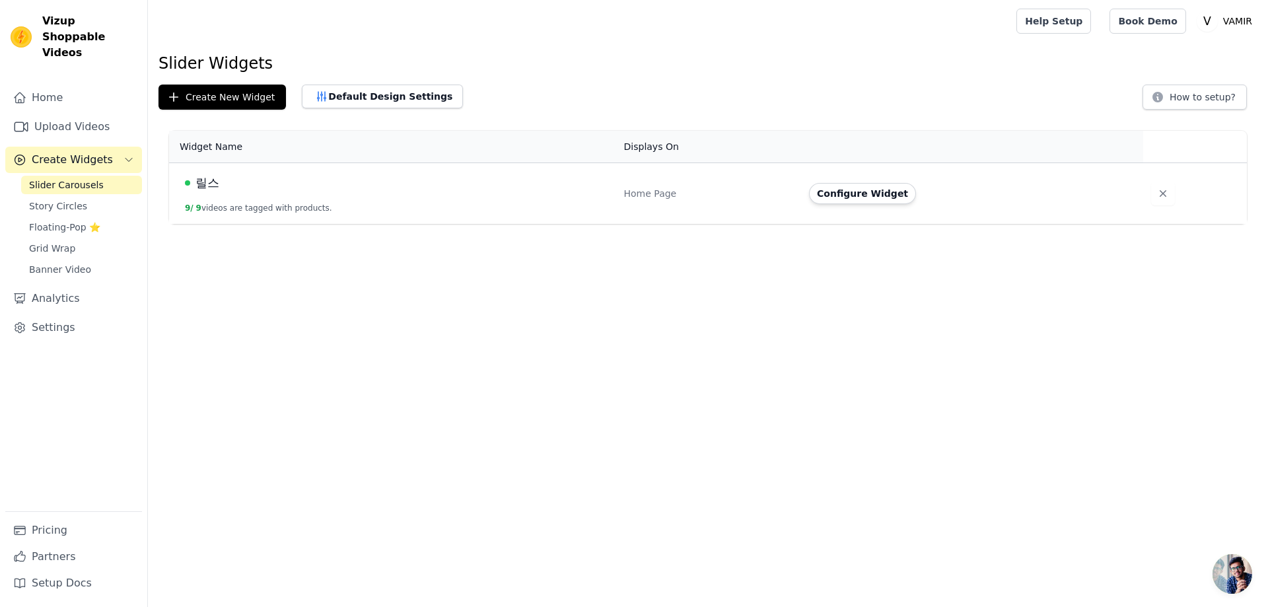
click at [252, 199] on td "릴스 9 / 9 videos are tagged with products." at bounding box center [392, 193] width 447 height 61
click at [224, 185] on div "릴스" at bounding box center [396, 183] width 423 height 18
click at [213, 185] on span "릴스" at bounding box center [208, 183] width 24 height 18
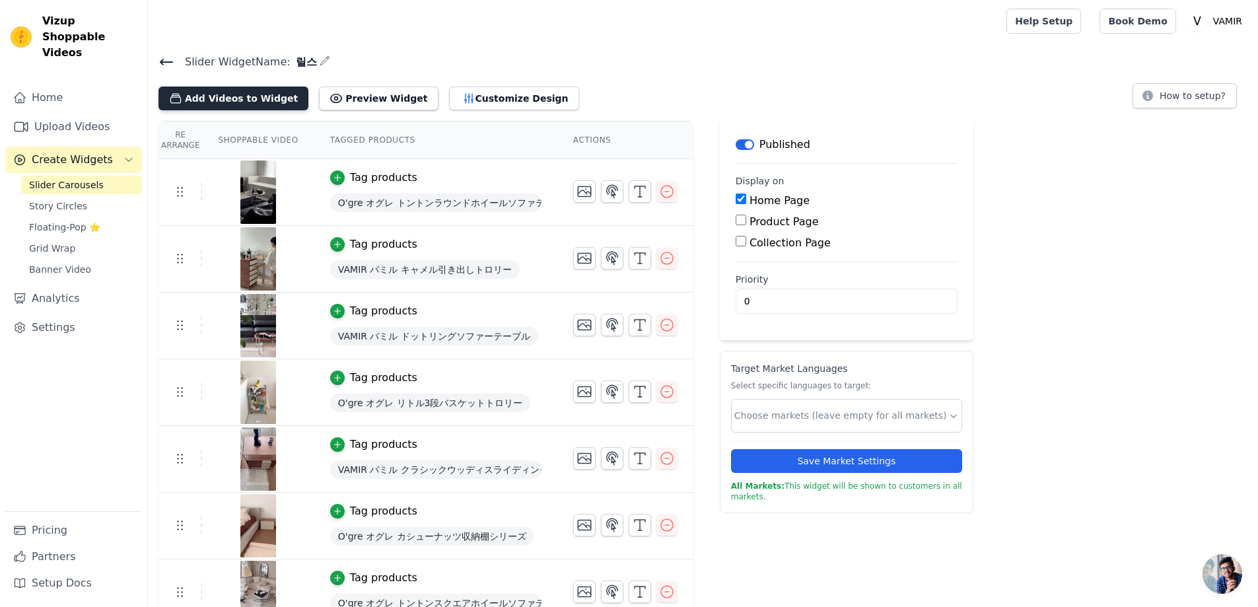
click at [232, 102] on button "Add Videos to Widget" at bounding box center [234, 99] width 150 height 24
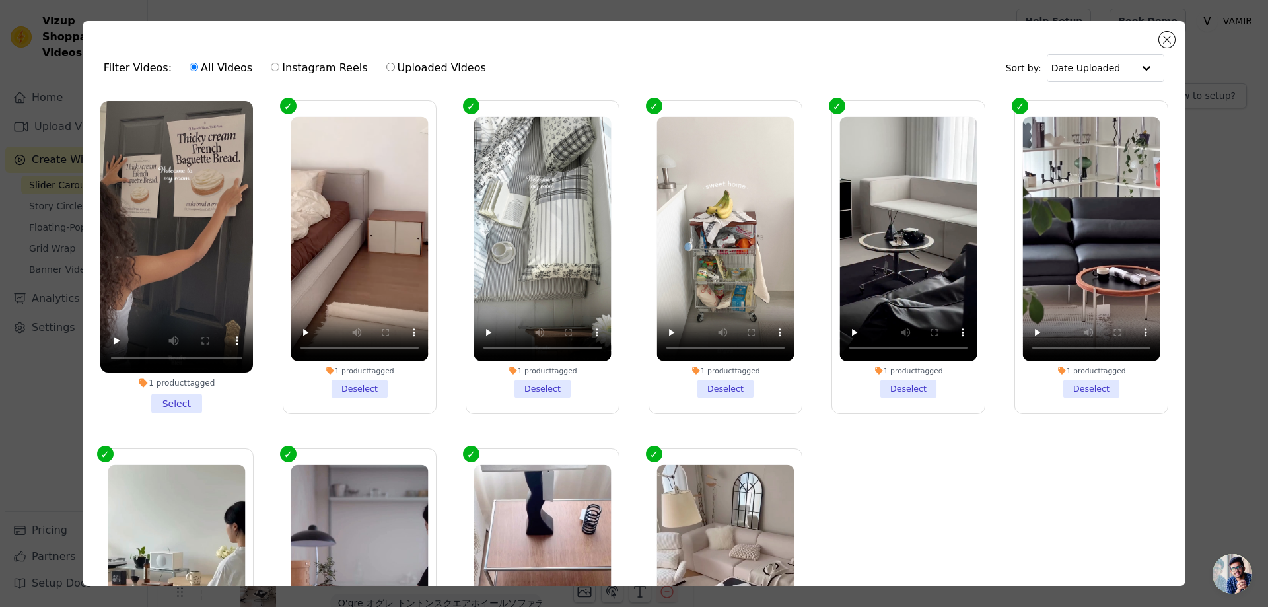
click at [177, 398] on li "1 product tagged Select" at bounding box center [176, 257] width 153 height 312
click at [0, 0] on input "1 product tagged Select" at bounding box center [0, 0] width 0 height 0
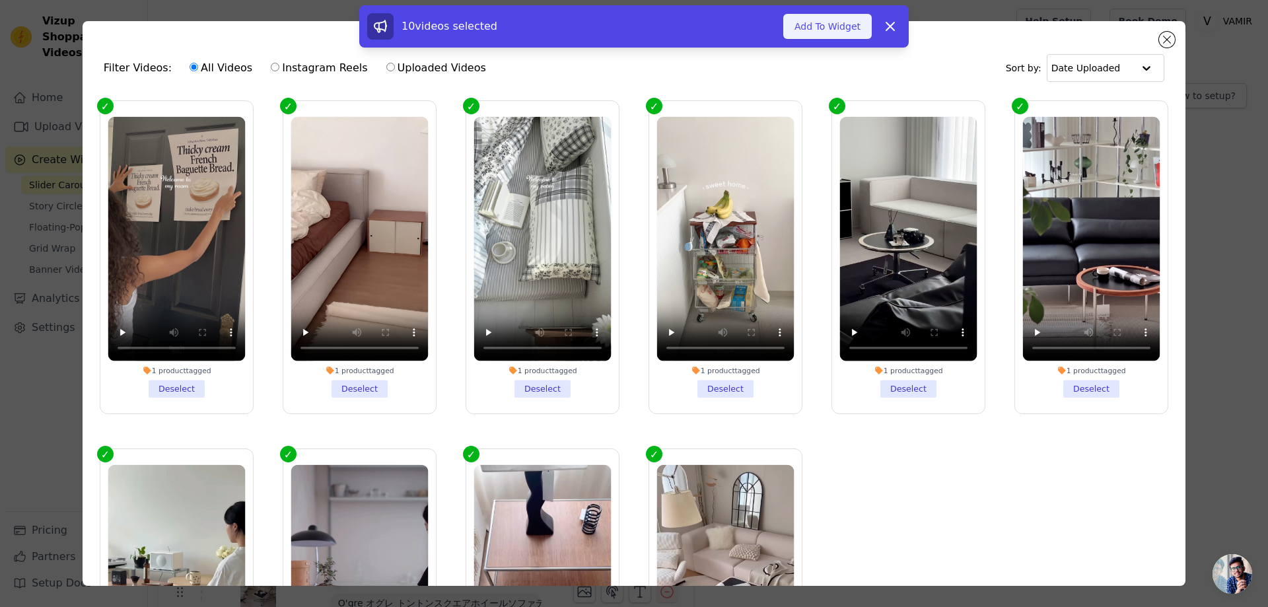
click at [814, 32] on button "Add To Widget" at bounding box center [827, 26] width 89 height 25
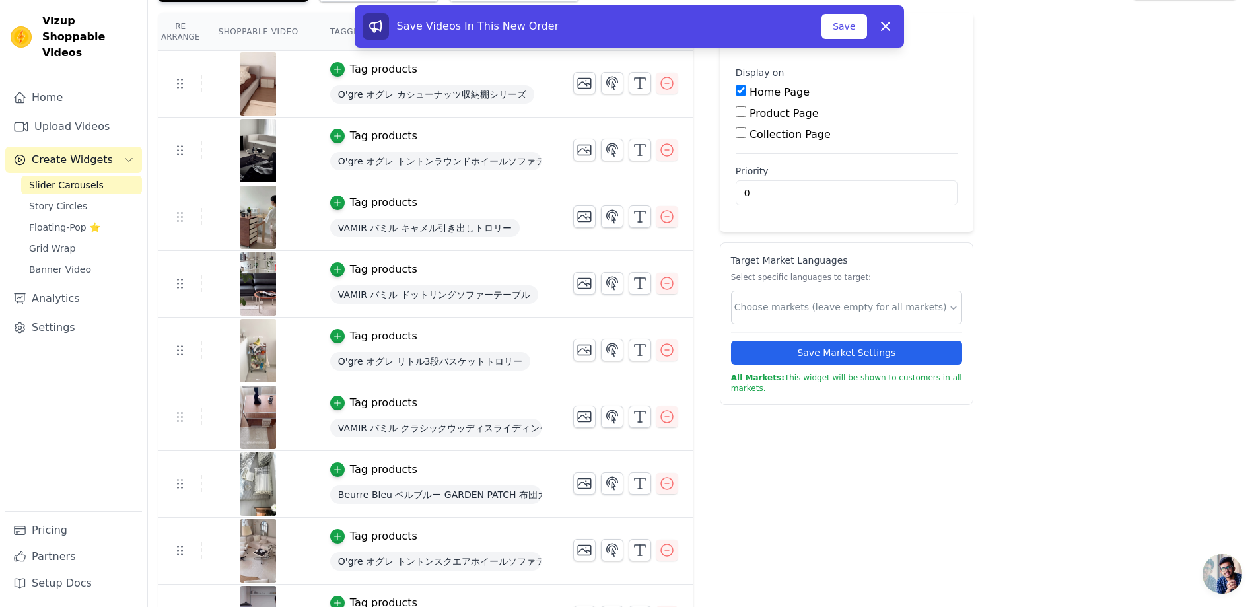
scroll to position [87, 0]
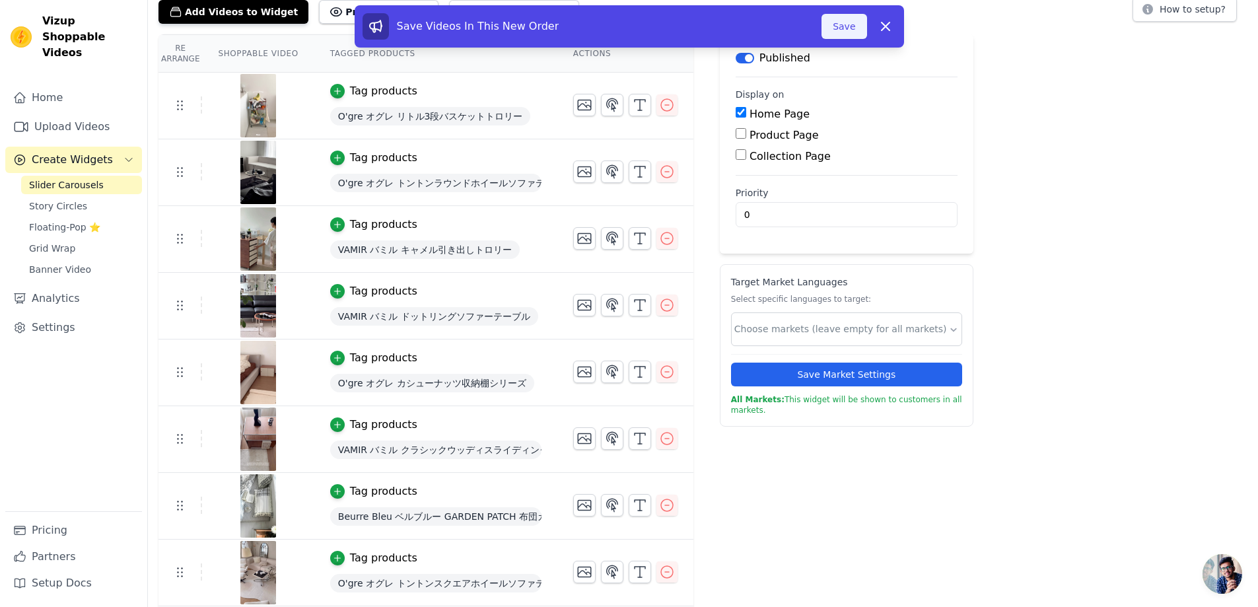
click at [838, 24] on button "Save" at bounding box center [844, 26] width 45 height 25
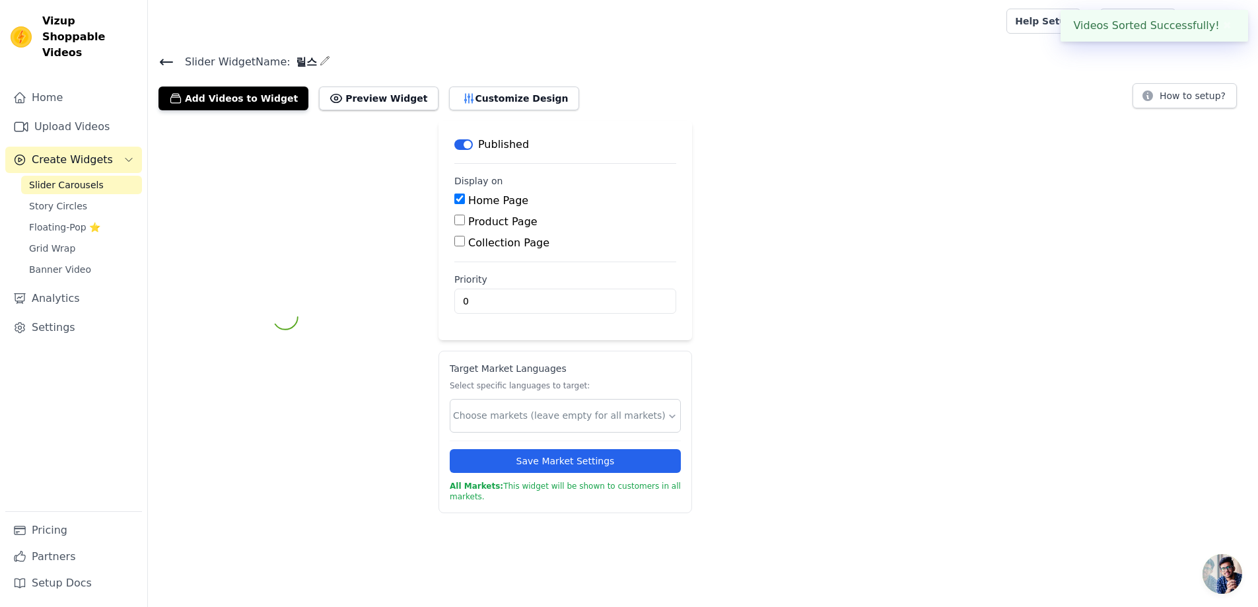
scroll to position [0, 0]
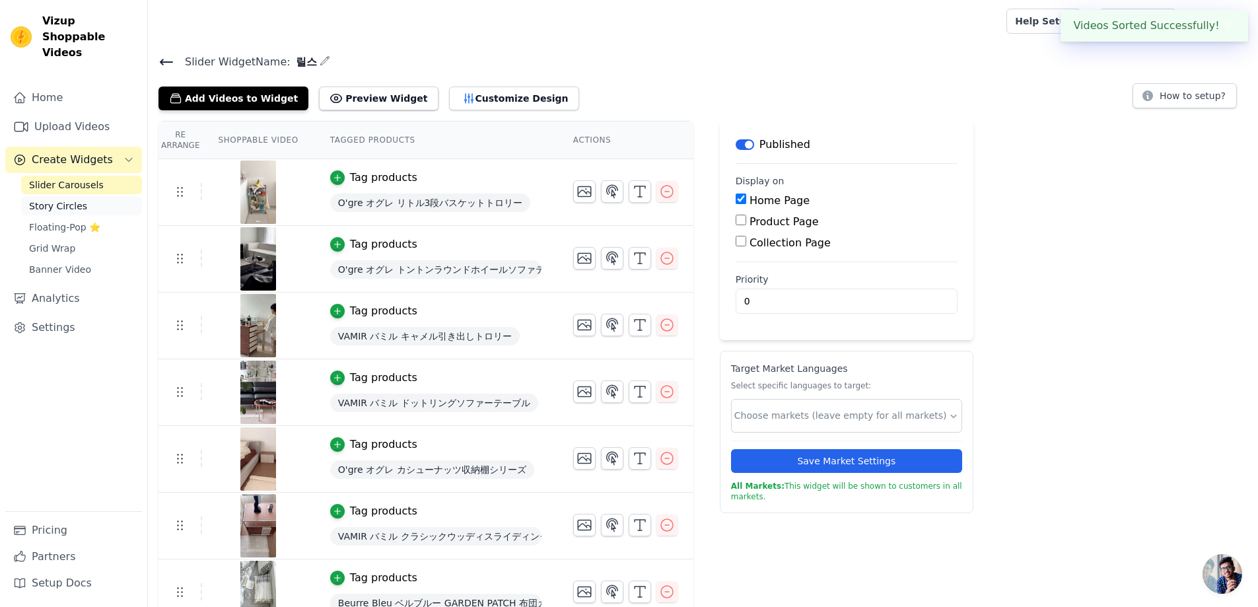
click at [58, 199] on span "Story Circles" at bounding box center [58, 205] width 58 height 13
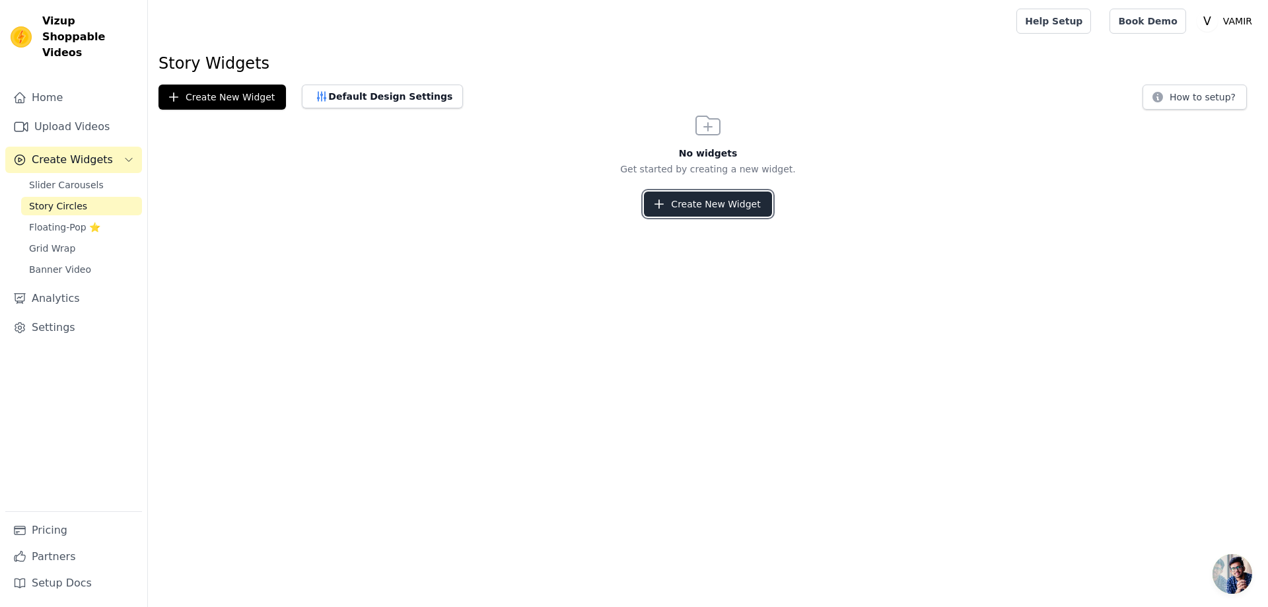
click at [729, 201] on button "Create New Widget" at bounding box center [707, 204] width 127 height 25
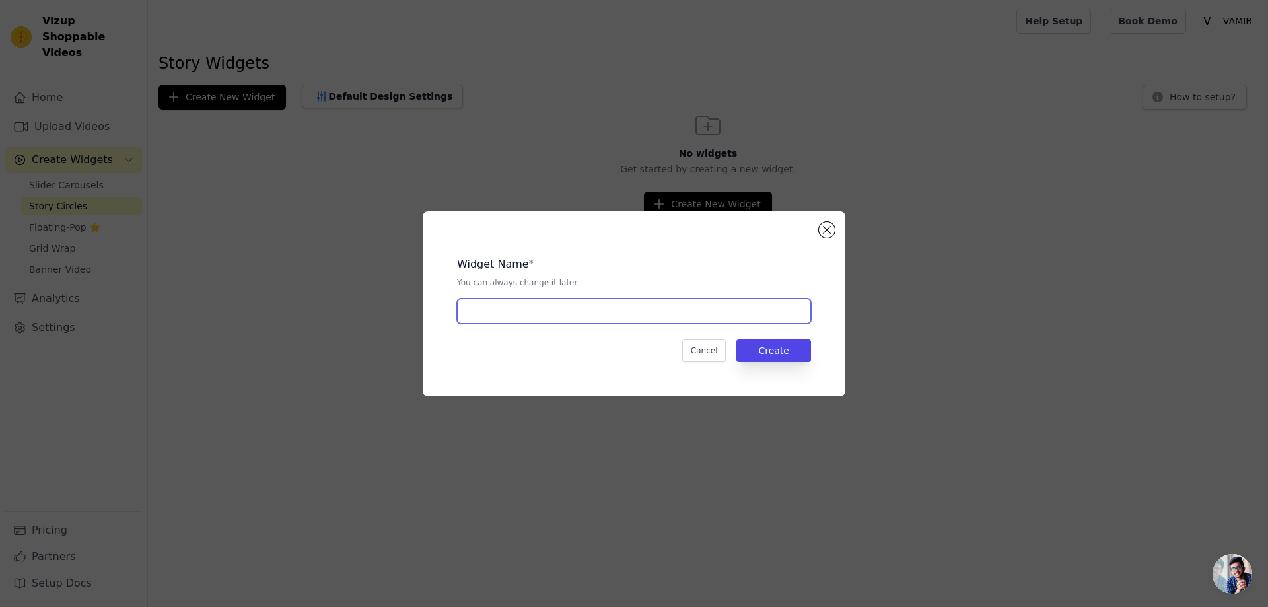
click at [538, 321] on input "text" at bounding box center [634, 311] width 354 height 25
type input "test"
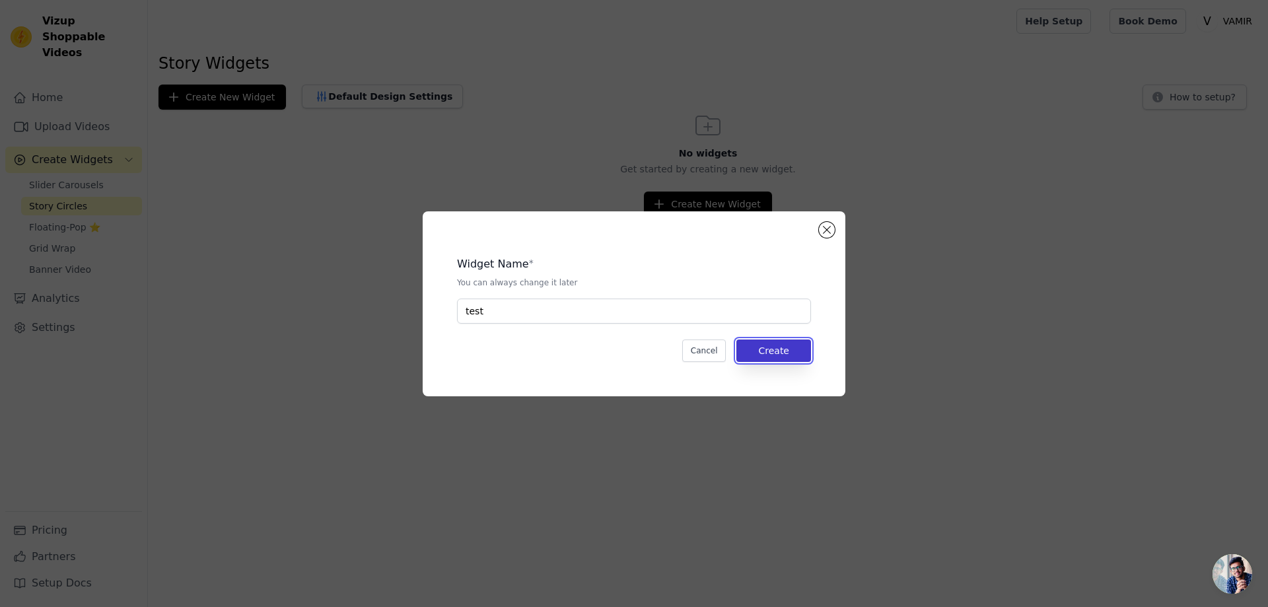
click at [792, 356] on button "Create" at bounding box center [774, 351] width 75 height 22
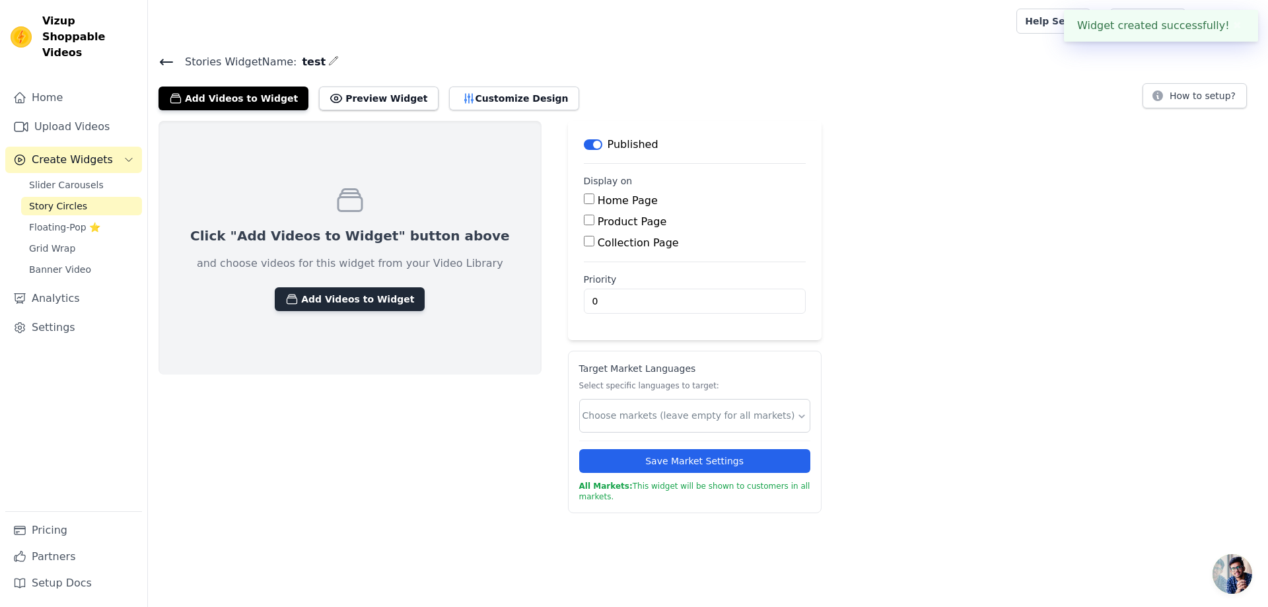
click at [367, 307] on button "Add Videos to Widget" at bounding box center [350, 299] width 150 height 24
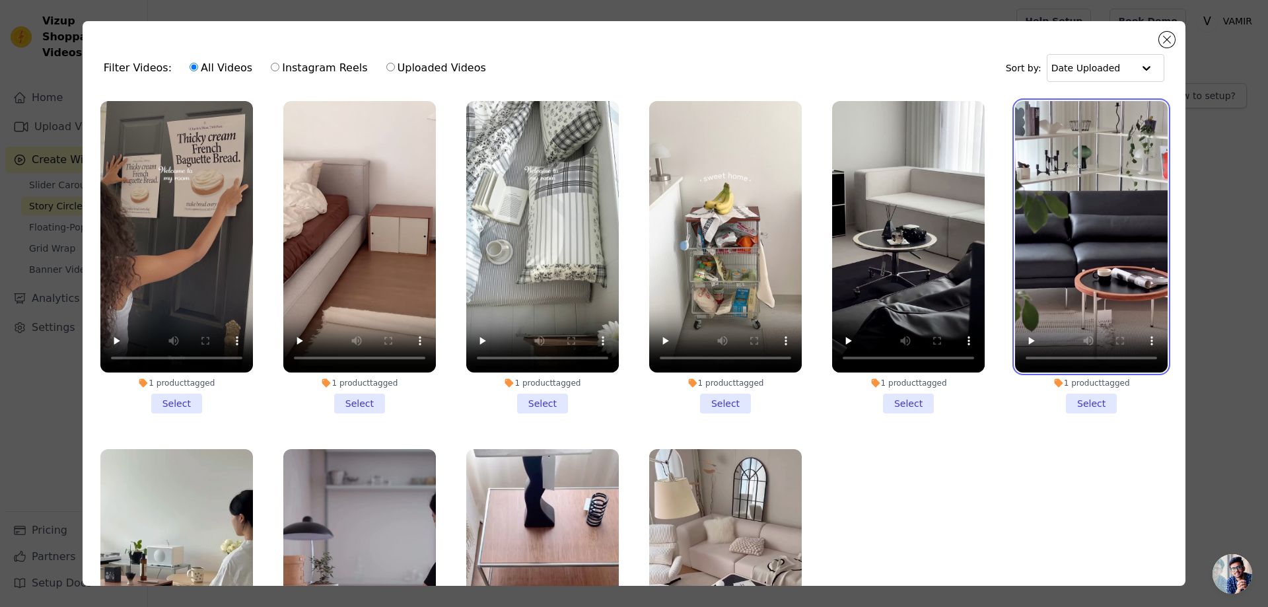
click at [1067, 236] on video at bounding box center [1091, 236] width 153 height 271
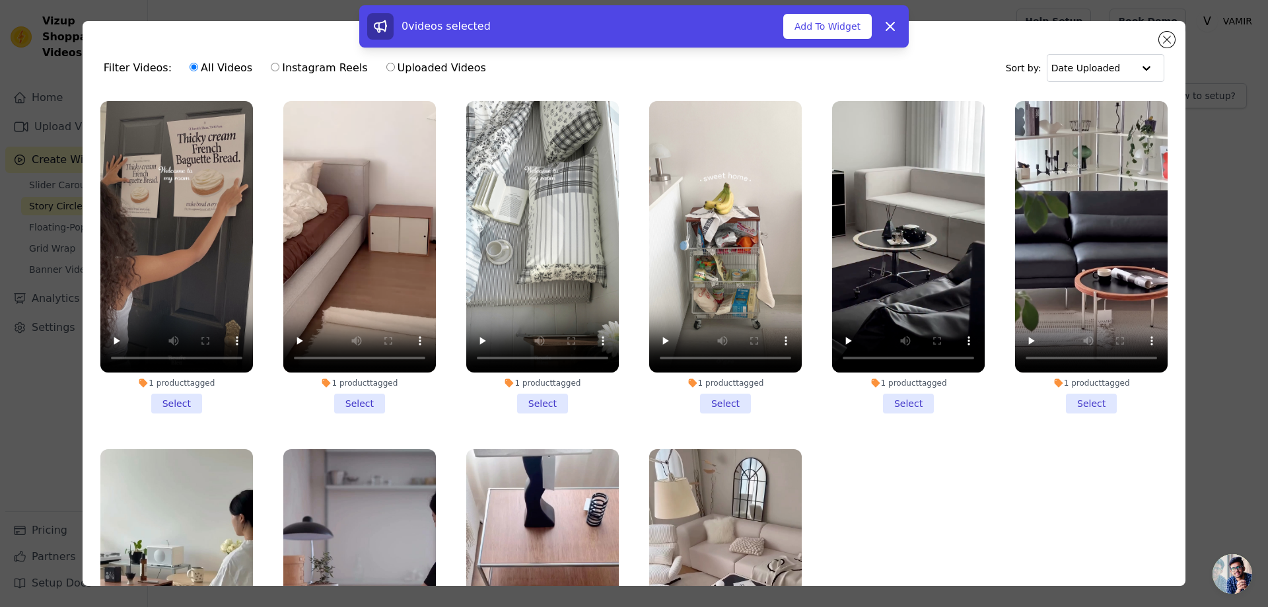
click at [900, 402] on li "1 product tagged Select" at bounding box center [908, 257] width 153 height 312
click at [0, 0] on input "1 product tagged Select" at bounding box center [0, 0] width 0 height 0
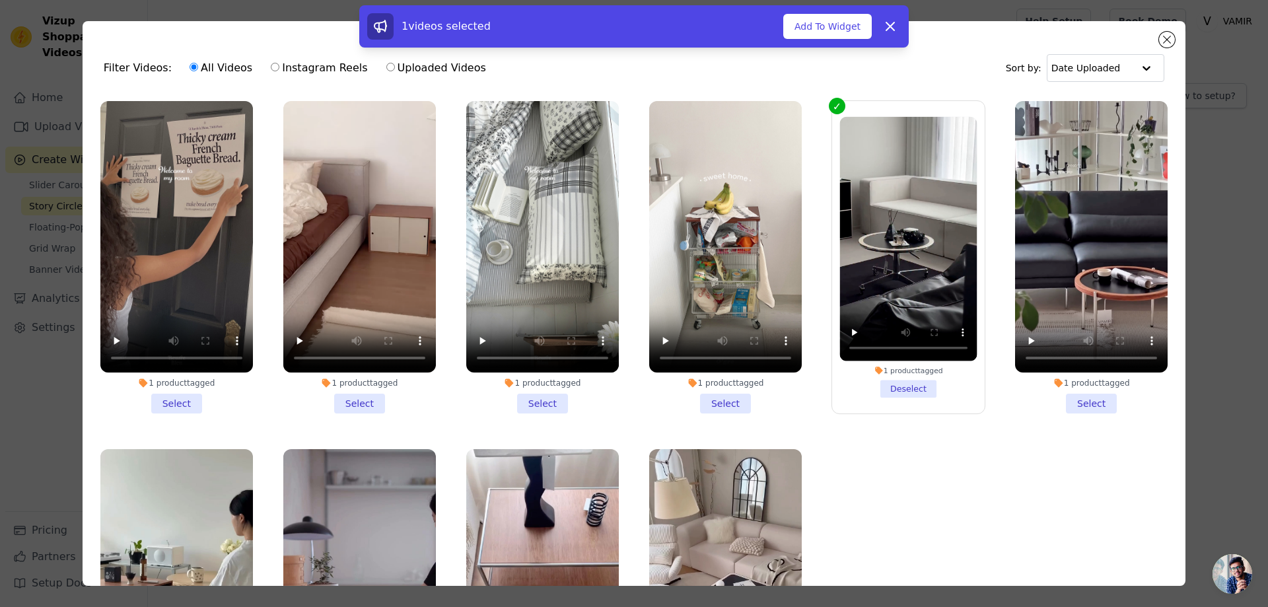
click at [1093, 402] on li "1 product tagged Select" at bounding box center [1091, 257] width 153 height 312
click at [0, 0] on input "1 product tagged Select" at bounding box center [0, 0] width 0 height 0
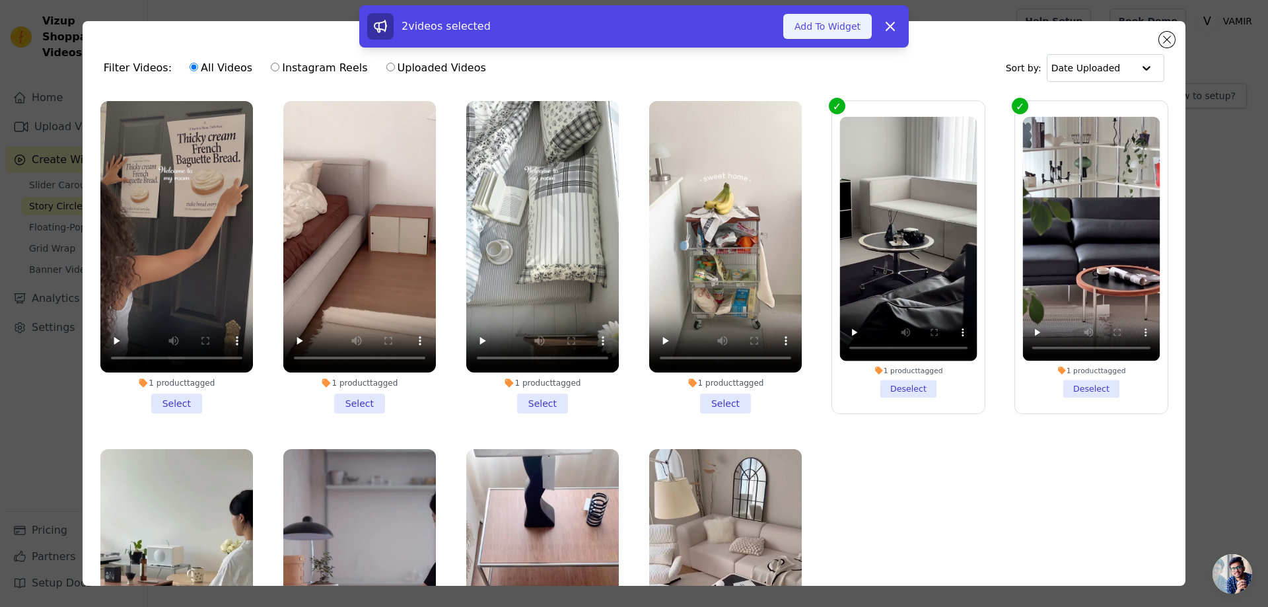
click at [828, 28] on button "Add To Widget" at bounding box center [827, 26] width 89 height 25
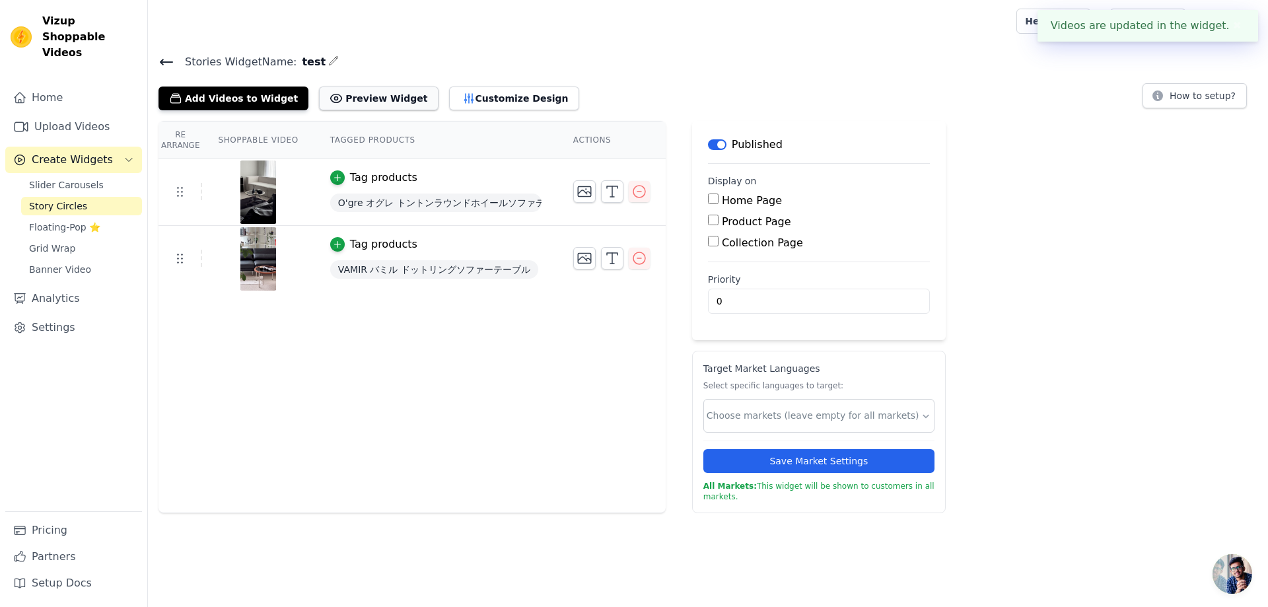
click at [358, 102] on button "Preview Widget" at bounding box center [378, 99] width 119 height 24
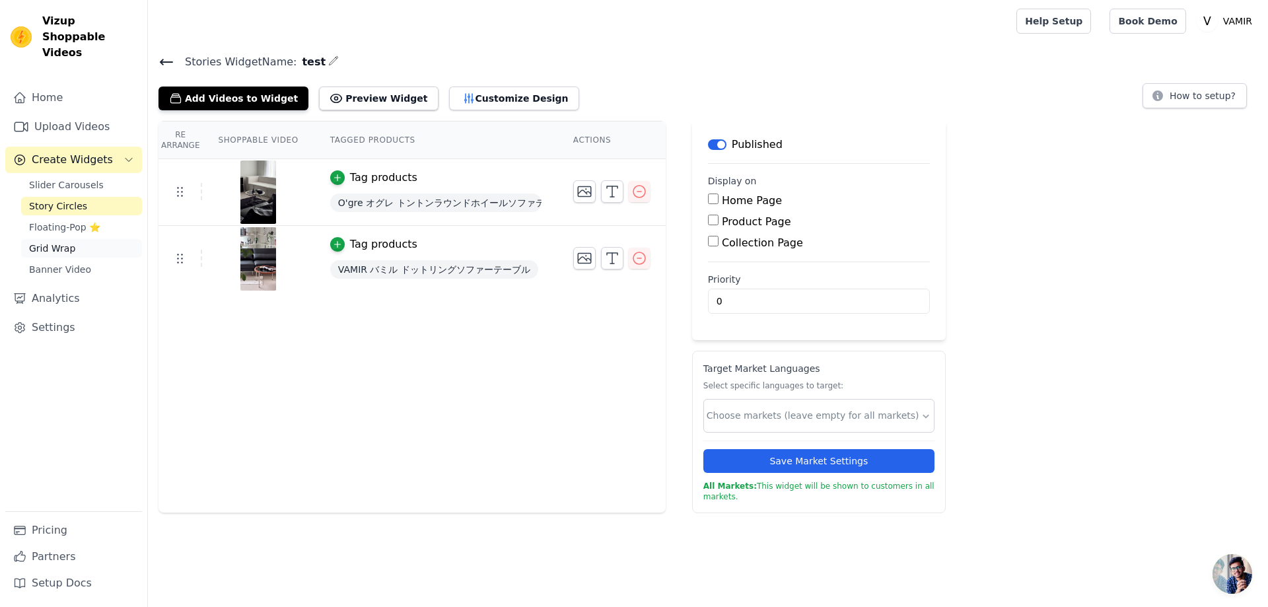
click at [59, 242] on span "Grid Wrap" at bounding box center [52, 248] width 46 height 13
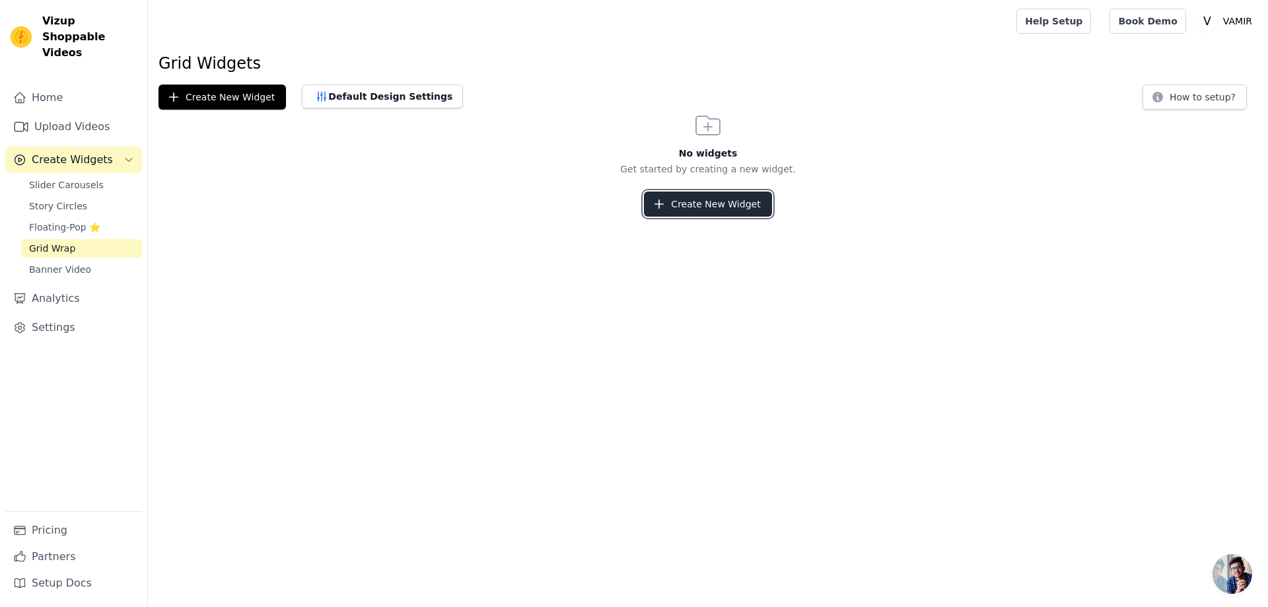
click at [694, 205] on button "Create New Widget" at bounding box center [707, 204] width 127 height 25
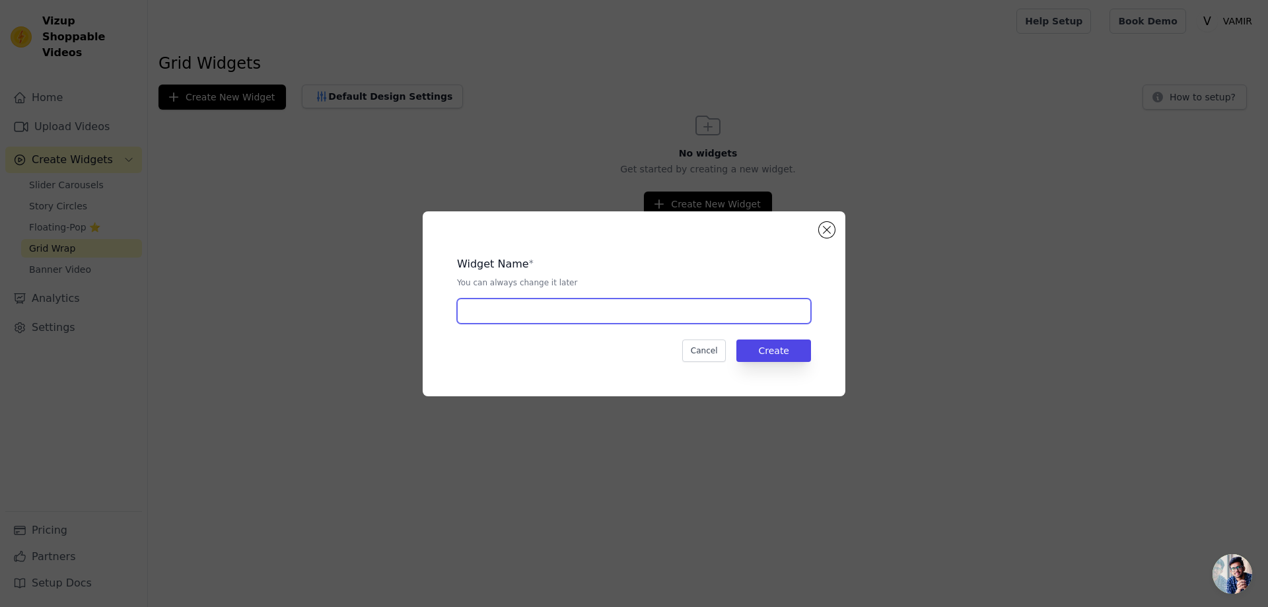
click at [595, 310] on input "text" at bounding box center [634, 311] width 354 height 25
type input "test"
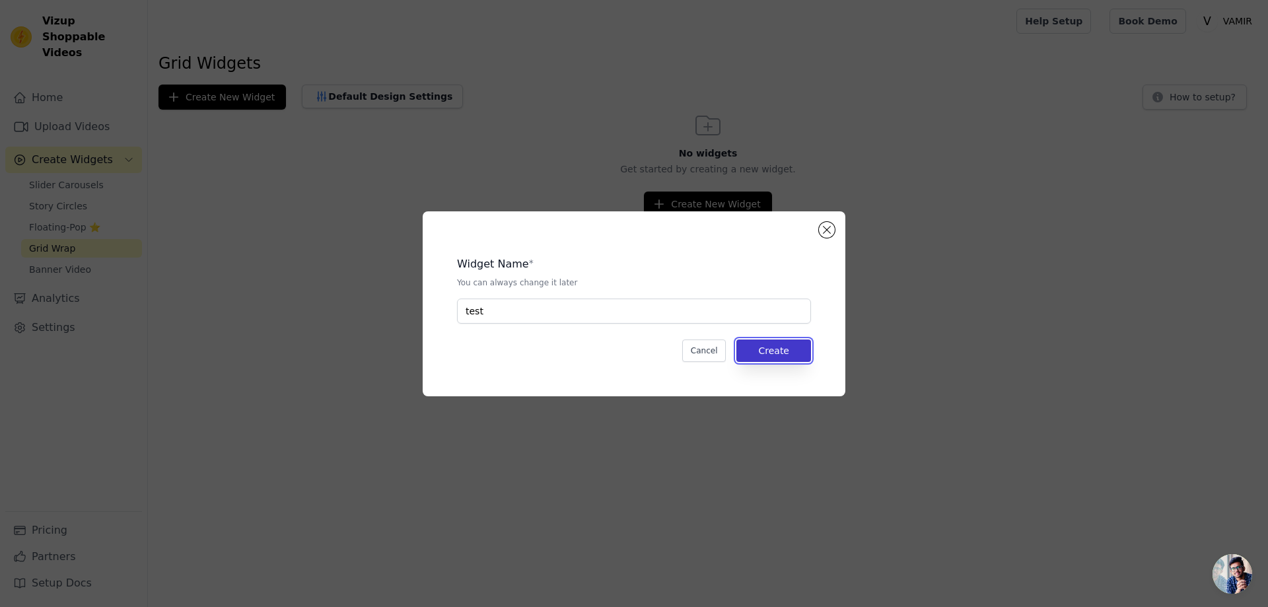
click at [754, 347] on button "Create" at bounding box center [774, 351] width 75 height 22
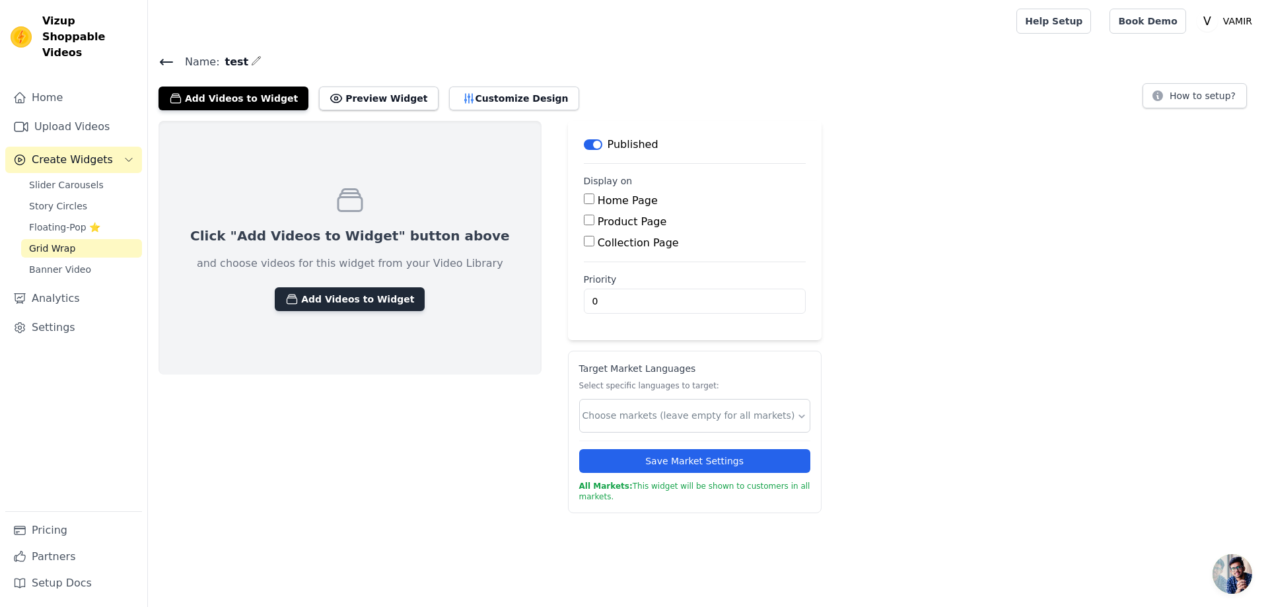
click at [351, 301] on button "Add Videos to Widget" at bounding box center [350, 299] width 150 height 24
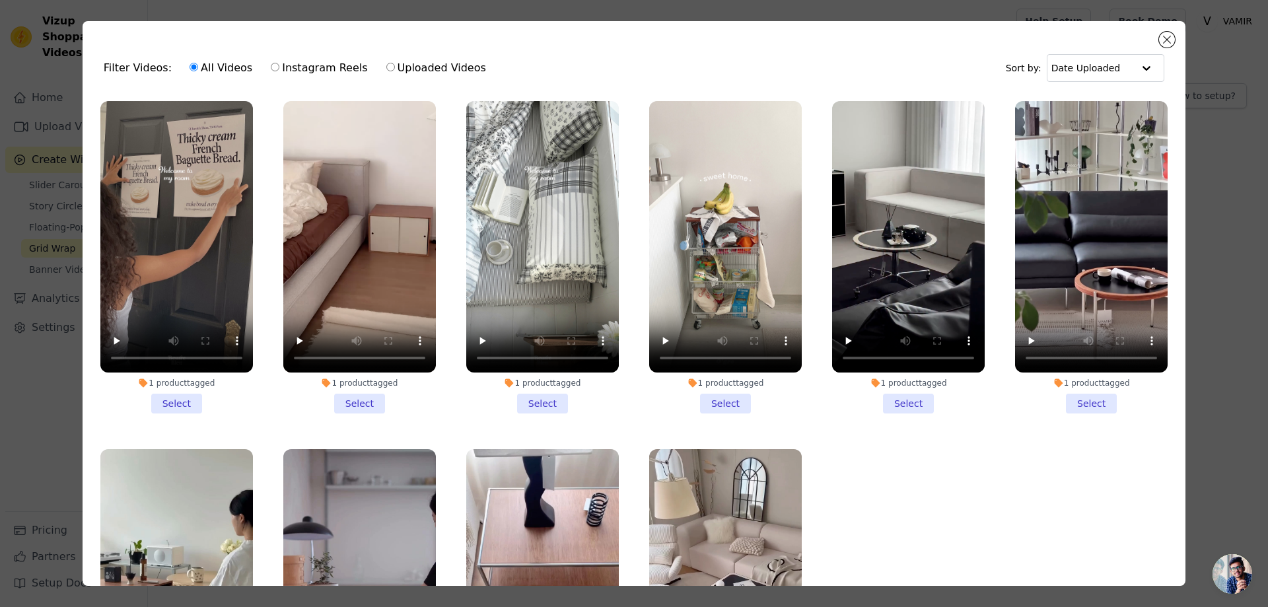
click at [898, 398] on li "1 product tagged Select" at bounding box center [908, 257] width 153 height 312
click at [0, 0] on input "1 product tagged Select" at bounding box center [0, 0] width 0 height 0
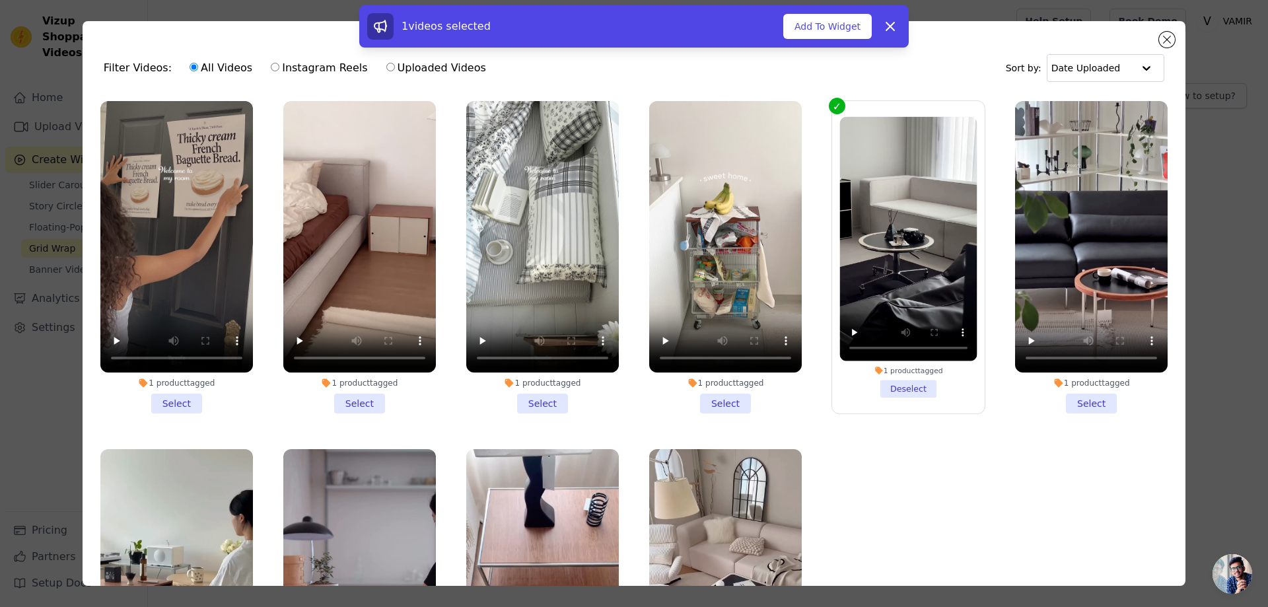
click at [1072, 400] on li "1 product tagged Select" at bounding box center [1091, 257] width 153 height 312
click at [0, 0] on input "1 product tagged Select" at bounding box center [0, 0] width 0 height 0
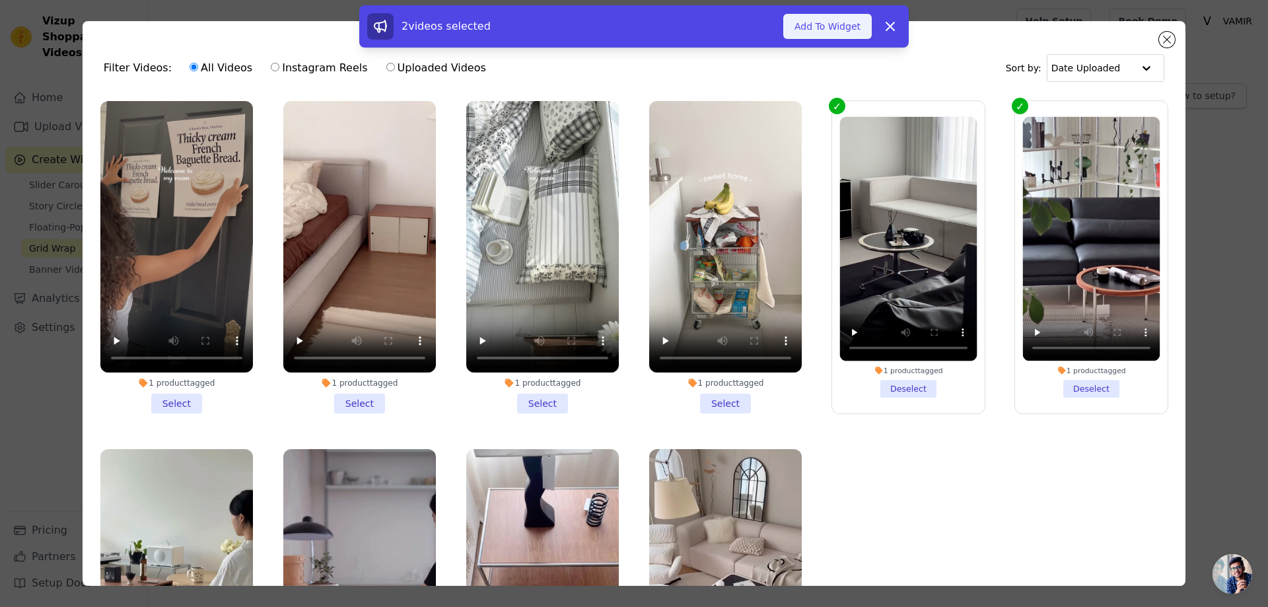
click at [822, 36] on button "Add To Widget" at bounding box center [827, 26] width 89 height 25
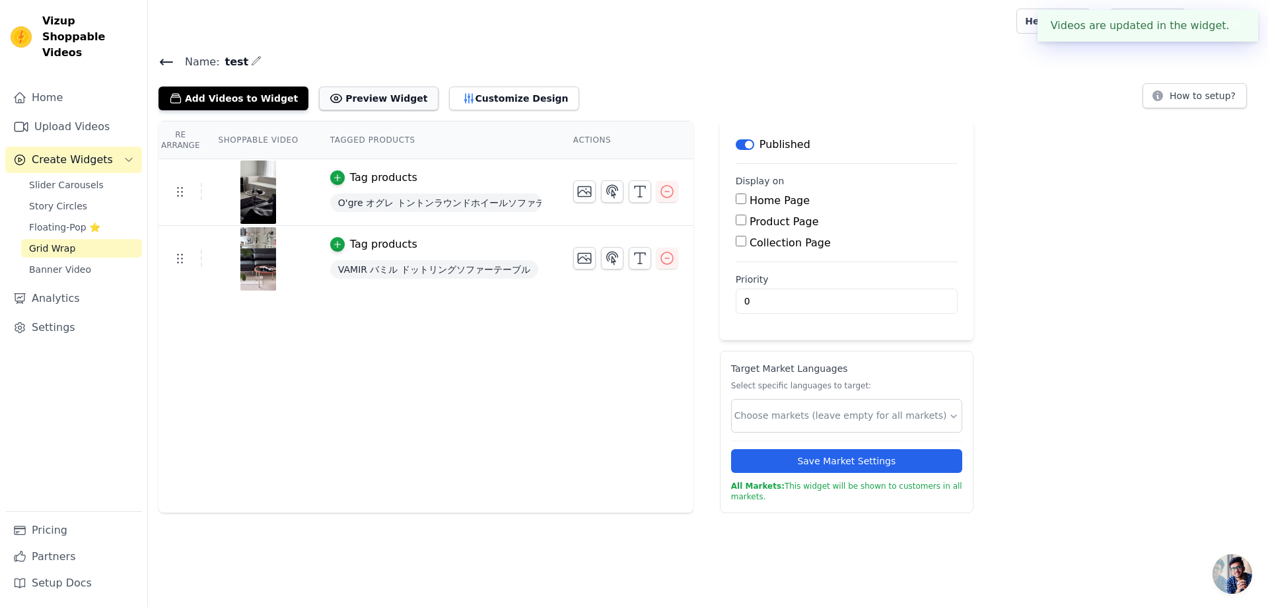
click at [380, 103] on button "Preview Widget" at bounding box center [378, 99] width 119 height 24
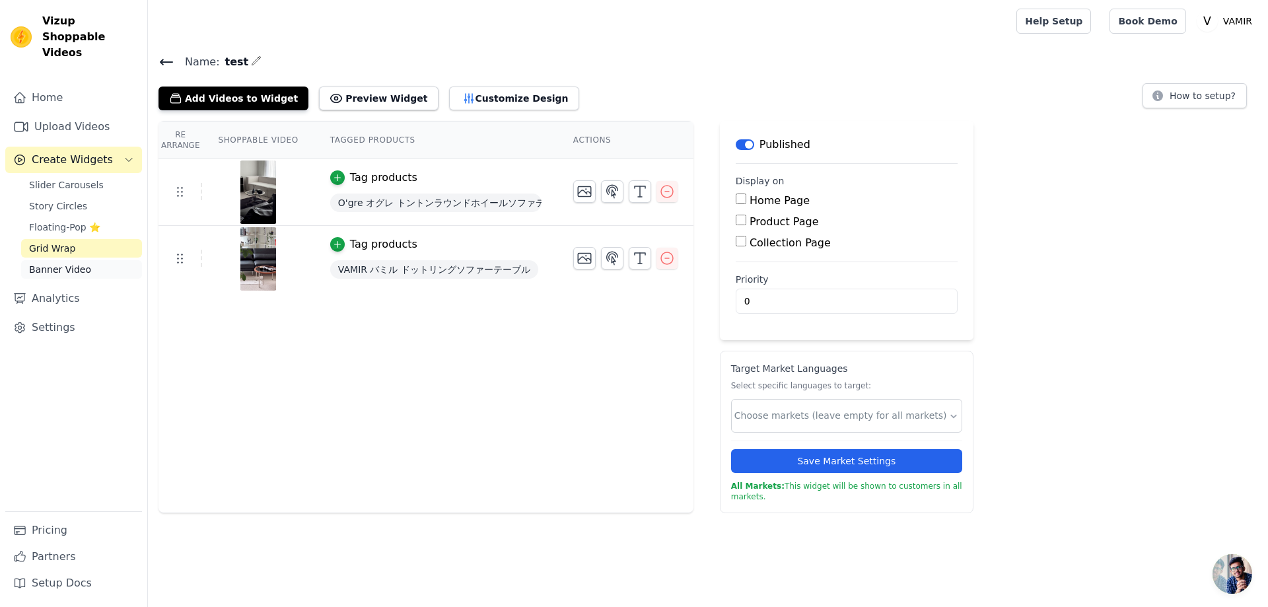
click at [57, 263] on span "Banner Video" at bounding box center [60, 269] width 62 height 13
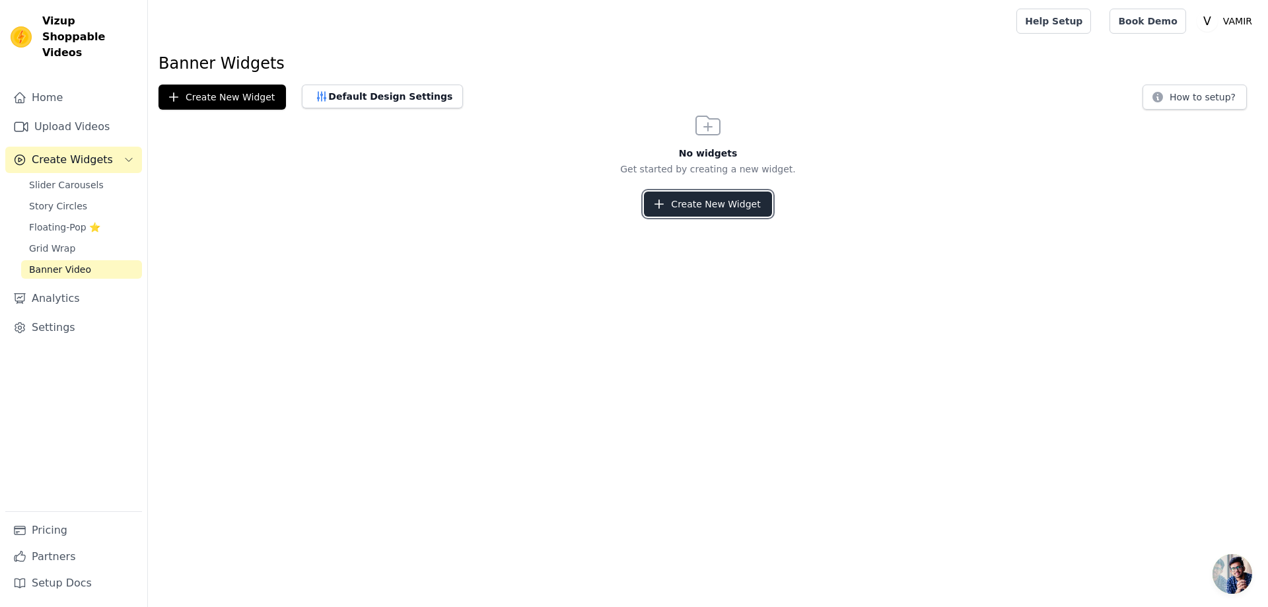
click at [670, 209] on button "Create New Widget" at bounding box center [707, 204] width 127 height 25
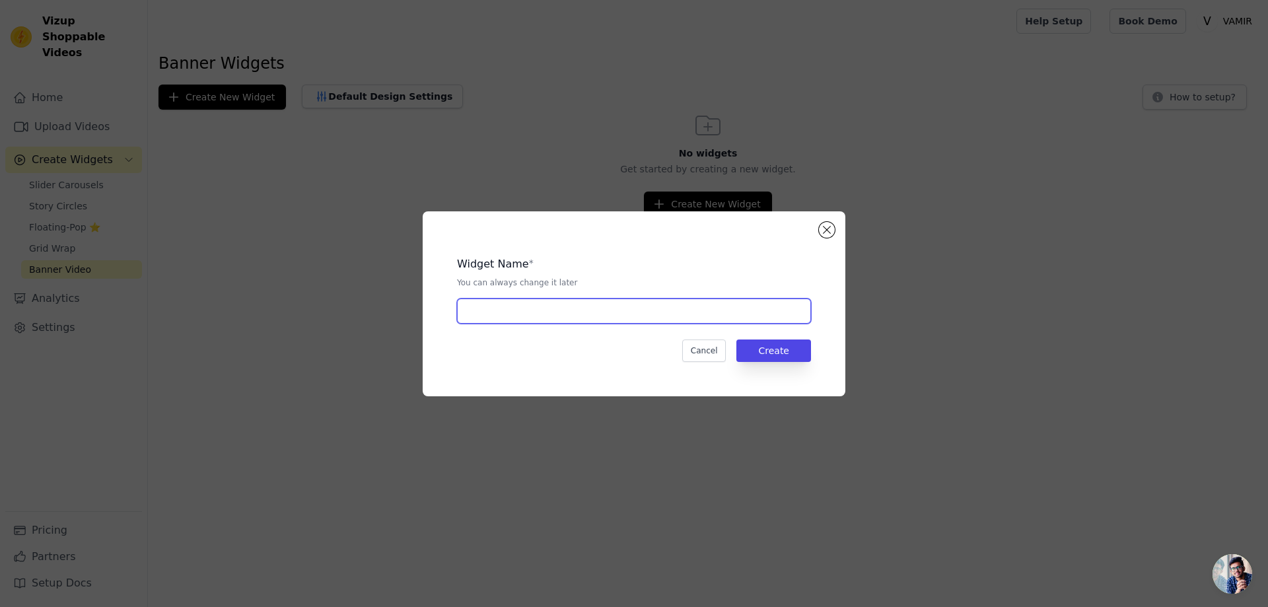
click at [702, 312] on input "text" at bounding box center [634, 311] width 354 height 25
type input "test"
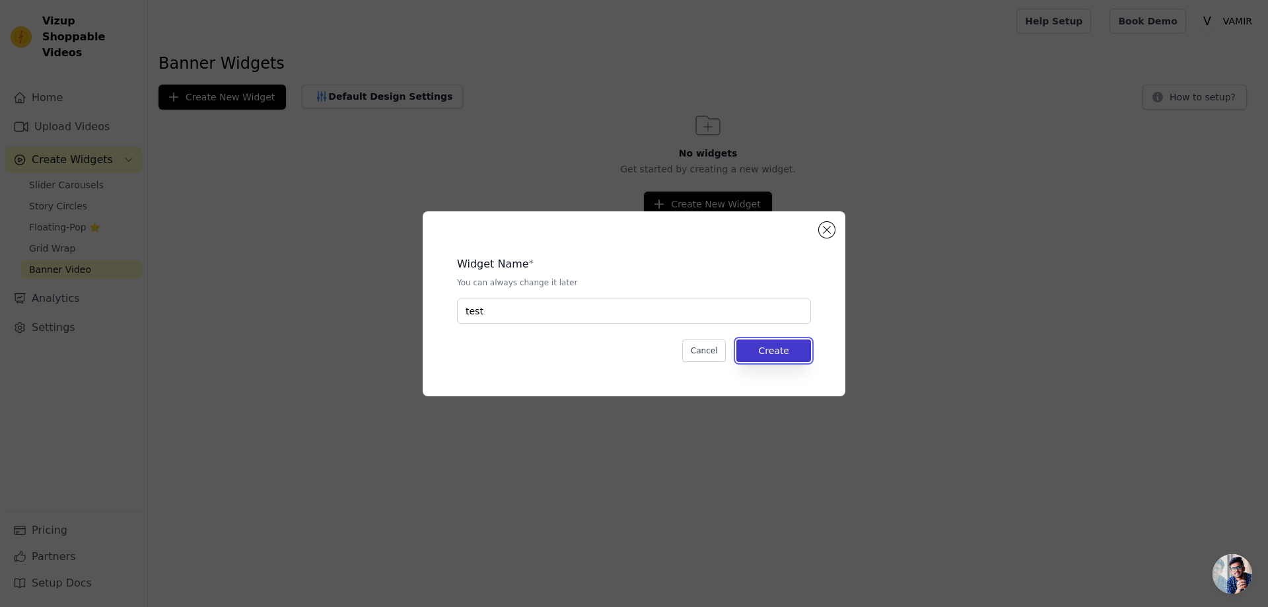
click at [792, 340] on button "Create" at bounding box center [774, 351] width 75 height 22
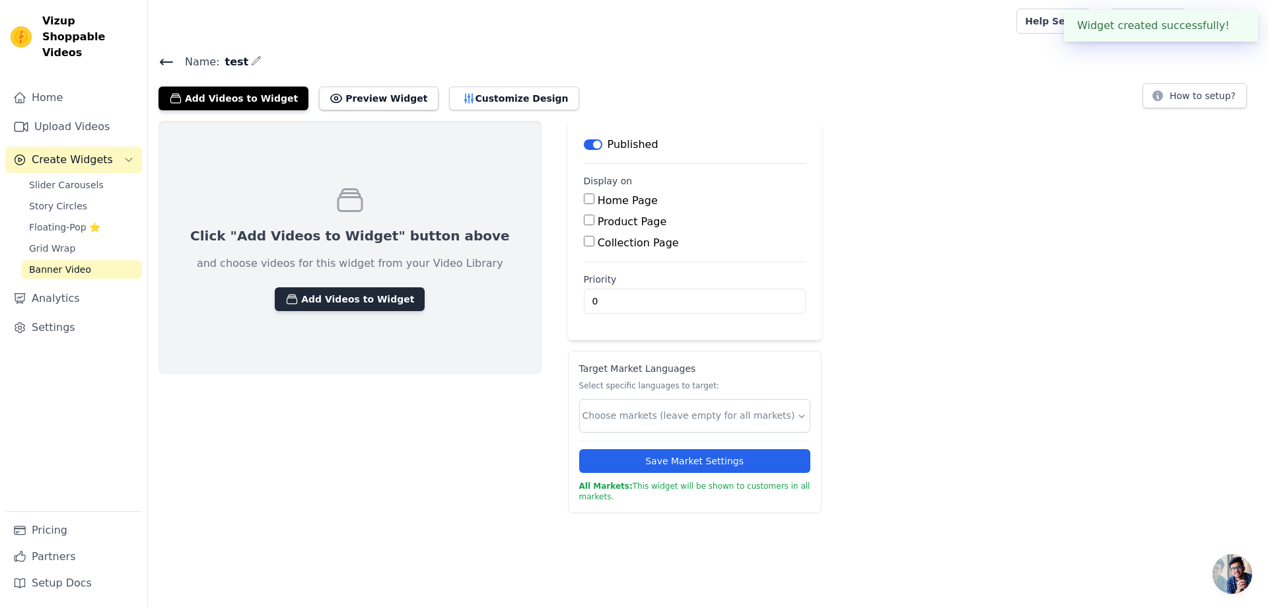
click at [330, 307] on button "Add Videos to Widget" at bounding box center [350, 299] width 150 height 24
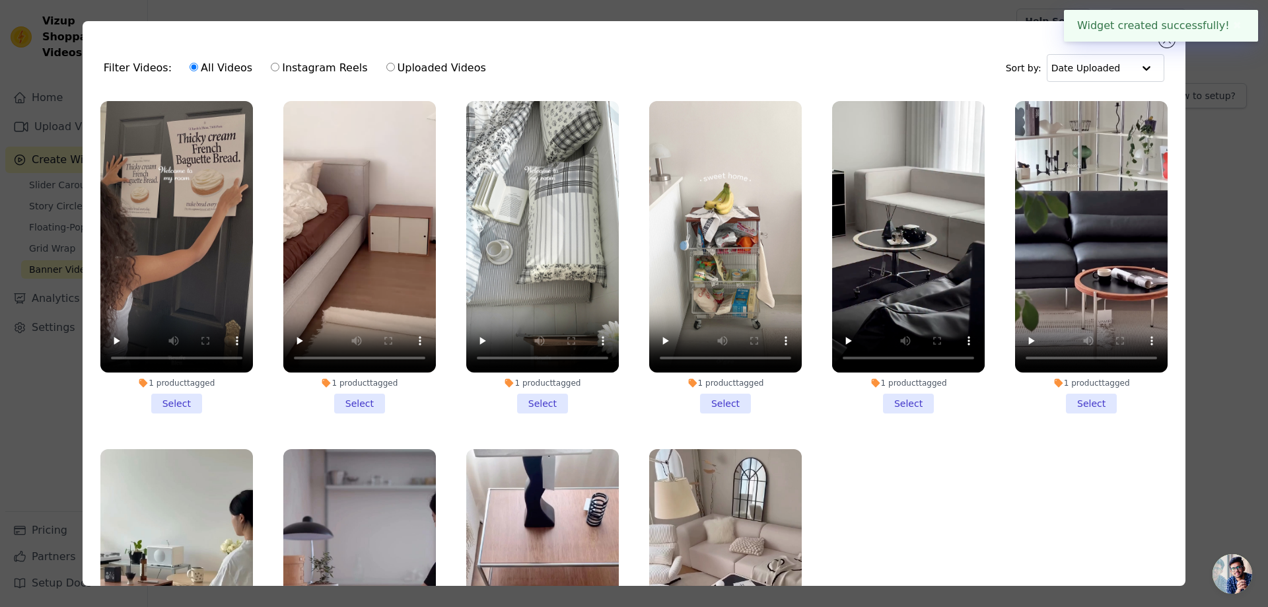
click at [727, 393] on li "1 product tagged Select" at bounding box center [725, 257] width 153 height 312
click at [0, 0] on input "1 product tagged Select" at bounding box center [0, 0] width 0 height 0
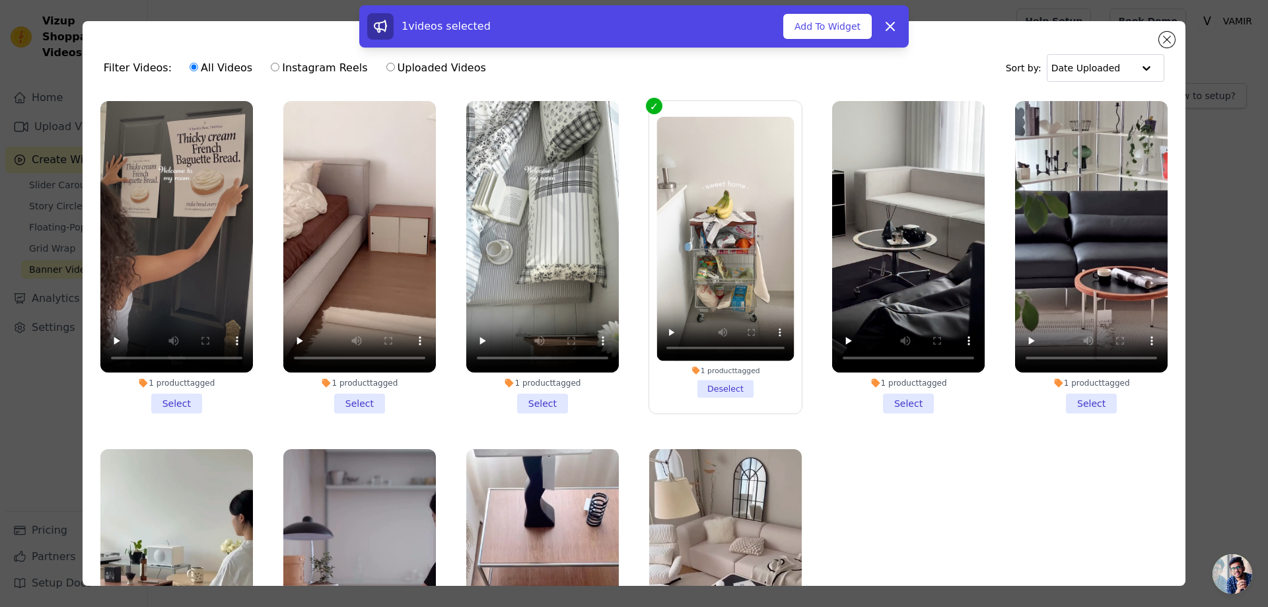
click at [887, 396] on li "1 product tagged Select" at bounding box center [908, 257] width 153 height 312
click at [0, 0] on input "1 product tagged Select" at bounding box center [0, 0] width 0 height 0
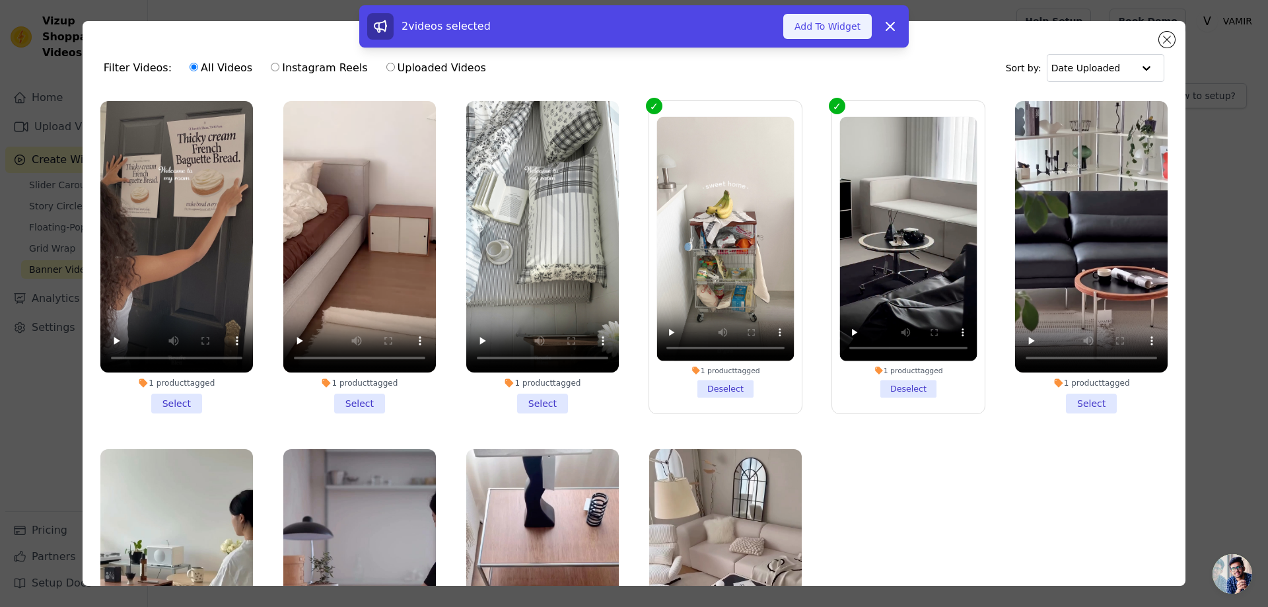
click at [833, 35] on button "Add To Widget" at bounding box center [827, 26] width 89 height 25
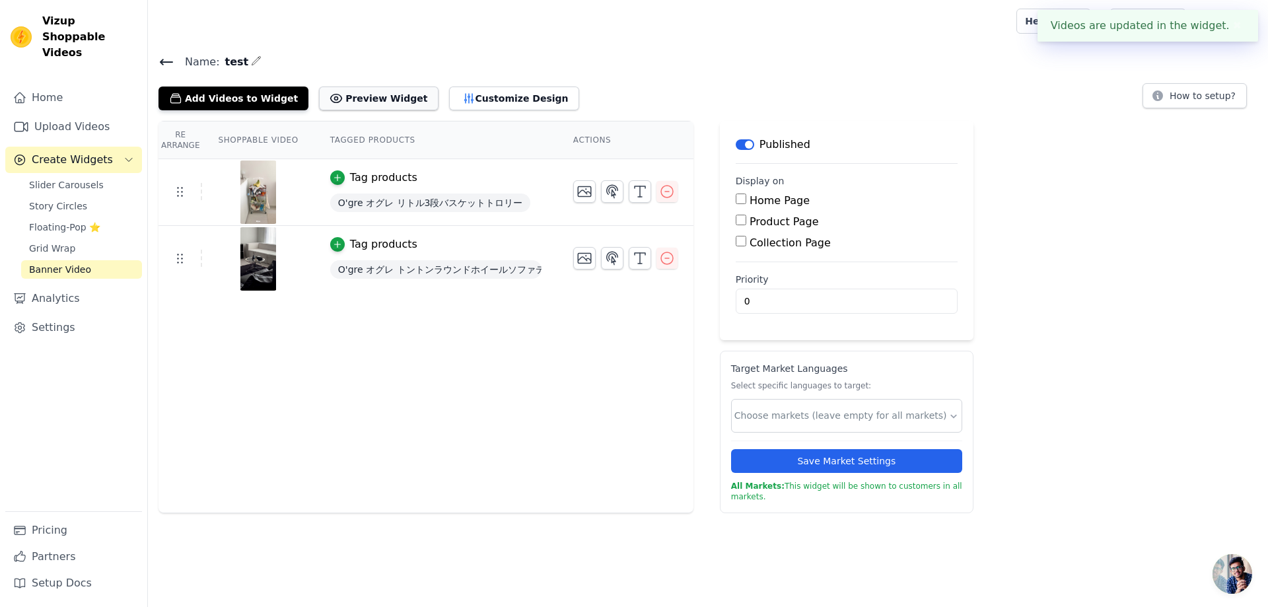
click at [356, 87] on button "Preview Widget" at bounding box center [378, 99] width 119 height 24
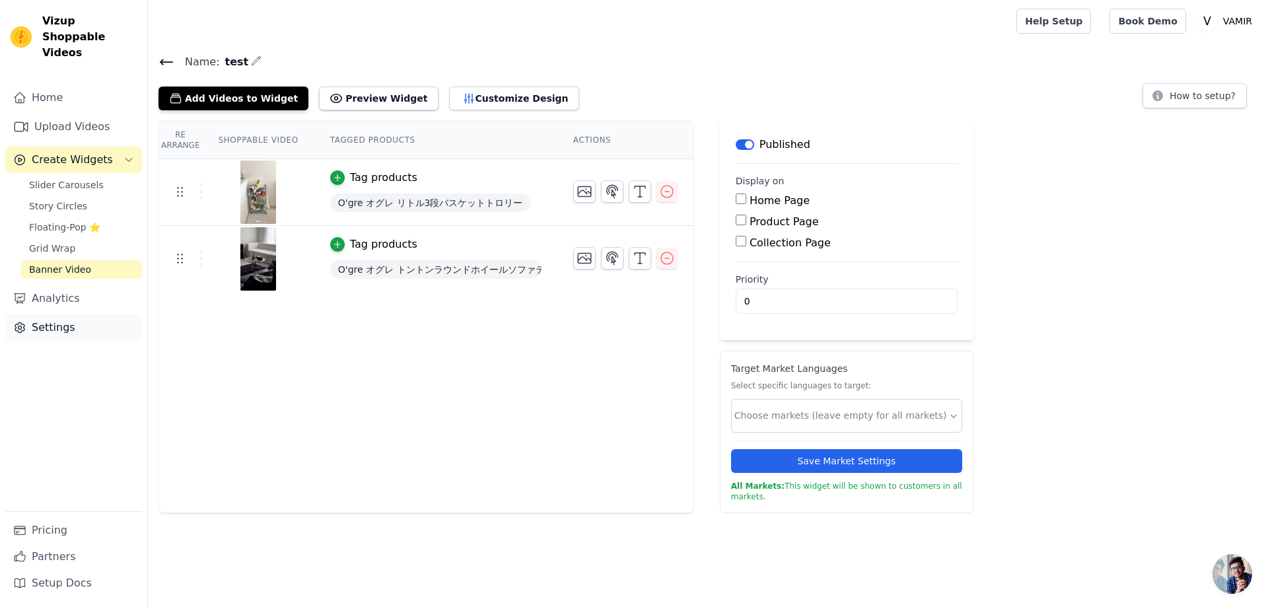
click at [62, 320] on link "Settings" at bounding box center [73, 327] width 137 height 26
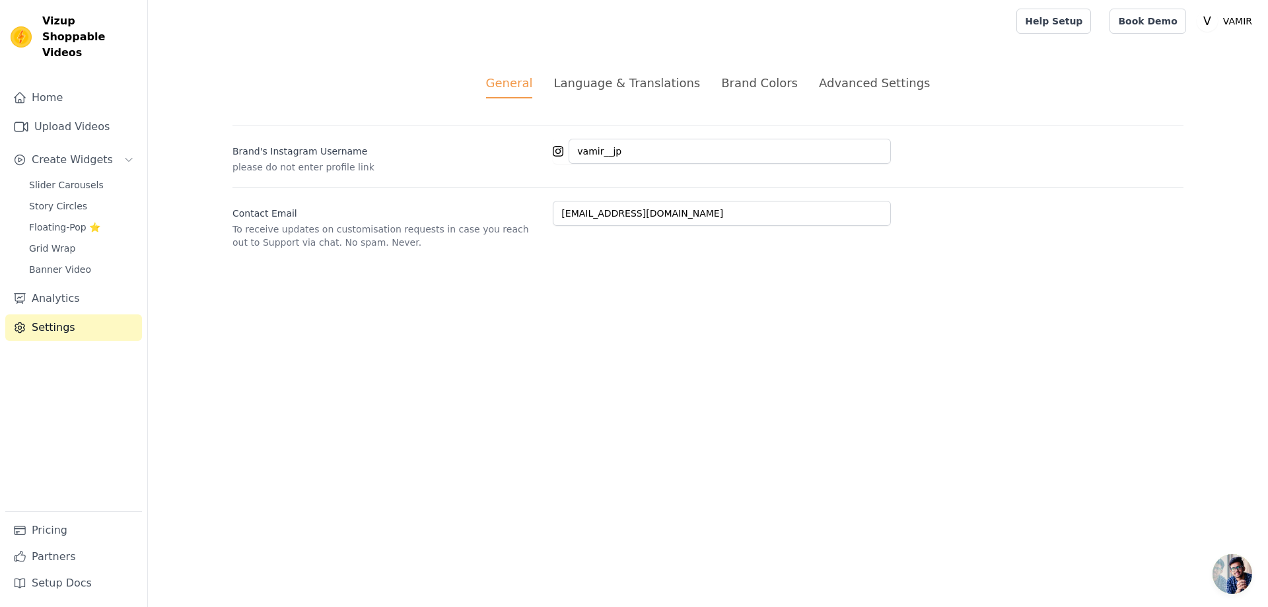
click at [844, 84] on div "Advanced Settings" at bounding box center [874, 83] width 111 height 18
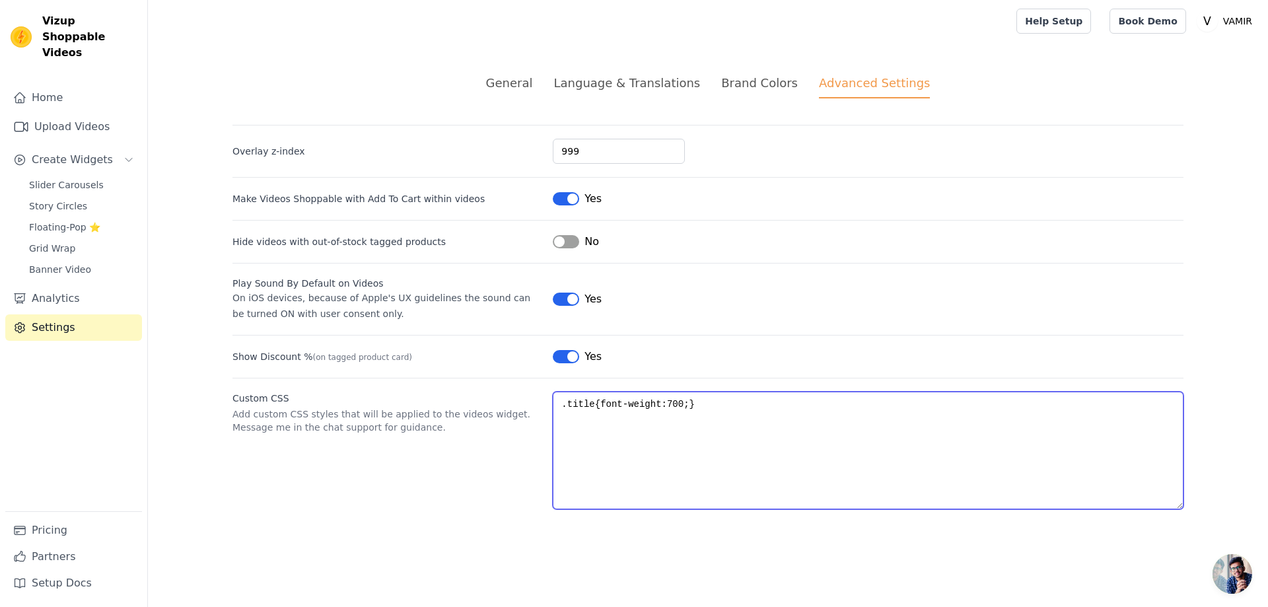
click at [628, 445] on textarea ".title{font-weight:700;}" at bounding box center [868, 451] width 631 height 118
click at [711, 413] on textarea ".title{font-weight:700;}" at bounding box center [868, 451] width 631 height 118
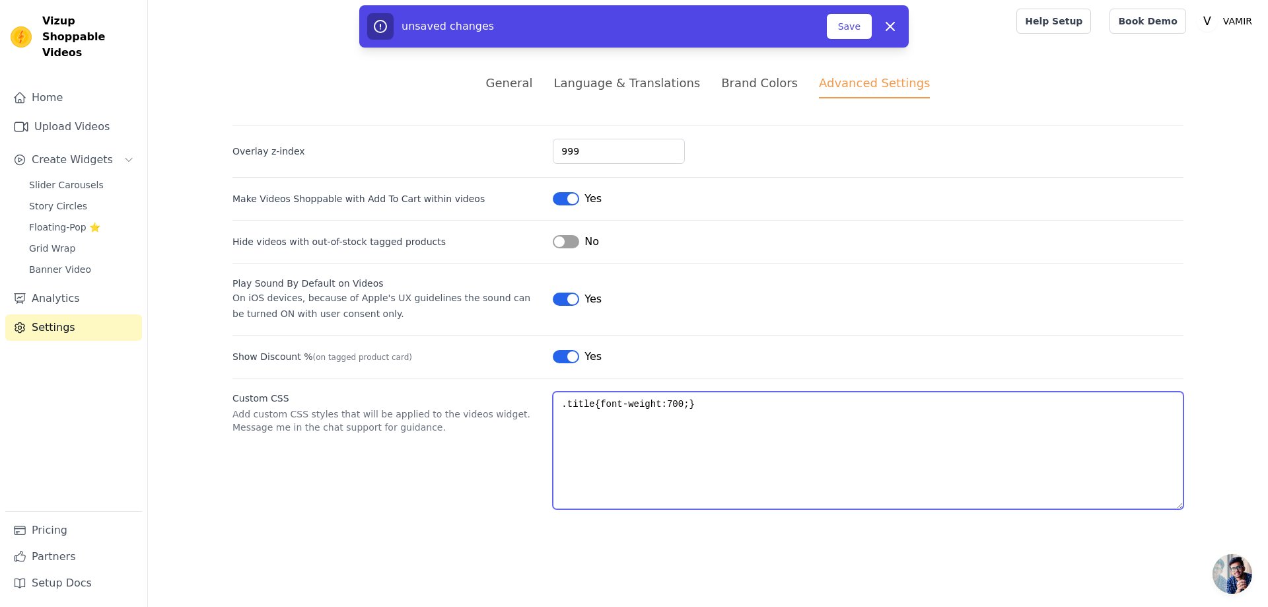
paste textarea ".wizup-app .vizup-line-through"
type textarea ".title{font-weight:700;} .wizup-app .vizup-line-through{display: none;}"
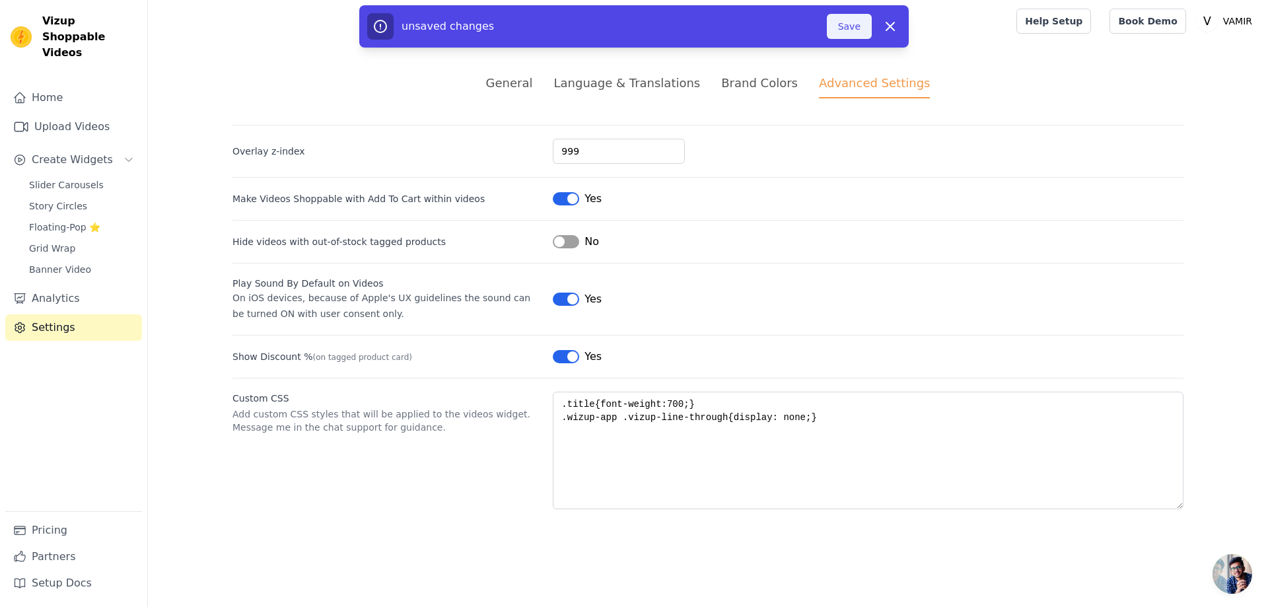
click at [855, 30] on button "Save" at bounding box center [849, 26] width 45 height 25
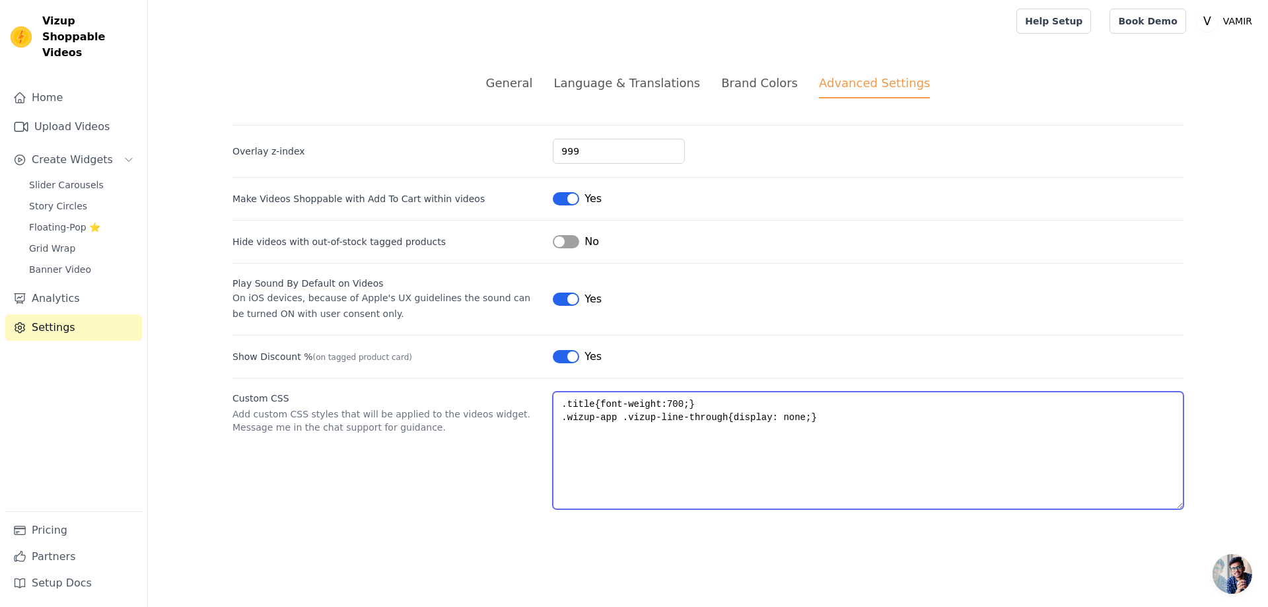
drag, startPoint x: 713, startPoint y: 418, endPoint x: 566, endPoint y: 422, distance: 146.7
click at [566, 422] on textarea ".title{font-weight:700;} .wizup-app .vizup-line-through{display: none;}" at bounding box center [868, 451] width 631 height 118
paste textarea "vizup-ml-2 vizup-text-gray-500"
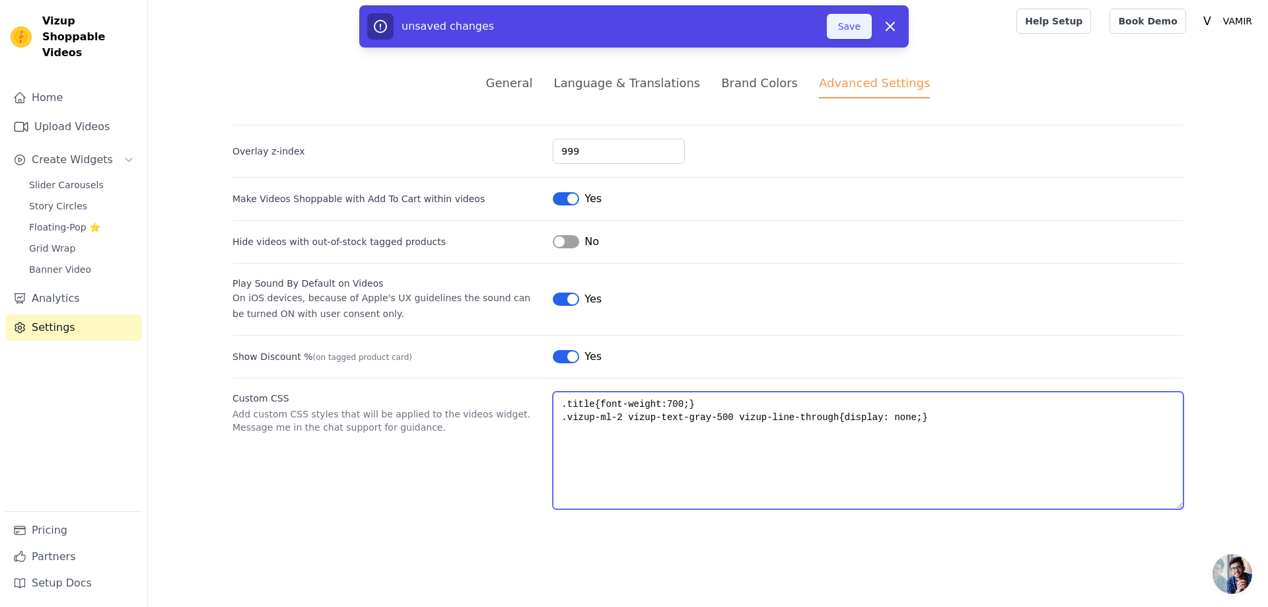
type textarea ".title{font-weight:700;} .vizup-ml-2 vizup-text-gray-500 vizup-line-through{dis…"
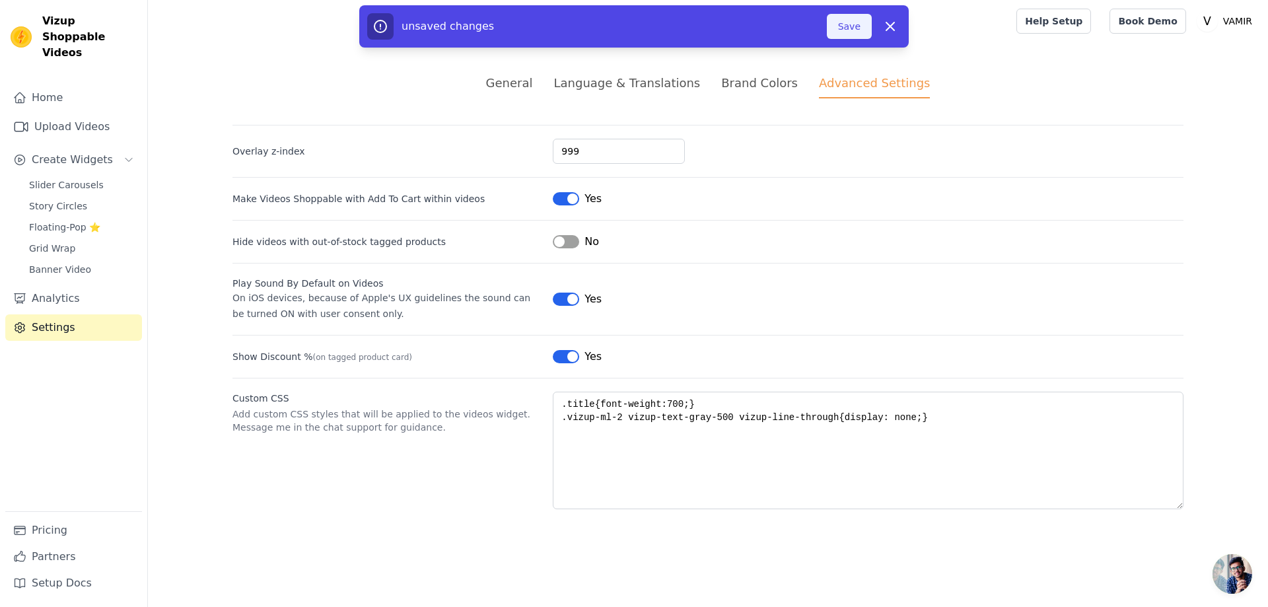
click at [850, 28] on button "Save" at bounding box center [849, 26] width 45 height 25
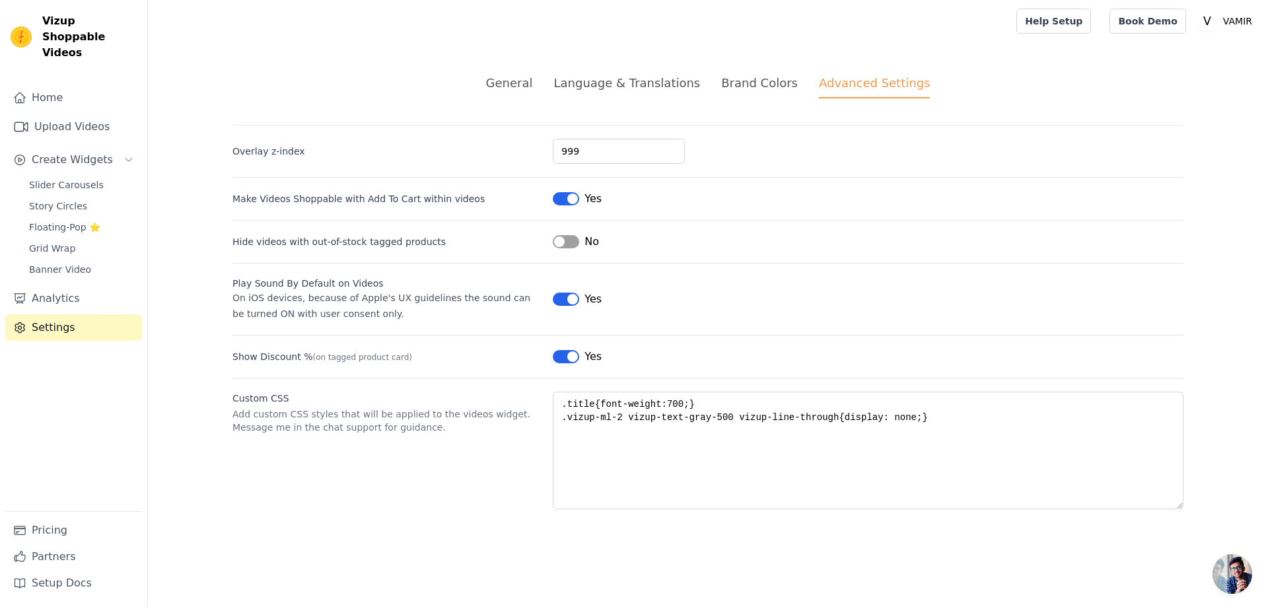
click at [578, 355] on button "Label" at bounding box center [566, 356] width 26 height 13
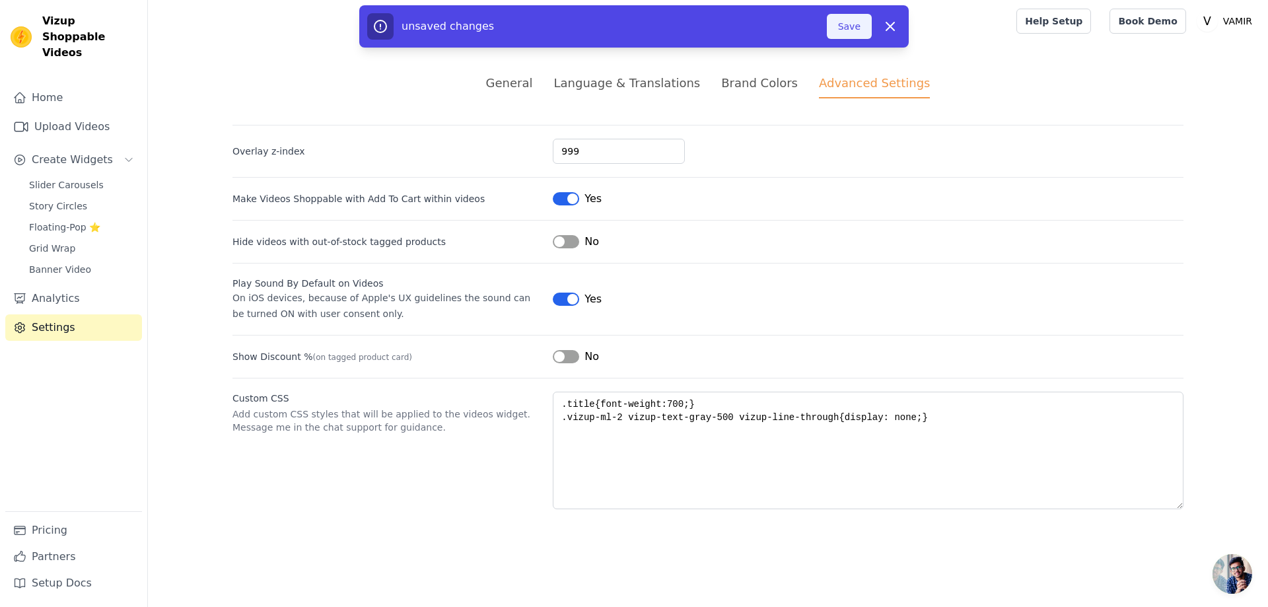
click at [864, 35] on button "Save" at bounding box center [849, 26] width 45 height 25
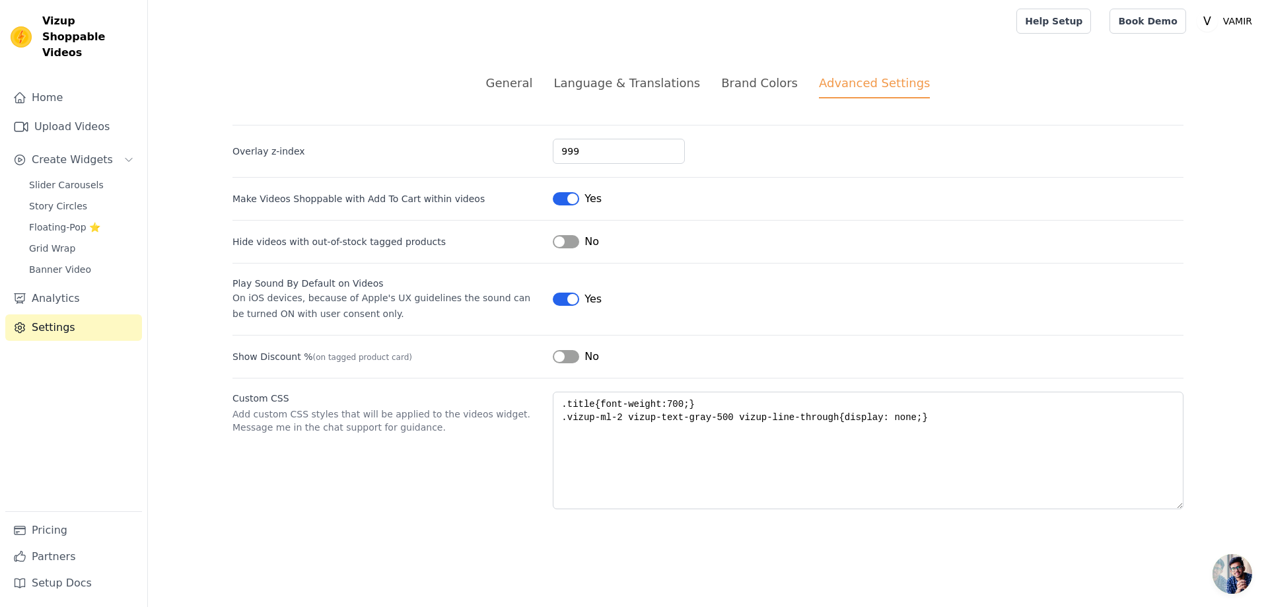
click at [567, 357] on button "Label" at bounding box center [566, 356] width 26 height 13
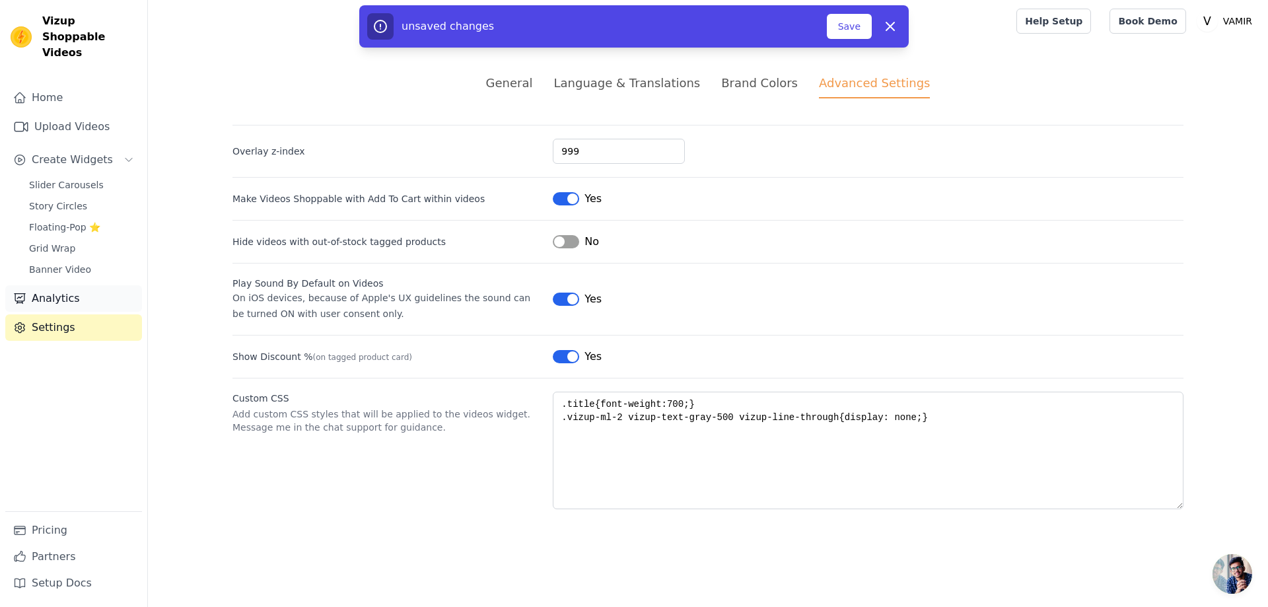
click at [75, 285] on link "Analytics" at bounding box center [73, 298] width 137 height 26
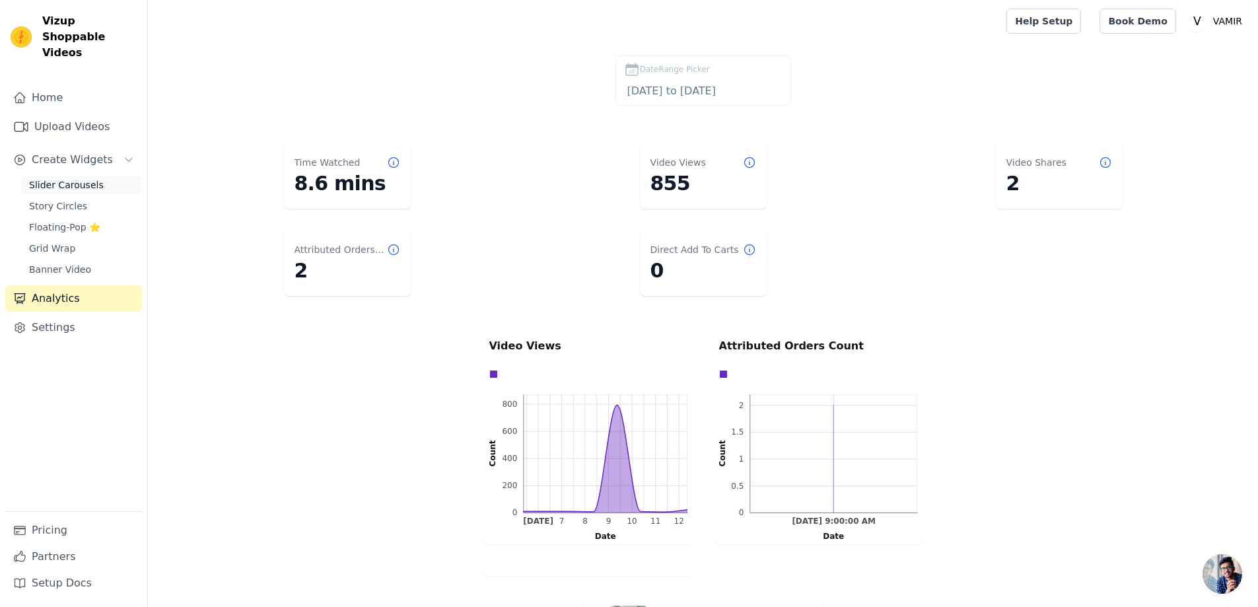
click at [73, 178] on span "Slider Carousels" at bounding box center [66, 184] width 75 height 13
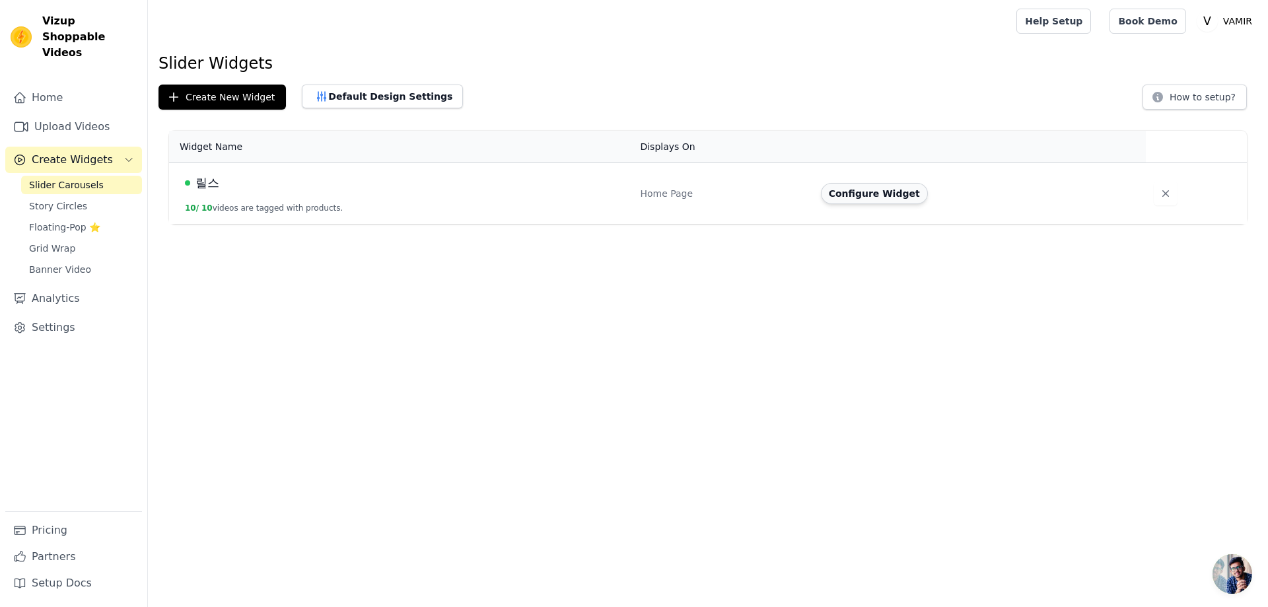
click at [882, 183] on button "Configure Widget" at bounding box center [874, 193] width 107 height 21
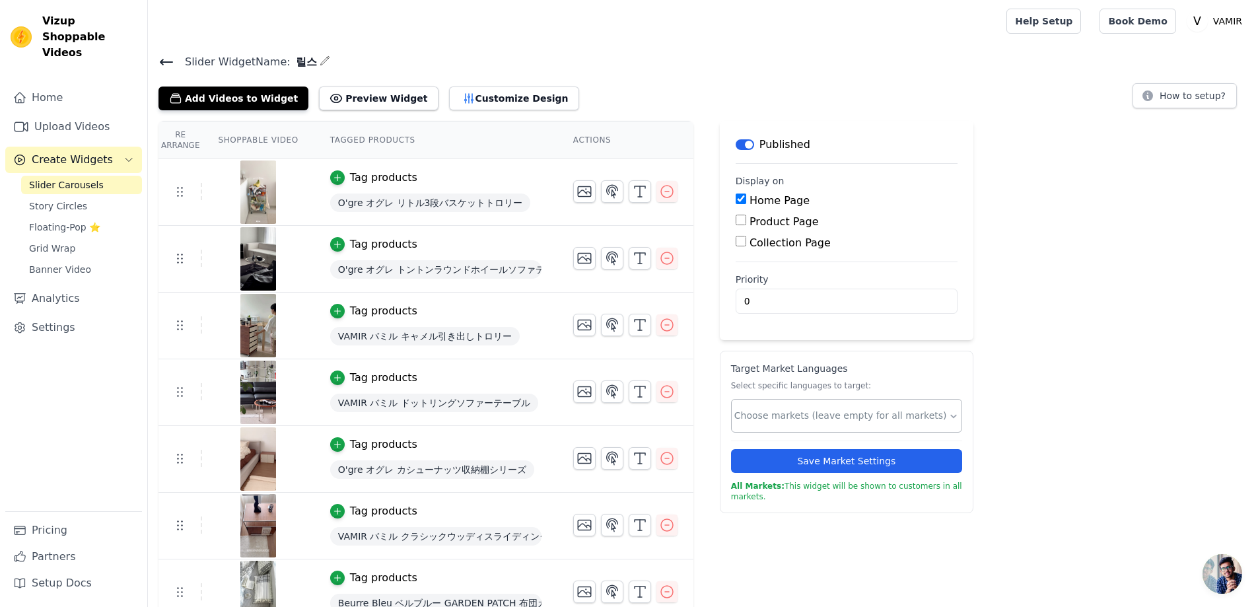
click at [764, 412] on input "text" at bounding box center [842, 416] width 214 height 14
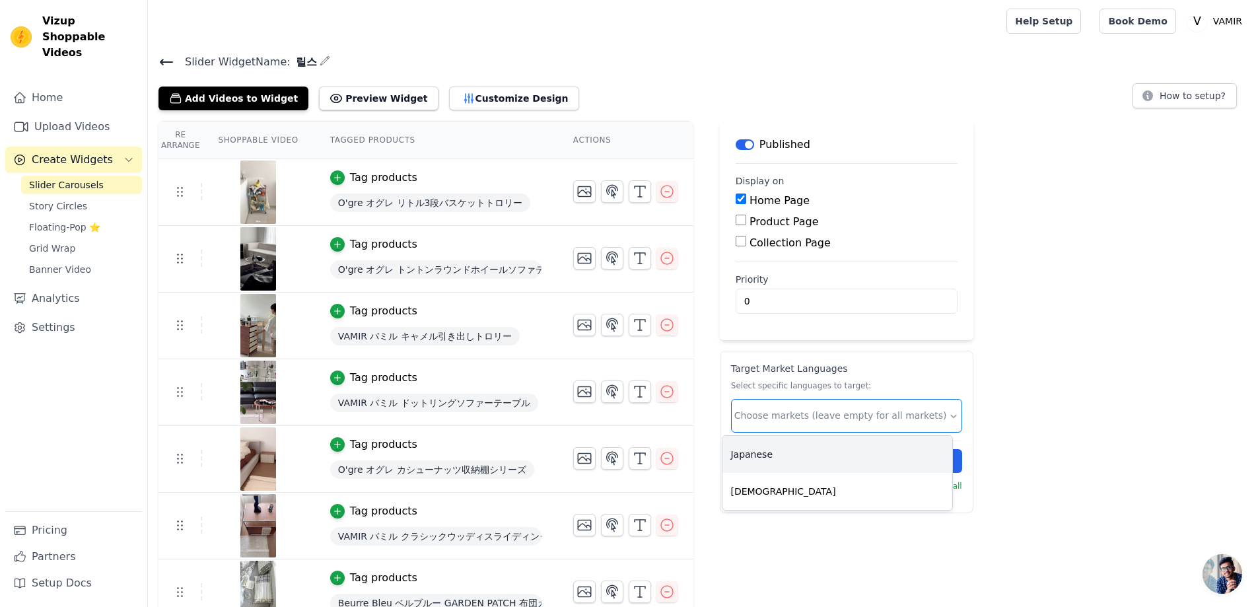
click at [821, 457] on div "Japanese" at bounding box center [838, 454] width 230 height 37
click at [1017, 429] on div "Re Arrange Shoppable Video Tagged Products Actions Tag products O'gre オグレ リトル3段…" at bounding box center [703, 473] width 1110 height 705
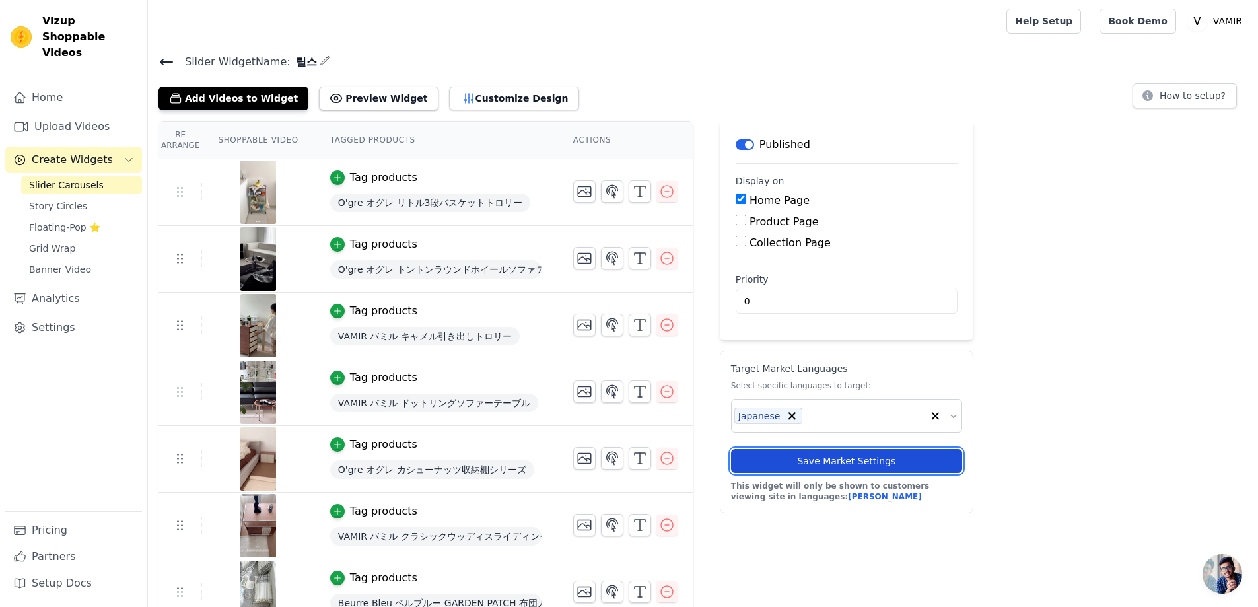
click at [918, 466] on button "Save Market Settings" at bounding box center [846, 461] width 231 height 24
click at [479, 108] on button "Customize Design" at bounding box center [514, 99] width 130 height 24
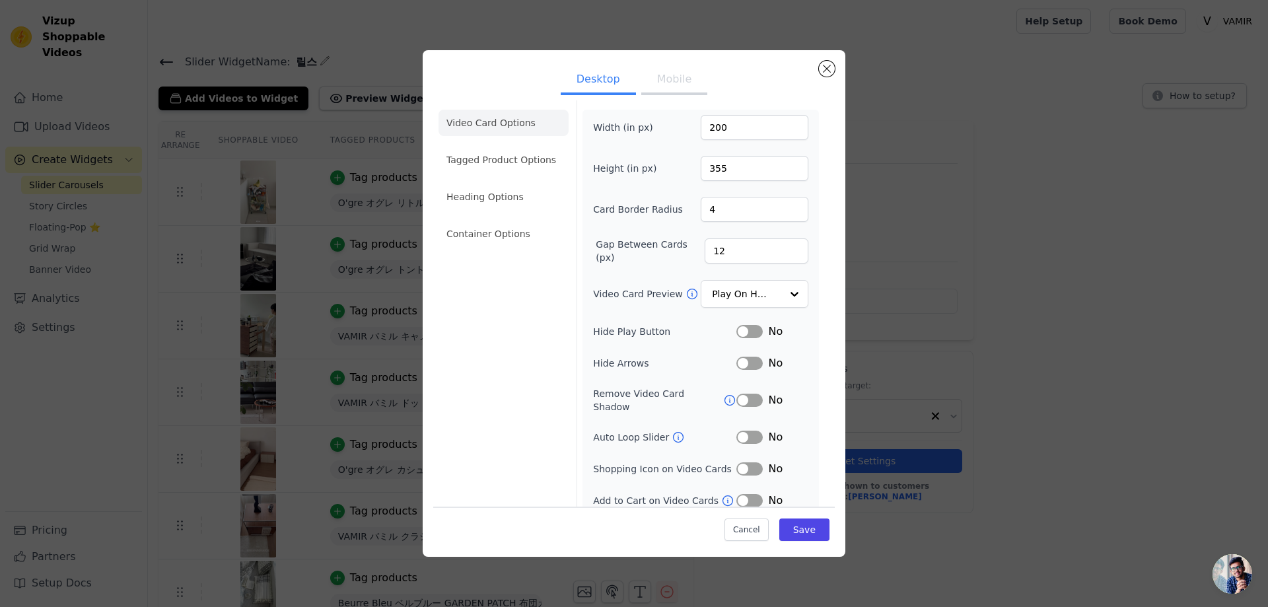
scroll to position [5, 0]
click at [477, 171] on li "Tagged Product Options" at bounding box center [504, 159] width 130 height 26
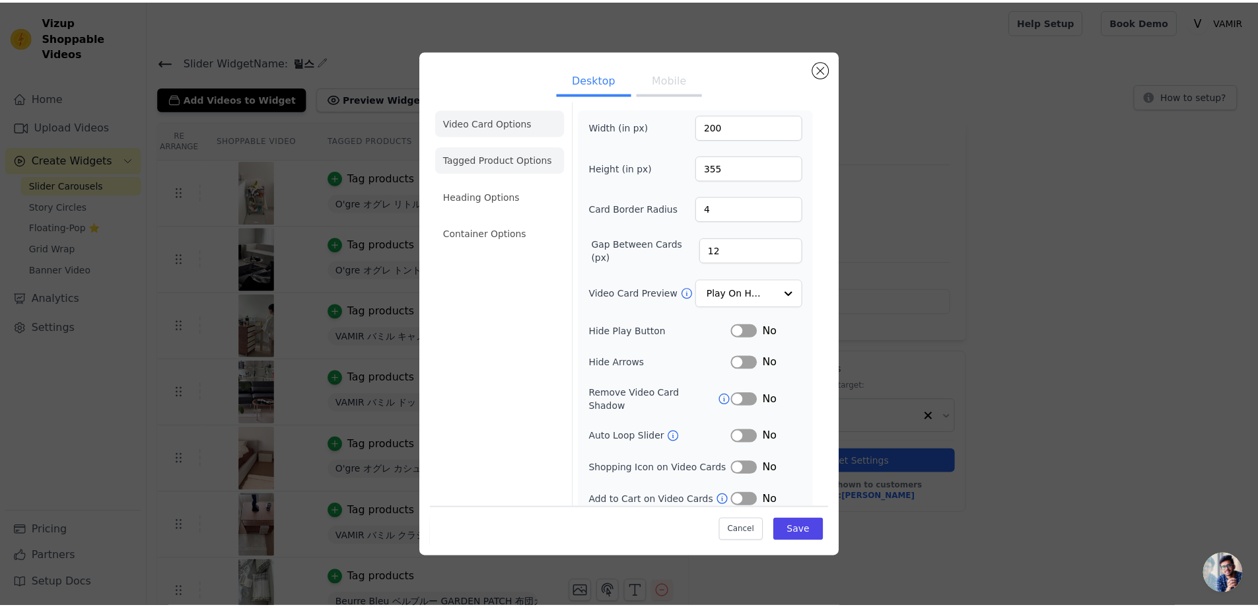
scroll to position [0, 0]
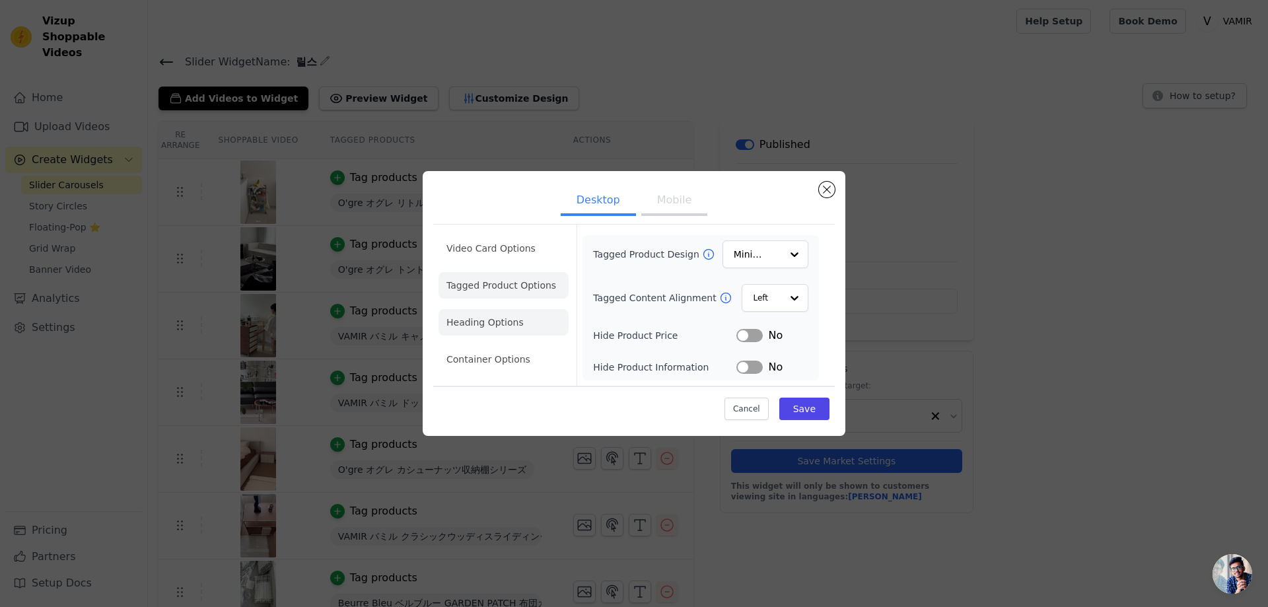
click at [501, 323] on li "Heading Options" at bounding box center [504, 322] width 130 height 26
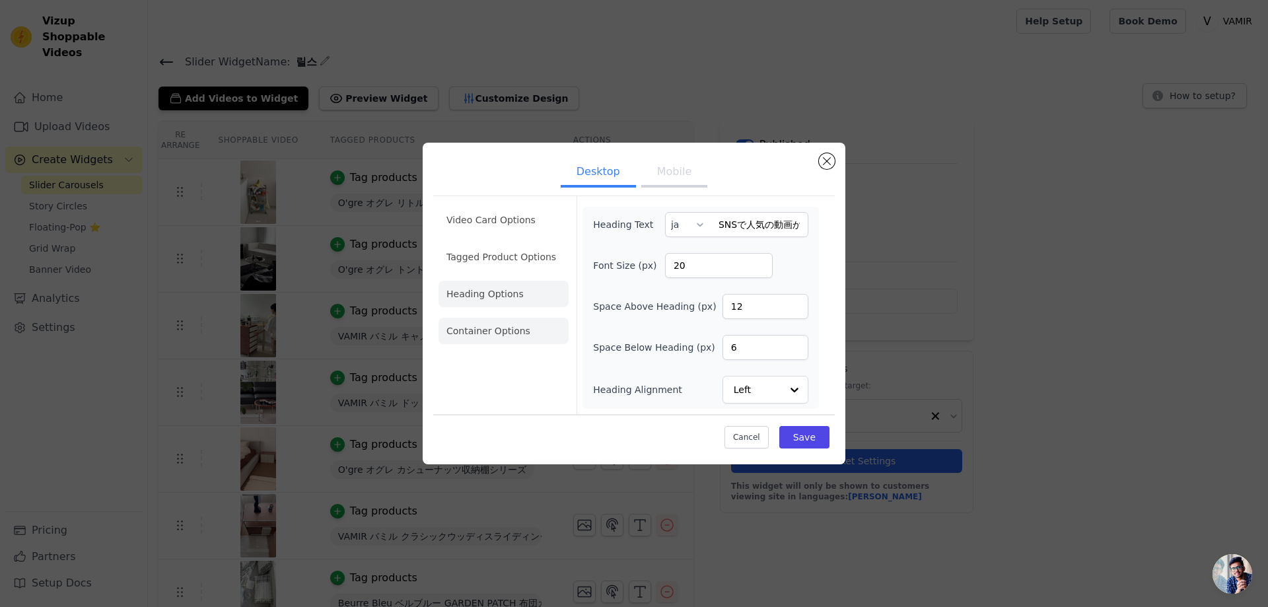
click at [509, 328] on li "Container Options" at bounding box center [504, 331] width 130 height 26
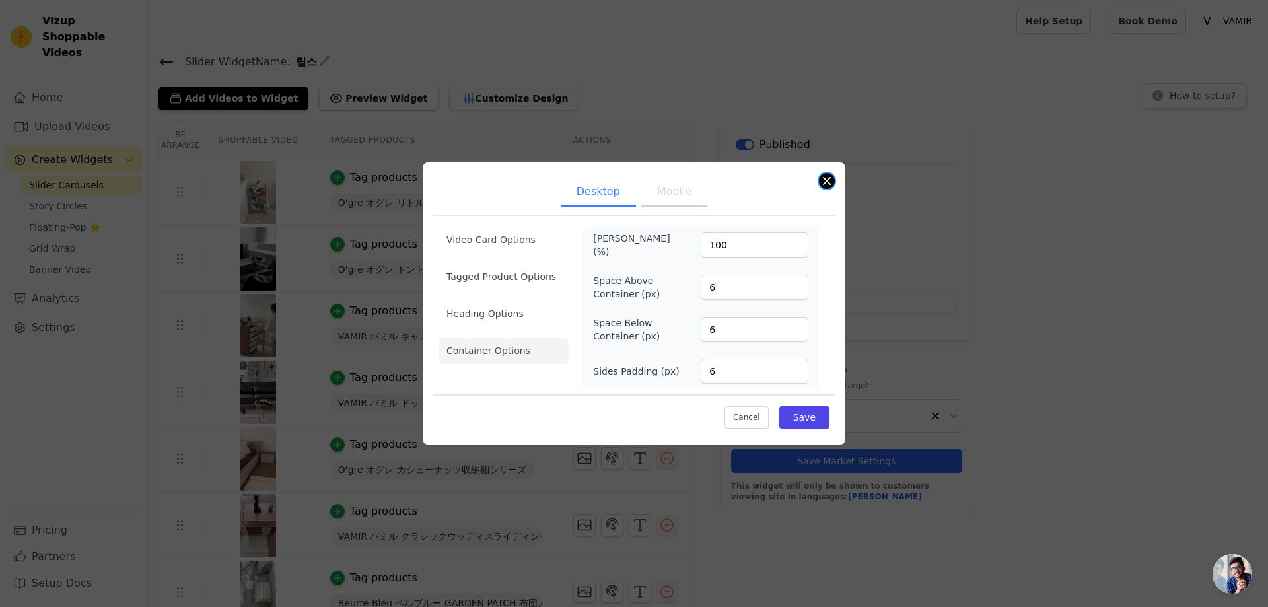
click at [827, 178] on button "Close modal" at bounding box center [827, 181] width 16 height 16
